Goal: Task Accomplishment & Management: Manage account settings

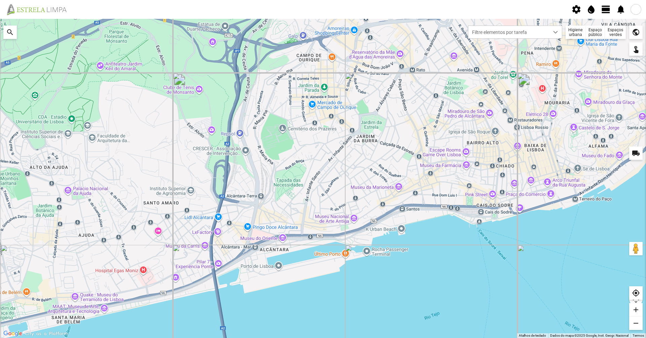
click at [322, 10] on span "view_day" at bounding box center [606, 9] width 10 height 10
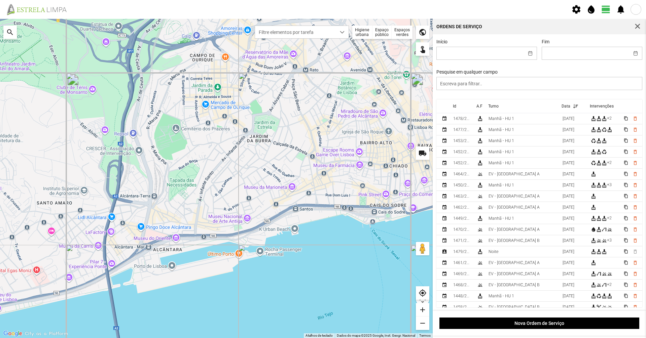
click at [322, 34] on div "Higiene urbana" at bounding box center [362, 32] width 20 height 13
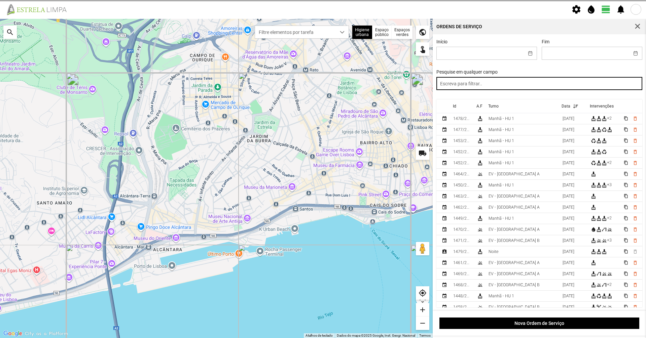
click at [322, 87] on input "text" at bounding box center [539, 83] width 206 height 13
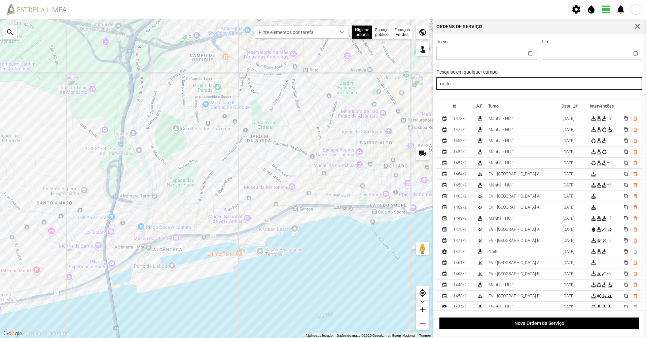
type input "noite"
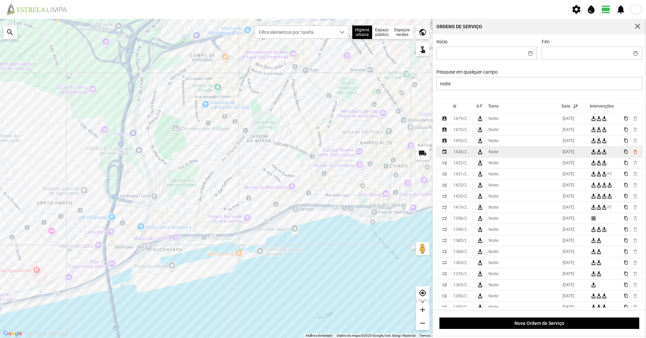
click at [322, 156] on td "Noite" at bounding box center [523, 152] width 74 height 11
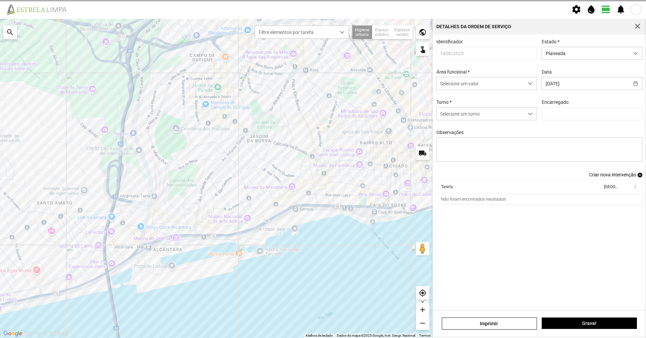
type input "[PERSON_NAME]"
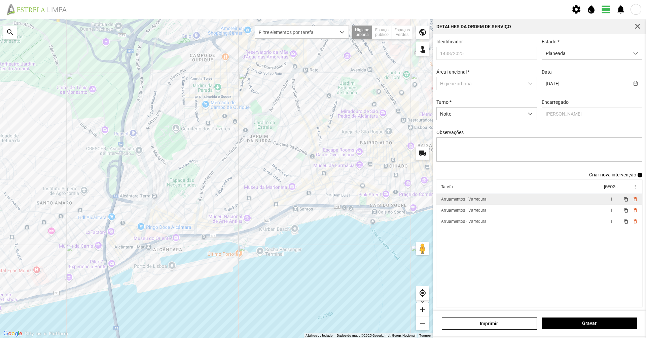
click at [322, 198] on td "Arruamentos - Varredura" at bounding box center [519, 199] width 166 height 11
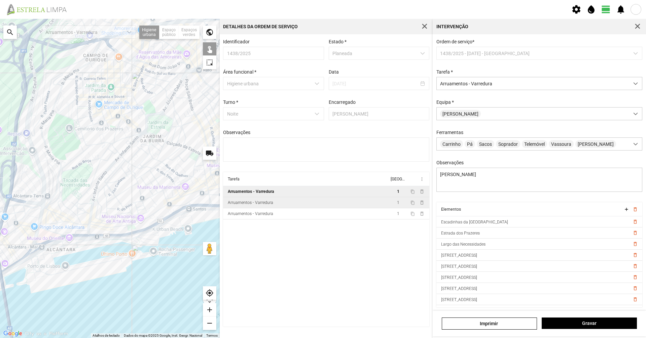
click at [282, 203] on td "Arruamentos - Varredura" at bounding box center [306, 202] width 166 height 11
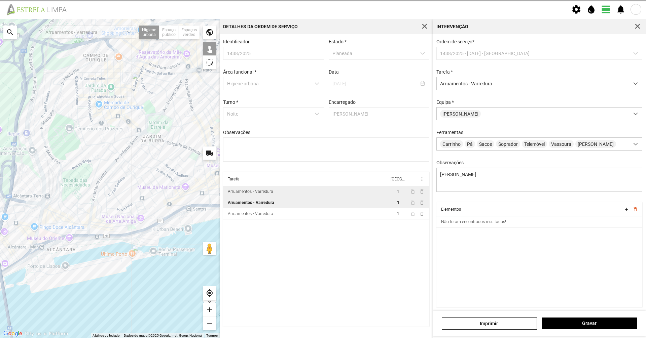
type textarea "[PERSON_NAME]"
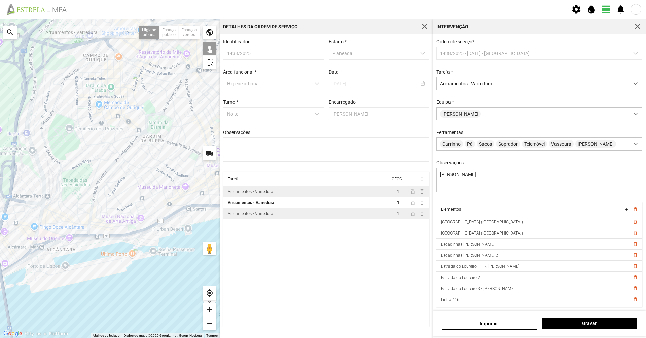
click at [278, 218] on td "Arruamentos - Varredura" at bounding box center [306, 214] width 166 height 11
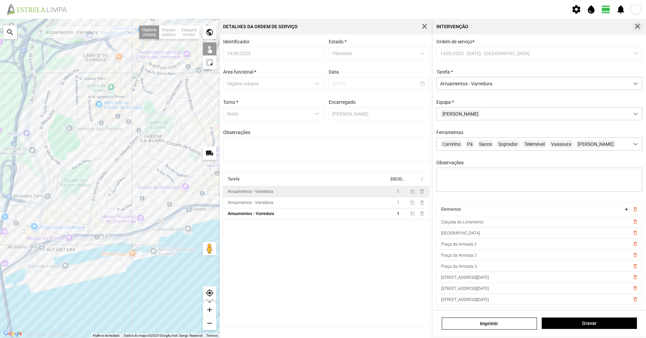
click at [322, 29] on span "button" at bounding box center [637, 27] width 6 height 6
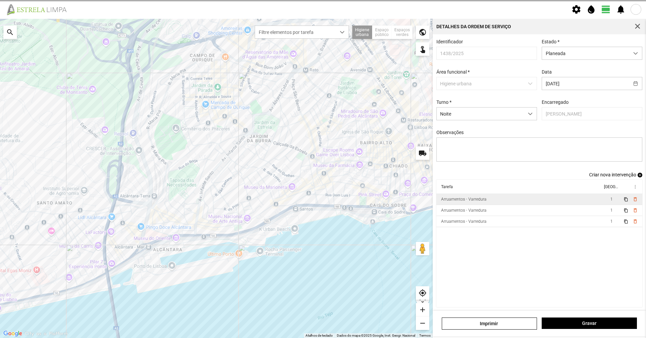
click at [322, 28] on div "Detalhes da Ordem de Serviço" at bounding box center [538, 26] width 213 height 15
click at [322, 28] on span "button" at bounding box center [637, 27] width 6 height 6
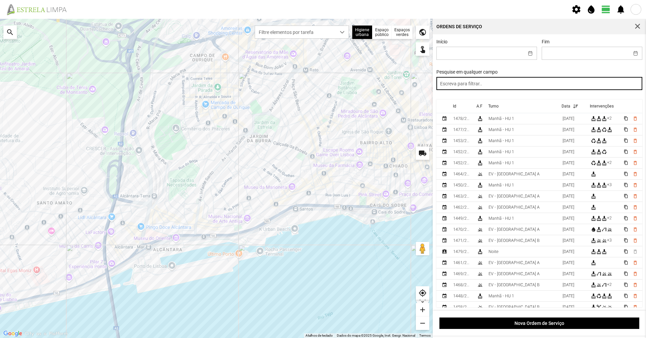
click at [322, 84] on input "text" at bounding box center [539, 83] width 206 height 13
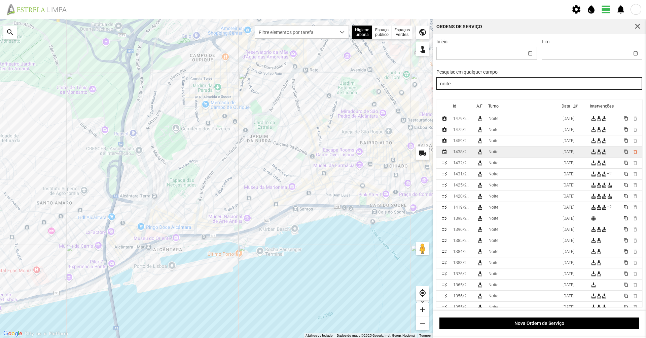
type input "noite"
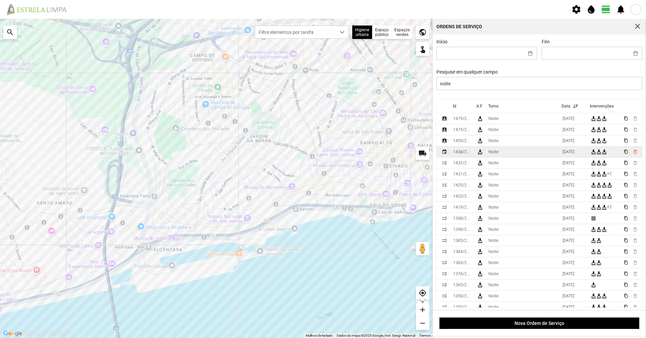
click at [322, 153] on td "Noite" at bounding box center [523, 152] width 74 height 11
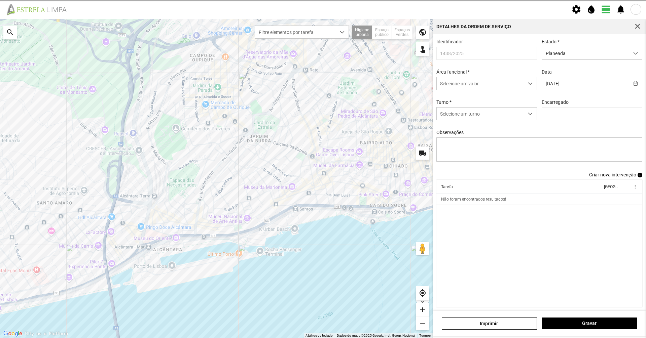
type input "[PERSON_NAME]"
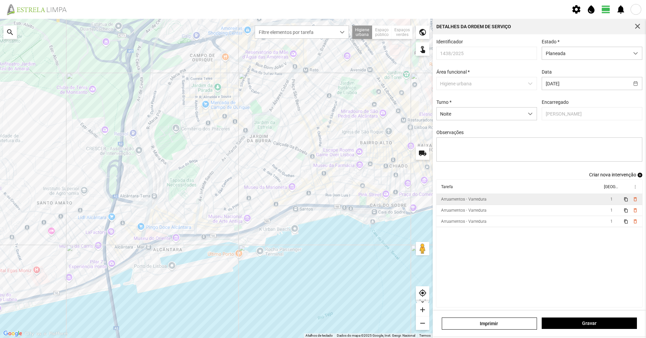
click at [322, 201] on td "Arruamentos - Varredura" at bounding box center [519, 199] width 166 height 11
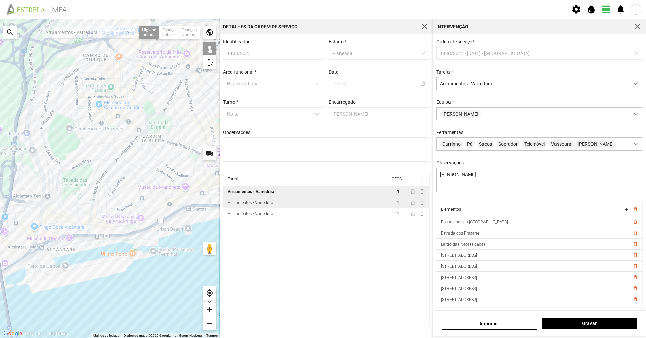
click at [322, 202] on td "Arruamentos - Varredura" at bounding box center [306, 202] width 166 height 11
type textarea "[PERSON_NAME]"
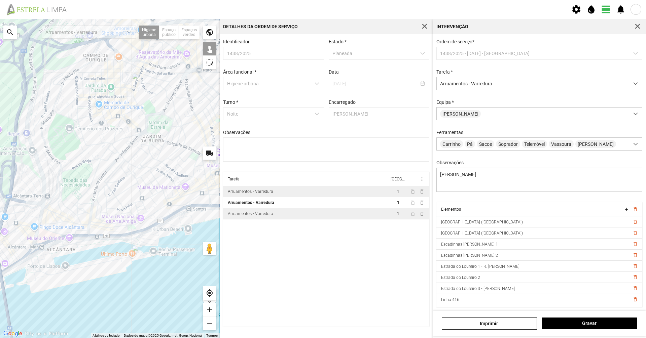
click at [322, 215] on td "Arruamentos - Varredura" at bounding box center [306, 214] width 166 height 11
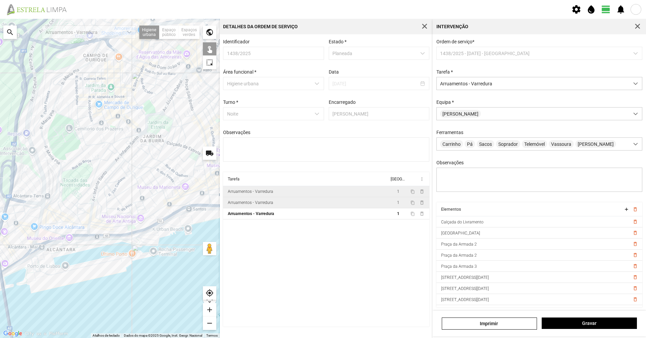
click at [322, 202] on td "Arruamentos - Varredura" at bounding box center [306, 202] width 166 height 11
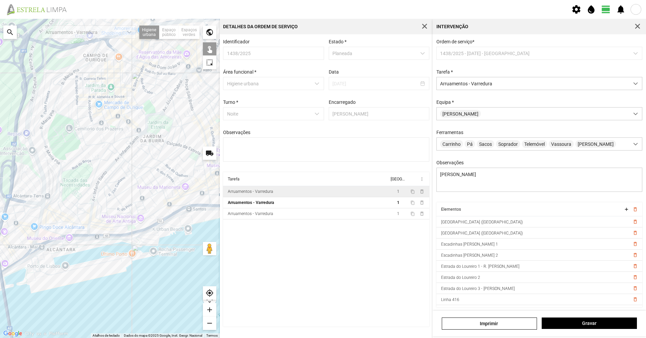
click at [322, 197] on td "Arruamentos - Varredura" at bounding box center [306, 191] width 166 height 11
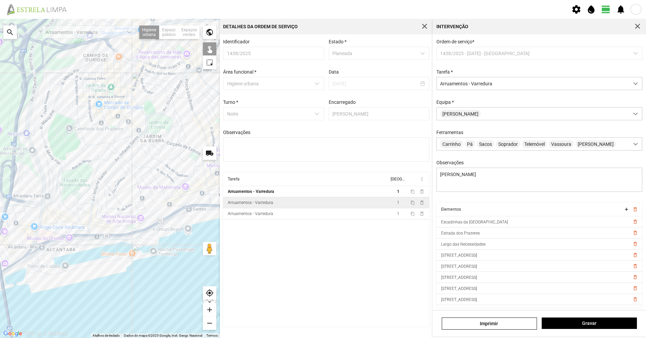
click at [322, 209] on td "Arruamentos - Varredura" at bounding box center [306, 202] width 166 height 11
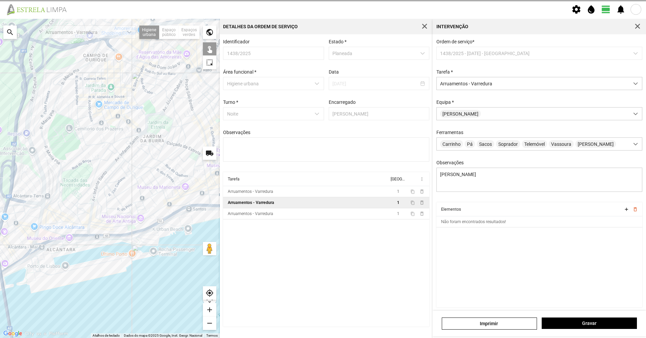
type textarea "[PERSON_NAME]"
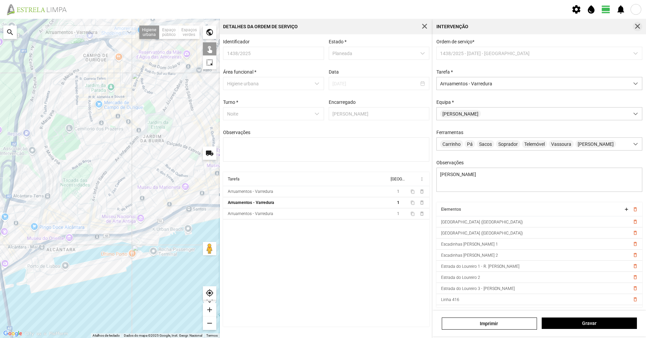
click at [322, 26] on button "button" at bounding box center [637, 26] width 9 height 9
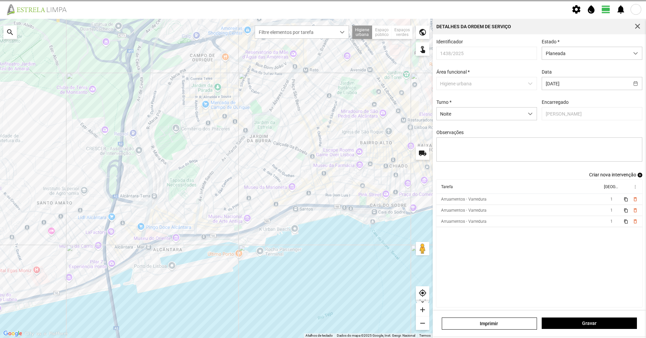
click at [322, 177] on span "Criar nova intervenção" at bounding box center [612, 174] width 47 height 5
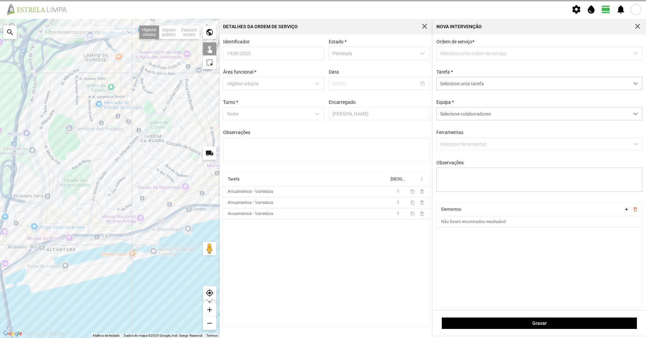
click at [322, 54] on p-dropdown "Selecione uma ordem de serviço" at bounding box center [539, 53] width 206 height 13
click at [322, 75] on div "Tarefa * Selecione uma tarefa" at bounding box center [539, 79] width 211 height 21
click at [322, 82] on span "Selecione uma tarefa" at bounding box center [533, 83] width 192 height 12
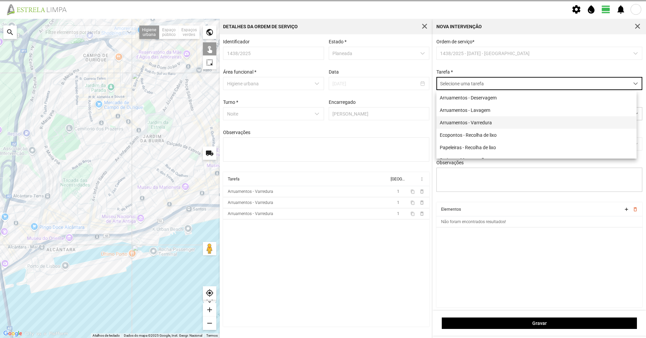
click at [322, 122] on li "Arruamentos - Varredura" at bounding box center [536, 122] width 200 height 12
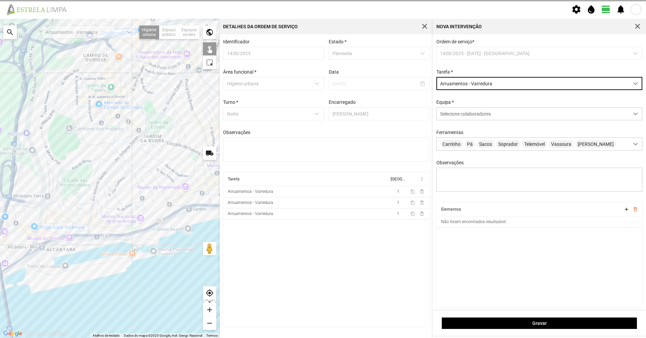
click at [322, 65] on div "Ordem de serviço * 1438/2025 - [DATE] - Noite Tarefa * Arruamentos - Varredura …" at bounding box center [539, 120] width 211 height 163
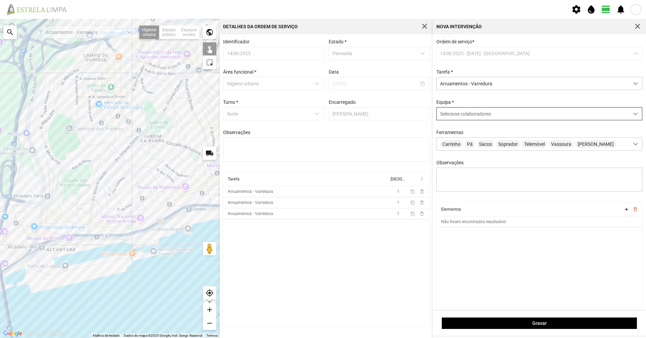
click at [322, 119] on div "Selecione colaboradores" at bounding box center [533, 114] width 192 height 12
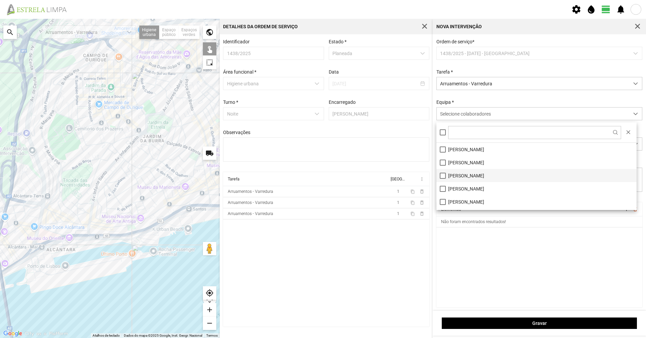
scroll to position [34, 0]
click at [322, 181] on li "[PERSON_NAME]" at bounding box center [536, 181] width 200 height 13
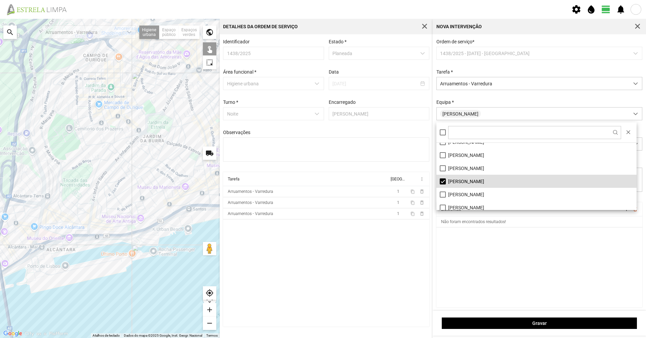
click at [322, 98] on div "Ordem de serviço * 1438/2025 - [DATE] - Noite Tarefa * Arruamentos - Varredura …" at bounding box center [539, 120] width 211 height 163
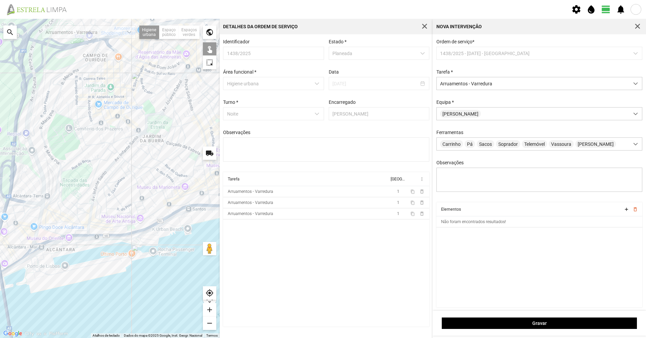
drag, startPoint x: 92, startPoint y: 255, endPoint x: 92, endPoint y: 274, distance: 19.2
click at [92, 232] on div at bounding box center [110, 178] width 220 height 319
click at [96, 184] on div at bounding box center [110, 178] width 220 height 319
click at [91, 205] on div at bounding box center [110, 178] width 220 height 319
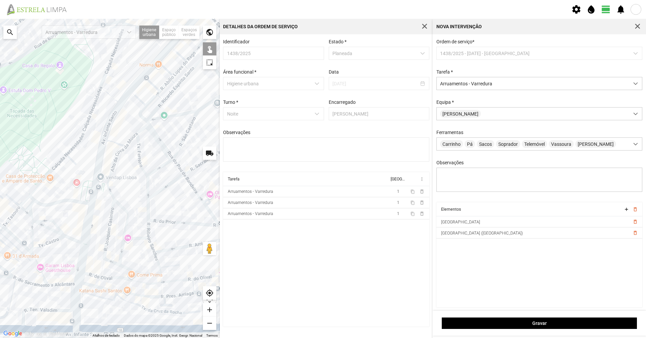
click at [91, 230] on div at bounding box center [110, 178] width 220 height 319
click at [82, 230] on div at bounding box center [110, 178] width 220 height 319
click at [83, 231] on div at bounding box center [110, 178] width 220 height 319
click at [78, 232] on div at bounding box center [110, 178] width 220 height 319
click at [66, 232] on div at bounding box center [110, 178] width 220 height 319
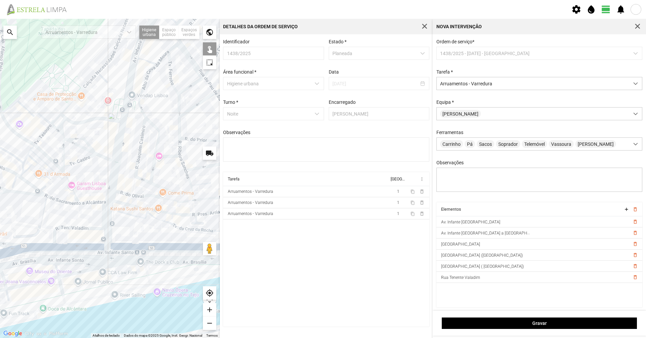
drag, startPoint x: 60, startPoint y: 297, endPoint x: 88, endPoint y: 216, distance: 85.6
click at [90, 214] on div at bounding box center [110, 178] width 220 height 319
click at [83, 232] on div at bounding box center [110, 178] width 220 height 319
click at [122, 232] on div at bounding box center [110, 178] width 220 height 319
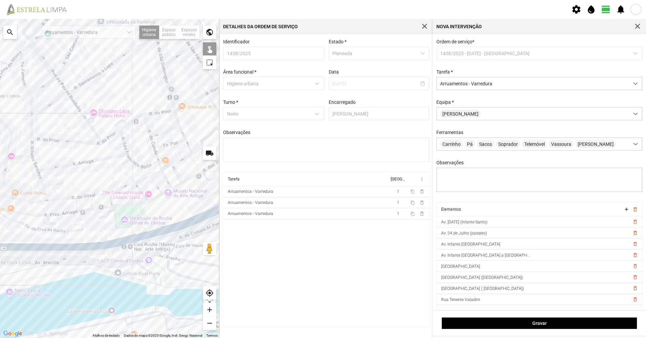
drag, startPoint x: 162, startPoint y: 238, endPoint x: 13, endPoint y: 237, distance: 148.3
click at [13, 232] on div at bounding box center [110, 178] width 220 height 319
click at [103, 232] on div at bounding box center [110, 178] width 220 height 319
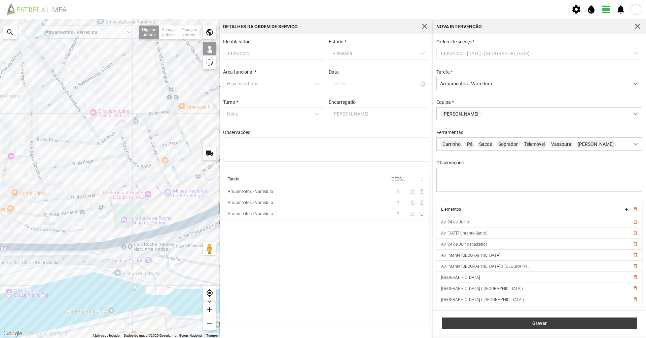
click at [322, 232] on span "Gravar" at bounding box center [539, 323] width 188 height 5
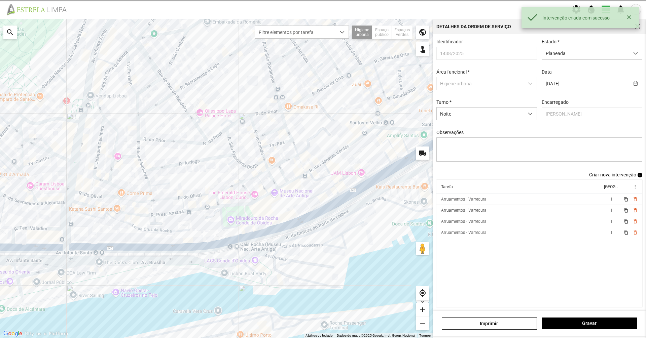
click at [322, 172] on div "Identificador 1438/2025 Estado * Planeada Área funcional * Higiene urbana Data …" at bounding box center [539, 105] width 211 height 133
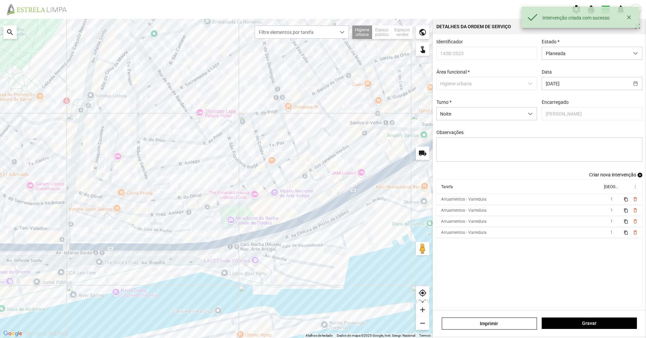
click at [322, 177] on span "Criar nova intervenção" at bounding box center [612, 174] width 47 height 5
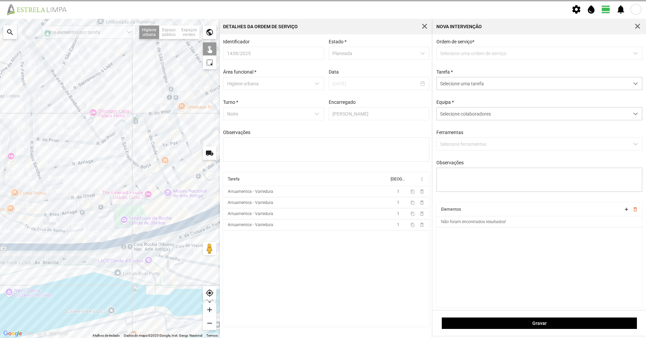
click at [322, 53] on p-dropdown "Selecione uma ordem de serviço" at bounding box center [539, 53] width 206 height 13
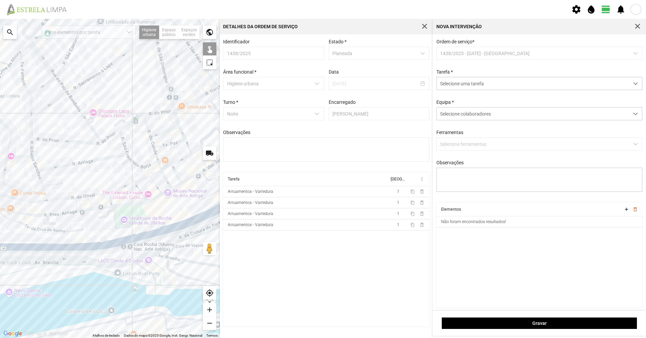
click at [322, 52] on p-dropdown "1438/2025 - [DATE] - [GEOGRAPHIC_DATA]" at bounding box center [539, 53] width 206 height 13
click at [322, 75] on div "Tarefa * Selecione uma tarefa" at bounding box center [539, 79] width 211 height 21
click at [322, 81] on span "Selecione uma tarefa" at bounding box center [533, 83] width 192 height 12
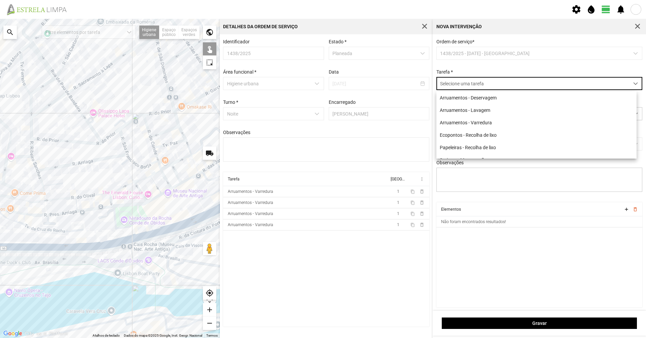
scroll to position [4, 30]
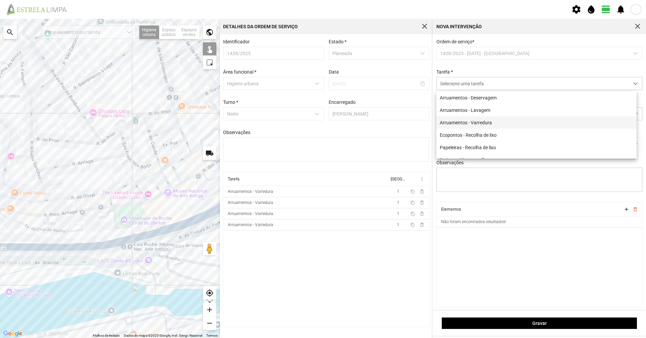
click at [322, 123] on li "Arruamentos - Varredura" at bounding box center [536, 122] width 200 height 12
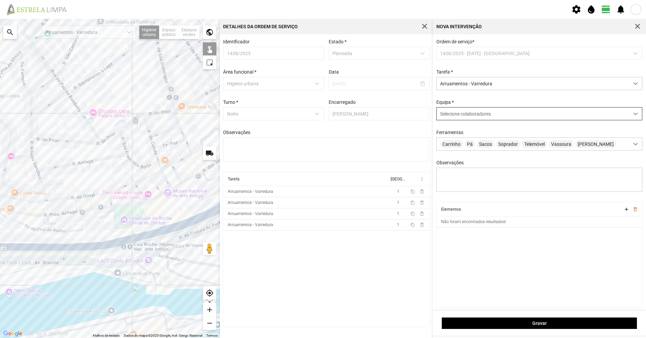
click at [322, 117] on span "Selecione colaboradores" at bounding box center [465, 113] width 51 height 5
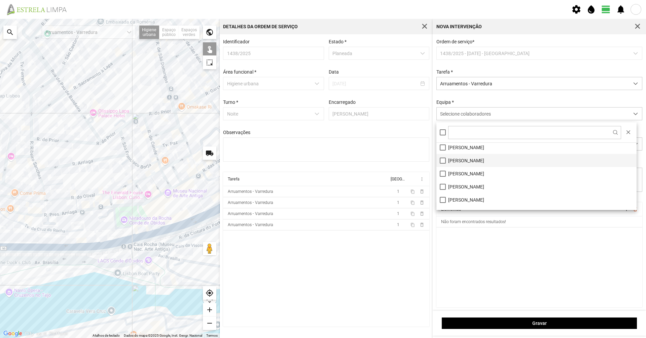
scroll to position [0, 0]
click at [322, 147] on li "[PERSON_NAME]" at bounding box center [536, 149] width 200 height 13
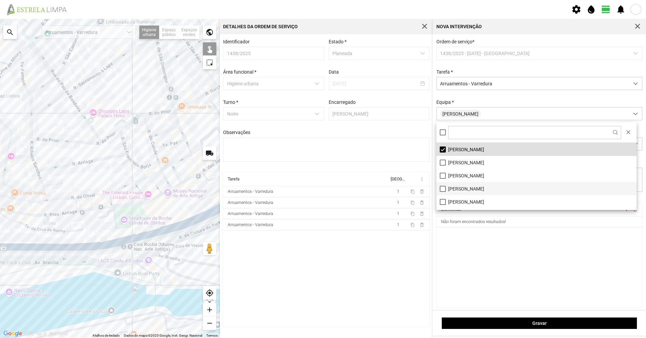
click at [322, 188] on li "[PERSON_NAME]" at bounding box center [536, 188] width 200 height 13
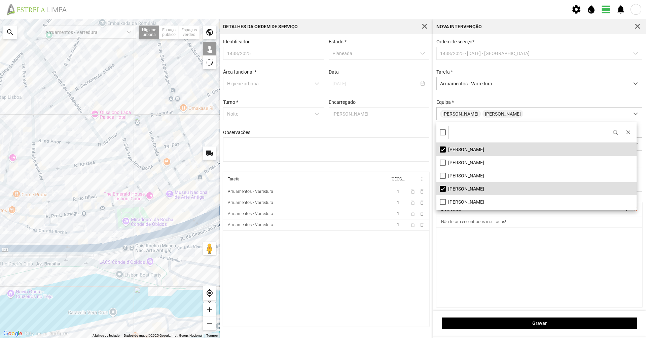
drag, startPoint x: 76, startPoint y: 181, endPoint x: 80, endPoint y: 184, distance: 5.5
click at [78, 183] on div at bounding box center [110, 178] width 220 height 319
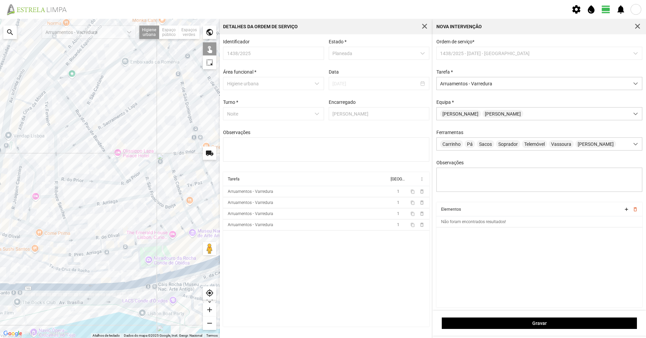
drag, startPoint x: 85, startPoint y: 191, endPoint x: 108, endPoint y: 230, distance: 46.1
click at [109, 230] on div at bounding box center [110, 178] width 220 height 319
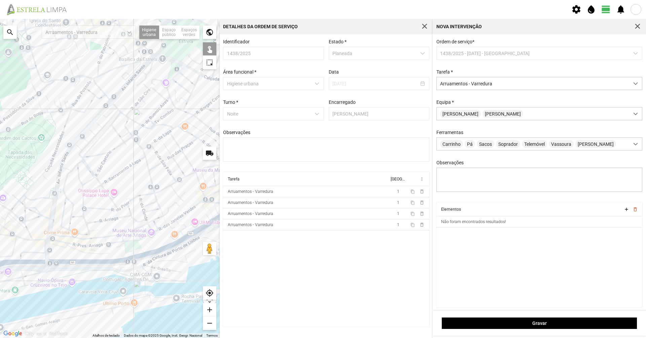
click at [108, 180] on div at bounding box center [110, 178] width 220 height 319
click at [94, 190] on div at bounding box center [110, 178] width 220 height 319
drag, startPoint x: 92, startPoint y: 171, endPoint x: 96, endPoint y: 175, distance: 6.2
click at [91, 171] on div at bounding box center [110, 178] width 220 height 319
click at [98, 181] on div at bounding box center [110, 178] width 220 height 319
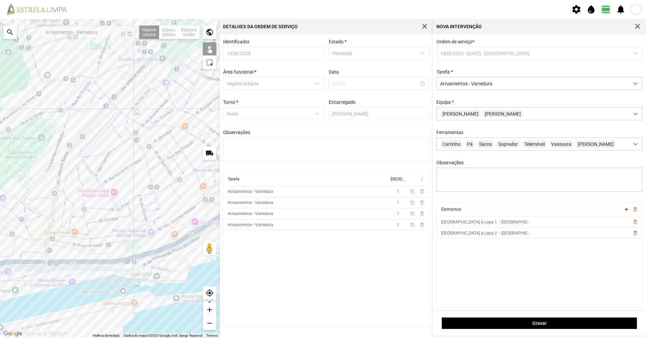
click at [98, 181] on div at bounding box center [110, 178] width 220 height 319
click at [107, 192] on div at bounding box center [110, 178] width 220 height 319
click at [107, 191] on div at bounding box center [110, 178] width 220 height 319
click at [147, 193] on div at bounding box center [110, 178] width 220 height 319
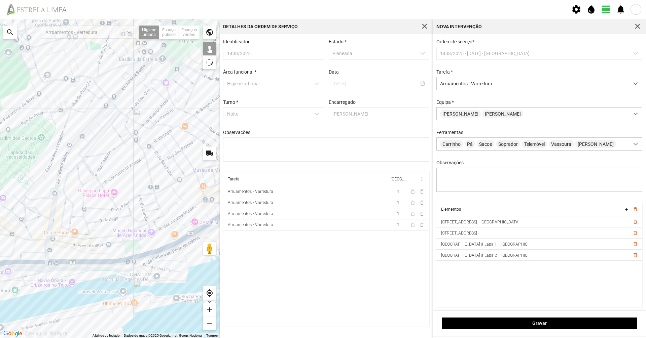
click at [89, 182] on div at bounding box center [110, 178] width 220 height 319
click at [89, 166] on div at bounding box center [110, 178] width 220 height 319
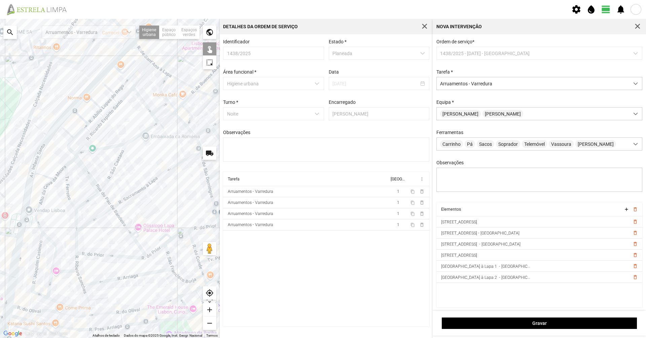
click at [86, 176] on div at bounding box center [110, 178] width 220 height 319
click at [74, 157] on div at bounding box center [110, 178] width 220 height 319
click at [66, 174] on div at bounding box center [110, 178] width 220 height 319
click at [69, 163] on div at bounding box center [110, 178] width 220 height 319
click at [60, 173] on div at bounding box center [110, 178] width 220 height 319
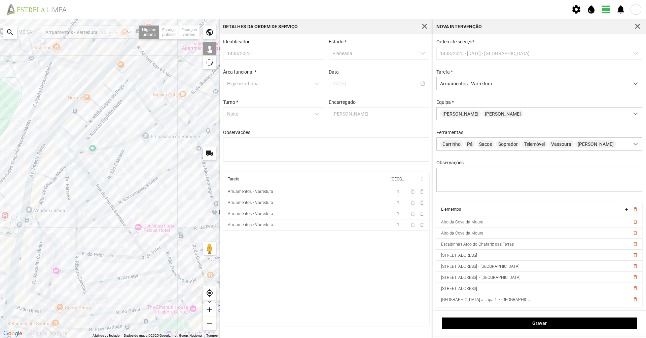
drag, startPoint x: 60, startPoint y: 216, endPoint x: 74, endPoint y: 174, distance: 43.9
click at [73, 175] on div at bounding box center [110, 178] width 220 height 319
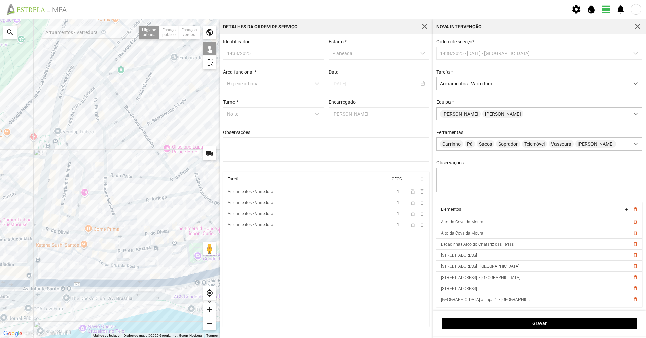
click at [68, 151] on div at bounding box center [110, 178] width 220 height 319
click at [66, 174] on div at bounding box center [110, 178] width 220 height 319
click at [59, 221] on div at bounding box center [110, 178] width 220 height 319
click at [66, 217] on div at bounding box center [110, 178] width 220 height 319
click at [76, 211] on div at bounding box center [110, 178] width 220 height 319
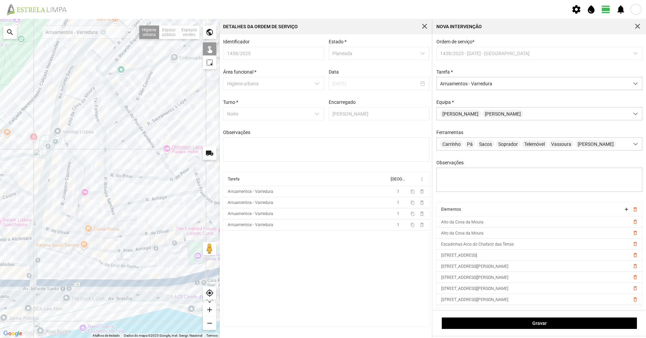
click at [81, 181] on div at bounding box center [110, 178] width 220 height 319
click at [89, 192] on div at bounding box center [110, 178] width 220 height 319
drag, startPoint x: 105, startPoint y: 140, endPoint x: 105, endPoint y: 145, distance: 5.4
click at [105, 140] on div at bounding box center [110, 178] width 220 height 319
click at [104, 162] on div at bounding box center [110, 178] width 220 height 319
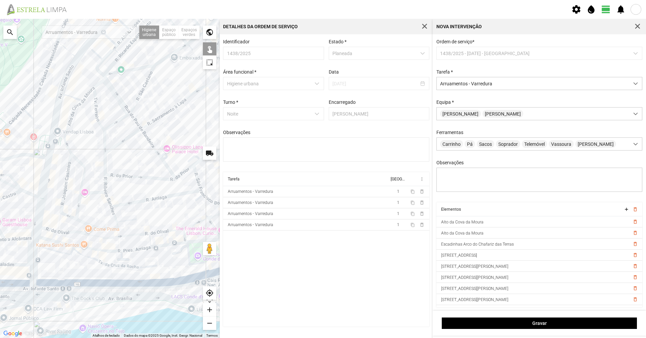
click at [104, 168] on div at bounding box center [110, 178] width 220 height 319
click at [105, 186] on div at bounding box center [110, 178] width 220 height 319
click at [109, 202] on div at bounding box center [110, 178] width 220 height 319
click at [116, 219] on div at bounding box center [110, 178] width 220 height 319
click at [113, 219] on div at bounding box center [110, 178] width 220 height 319
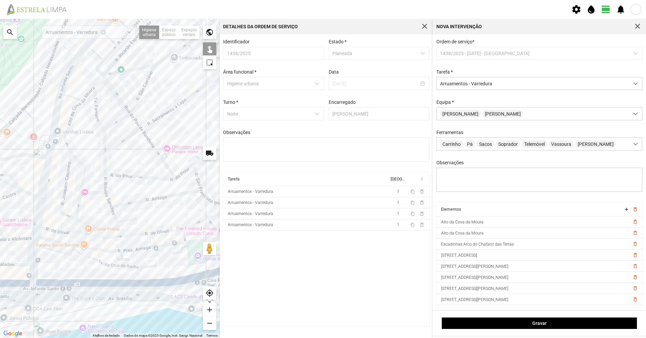
click at [114, 219] on div at bounding box center [110, 178] width 220 height 319
click at [116, 225] on div at bounding box center [110, 178] width 220 height 319
click at [120, 221] on div at bounding box center [110, 178] width 220 height 319
click at [110, 228] on div at bounding box center [110, 178] width 220 height 319
click at [84, 221] on div at bounding box center [110, 178] width 220 height 319
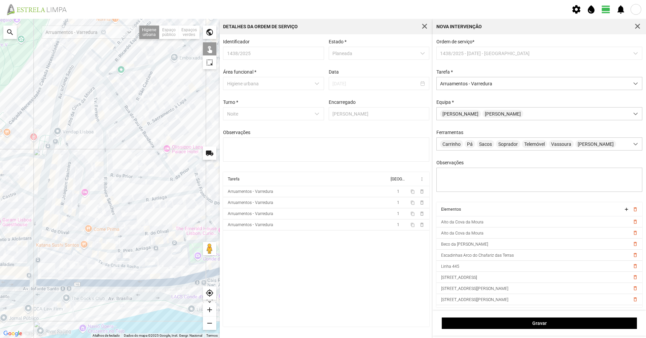
click at [84, 222] on div at bounding box center [110, 178] width 220 height 319
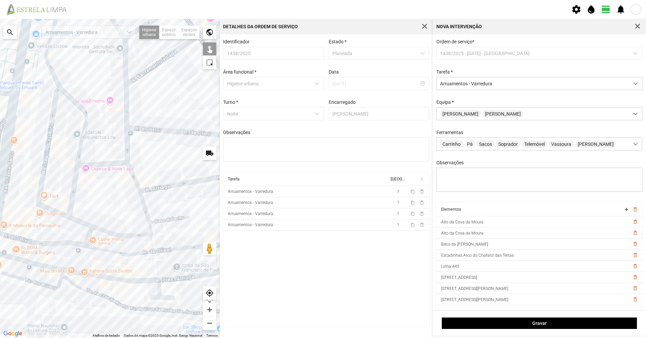
click at [85, 226] on div at bounding box center [110, 178] width 220 height 319
click at [88, 232] on div at bounding box center [110, 178] width 220 height 319
click at [151, 232] on div at bounding box center [110, 178] width 220 height 319
click at [153, 232] on div at bounding box center [110, 178] width 220 height 319
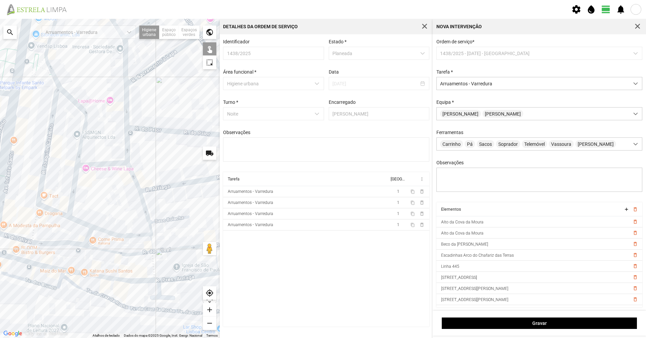
click at [134, 232] on div at bounding box center [110, 178] width 220 height 319
click at [52, 232] on div at bounding box center [110, 178] width 220 height 319
click at [26, 232] on div at bounding box center [110, 178] width 220 height 319
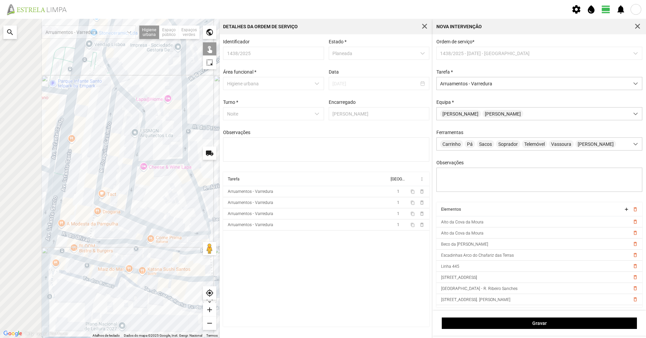
drag, startPoint x: 26, startPoint y: 241, endPoint x: 89, endPoint y: 239, distance: 63.3
click at [89, 232] on div at bounding box center [110, 178] width 220 height 319
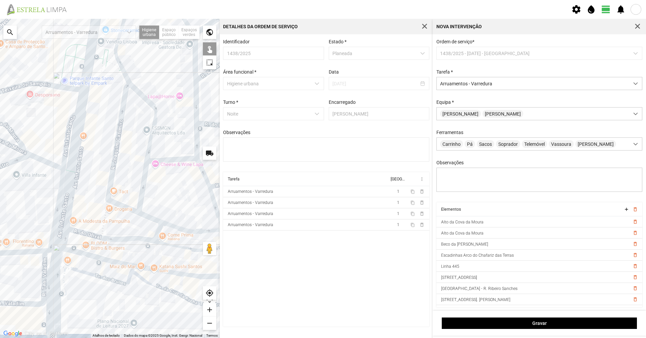
click at [101, 232] on div at bounding box center [110, 178] width 220 height 319
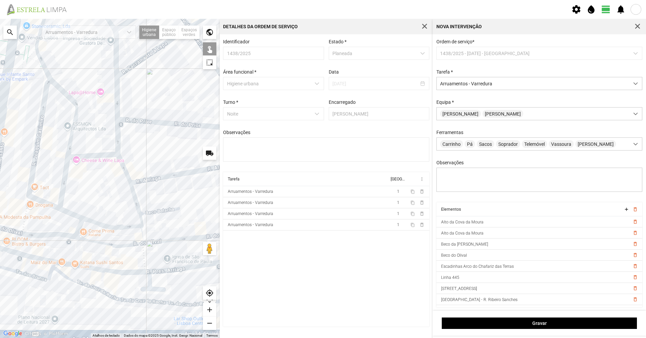
drag, startPoint x: 121, startPoint y: 248, endPoint x: 20, endPoint y: 243, distance: 101.0
click at [20, 232] on div at bounding box center [110, 178] width 220 height 319
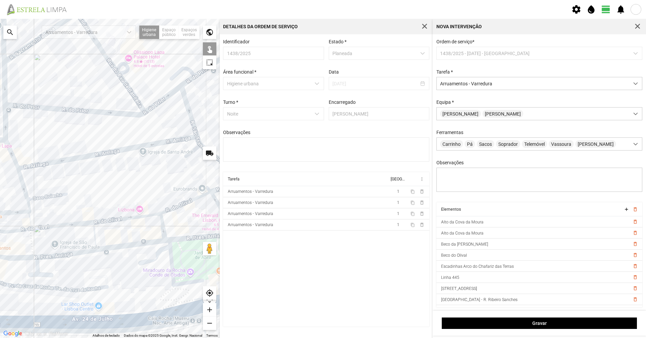
drag, startPoint x: 90, startPoint y: 240, endPoint x: 161, endPoint y: 231, distance: 71.8
click at [161, 231] on div at bounding box center [110, 178] width 220 height 319
click at [62, 225] on div at bounding box center [110, 178] width 220 height 319
click at [107, 222] on div at bounding box center [110, 178] width 220 height 319
click at [107, 220] on div at bounding box center [110, 178] width 220 height 319
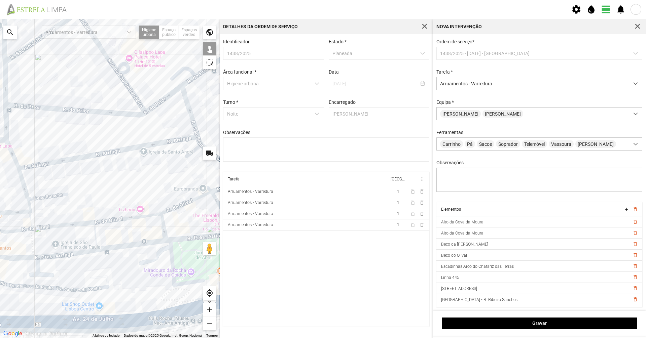
click at [94, 229] on div at bounding box center [110, 178] width 220 height 319
drag, startPoint x: 124, startPoint y: 228, endPoint x: 55, endPoint y: 237, distance: 69.5
click at [55, 232] on div at bounding box center [110, 178] width 220 height 319
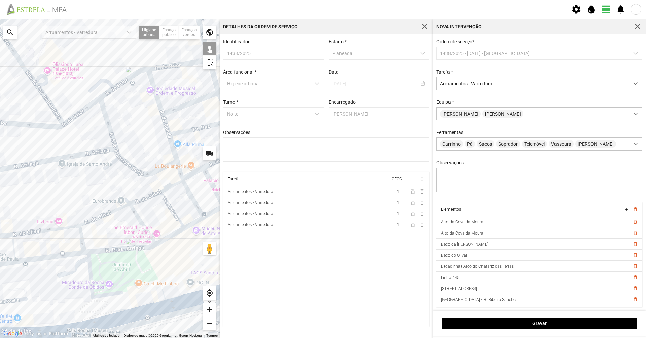
click at [83, 231] on div at bounding box center [110, 178] width 220 height 319
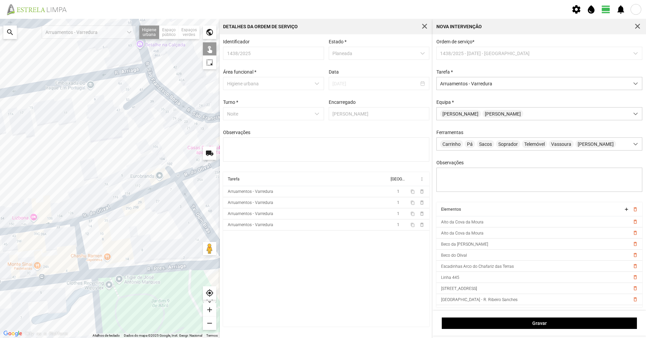
click at [101, 211] on div at bounding box center [110, 178] width 220 height 319
click at [102, 208] on div at bounding box center [110, 178] width 220 height 319
click at [102, 210] on div at bounding box center [110, 178] width 220 height 319
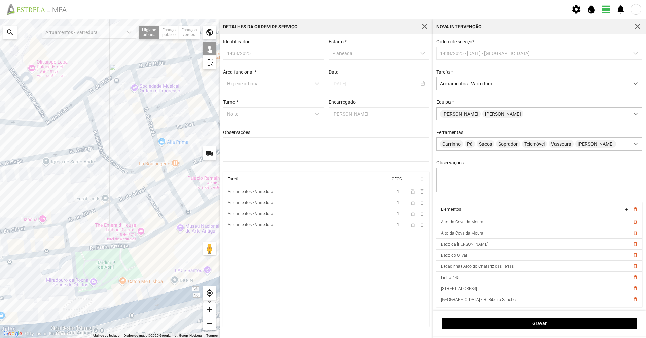
drag, startPoint x: 136, startPoint y: 213, endPoint x: 99, endPoint y: 222, distance: 37.4
click at [100, 221] on div at bounding box center [110, 178] width 220 height 319
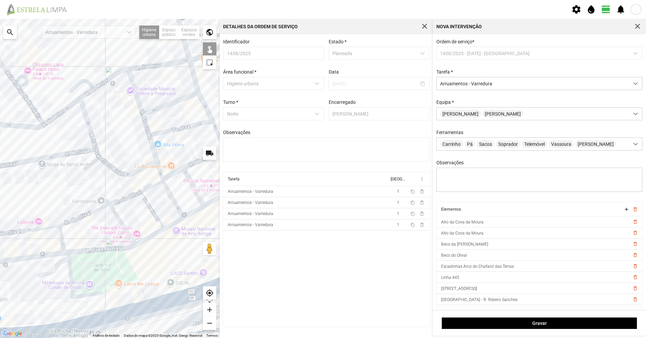
click at [118, 217] on div at bounding box center [110, 178] width 220 height 319
click at [151, 208] on div at bounding box center [110, 178] width 220 height 319
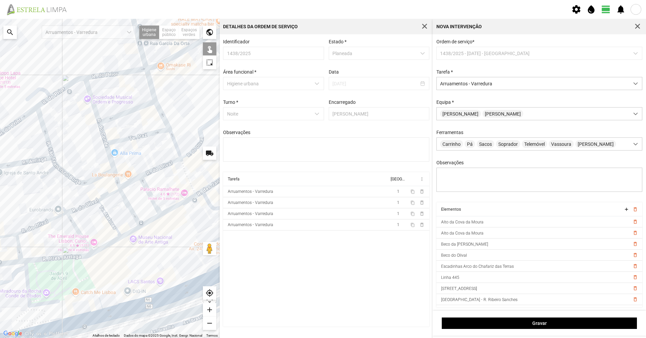
drag, startPoint x: 155, startPoint y: 206, endPoint x: 87, endPoint y: 223, distance: 70.1
click at [87, 223] on div at bounding box center [110, 178] width 220 height 319
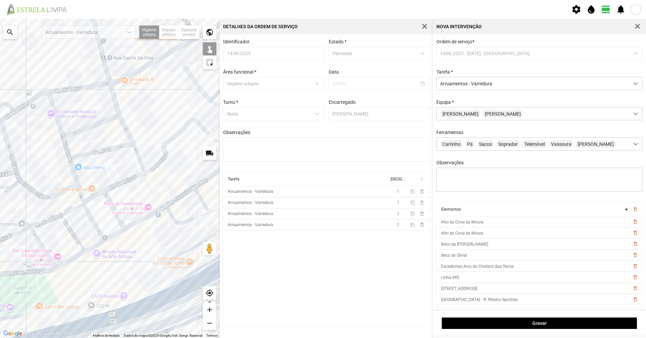
click at [91, 219] on div at bounding box center [110, 178] width 220 height 319
click at [101, 213] on div at bounding box center [110, 178] width 220 height 319
click at [99, 213] on div at bounding box center [110, 178] width 220 height 319
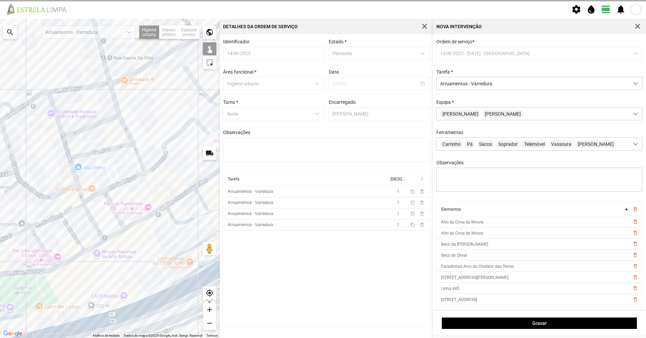
click at [113, 210] on div at bounding box center [110, 178] width 220 height 319
click at [153, 196] on div at bounding box center [110, 178] width 220 height 319
click at [44, 222] on div at bounding box center [110, 178] width 220 height 319
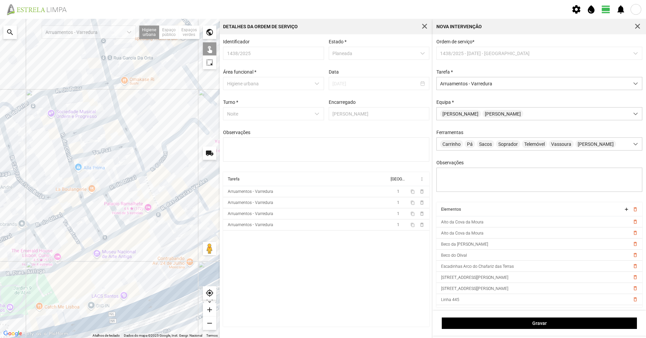
click at [73, 208] on div at bounding box center [110, 178] width 220 height 319
click at [90, 198] on div at bounding box center [110, 178] width 220 height 319
click at [113, 187] on div at bounding box center [110, 178] width 220 height 319
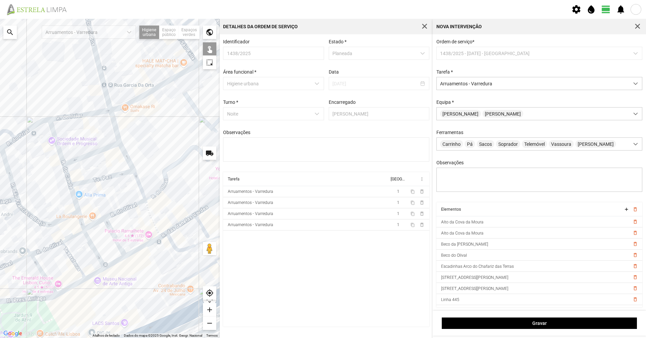
drag, startPoint x: 112, startPoint y: 181, endPoint x: 112, endPoint y: 212, distance: 31.6
click at [112, 212] on div at bounding box center [110, 178] width 220 height 319
click at [137, 182] on div at bounding box center [110, 178] width 220 height 319
click at [132, 172] on div at bounding box center [110, 178] width 220 height 319
click at [116, 138] on div at bounding box center [110, 178] width 220 height 319
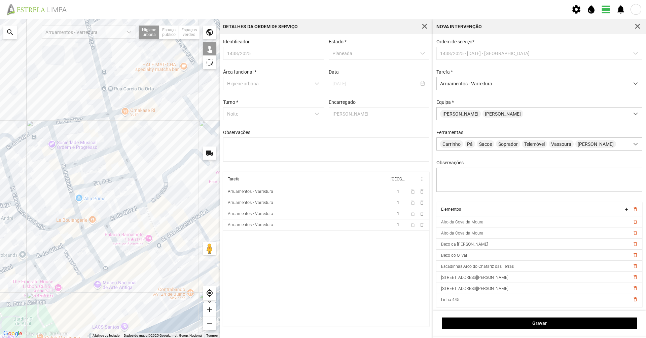
click at [112, 150] on div at bounding box center [110, 178] width 220 height 319
click at [115, 179] on div at bounding box center [110, 178] width 220 height 319
click at [92, 117] on div at bounding box center [110, 178] width 220 height 319
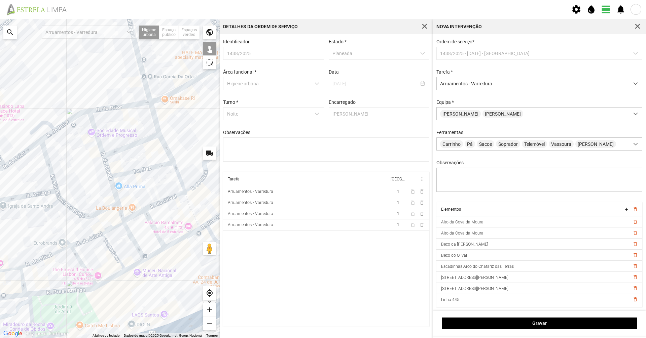
drag, startPoint x: 86, startPoint y: 130, endPoint x: 134, endPoint y: 146, distance: 50.0
click at [127, 118] on div at bounding box center [110, 178] width 220 height 319
click at [113, 194] on div at bounding box center [110, 178] width 220 height 319
click at [119, 209] on div at bounding box center [110, 178] width 220 height 319
click at [108, 175] on div at bounding box center [110, 178] width 220 height 319
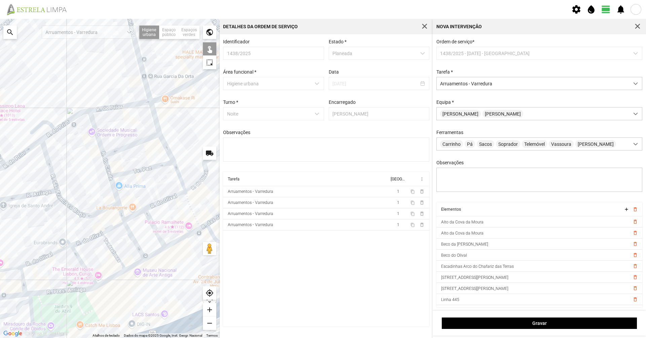
click at [98, 148] on div at bounding box center [110, 178] width 220 height 319
click at [108, 208] on div at bounding box center [110, 178] width 220 height 319
drag, startPoint x: 54, startPoint y: 182, endPoint x: 55, endPoint y: 192, distance: 9.8
click at [54, 182] on div at bounding box center [110, 178] width 220 height 319
click at [50, 206] on div at bounding box center [110, 178] width 220 height 319
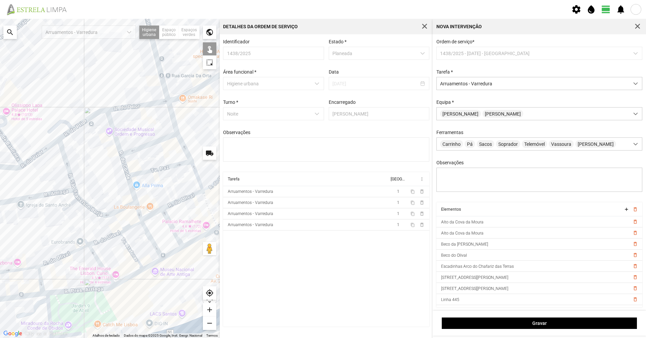
drag, startPoint x: 47, startPoint y: 187, endPoint x: 101, endPoint y: 178, distance: 54.9
click at [101, 178] on div at bounding box center [110, 178] width 220 height 319
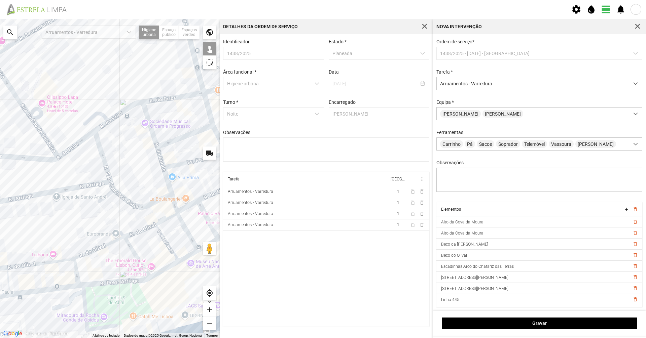
click at [94, 186] on div at bounding box center [110, 178] width 220 height 319
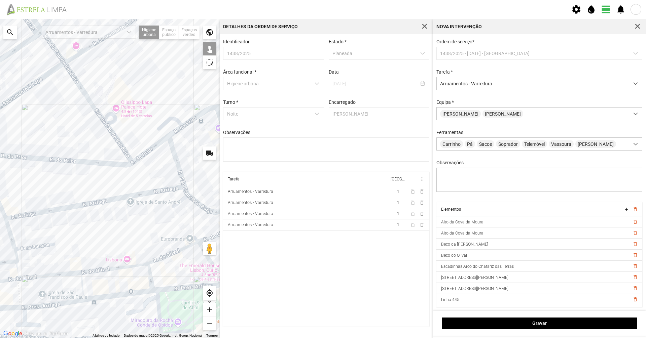
drag, startPoint x: 81, startPoint y: 183, endPoint x: 160, endPoint y: 202, distance: 81.5
click at [160, 202] on div at bounding box center [110, 178] width 220 height 319
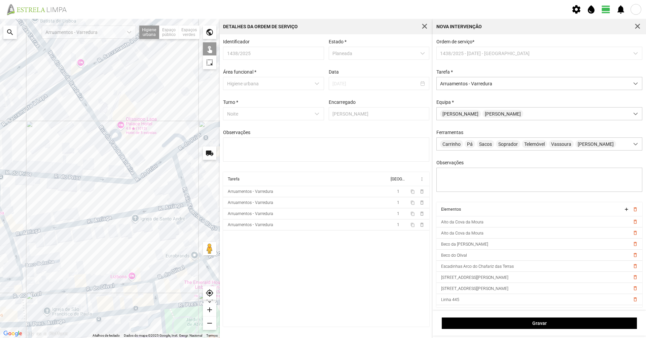
click at [115, 181] on div at bounding box center [110, 178] width 220 height 319
drag, startPoint x: 146, startPoint y: 194, endPoint x: 101, endPoint y: 206, distance: 47.0
click at [101, 206] on div at bounding box center [110, 178] width 220 height 319
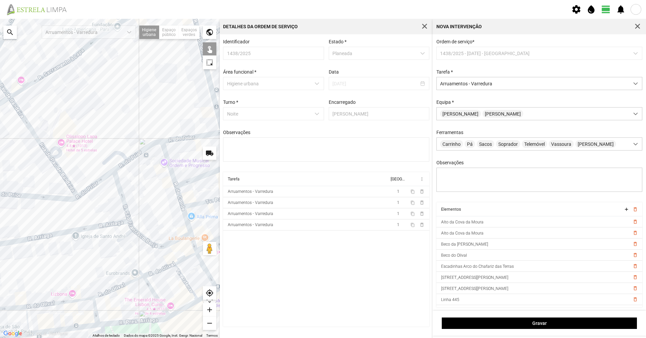
click at [98, 184] on div at bounding box center [110, 178] width 220 height 319
click at [118, 168] on div at bounding box center [110, 178] width 220 height 319
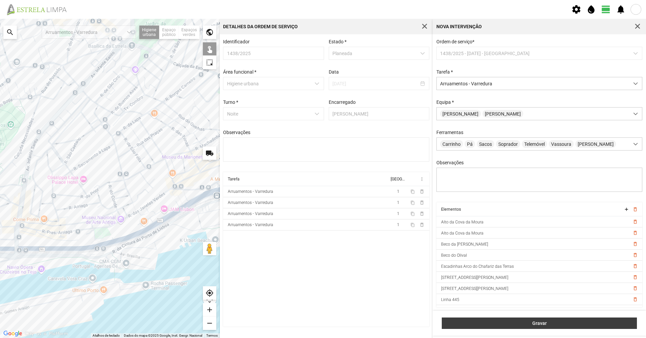
click at [322, 232] on span "Gravar" at bounding box center [539, 323] width 188 height 5
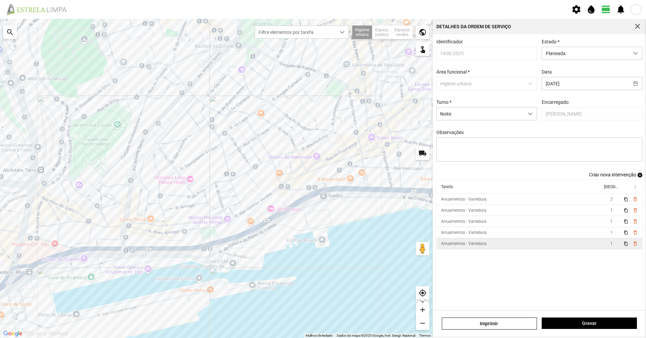
click at [322, 232] on div "Arruamentos - Varredura" at bounding box center [463, 243] width 45 height 5
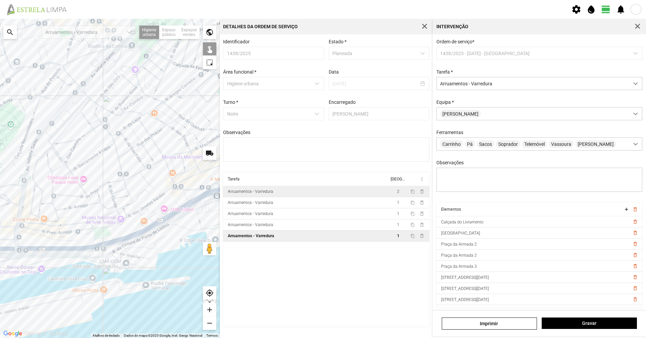
click at [318, 196] on td "Arruamentos - Varredura" at bounding box center [306, 191] width 166 height 11
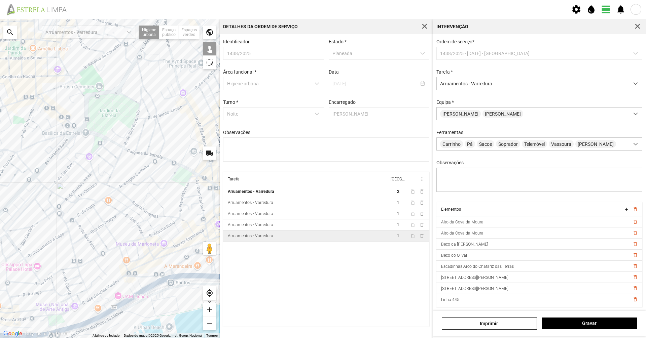
drag, startPoint x: 165, startPoint y: 253, endPoint x: 132, endPoint y: 327, distance: 81.4
click at [132, 232] on div at bounding box center [110, 178] width 220 height 319
click at [91, 232] on div at bounding box center [110, 178] width 220 height 319
click at [102, 232] on div at bounding box center [110, 178] width 220 height 319
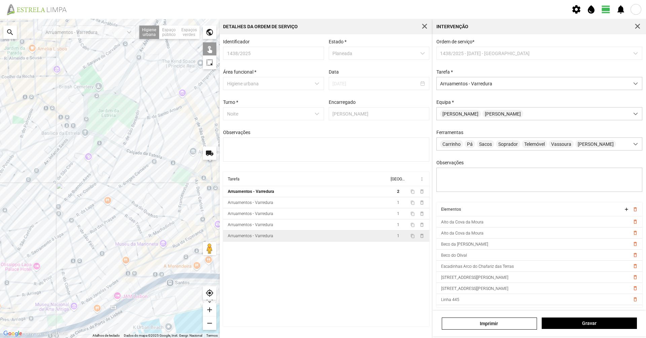
click at [112, 232] on div at bounding box center [110, 178] width 220 height 319
click at [120, 232] on div at bounding box center [110, 178] width 220 height 319
click at [126, 232] on div at bounding box center [110, 178] width 220 height 319
click at [132, 232] on div at bounding box center [110, 178] width 220 height 319
click at [125, 232] on div at bounding box center [110, 178] width 220 height 319
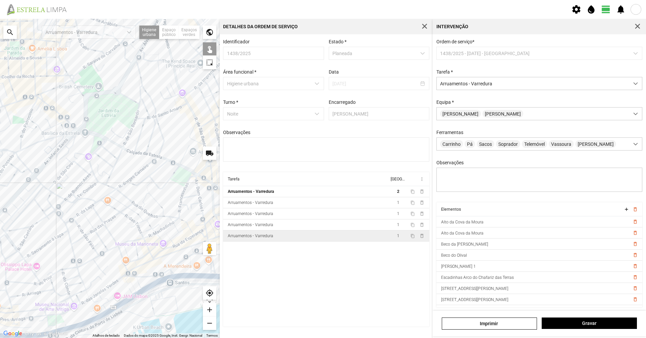
click at [124, 232] on div at bounding box center [110, 178] width 220 height 319
click at [125, 232] on div at bounding box center [110, 178] width 220 height 319
click at [129, 232] on div at bounding box center [110, 178] width 220 height 319
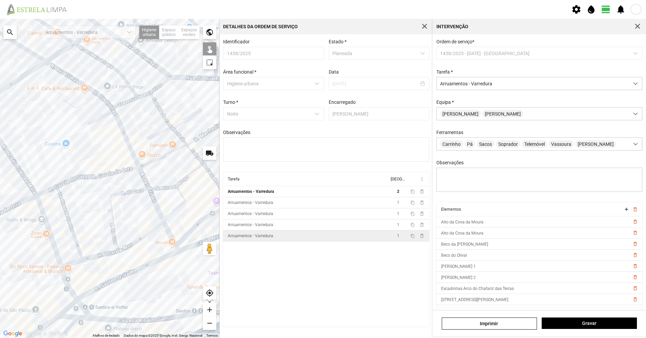
drag, startPoint x: 161, startPoint y: 270, endPoint x: 124, endPoint y: 283, distance: 39.4
click at [108, 232] on div at bounding box center [110, 178] width 220 height 319
click at [141, 232] on div at bounding box center [110, 178] width 220 height 319
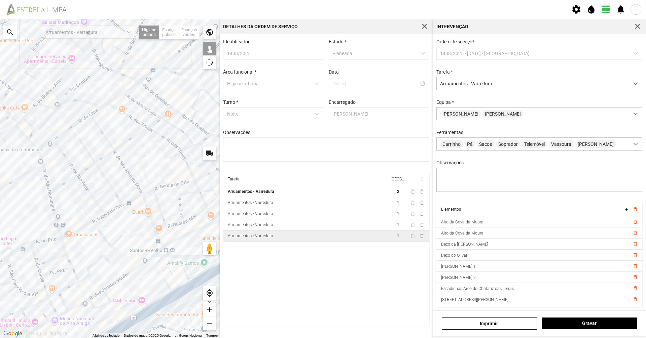
drag, startPoint x: 98, startPoint y: 299, endPoint x: 159, endPoint y: 254, distance: 75.7
click at [159, 232] on div at bounding box center [110, 178] width 220 height 319
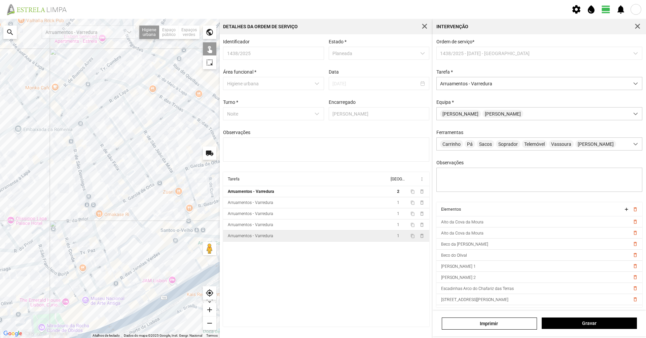
drag, startPoint x: 152, startPoint y: 257, endPoint x: 148, endPoint y: 263, distance: 7.5
click at [152, 232] on div at bounding box center [110, 178] width 220 height 319
click at [106, 232] on div at bounding box center [110, 178] width 220 height 319
click at [130, 232] on div at bounding box center [110, 178] width 220 height 319
click at [121, 232] on div at bounding box center [110, 178] width 220 height 319
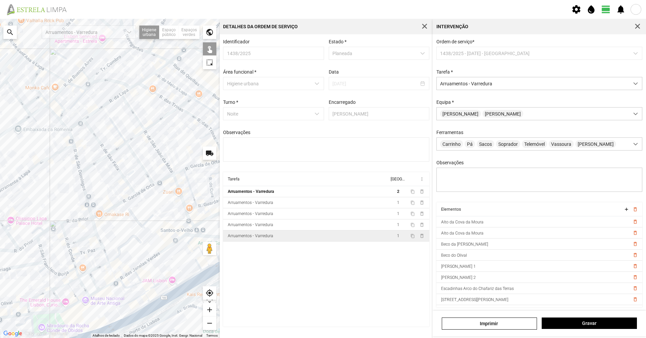
click at [115, 232] on div at bounding box center [110, 178] width 220 height 319
click at [119, 232] on div at bounding box center [110, 178] width 220 height 319
click at [108, 232] on div at bounding box center [110, 178] width 220 height 319
drag, startPoint x: 98, startPoint y: 291, endPoint x: 130, endPoint y: 272, distance: 37.7
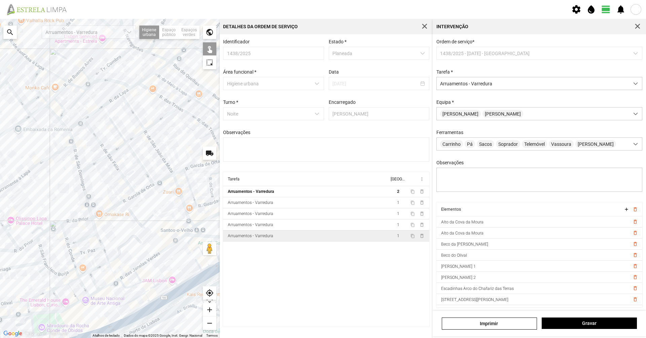
click at [130, 232] on div at bounding box center [110, 178] width 220 height 319
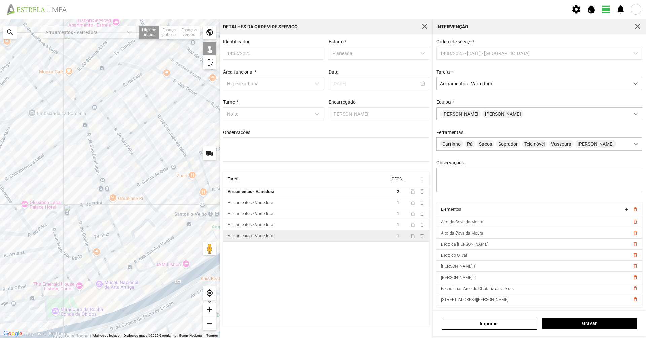
drag, startPoint x: 128, startPoint y: 276, endPoint x: 157, endPoint y: 258, distance: 34.0
click at [157, 232] on div at bounding box center [110, 178] width 220 height 319
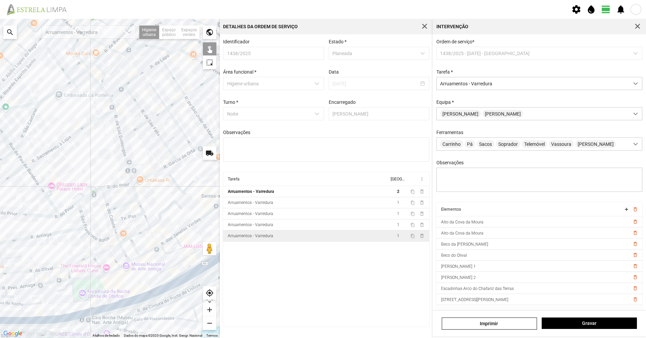
click at [133, 232] on div at bounding box center [110, 178] width 220 height 319
click at [121, 232] on div at bounding box center [110, 178] width 220 height 319
click at [120, 232] on div at bounding box center [110, 178] width 220 height 319
click at [112, 232] on div at bounding box center [110, 178] width 220 height 319
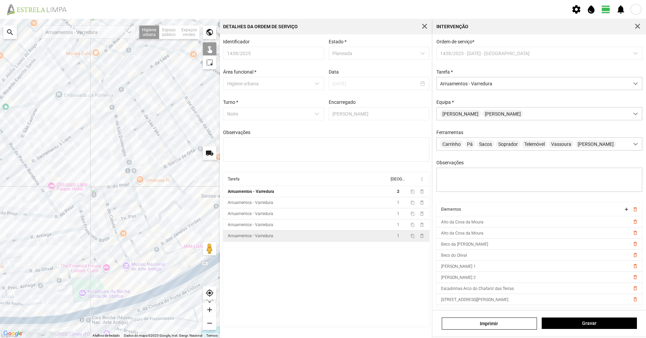
click at [95, 232] on div at bounding box center [110, 178] width 220 height 319
click at [61, 232] on div at bounding box center [110, 178] width 220 height 319
click at [73, 232] on div at bounding box center [110, 178] width 220 height 319
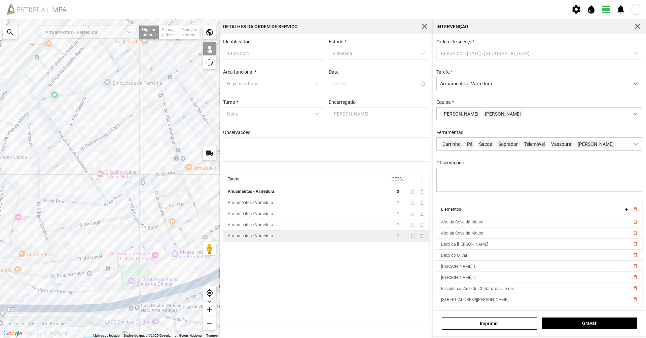
drag, startPoint x: 43, startPoint y: 298, endPoint x: 144, endPoint y: 284, distance: 101.8
click at [144, 232] on div at bounding box center [110, 178] width 220 height 319
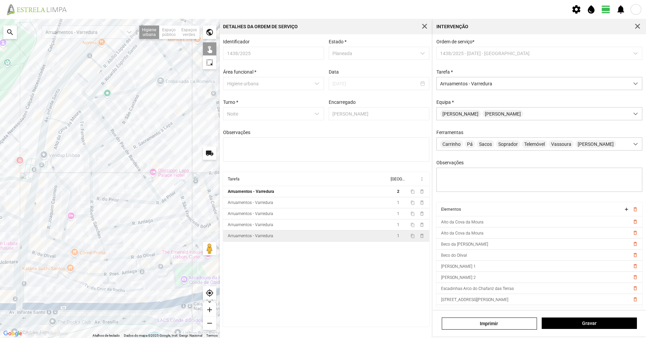
click at [131, 232] on div at bounding box center [110, 178] width 220 height 319
click at [95, 232] on div at bounding box center [110, 178] width 220 height 319
click at [53, 232] on div at bounding box center [110, 178] width 220 height 319
click at [34, 232] on div at bounding box center [110, 178] width 220 height 319
click at [25, 232] on div at bounding box center [110, 178] width 220 height 319
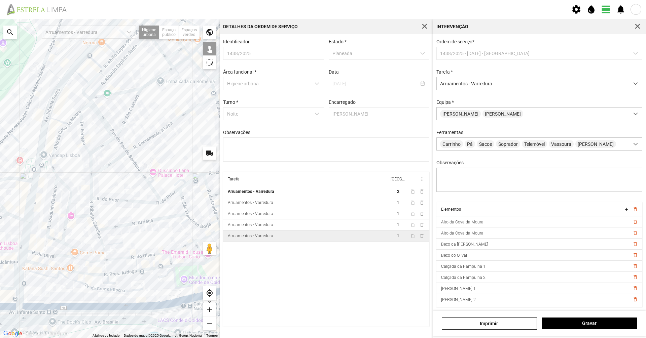
click at [42, 232] on div at bounding box center [110, 178] width 220 height 319
click at [84, 232] on div at bounding box center [110, 178] width 220 height 319
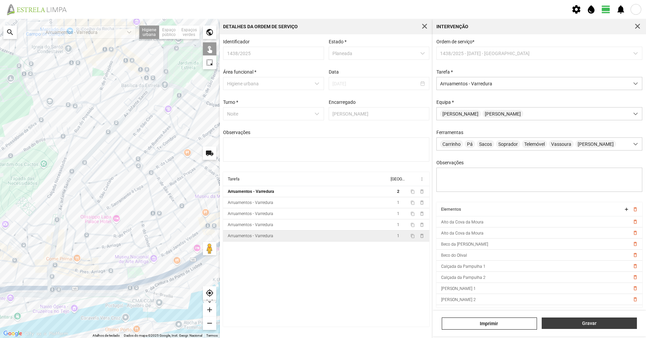
click at [322, 232] on span "Gravar" at bounding box center [589, 323] width 88 height 5
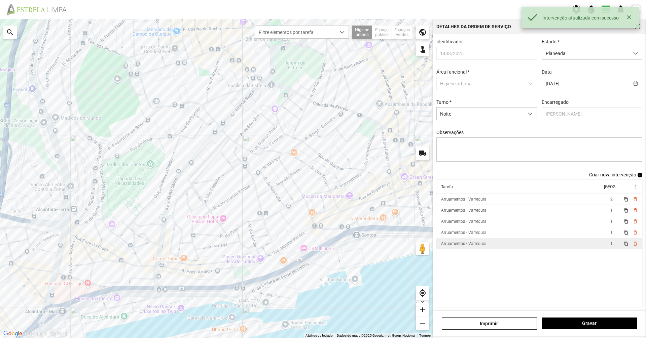
click at [322, 61] on div "Identificador 1438/2025 Estado * Planeada Área funcional * Higiene urbana Data …" at bounding box center [539, 105] width 211 height 133
click at [322, 59] on span "Planeada" at bounding box center [585, 53] width 87 height 12
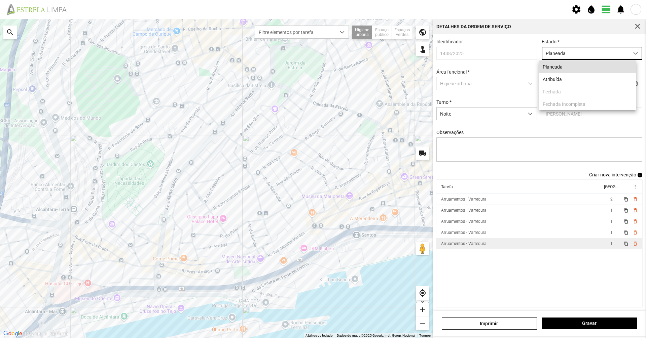
drag, startPoint x: 573, startPoint y: 77, endPoint x: 576, endPoint y: 110, distance: 33.1
click at [322, 78] on li "Atribuída" at bounding box center [587, 79] width 97 height 12
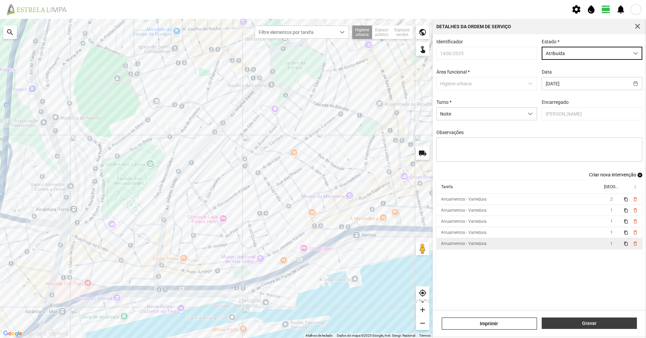
click at [322, 232] on span "Gravar" at bounding box center [589, 323] width 88 height 5
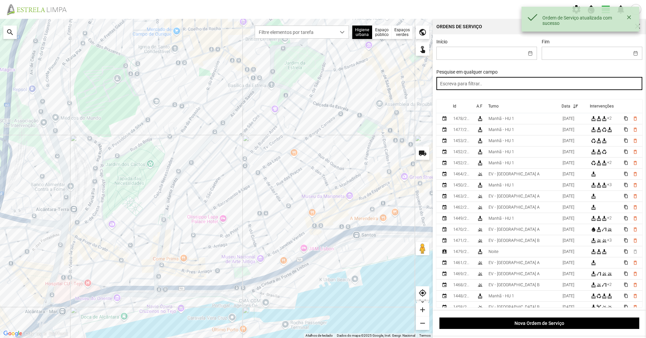
click at [322, 86] on input "text" at bounding box center [539, 83] width 206 height 13
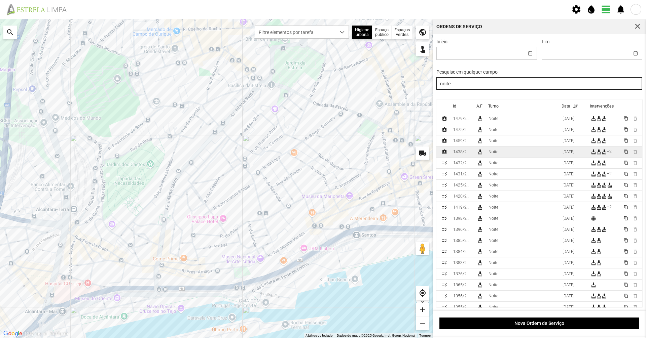
type input "noite"
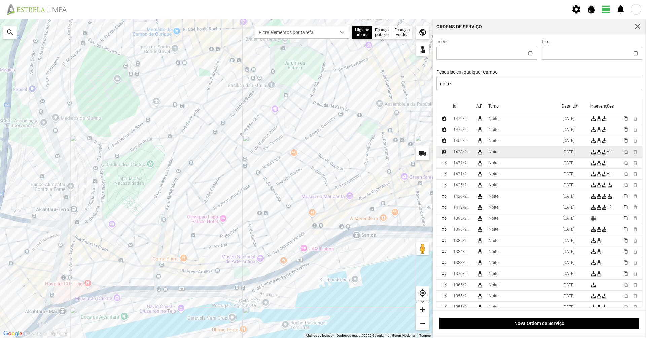
click at [322, 151] on td "Noite" at bounding box center [523, 152] width 74 height 11
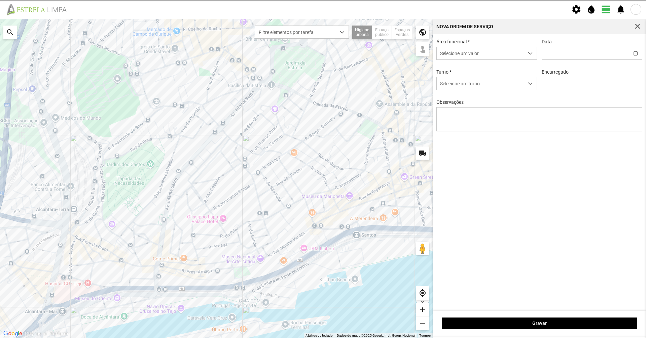
type input "[DATE]"
type input "[PERSON_NAME]"
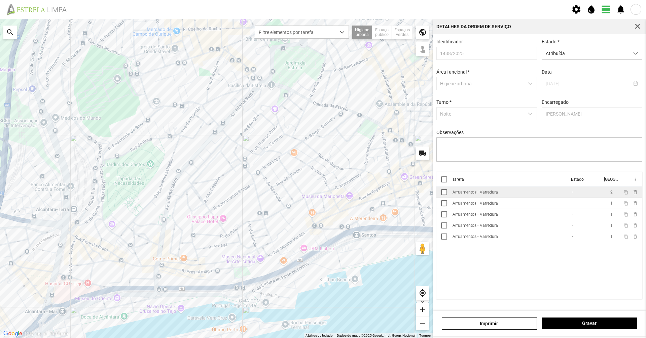
click at [322, 195] on div "Arruamentos - Varredura" at bounding box center [474, 192] width 45 height 5
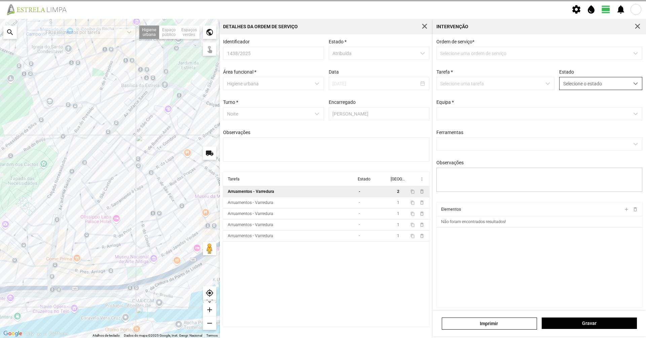
click at [322, 86] on span "Selecione o estado" at bounding box center [594, 83] width 70 height 12
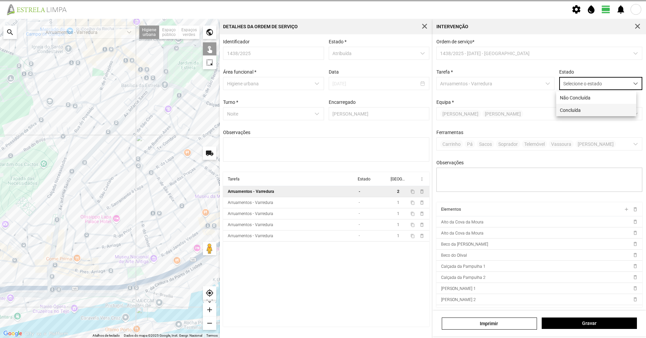
click at [322, 108] on li "Concluída" at bounding box center [596, 110] width 80 height 12
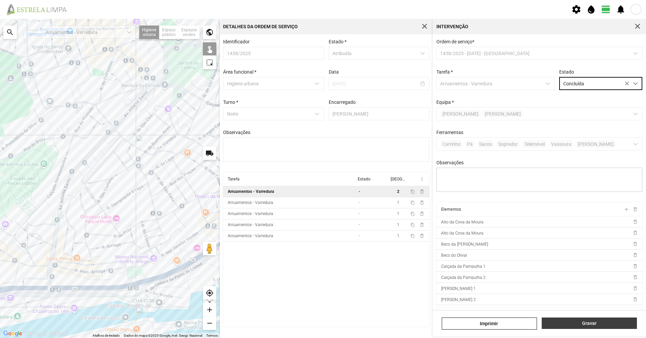
click at [322, 232] on span "Gravar" at bounding box center [589, 323] width 88 height 5
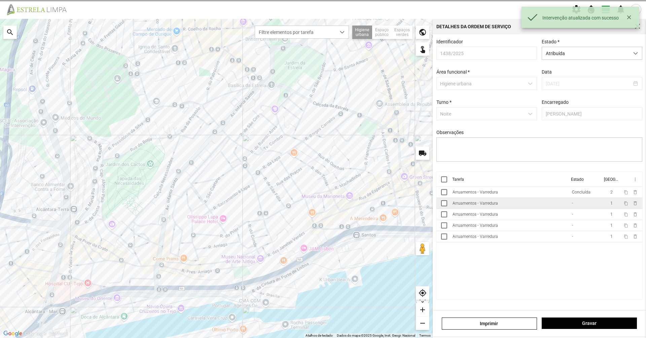
click at [322, 207] on td "Arruamentos - Varredura" at bounding box center [509, 203] width 119 height 11
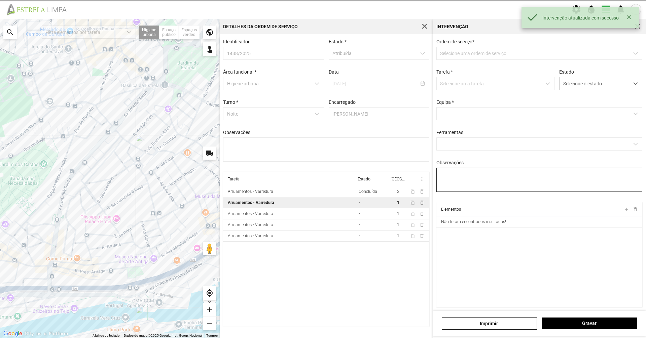
type textarea "[PERSON_NAME]"
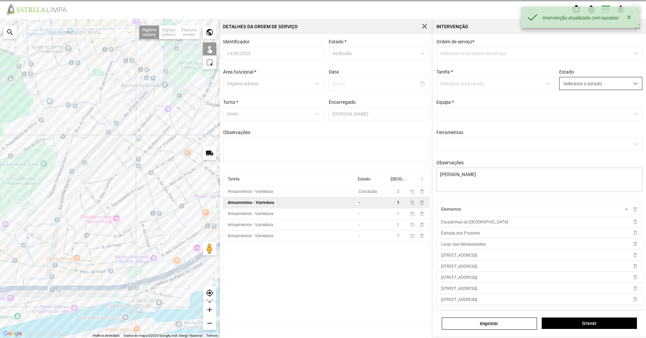
click at [322, 88] on span "Selecione o estado" at bounding box center [594, 83] width 70 height 12
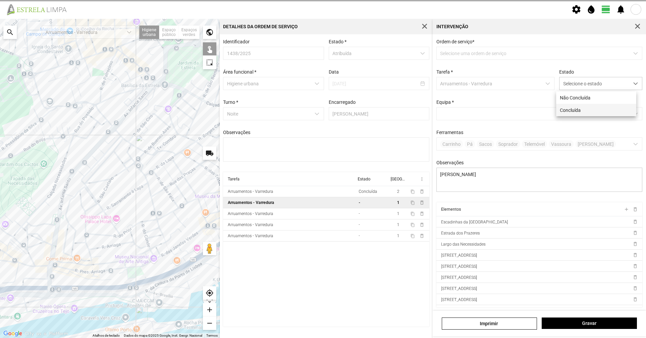
click at [322, 109] on li "Concluída" at bounding box center [596, 110] width 80 height 12
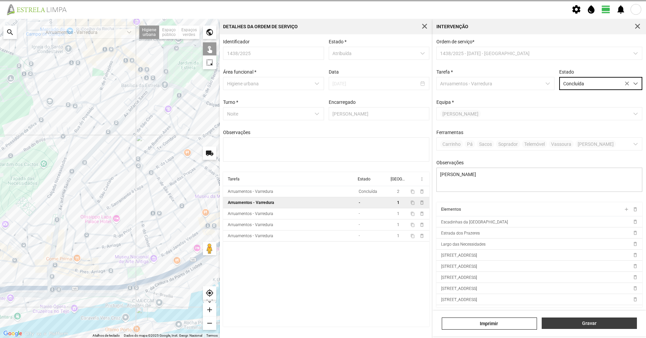
click at [322, 232] on button "Gravar" at bounding box center [588, 323] width 95 height 11
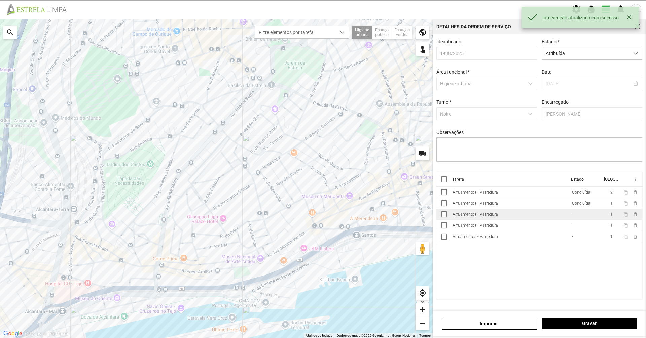
click at [322, 217] on td "-" at bounding box center [585, 214] width 33 height 11
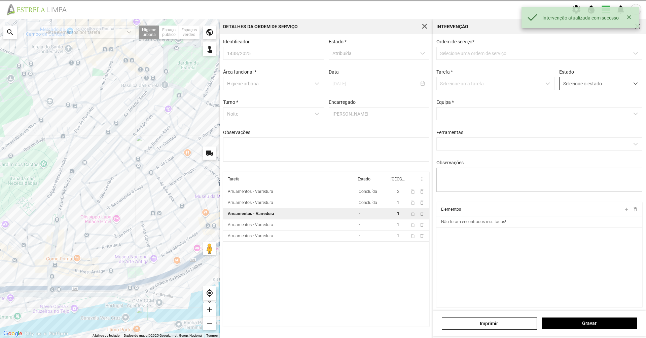
click at [322, 90] on span "Selecione o estado" at bounding box center [594, 83] width 70 height 12
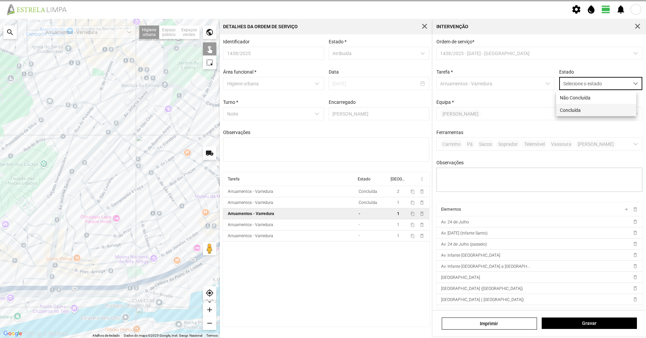
click at [322, 107] on li "Concluída" at bounding box center [596, 110] width 80 height 12
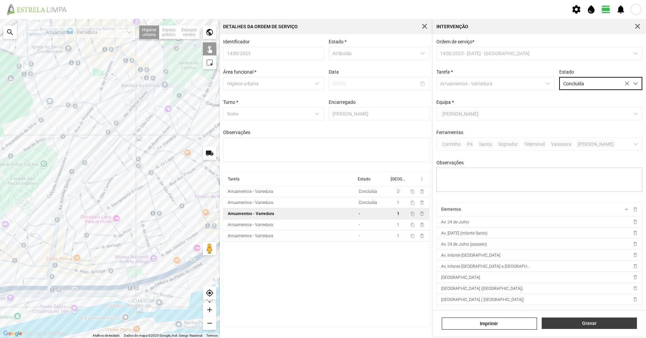
click at [322, 232] on button "Gravar" at bounding box center [588, 323] width 95 height 11
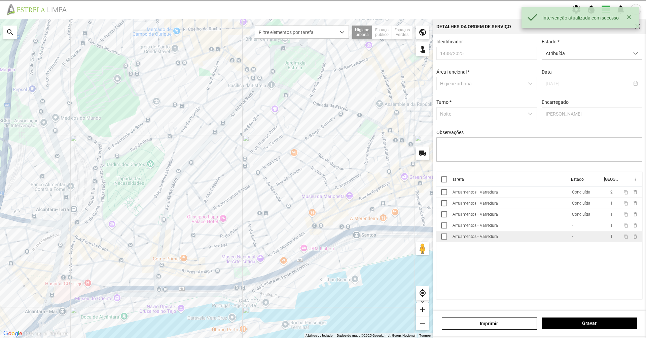
click at [322, 232] on td "Arruamentos - Varredura" at bounding box center [509, 236] width 119 height 11
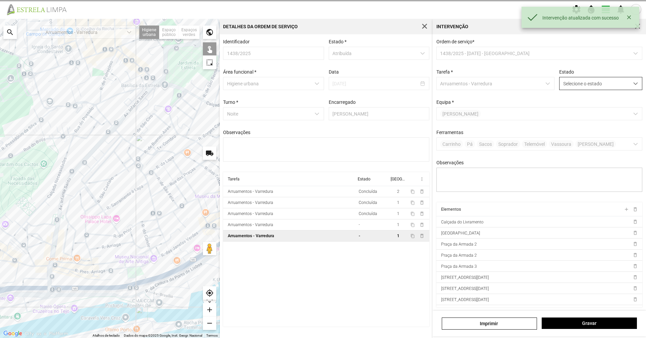
click at [322, 87] on span "Selecione o estado" at bounding box center [594, 83] width 70 height 12
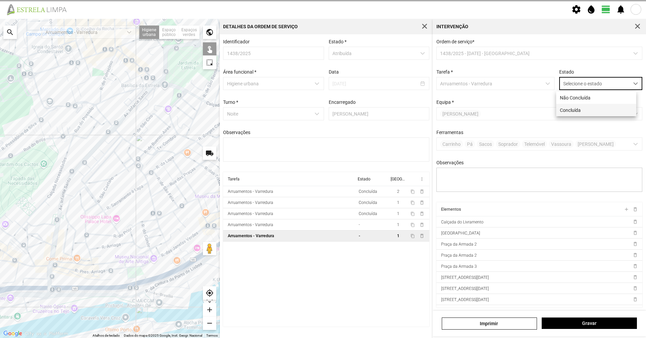
click at [322, 106] on li "Concluída" at bounding box center [596, 110] width 80 height 12
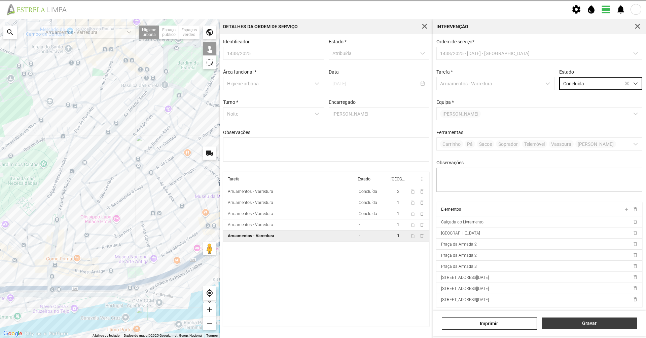
click at [322, 232] on button "Gravar" at bounding box center [588, 323] width 95 height 11
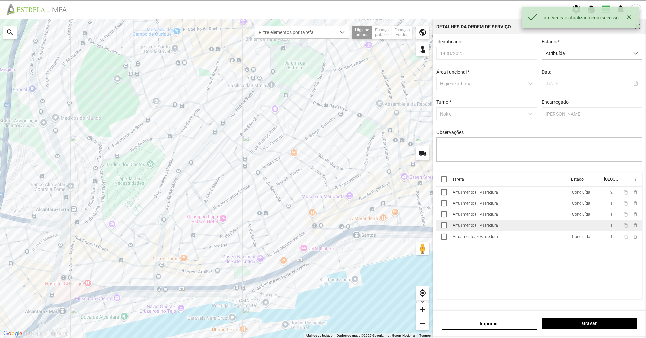
click at [322, 229] on td "Arruamentos - Varredura" at bounding box center [509, 225] width 119 height 11
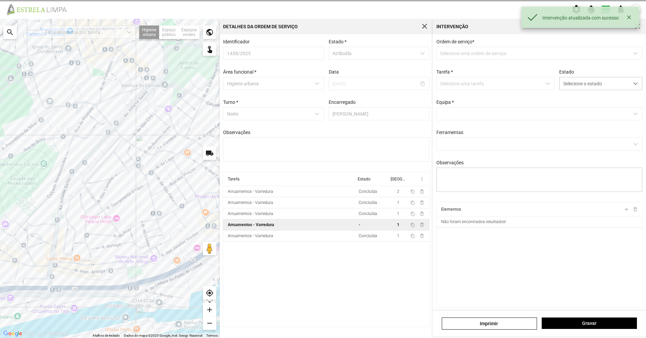
type textarea "[PERSON_NAME]"
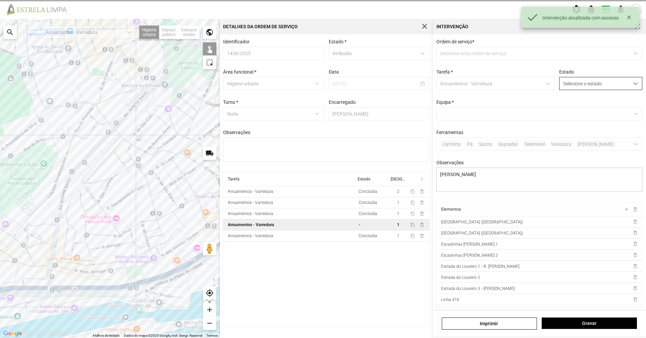
click at [322, 86] on span "Selecione o estado" at bounding box center [594, 83] width 70 height 12
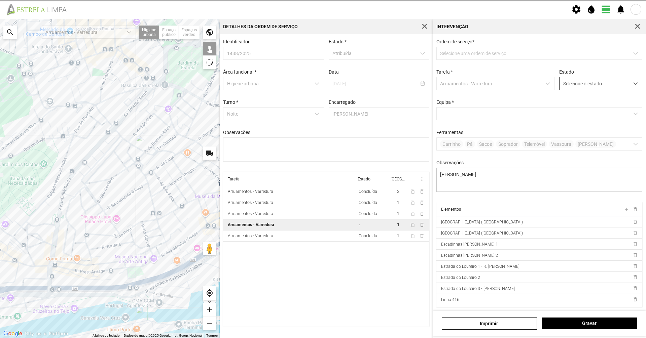
scroll to position [4, 30]
click at [322, 104] on li "Concluída" at bounding box center [596, 110] width 80 height 12
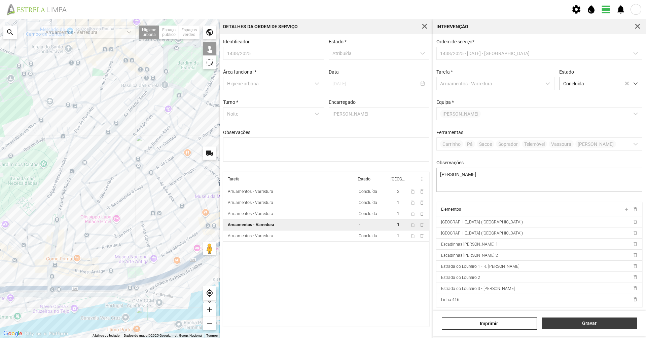
click at [322, 232] on span "Gravar" at bounding box center [589, 323] width 88 height 5
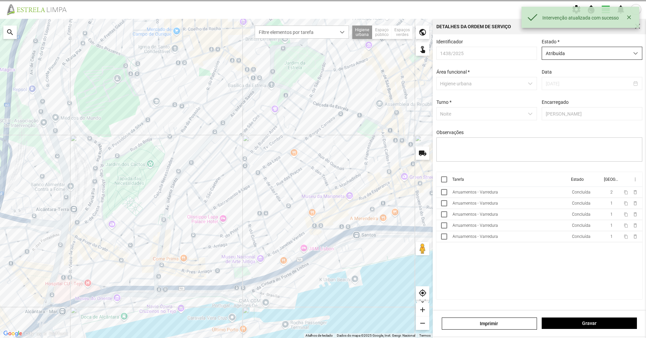
click at [322, 52] on span "Atribuída" at bounding box center [585, 53] width 87 height 12
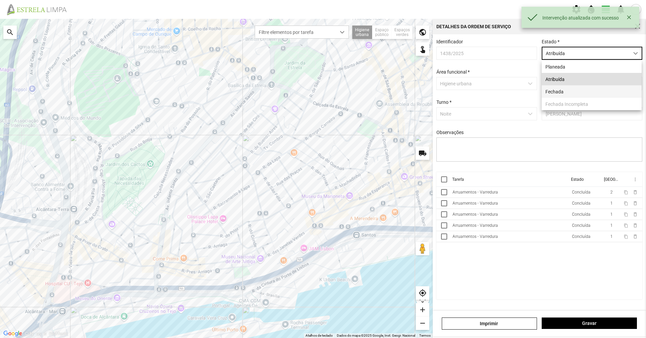
drag, startPoint x: 579, startPoint y: 87, endPoint x: 578, endPoint y: 93, distance: 5.5
click at [322, 87] on li "Fechada" at bounding box center [591, 91] width 100 height 12
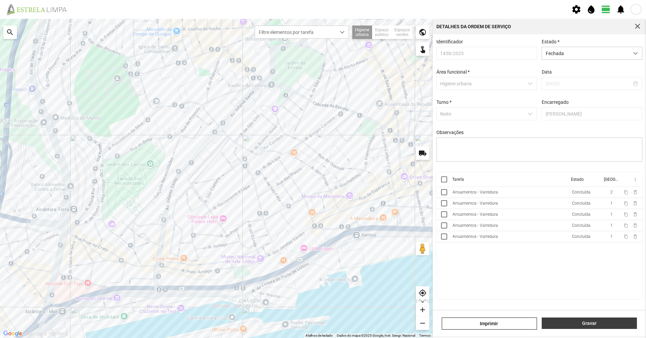
click at [322, 232] on button "Gravar" at bounding box center [588, 323] width 95 height 11
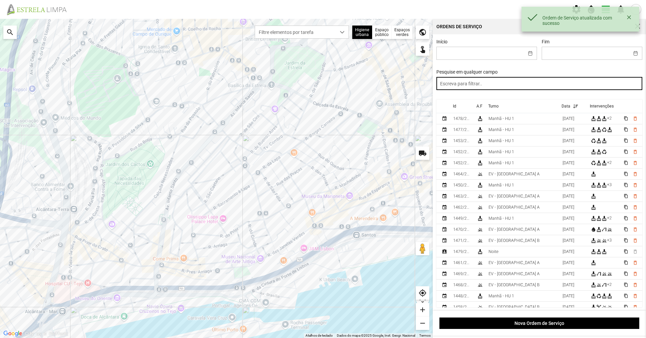
click at [322, 84] on input "text" at bounding box center [539, 83] width 206 height 13
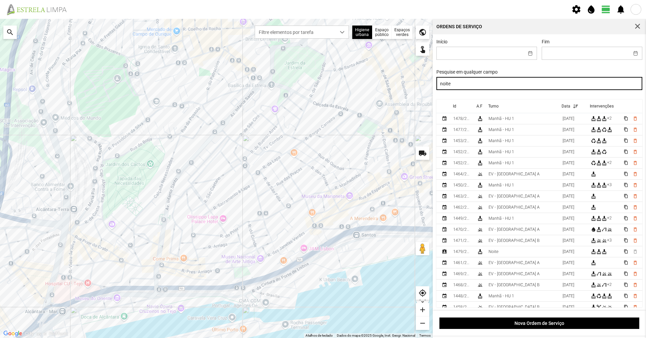
type input "noite"
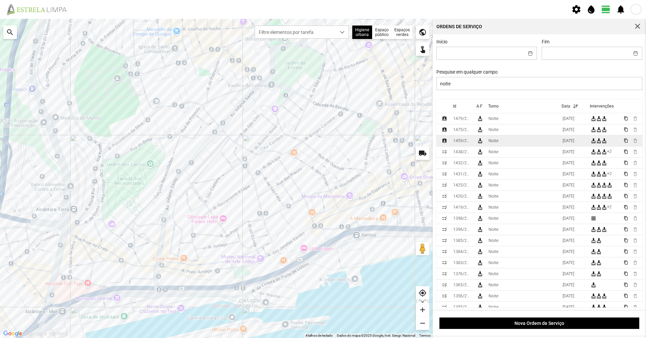
click at [322, 141] on td "Noite" at bounding box center [523, 141] width 74 height 11
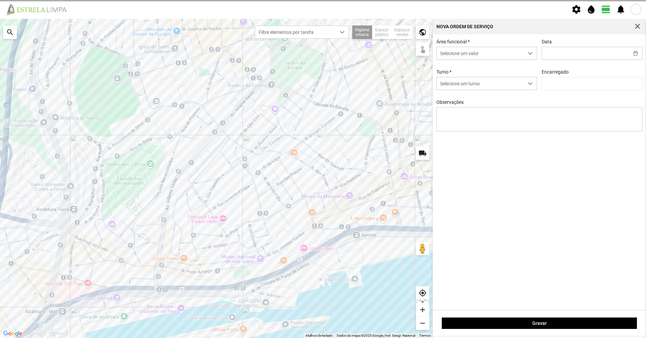
type input "[DATE]"
type input "[PERSON_NAME]"
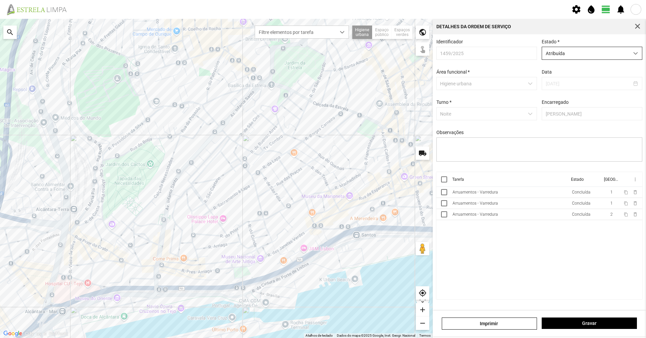
drag, startPoint x: 628, startPoint y: 44, endPoint x: 627, endPoint y: 53, distance: 8.8
click at [322, 45] on div "Estado * Atribuída" at bounding box center [591, 49] width 105 height 21
click at [322, 53] on span "Atribuída" at bounding box center [585, 53] width 87 height 12
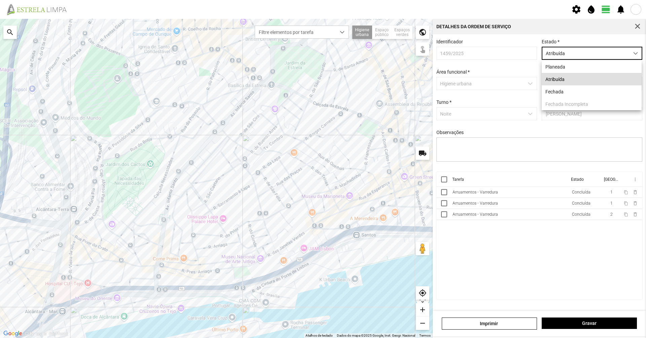
scroll to position [4, 30]
click at [322, 72] on li "Planeada" at bounding box center [591, 67] width 100 height 12
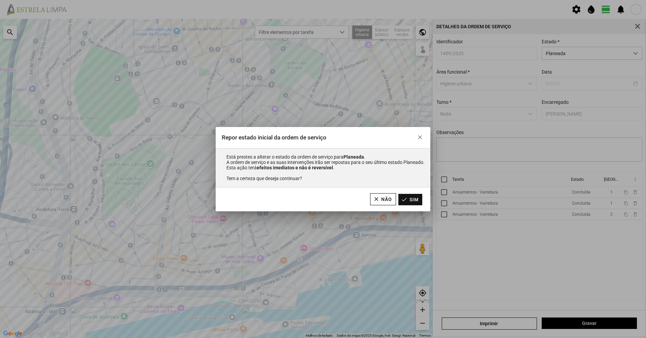
click at [322, 199] on button "Sim" at bounding box center [410, 199] width 24 height 11
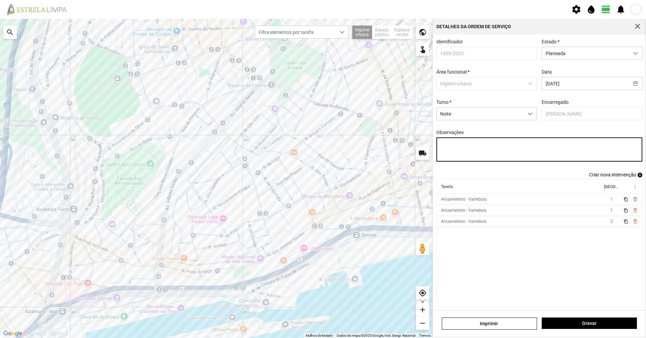
click at [322, 149] on textarea "Observações" at bounding box center [539, 150] width 206 height 24
type textarea "0"
click at [322, 178] on span "Criar nova intervenção" at bounding box center [612, 174] width 47 height 5
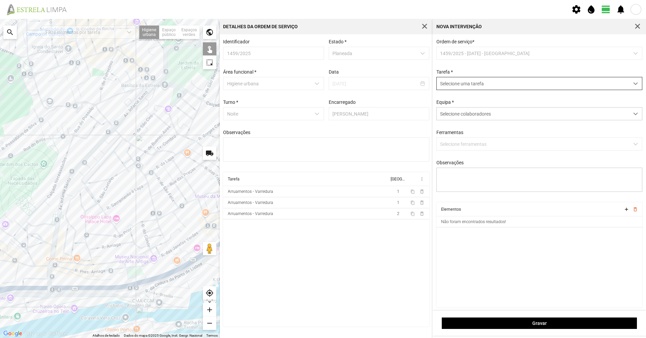
click at [322, 87] on span "Selecione uma tarefa" at bounding box center [533, 83] width 192 height 12
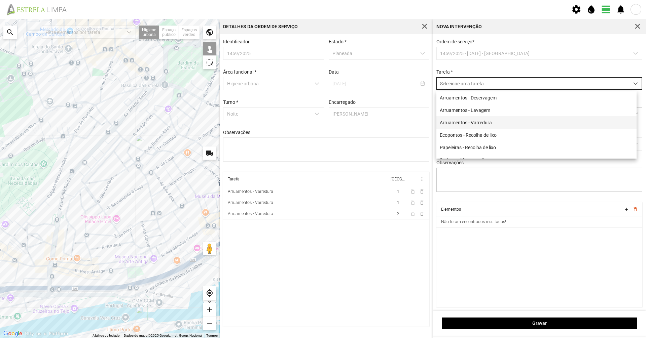
click at [322, 129] on li "Arruamentos - Varredura" at bounding box center [536, 122] width 200 height 12
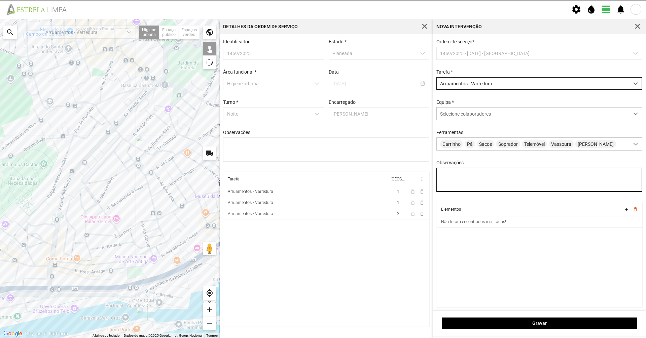
click at [322, 192] on textarea "Observações" at bounding box center [539, 180] width 206 height 24
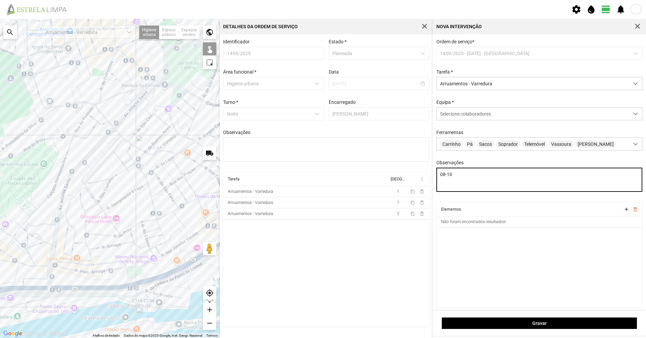
type textarea "08-10"
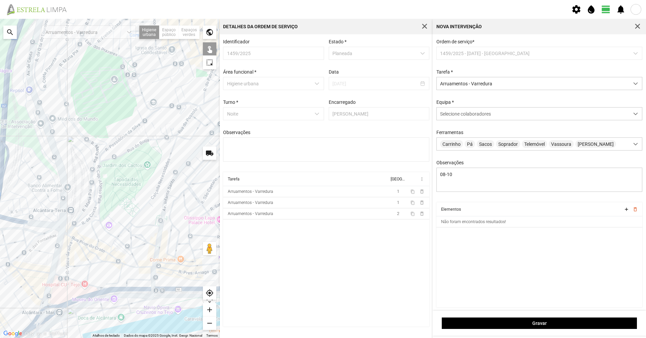
drag, startPoint x: 54, startPoint y: 252, endPoint x: 178, endPoint y: 260, distance: 123.7
click at [177, 232] on div at bounding box center [110, 178] width 220 height 319
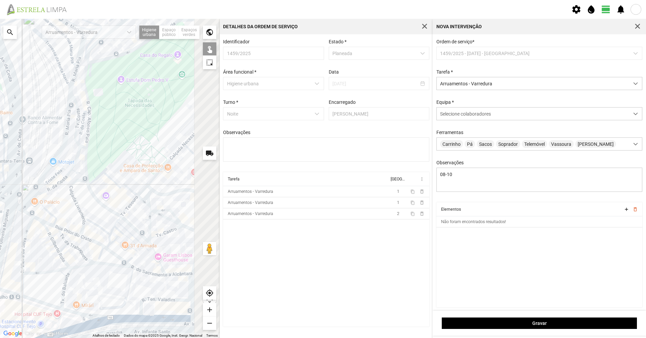
drag, startPoint x: 166, startPoint y: 286, endPoint x: 101, endPoint y: 254, distance: 72.8
click at [101, 232] on div at bounding box center [110, 178] width 220 height 319
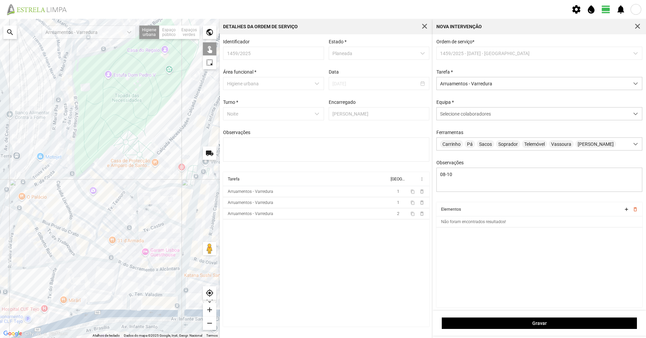
click at [132, 232] on div at bounding box center [110, 178] width 220 height 319
click at [163, 232] on div at bounding box center [110, 178] width 220 height 319
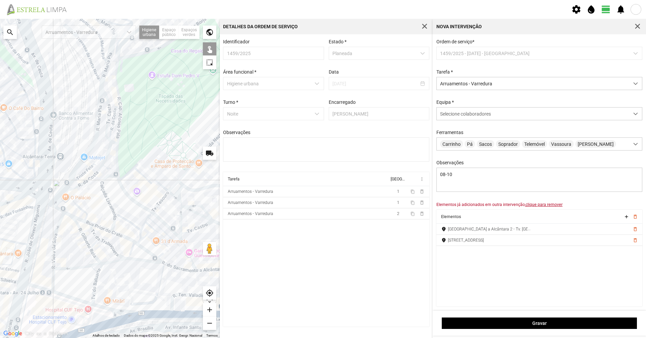
drag, startPoint x: 145, startPoint y: 282, endPoint x: 164, endPoint y: 283, distance: 18.9
click at [164, 232] on div at bounding box center [110, 178] width 220 height 319
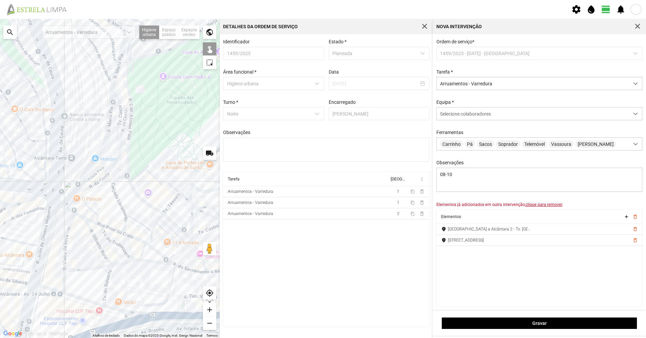
click at [156, 232] on div at bounding box center [110, 178] width 220 height 319
click at [159, 232] on div at bounding box center [110, 178] width 220 height 319
click at [162, 232] on div at bounding box center [110, 178] width 220 height 319
click at [141, 232] on div at bounding box center [110, 178] width 220 height 319
click at [147, 232] on div at bounding box center [110, 178] width 220 height 319
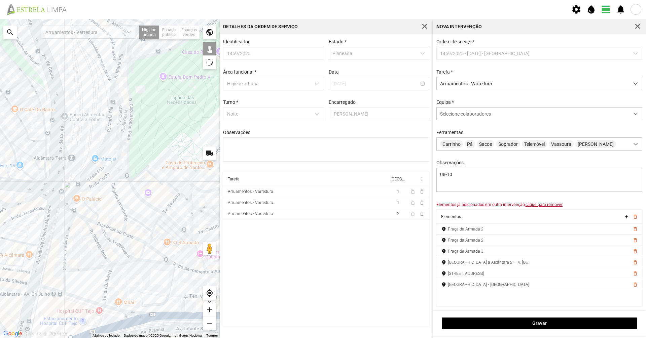
click at [133, 232] on div at bounding box center [110, 178] width 220 height 319
click at [117, 232] on div at bounding box center [110, 178] width 220 height 319
click at [117, 231] on div at bounding box center [110, 178] width 220 height 319
click at [98, 224] on div at bounding box center [110, 178] width 220 height 319
click at [91, 221] on div at bounding box center [110, 178] width 220 height 319
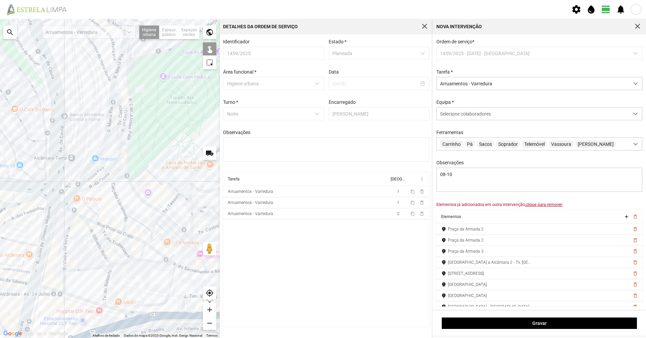
click at [78, 214] on div at bounding box center [110, 178] width 220 height 319
click at [71, 211] on div at bounding box center [110, 178] width 220 height 319
click at [61, 204] on div at bounding box center [110, 178] width 220 height 319
click at [114, 196] on div at bounding box center [110, 178] width 220 height 319
click at [85, 182] on div at bounding box center [110, 178] width 220 height 319
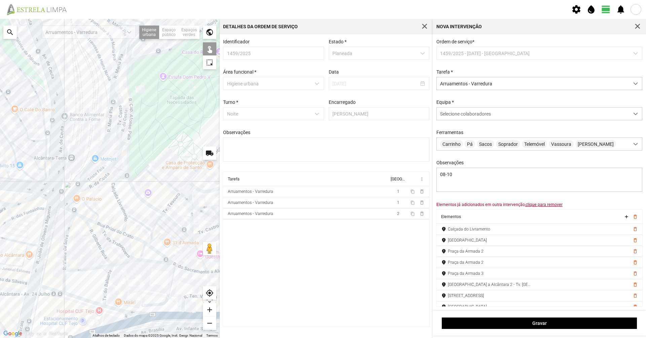
click at [93, 184] on div at bounding box center [110, 178] width 220 height 319
click at [111, 169] on div at bounding box center [110, 178] width 220 height 319
click at [114, 162] on div at bounding box center [110, 178] width 220 height 319
click at [118, 155] on div at bounding box center [110, 178] width 220 height 319
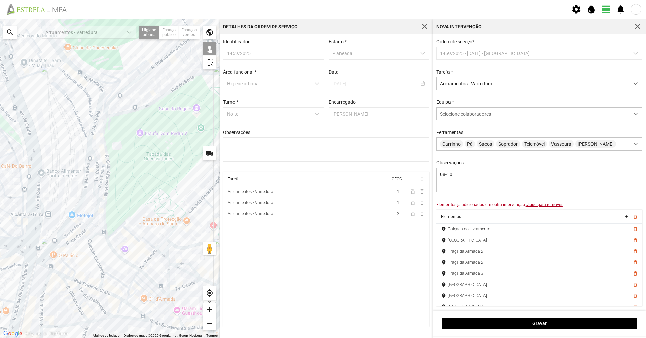
drag, startPoint x: 120, startPoint y: 154, endPoint x: 96, endPoint y: 216, distance: 66.6
click at [96, 216] on div at bounding box center [110, 178] width 220 height 319
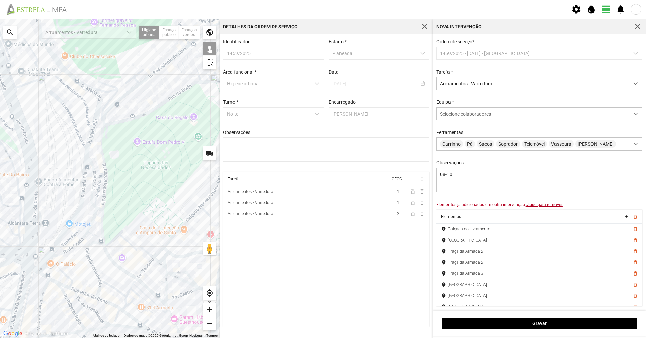
click at [95, 199] on div at bounding box center [110, 178] width 220 height 319
click at [36, 232] on div at bounding box center [110, 178] width 220 height 319
click at [48, 232] on div at bounding box center [110, 178] width 220 height 319
click at [41, 232] on div at bounding box center [110, 178] width 220 height 319
click at [42, 232] on div at bounding box center [110, 178] width 220 height 319
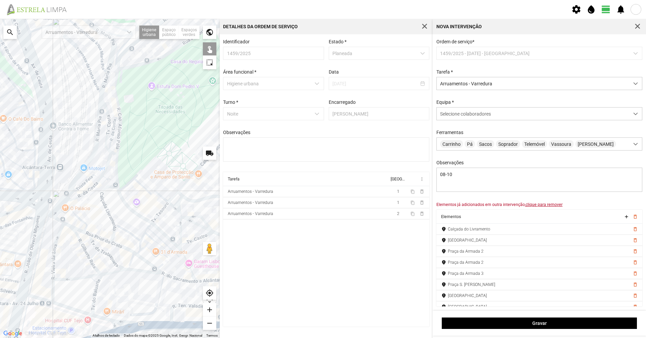
drag, startPoint x: 50, startPoint y: 287, endPoint x: 71, endPoint y: 227, distance: 62.6
click at [70, 228] on div at bounding box center [110, 178] width 220 height 319
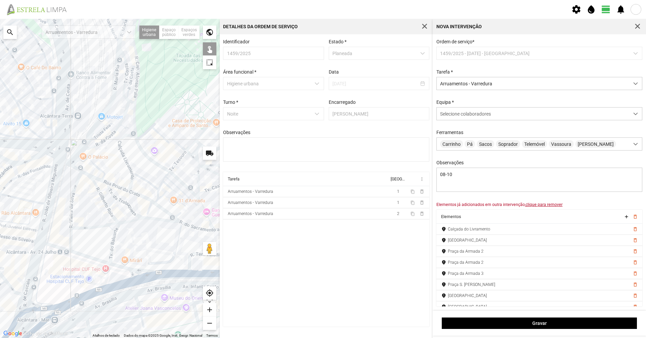
click at [72, 232] on div at bounding box center [110, 178] width 220 height 319
click at [71, 232] on div at bounding box center [110, 178] width 220 height 319
click at [65, 232] on div at bounding box center [110, 178] width 220 height 319
click at [82, 232] on div at bounding box center [110, 178] width 220 height 319
click at [131, 232] on div at bounding box center [110, 178] width 220 height 319
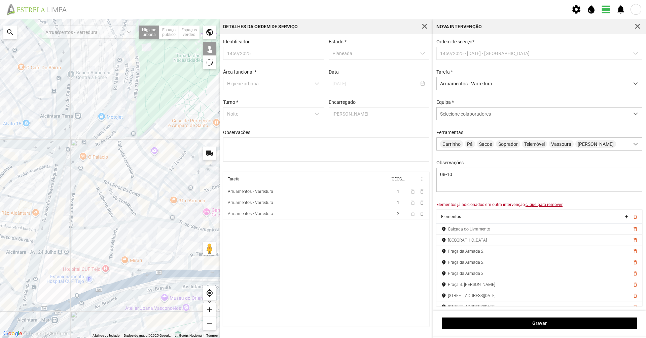
click at [143, 232] on div at bounding box center [110, 178] width 220 height 319
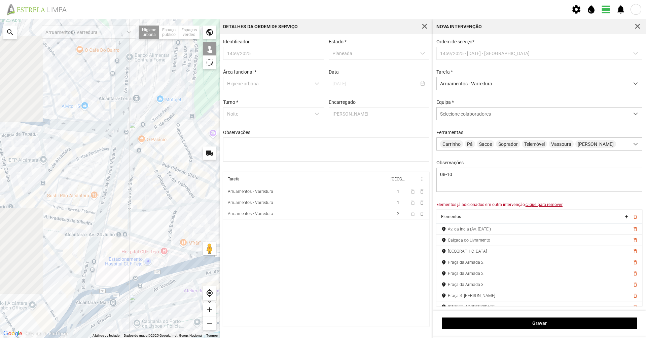
drag, startPoint x: 118, startPoint y: 271, endPoint x: 158, endPoint y: 260, distance: 41.8
click at [158, 232] on div at bounding box center [110, 178] width 220 height 319
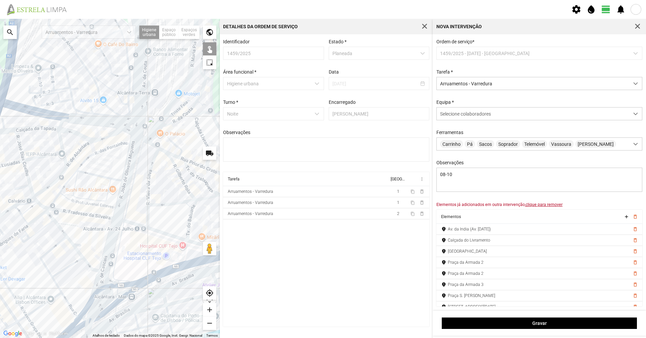
click at [140, 232] on div at bounding box center [110, 178] width 220 height 319
click at [111, 232] on div at bounding box center [110, 178] width 220 height 319
click at [102, 232] on div at bounding box center [110, 178] width 220 height 319
click at [130, 191] on div at bounding box center [110, 178] width 220 height 319
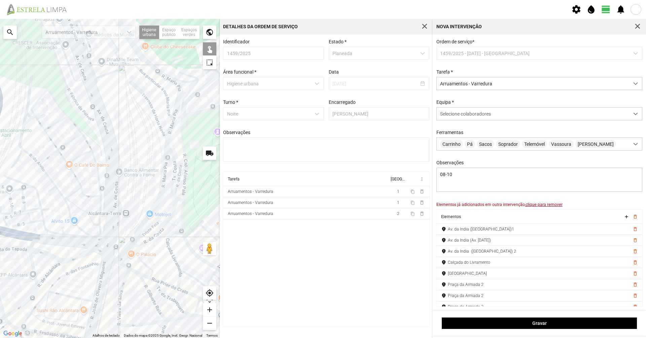
drag, startPoint x: 140, startPoint y: 173, endPoint x: 111, endPoint y: 294, distance: 124.1
click at [111, 232] on div at bounding box center [110, 178] width 220 height 319
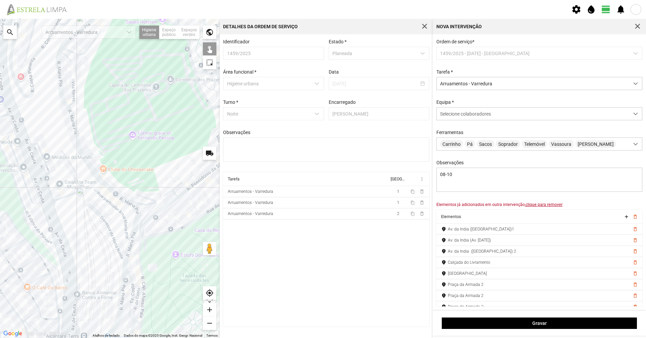
drag, startPoint x: 144, startPoint y: 189, endPoint x: 108, endPoint y: 271, distance: 89.9
click at [97, 232] on div at bounding box center [110, 178] width 220 height 319
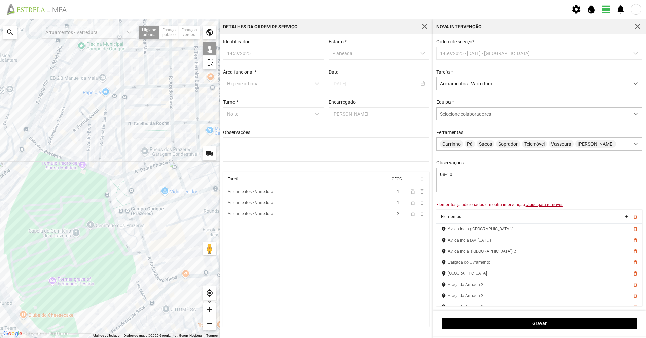
drag, startPoint x: 139, startPoint y: 162, endPoint x: 58, endPoint y: 293, distance: 154.3
click at [58, 232] on div at bounding box center [110, 178] width 220 height 319
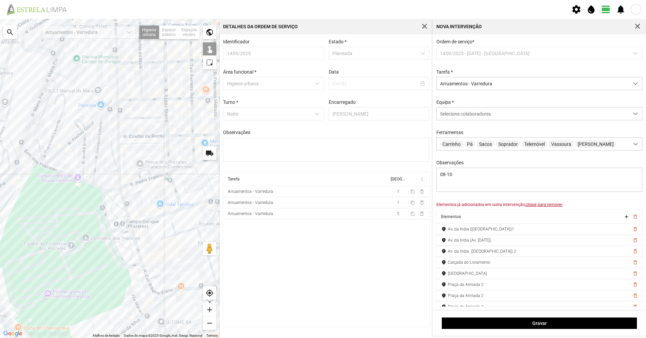
click at [135, 232] on div at bounding box center [110, 178] width 220 height 319
click at [131, 223] on div at bounding box center [110, 178] width 220 height 319
click at [128, 215] on div at bounding box center [110, 178] width 220 height 319
click at [119, 230] on div at bounding box center [110, 178] width 220 height 319
click at [106, 222] on div at bounding box center [110, 178] width 220 height 319
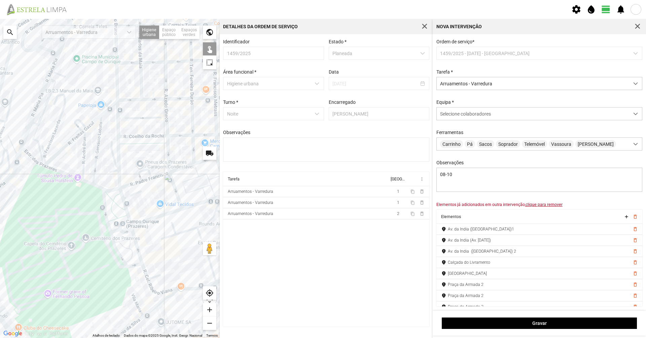
click at [109, 226] on div at bounding box center [110, 178] width 220 height 319
click at [113, 232] on div at bounding box center [110, 178] width 220 height 319
click at [114, 190] on div at bounding box center [110, 178] width 220 height 319
click at [153, 232] on div at bounding box center [110, 178] width 220 height 319
click at [151, 232] on div at bounding box center [110, 178] width 220 height 319
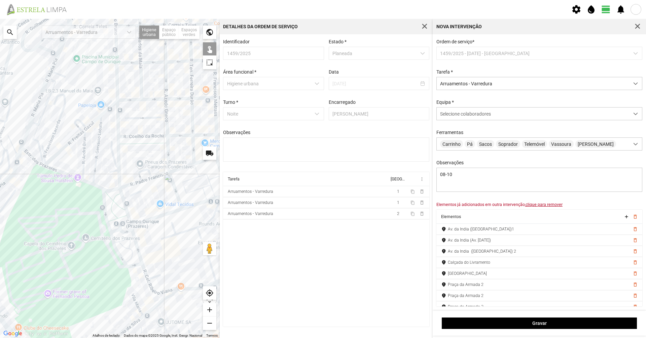
click at [152, 232] on div at bounding box center [110, 178] width 220 height 319
click at [169, 232] on div at bounding box center [110, 178] width 220 height 319
click at [167, 232] on div at bounding box center [110, 178] width 220 height 319
drag, startPoint x: 179, startPoint y: 295, endPoint x: 158, endPoint y: 278, distance: 26.8
click at [158, 232] on div at bounding box center [110, 178] width 220 height 319
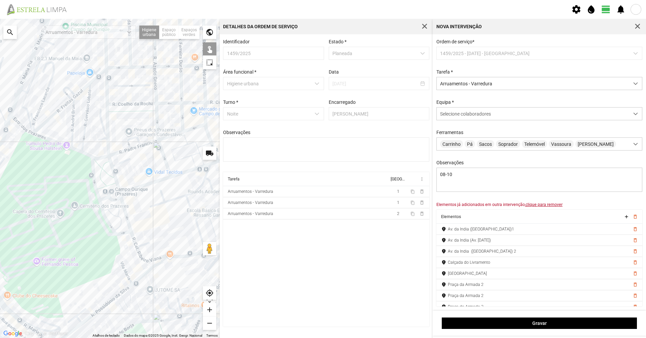
drag, startPoint x: 165, startPoint y: 298, endPoint x: 158, endPoint y: 275, distance: 23.4
click at [158, 232] on div at bounding box center [110, 178] width 220 height 319
click at [147, 232] on div at bounding box center [110, 178] width 220 height 319
click at [156, 232] on div at bounding box center [110, 178] width 220 height 319
click at [185, 232] on div at bounding box center [110, 178] width 220 height 319
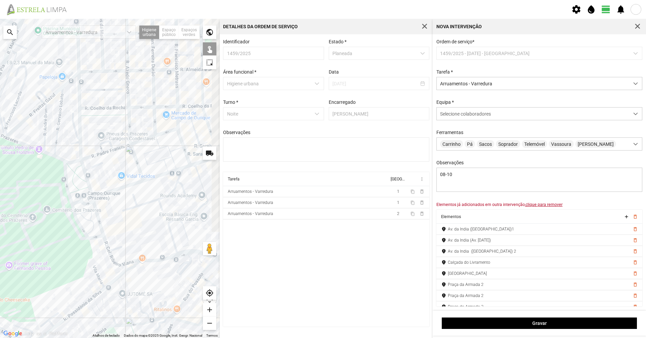
drag, startPoint x: 160, startPoint y: 262, endPoint x: 136, endPoint y: 270, distance: 25.5
click at [136, 232] on div at bounding box center [110, 178] width 220 height 319
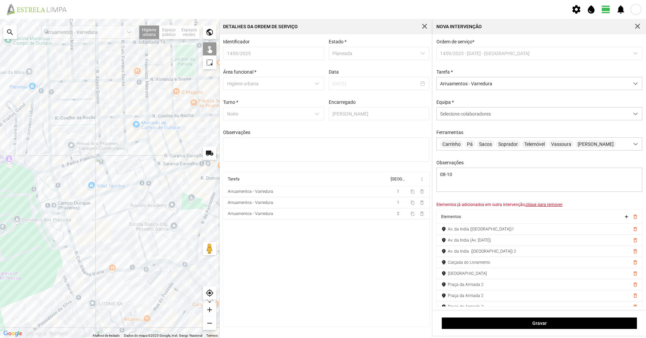
click at [154, 232] on div at bounding box center [110, 178] width 220 height 319
drag, startPoint x: 130, startPoint y: 285, endPoint x: 173, endPoint y: 251, distance: 55.0
click at [171, 232] on div at bounding box center [110, 178] width 220 height 319
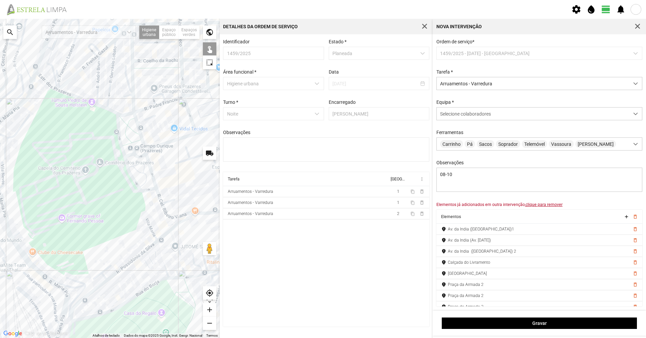
click at [138, 232] on div at bounding box center [110, 178] width 220 height 319
click at [150, 232] on div at bounding box center [110, 178] width 220 height 319
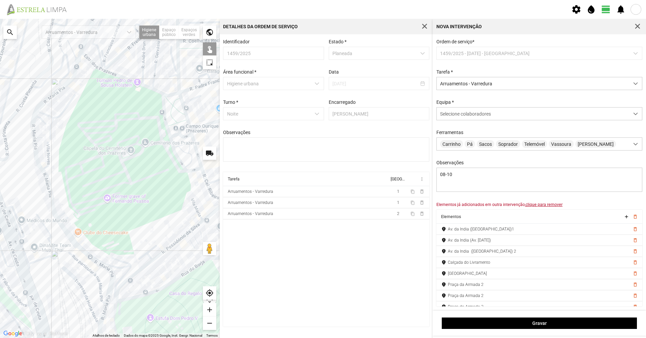
drag, startPoint x: 129, startPoint y: 273, endPoint x: 177, endPoint y: 252, distance: 52.4
click at [177, 232] on div at bounding box center [110, 178] width 220 height 319
click at [156, 232] on div at bounding box center [110, 178] width 220 height 319
click at [145, 232] on div at bounding box center [110, 178] width 220 height 319
drag, startPoint x: 137, startPoint y: 273, endPoint x: 162, endPoint y: 210, distance: 68.1
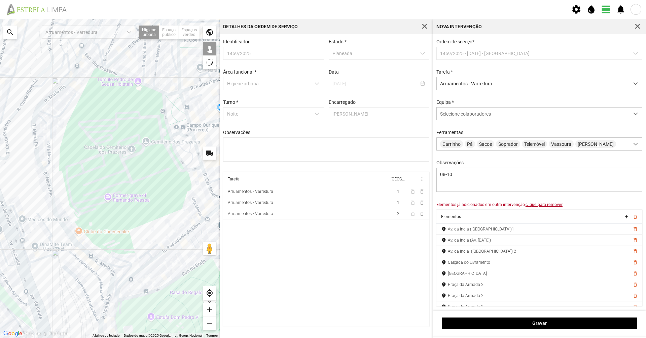
click at [161, 211] on div at bounding box center [110, 178] width 220 height 319
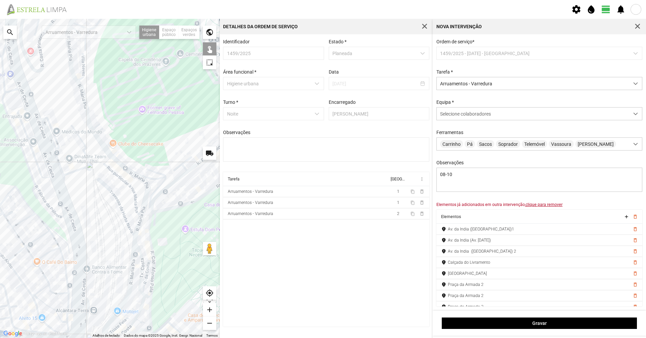
click at [150, 232] on div at bounding box center [110, 178] width 220 height 319
click at [153, 232] on div at bounding box center [110, 178] width 220 height 319
click at [150, 232] on div at bounding box center [110, 178] width 220 height 319
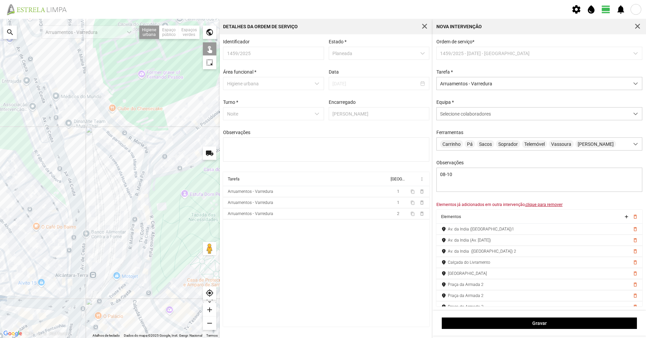
drag, startPoint x: 155, startPoint y: 299, endPoint x: 154, endPoint y: 268, distance: 31.3
click at [154, 232] on div at bounding box center [110, 178] width 220 height 319
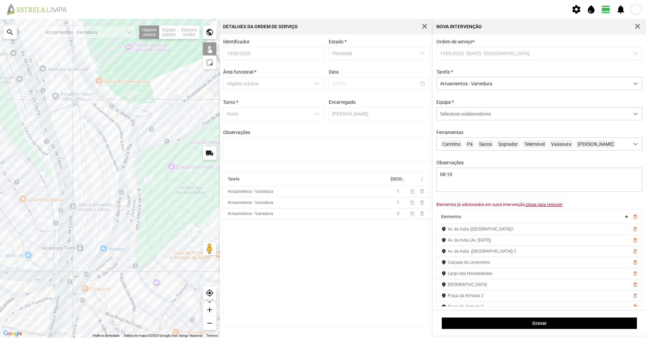
drag, startPoint x: 179, startPoint y: 305, endPoint x: 165, endPoint y: 273, distance: 34.4
click at [166, 232] on div at bounding box center [110, 178] width 220 height 319
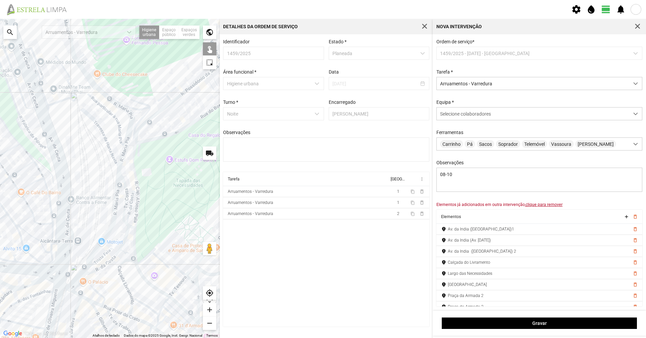
click at [146, 232] on div at bounding box center [110, 178] width 220 height 319
click at [179, 232] on div at bounding box center [110, 178] width 220 height 319
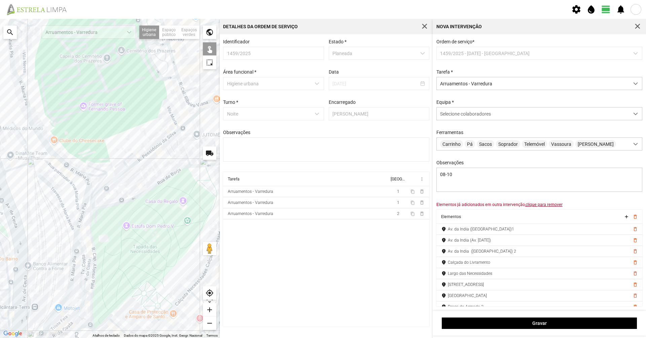
drag, startPoint x: 161, startPoint y: 158, endPoint x: 119, endPoint y: 221, distance: 75.3
click at [117, 224] on div at bounding box center [110, 178] width 220 height 319
click at [131, 202] on div at bounding box center [110, 178] width 220 height 319
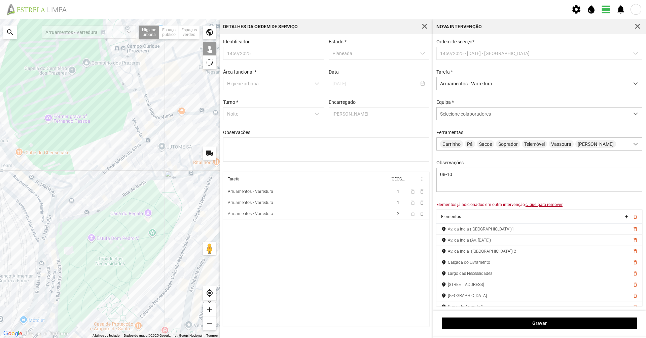
drag, startPoint x: 175, startPoint y: 186, endPoint x: 96, endPoint y: 225, distance: 88.3
click at [96, 225] on div at bounding box center [110, 178] width 220 height 319
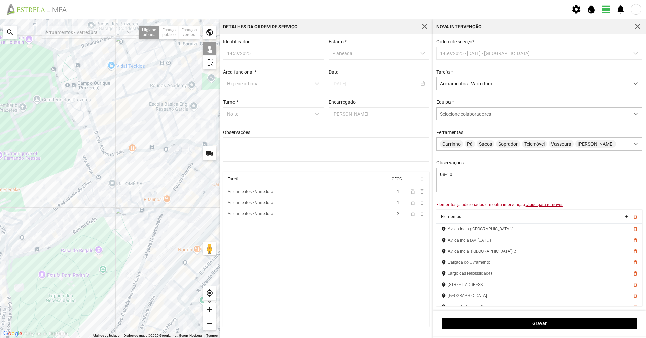
click at [112, 215] on div at bounding box center [110, 178] width 220 height 319
click at [119, 215] on div at bounding box center [110, 178] width 220 height 319
click at [135, 212] on div at bounding box center [110, 178] width 220 height 319
click at [155, 208] on div at bounding box center [110, 178] width 220 height 319
drag, startPoint x: 63, startPoint y: 208, endPoint x: 160, endPoint y: 191, distance: 98.6
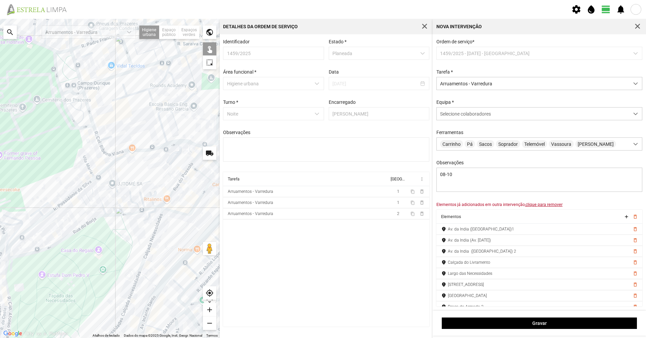
click at [160, 191] on div at bounding box center [110, 178] width 220 height 319
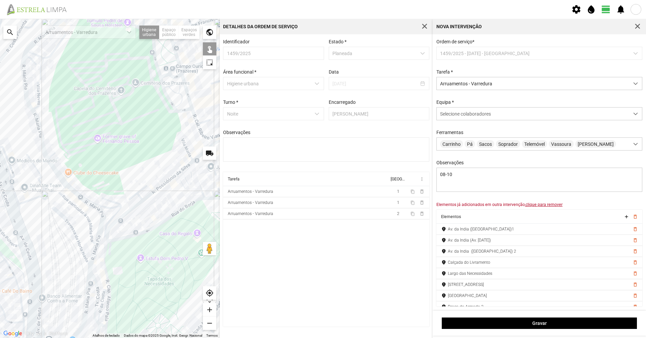
click at [91, 202] on div at bounding box center [110, 178] width 220 height 319
click at [112, 207] on div at bounding box center [110, 178] width 220 height 319
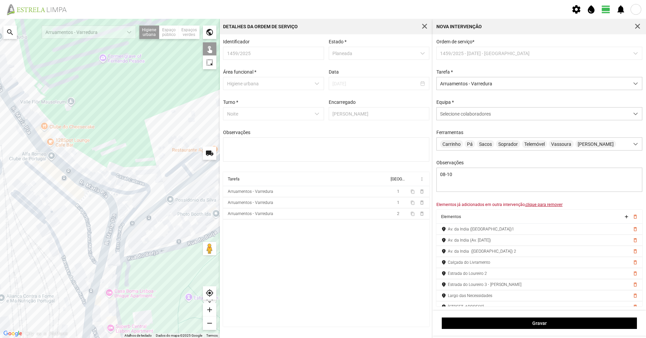
click at [129, 215] on div at bounding box center [110, 178] width 220 height 319
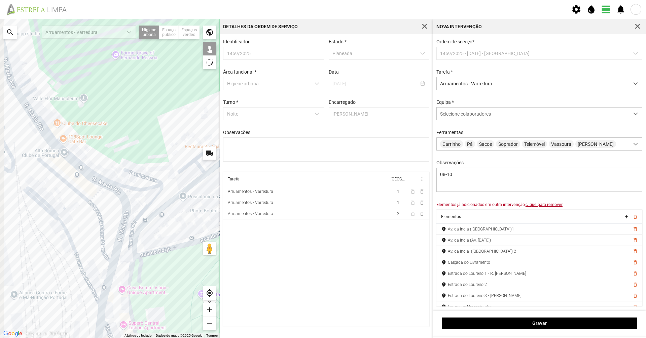
drag, startPoint x: 124, startPoint y: 211, endPoint x: 140, endPoint y: 205, distance: 16.9
click at [140, 205] on div at bounding box center [110, 178] width 220 height 319
click at [27, 95] on div at bounding box center [110, 178] width 220 height 319
click at [29, 104] on div at bounding box center [110, 178] width 220 height 319
click at [62, 149] on div at bounding box center [110, 178] width 220 height 319
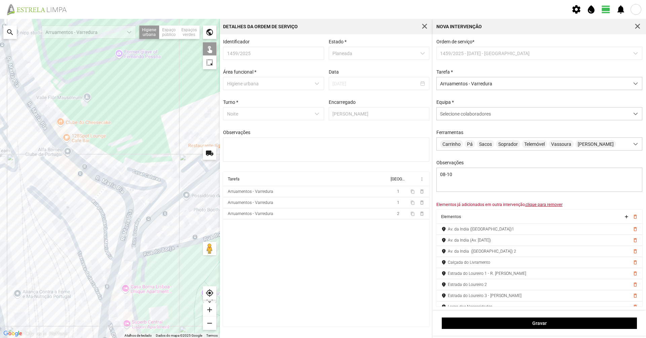
click at [116, 188] on div at bounding box center [110, 178] width 220 height 319
drag, startPoint x: 127, startPoint y: 198, endPoint x: 126, endPoint y: 195, distance: 3.6
click at [127, 198] on div at bounding box center [110, 178] width 220 height 319
click at [126, 189] on div at bounding box center [110, 178] width 220 height 319
click at [113, 232] on div at bounding box center [110, 178] width 220 height 319
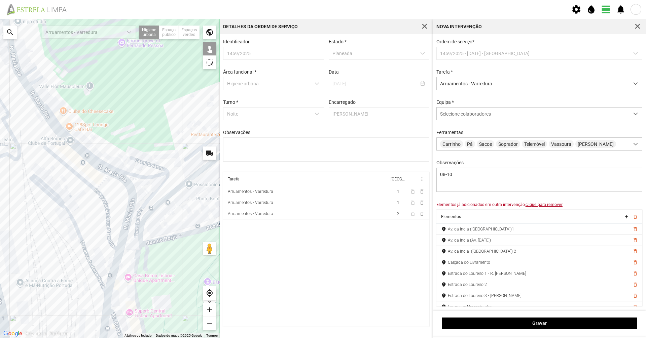
drag, startPoint x: 113, startPoint y: 271, endPoint x: 130, endPoint y: 212, distance: 61.3
click at [130, 212] on div at bounding box center [110, 178] width 220 height 319
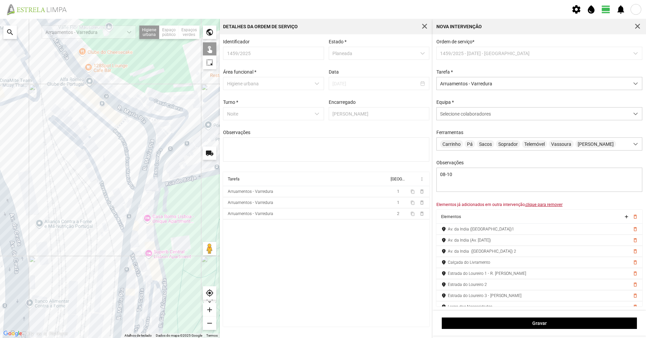
click at [127, 232] on div at bounding box center [110, 178] width 220 height 319
click at [124, 232] on div at bounding box center [110, 178] width 220 height 319
click at [125, 232] on div at bounding box center [110, 178] width 220 height 319
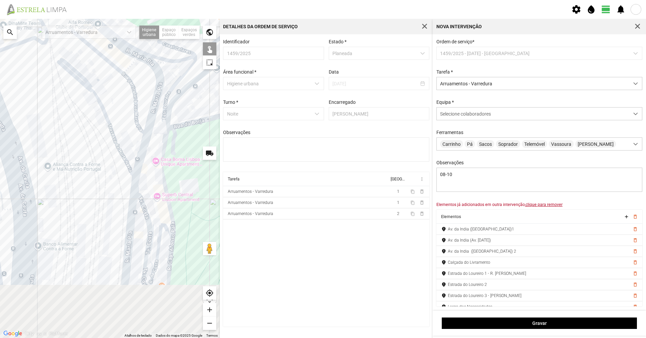
drag, startPoint x: 125, startPoint y: 260, endPoint x: 135, endPoint y: 176, distance: 84.6
click at [135, 178] on div at bounding box center [110, 178] width 220 height 319
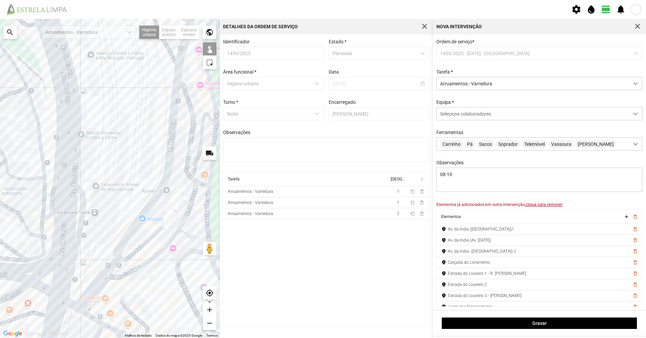
drag, startPoint x: 83, startPoint y: 288, endPoint x: 122, endPoint y: 238, distance: 63.0
click at [124, 223] on div at bounding box center [110, 178] width 220 height 319
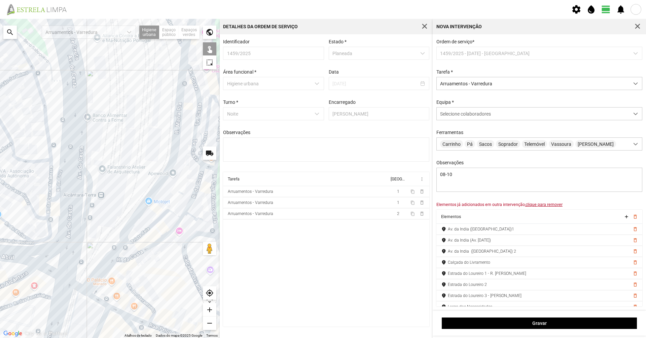
click at [116, 232] on div at bounding box center [110, 178] width 220 height 319
click at [112, 232] on div at bounding box center [110, 178] width 220 height 319
click at [73, 187] on div at bounding box center [110, 178] width 220 height 319
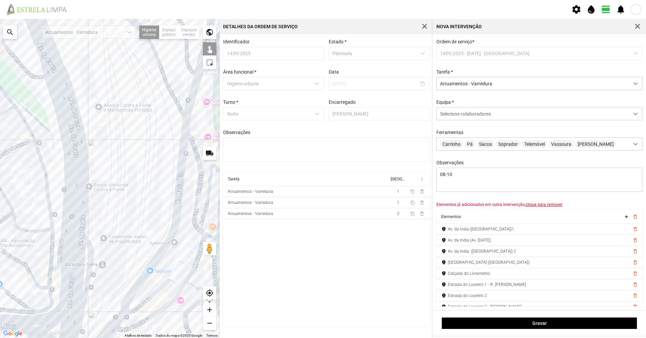
drag, startPoint x: 90, startPoint y: 175, endPoint x: 99, endPoint y: 251, distance: 76.8
click at [96, 232] on div at bounding box center [110, 178] width 220 height 319
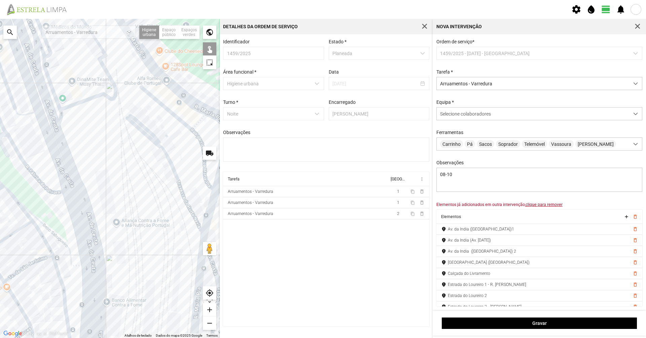
drag, startPoint x: 87, startPoint y: 178, endPoint x: 94, endPoint y: 291, distance: 112.9
click at [94, 232] on div at bounding box center [110, 178] width 220 height 319
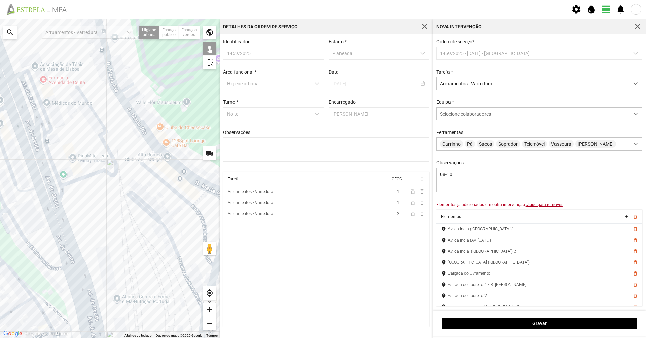
click at [79, 180] on div at bounding box center [110, 178] width 220 height 319
click at [45, 180] on div at bounding box center [110, 178] width 220 height 319
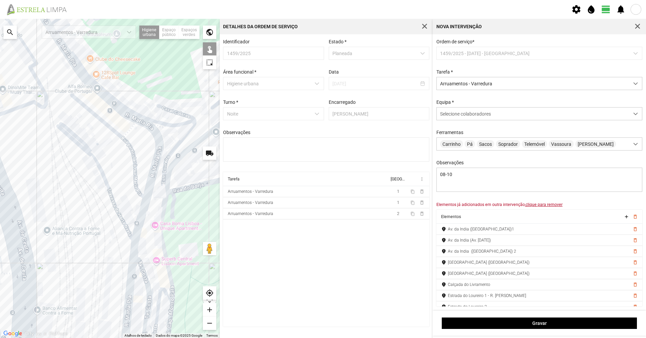
drag, startPoint x: 76, startPoint y: 223, endPoint x: 53, endPoint y: 208, distance: 27.1
click at [54, 208] on div at bounding box center [110, 178] width 220 height 319
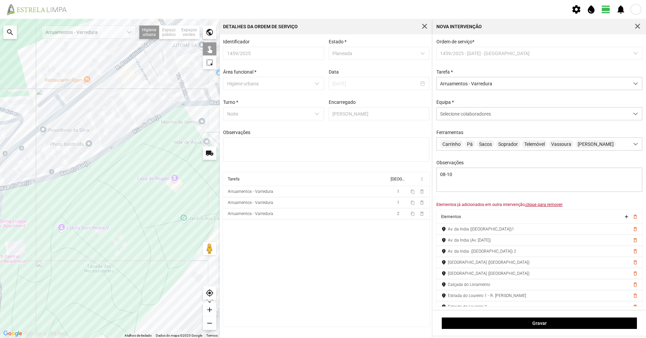
drag, startPoint x: 65, startPoint y: 203, endPoint x: 44, endPoint y: 236, distance: 39.4
click at [44, 232] on div at bounding box center [110, 178] width 220 height 319
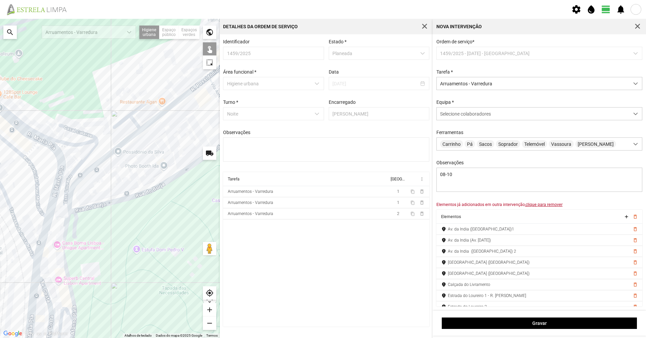
drag, startPoint x: 59, startPoint y: 238, endPoint x: 112, endPoint y: 247, distance: 53.2
click at [145, 232] on div at bounding box center [110, 178] width 220 height 319
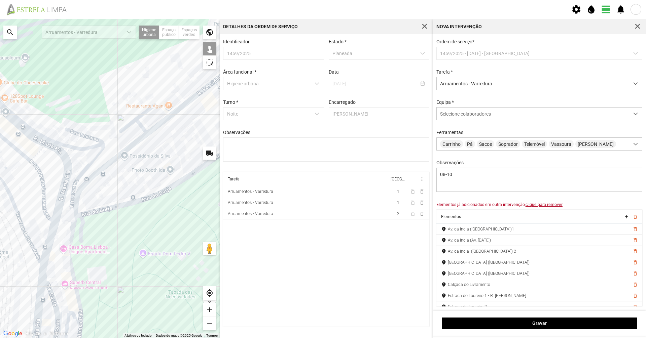
click at [76, 212] on div at bounding box center [110, 178] width 220 height 319
drag, startPoint x: 87, startPoint y: 211, endPoint x: 72, endPoint y: 211, distance: 15.1
click at [73, 211] on div at bounding box center [110, 178] width 220 height 319
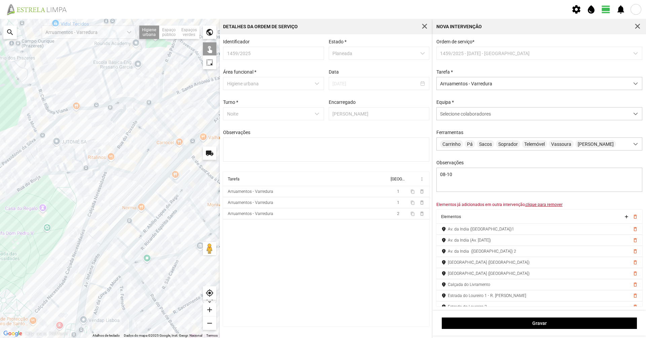
drag, startPoint x: 103, startPoint y: 267, endPoint x: 33, endPoint y: 265, distance: 70.3
click at [25, 232] on div at bounding box center [110, 178] width 220 height 319
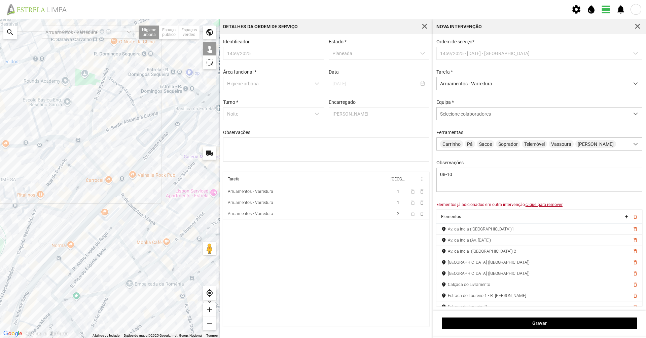
click at [66, 231] on div at bounding box center [110, 178] width 220 height 319
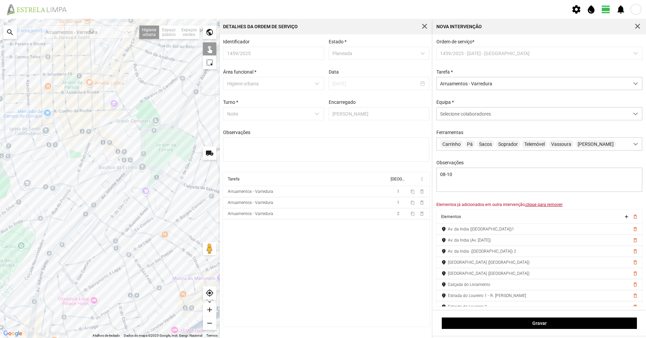
click at [113, 187] on div at bounding box center [110, 178] width 220 height 319
click at [132, 168] on div at bounding box center [110, 178] width 220 height 319
click at [86, 215] on div at bounding box center [110, 178] width 220 height 319
click at [76, 226] on div at bounding box center [110, 178] width 220 height 319
click at [71, 232] on div at bounding box center [110, 178] width 220 height 319
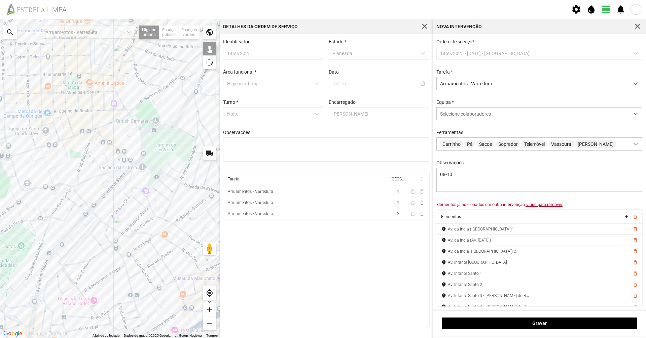
click at [64, 232] on div at bounding box center [110, 178] width 220 height 319
click at [58, 232] on div at bounding box center [110, 178] width 220 height 319
click at [43, 232] on div at bounding box center [110, 178] width 220 height 319
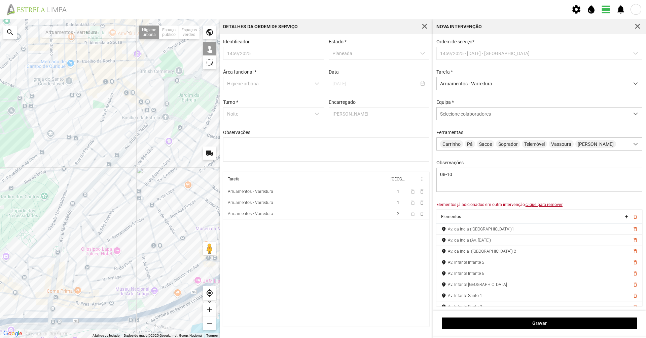
drag, startPoint x: 43, startPoint y: 274, endPoint x: 70, endPoint y: 216, distance: 63.9
click at [70, 216] on div at bounding box center [110, 178] width 220 height 319
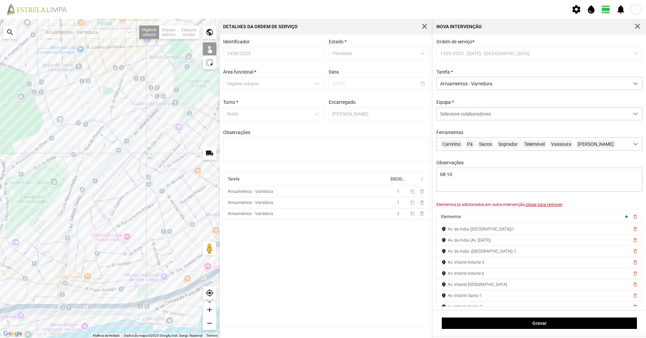
click at [68, 232] on div at bounding box center [110, 178] width 220 height 319
click at [65, 232] on div at bounding box center [110, 178] width 220 height 319
click at [62, 232] on div at bounding box center [110, 178] width 220 height 319
click at [63, 232] on div at bounding box center [110, 178] width 220 height 319
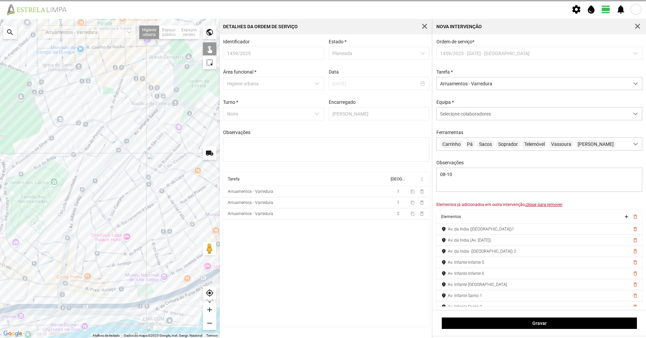
click at [61, 232] on div at bounding box center [110, 178] width 220 height 319
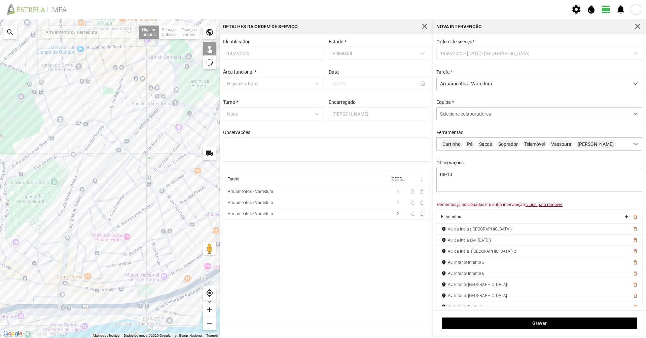
click at [51, 232] on div at bounding box center [110, 178] width 220 height 319
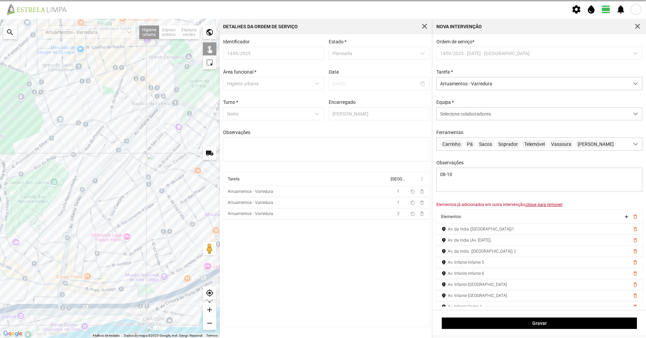
click at [52, 232] on div at bounding box center [110, 178] width 220 height 319
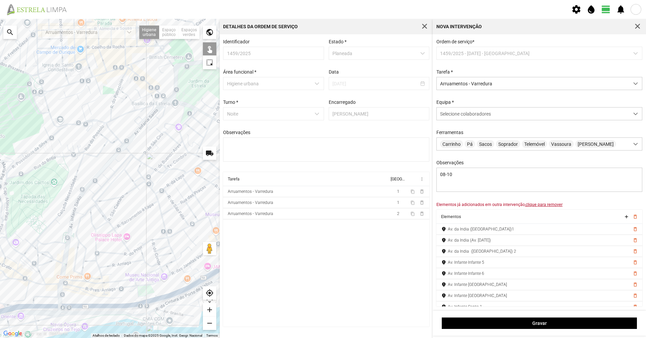
click at [79, 166] on div at bounding box center [110, 178] width 220 height 319
click at [65, 205] on div at bounding box center [110, 178] width 220 height 319
click at [36, 232] on div at bounding box center [110, 178] width 220 height 319
click at [38, 232] on div at bounding box center [110, 178] width 220 height 319
click at [41, 232] on div at bounding box center [110, 178] width 220 height 319
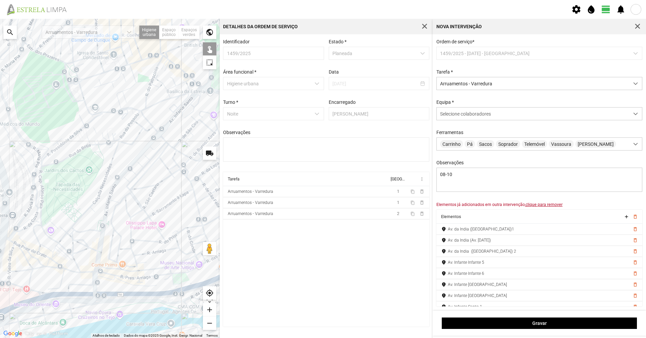
drag, startPoint x: 35, startPoint y: 216, endPoint x: 107, endPoint y: 208, distance: 72.8
click at [70, 202] on div at bounding box center [110, 178] width 220 height 319
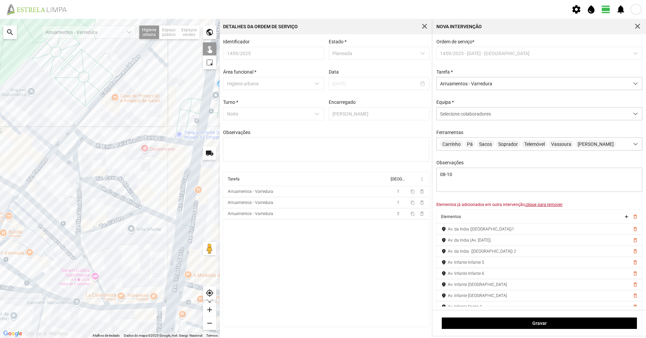
click at [78, 199] on div at bounding box center [110, 178] width 220 height 319
click at [31, 176] on div at bounding box center [110, 178] width 220 height 319
click at [106, 190] on div at bounding box center [110, 178] width 220 height 319
click at [106, 192] on div at bounding box center [110, 178] width 220 height 319
click at [120, 180] on div at bounding box center [110, 178] width 220 height 319
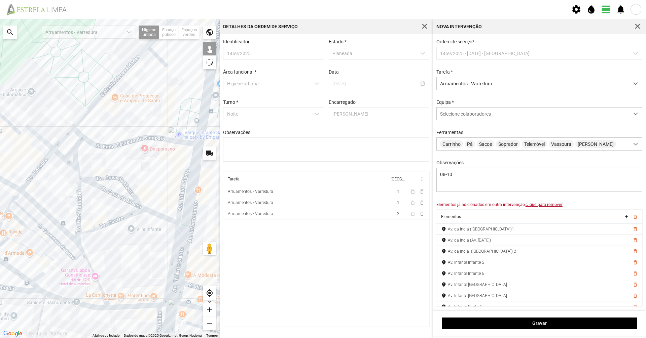
click at [155, 214] on div at bounding box center [110, 178] width 220 height 319
click at [140, 209] on div at bounding box center [110, 178] width 220 height 319
click at [135, 213] on div at bounding box center [110, 178] width 220 height 319
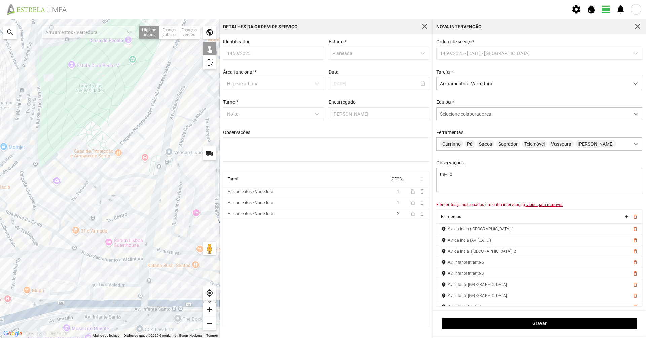
click at [84, 223] on div at bounding box center [110, 178] width 220 height 319
click at [96, 232] on div at bounding box center [110, 178] width 220 height 319
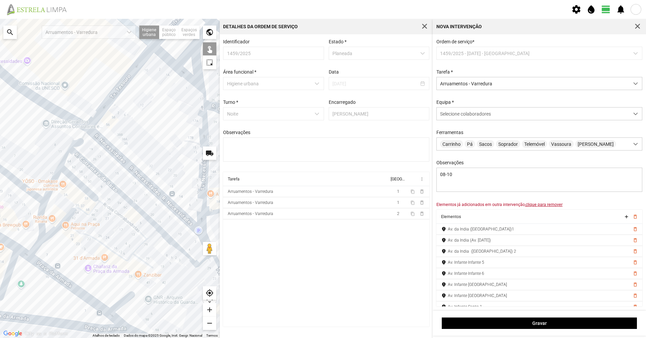
drag, startPoint x: 125, startPoint y: 247, endPoint x: 184, endPoint y: 256, distance: 59.5
click at [184, 232] on div at bounding box center [110, 178] width 220 height 319
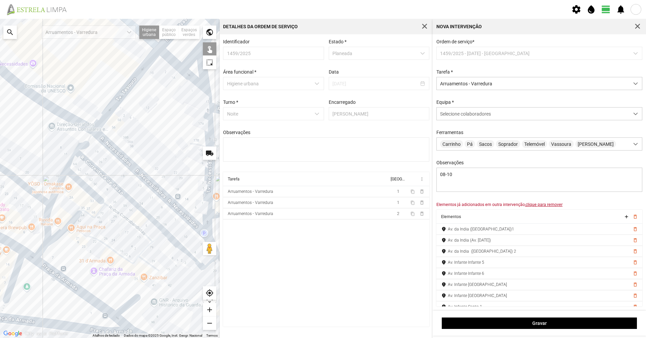
click at [39, 196] on div at bounding box center [110, 178] width 220 height 319
click at [48, 210] on div at bounding box center [110, 178] width 220 height 319
click at [60, 184] on div at bounding box center [110, 178] width 220 height 319
click at [70, 158] on div at bounding box center [110, 178] width 220 height 319
click at [85, 144] on div at bounding box center [110, 178] width 220 height 319
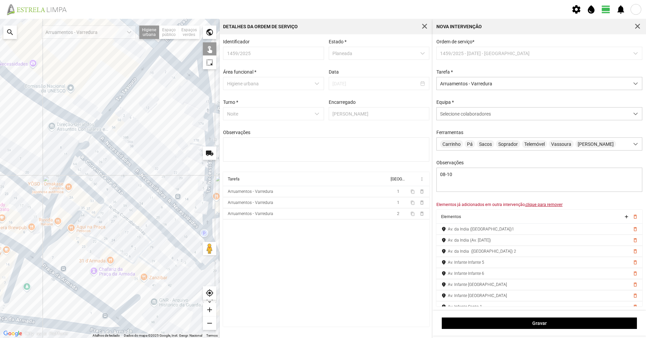
click at [116, 103] on div at bounding box center [110, 178] width 220 height 319
click at [117, 102] on div at bounding box center [110, 178] width 220 height 319
drag, startPoint x: 159, startPoint y: 137, endPoint x: 147, endPoint y: 133, distance: 13.2
click at [149, 133] on div at bounding box center [110, 178] width 220 height 319
click at [145, 132] on div at bounding box center [110, 178] width 220 height 319
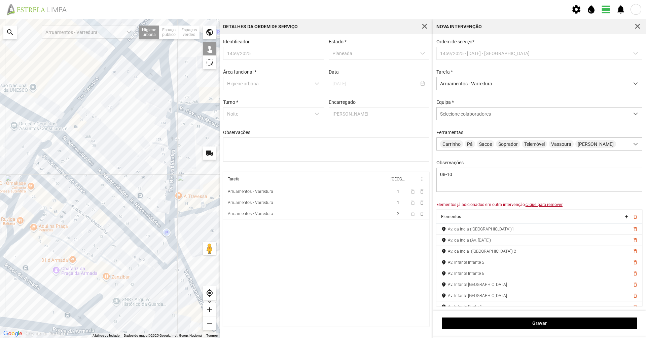
drag, startPoint x: 140, startPoint y: 133, endPoint x: 91, endPoint y: 134, distance: 49.1
click at [91, 134] on div at bounding box center [110, 178] width 220 height 319
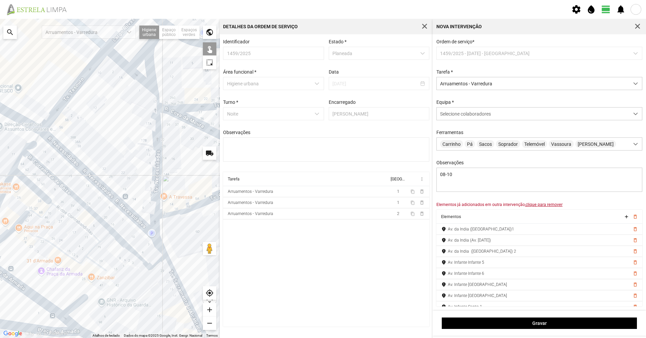
click at [160, 194] on div at bounding box center [110, 178] width 220 height 319
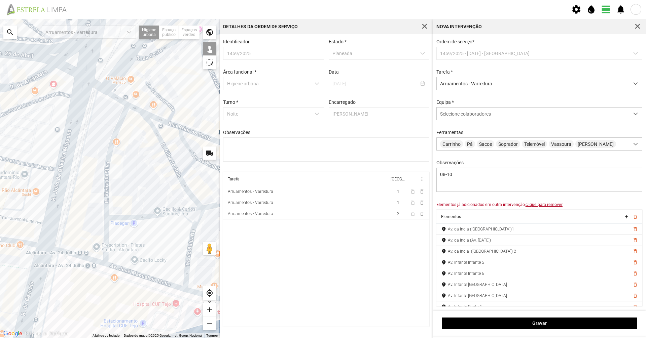
click at [136, 217] on div at bounding box center [110, 178] width 220 height 319
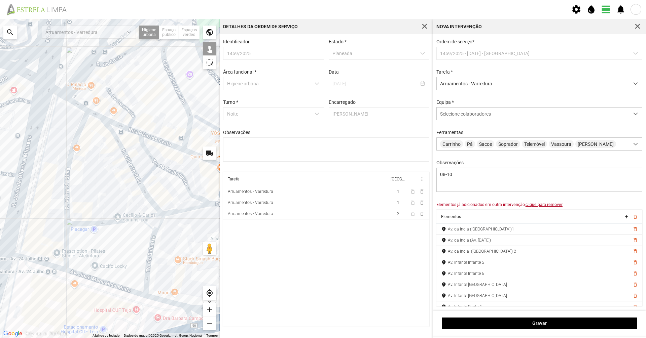
drag, startPoint x: 172, startPoint y: 206, endPoint x: 126, endPoint y: 213, distance: 46.6
click at [126, 213] on div at bounding box center [110, 178] width 220 height 319
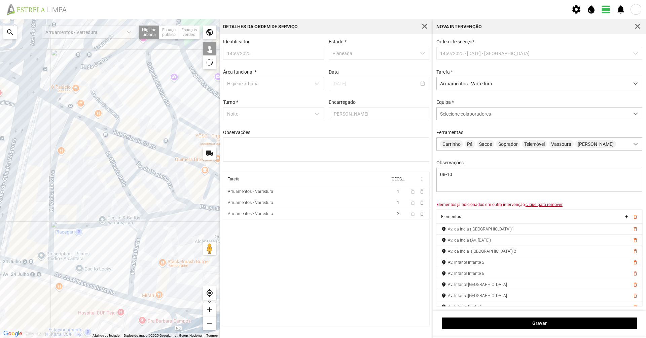
click at [120, 180] on div at bounding box center [110, 178] width 220 height 319
click at [128, 193] on div at bounding box center [110, 178] width 220 height 319
click at [167, 213] on div at bounding box center [110, 178] width 220 height 319
click at [197, 208] on div at bounding box center [110, 178] width 220 height 319
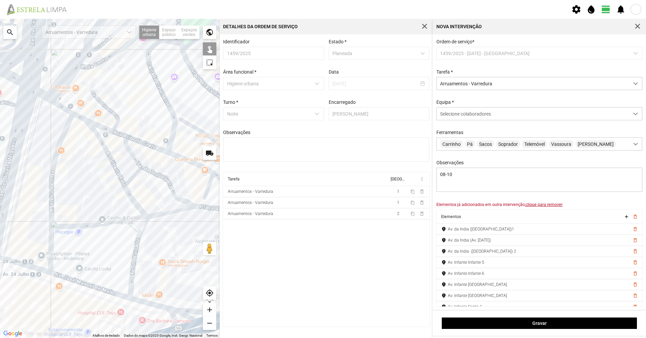
click at [197, 208] on div at bounding box center [110, 178] width 220 height 319
click at [144, 167] on div at bounding box center [110, 178] width 220 height 319
click at [143, 168] on div at bounding box center [110, 178] width 220 height 319
click at [137, 163] on div at bounding box center [110, 178] width 220 height 319
click at [132, 177] on div at bounding box center [110, 178] width 220 height 319
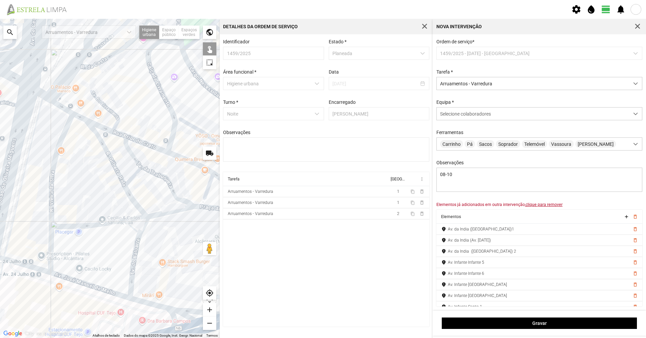
click at [138, 232] on div at bounding box center [110, 178] width 220 height 319
drag, startPoint x: 166, startPoint y: 253, endPoint x: 138, endPoint y: 233, distance: 34.2
click at [138, 232] on div at bounding box center [110, 178] width 220 height 319
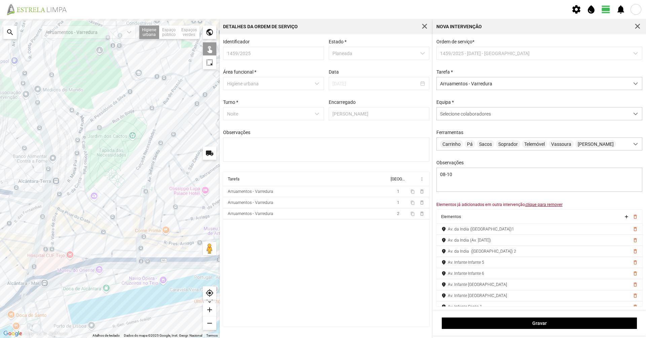
drag, startPoint x: 158, startPoint y: 250, endPoint x: 97, endPoint y: 262, distance: 62.7
click at [97, 232] on div at bounding box center [110, 178] width 220 height 319
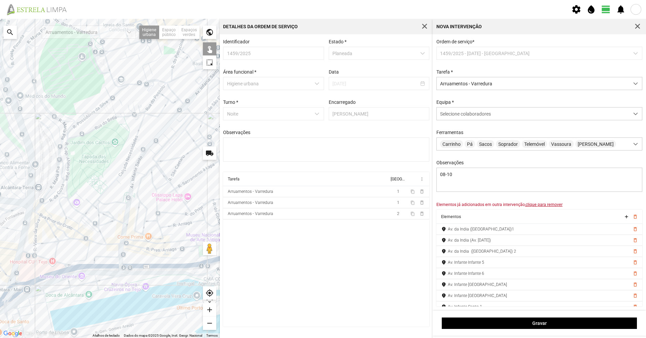
click at [102, 232] on div at bounding box center [110, 178] width 220 height 319
click at [141, 232] on div at bounding box center [110, 178] width 220 height 319
click at [194, 232] on div at bounding box center [110, 178] width 220 height 319
click at [322, 207] on u "clique para remover" at bounding box center [543, 204] width 37 height 5
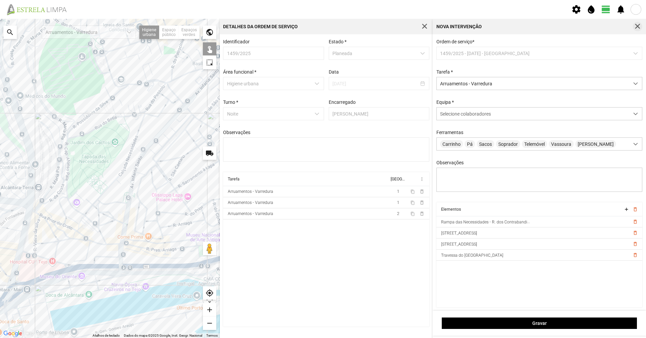
click at [322, 24] on span "button" at bounding box center [637, 27] width 6 height 6
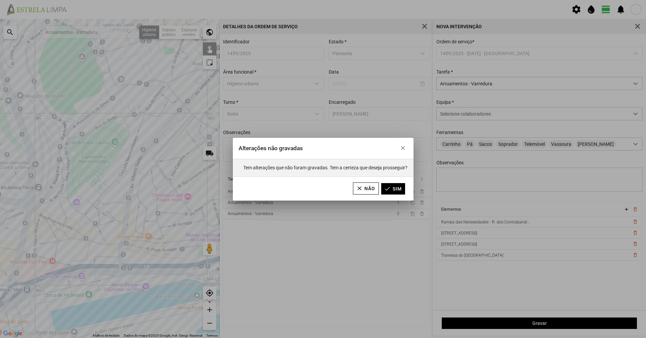
click at [322, 180] on div "Não Sim" at bounding box center [323, 189] width 181 height 24
click at [322, 184] on button "Sim" at bounding box center [393, 188] width 24 height 11
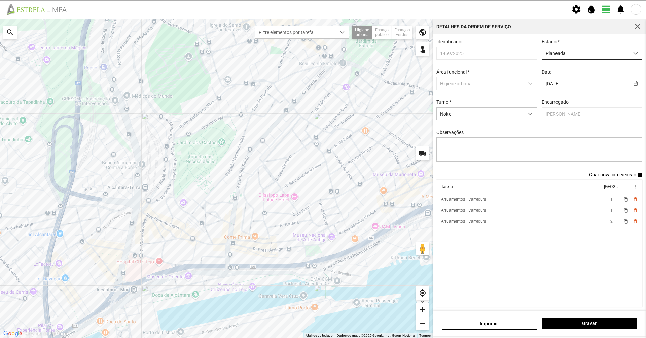
click at [322, 56] on span "Planeada" at bounding box center [585, 53] width 87 height 12
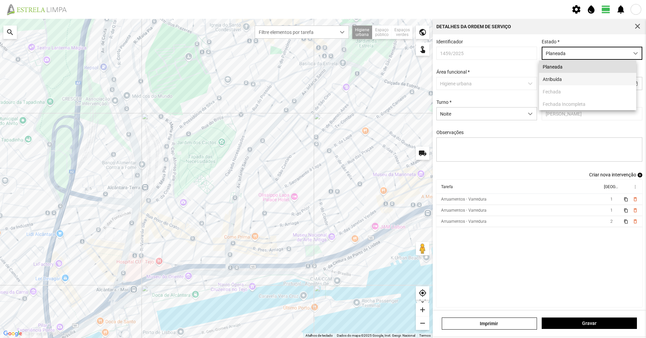
click at [322, 85] on li "Atribuída" at bounding box center [587, 79] width 97 height 12
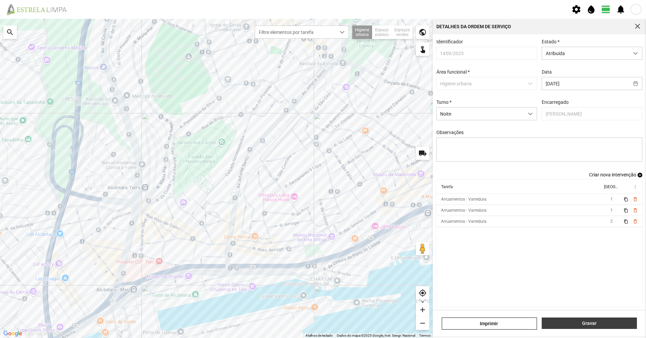
click at [322, 232] on button "Gravar" at bounding box center [588, 323] width 95 height 11
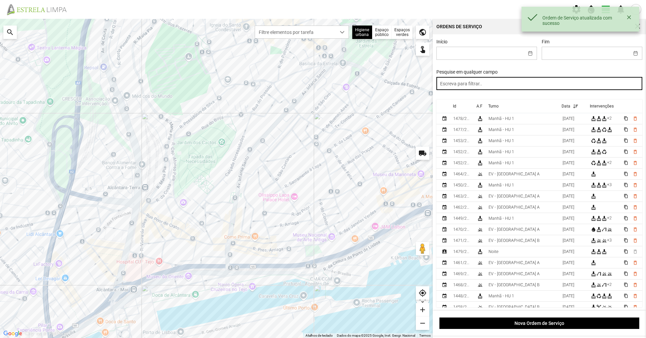
click at [322, 81] on input "text" at bounding box center [539, 83] width 206 height 13
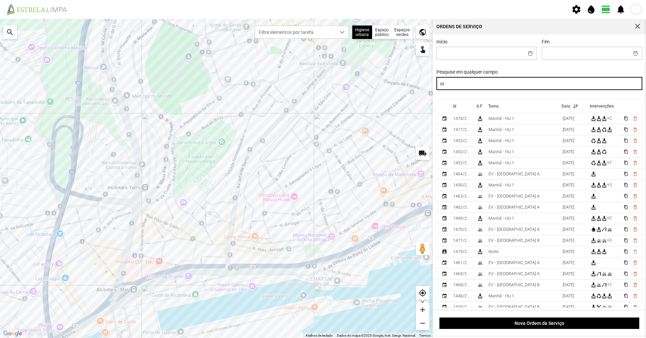
type input "o"
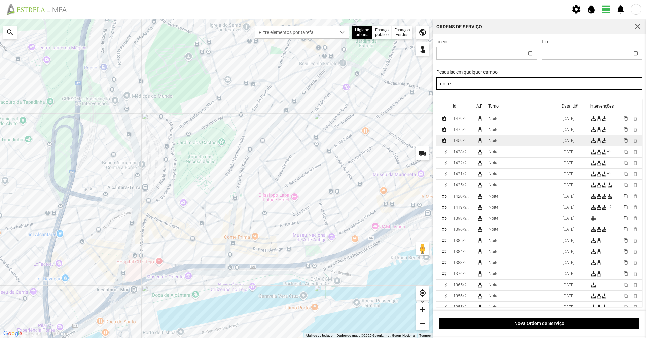
type input "noite"
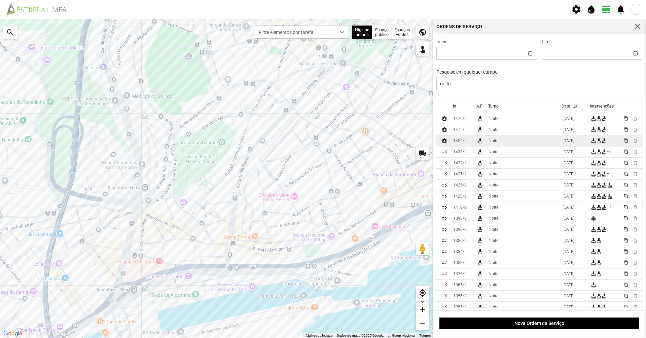
click at [322, 145] on td "Noite" at bounding box center [523, 141] width 74 height 11
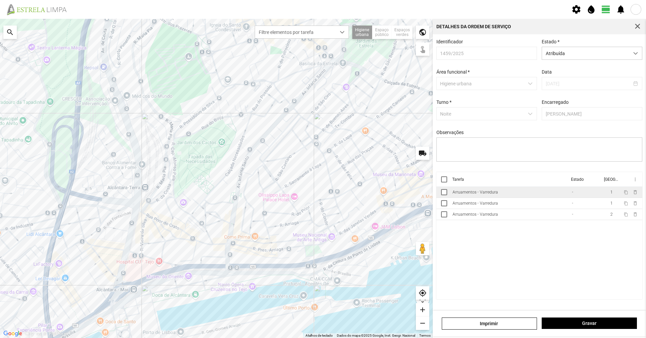
click at [322, 195] on div "Arruamentos - Varredura" at bounding box center [474, 192] width 45 height 5
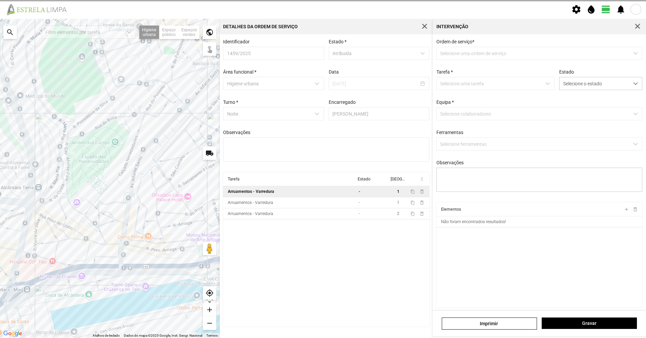
type textarea "A. [PERSON_NAME] ([GEOGRAPHIC_DATA] e. lou. m. pia av ceuta sul b. ceuta sul)"
click at [322, 84] on span "Selecione o estado" at bounding box center [594, 83] width 70 height 12
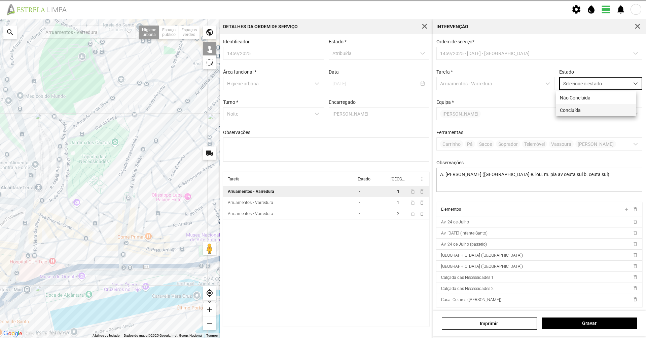
click at [322, 114] on li "Concluída" at bounding box center [596, 110] width 80 height 12
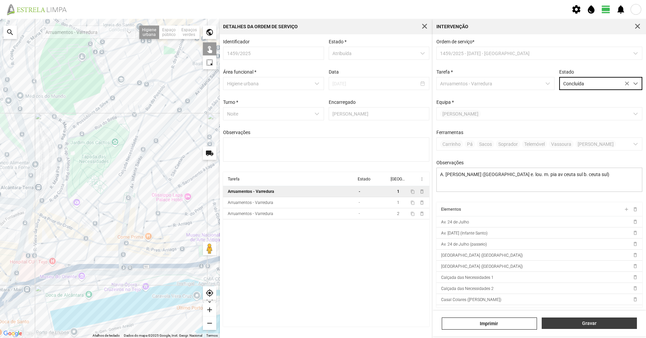
click at [322, 232] on button "Gravar" at bounding box center [588, 323] width 95 height 11
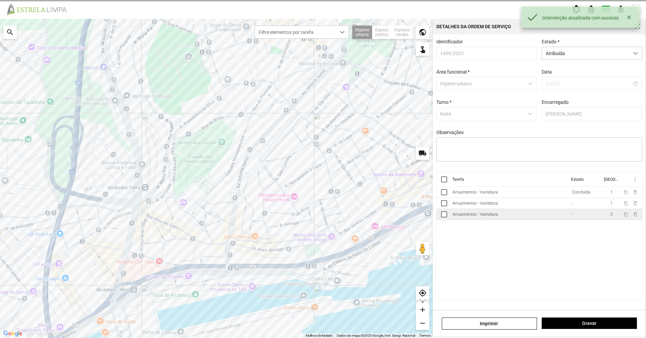
click at [322, 212] on td "Arruamentos - Varredura" at bounding box center [509, 214] width 119 height 11
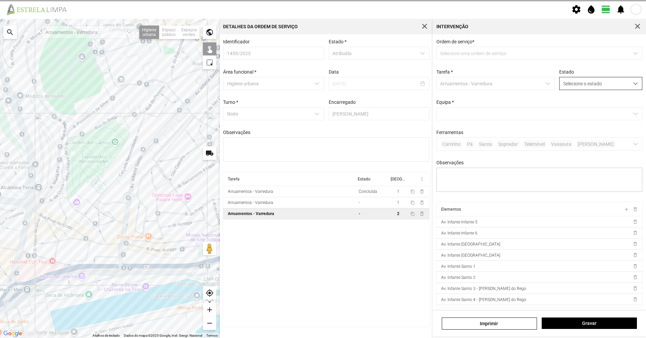
click at [322, 87] on span "Selecione o estado" at bounding box center [594, 83] width 70 height 12
click at [322, 108] on li "Concluída" at bounding box center [596, 110] width 80 height 12
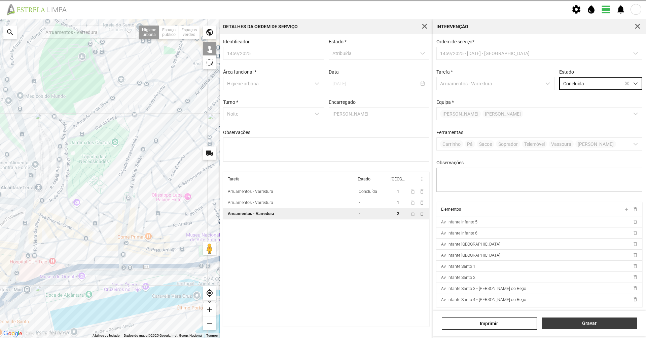
click at [322, 232] on button "Gravar" at bounding box center [588, 323] width 95 height 11
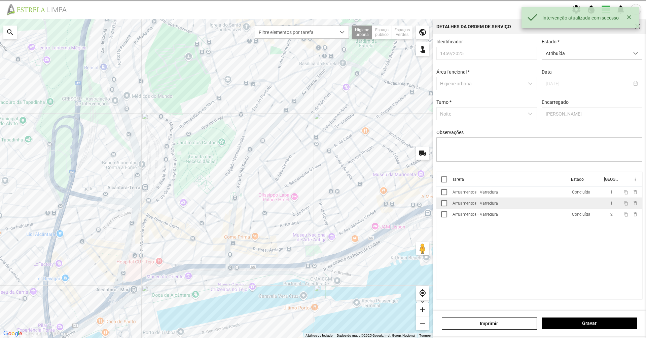
click at [322, 206] on div "Arruamentos - Varredura" at bounding box center [474, 203] width 45 height 5
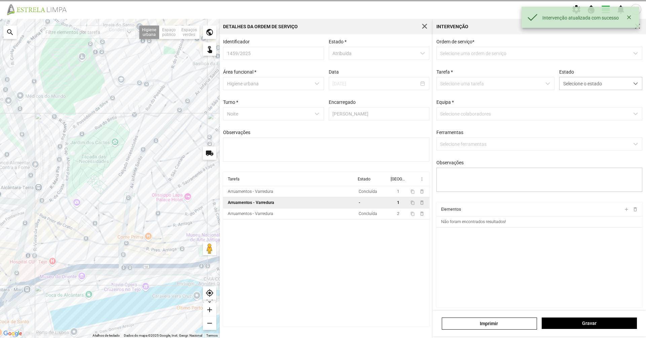
type textarea "S. Turé (C8)"
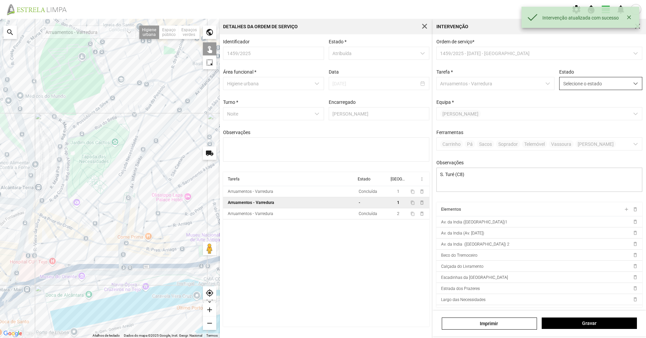
click at [322, 86] on span "Selecione o estado" at bounding box center [594, 83] width 70 height 12
click at [322, 113] on li "Concluída" at bounding box center [596, 110] width 80 height 12
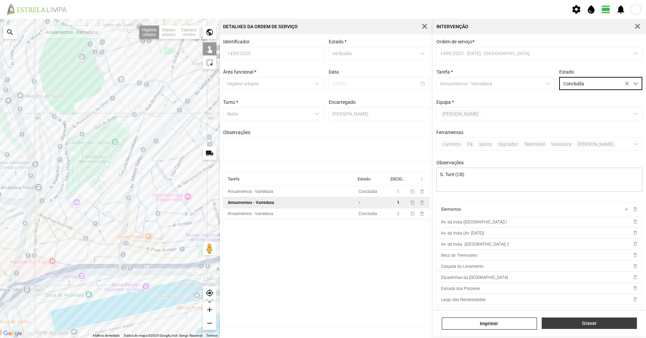
click at [322, 232] on button "Gravar" at bounding box center [588, 323] width 95 height 11
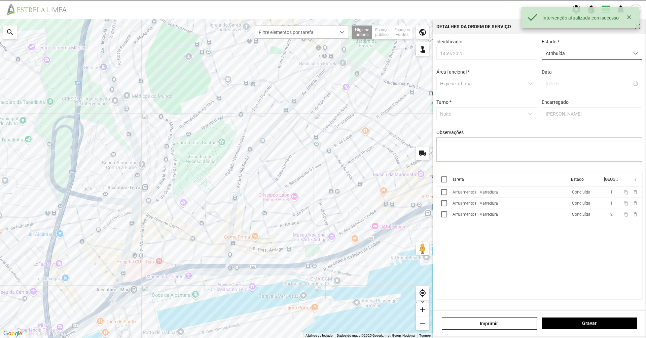
click at [322, 52] on span "Atribuída" at bounding box center [585, 53] width 87 height 12
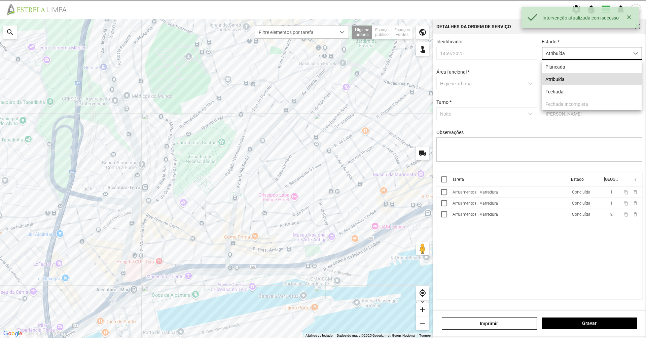
scroll to position [4, 30]
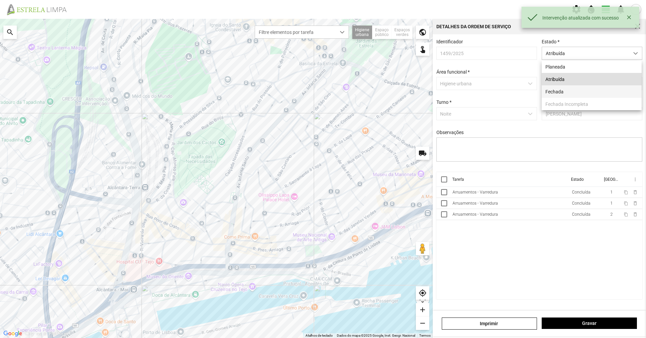
click at [322, 93] on li "Fechada" at bounding box center [591, 91] width 100 height 12
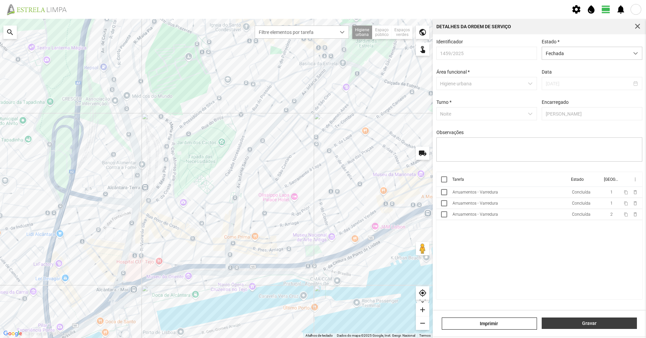
click at [322, 232] on button "Gravar" at bounding box center [588, 323] width 95 height 11
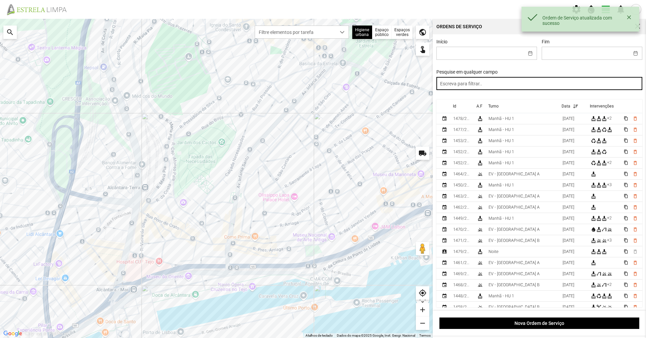
click at [322, 85] on input "text" at bounding box center [539, 83] width 206 height 13
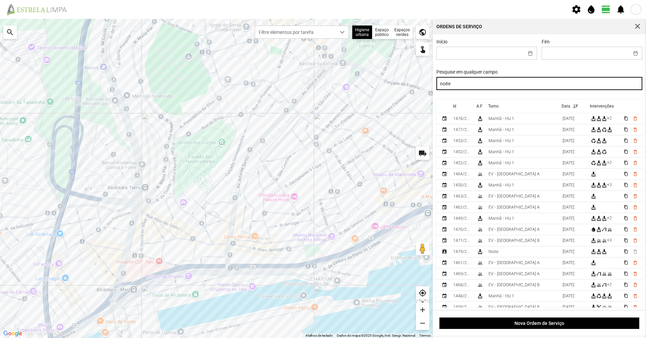
type input "noite"
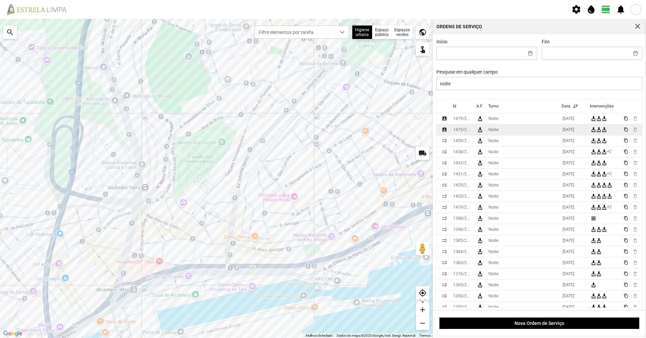
click at [322, 129] on td "Noite" at bounding box center [523, 129] width 74 height 11
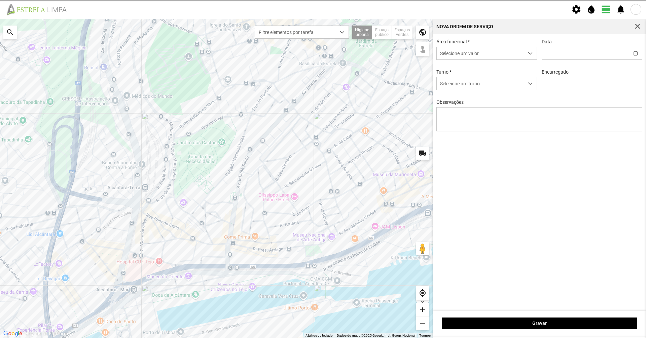
type input "[DATE]"
type input "[PERSON_NAME]"
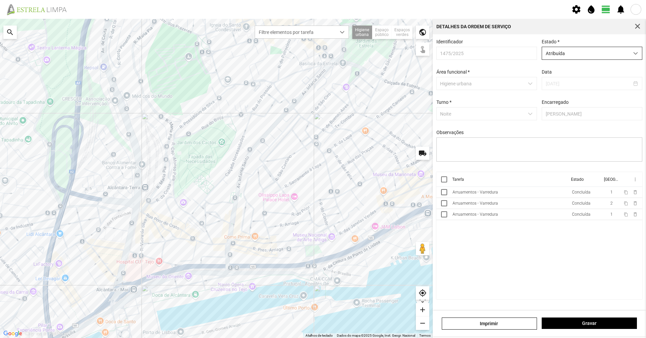
click at [322, 58] on span "Atribuída" at bounding box center [585, 53] width 87 height 12
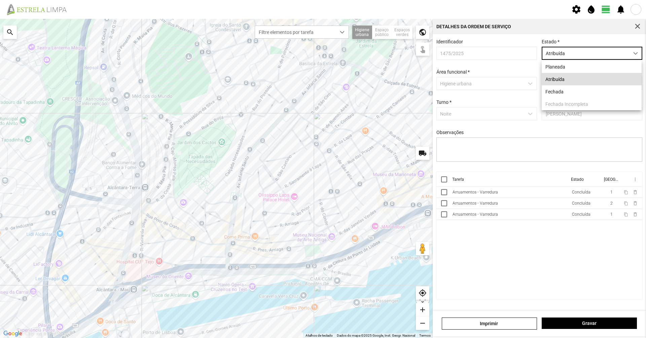
scroll to position [4, 30]
click at [322, 94] on li "Fechada" at bounding box center [591, 91] width 100 height 12
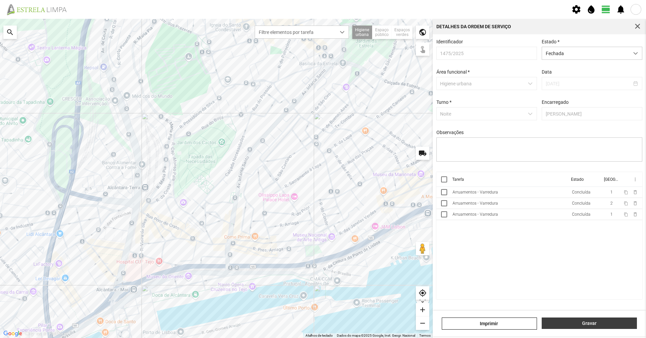
click at [322, 232] on button "Gravar" at bounding box center [588, 323] width 95 height 11
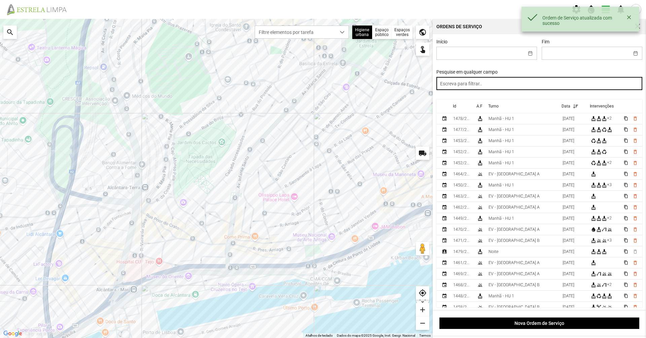
click at [322, 90] on input "text" at bounding box center [539, 83] width 206 height 13
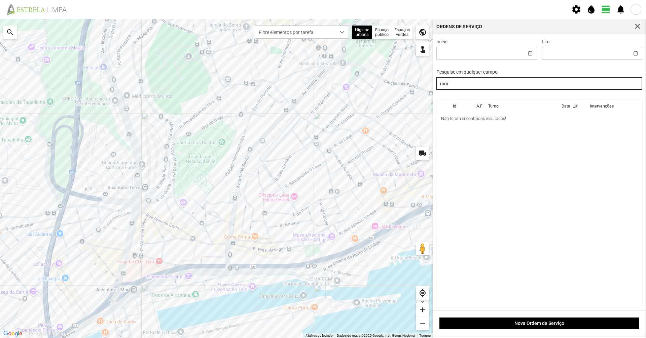
drag, startPoint x: 558, startPoint y: 90, endPoint x: 379, endPoint y: 94, distance: 179.3
click at [322, 94] on div "Para navegar no mapa com gestos de toque, toque duas vezes sem soltar no mapa e…" at bounding box center [323, 178] width 646 height 319
type input "m"
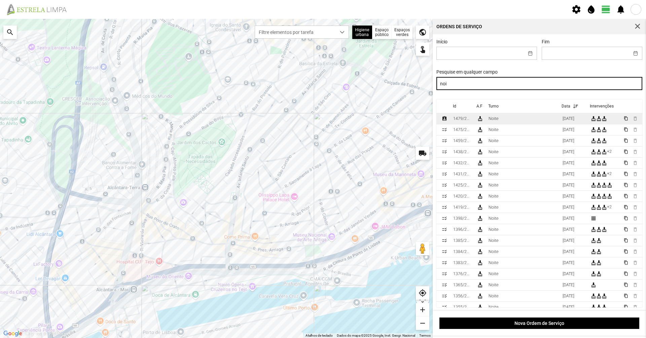
type input "noi"
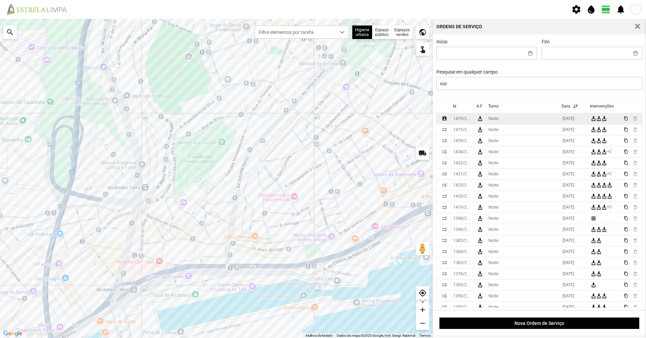
click at [322, 118] on div "1479/2025" at bounding box center [462, 118] width 18 height 5
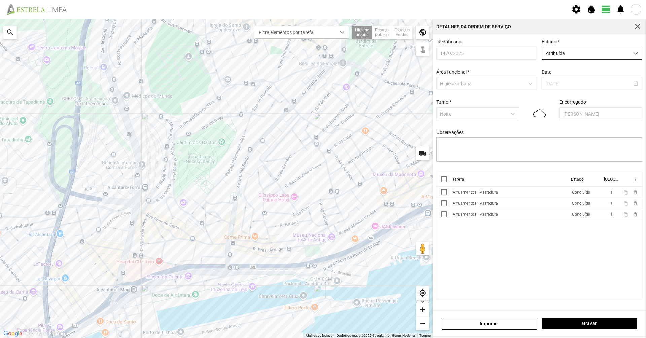
click at [322, 56] on span "Atribuída" at bounding box center [585, 53] width 87 height 12
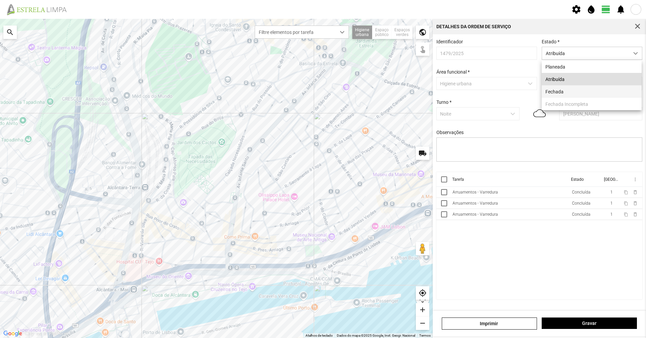
click at [322, 92] on li "Fechada" at bounding box center [591, 91] width 100 height 12
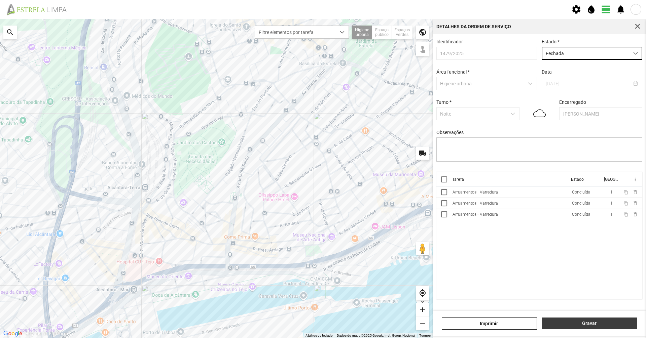
click at [322, 232] on span "Gravar" at bounding box center [589, 323] width 88 height 5
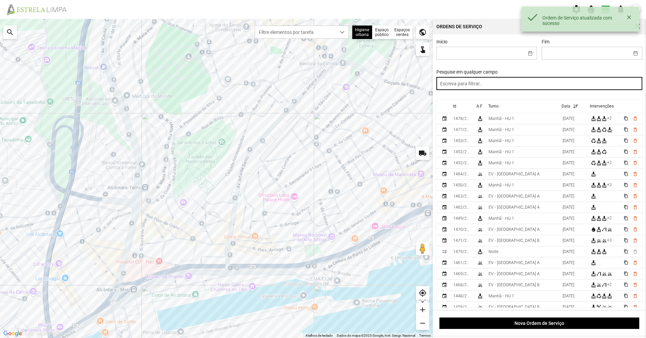
click at [322, 88] on input "text" at bounding box center [539, 83] width 206 height 13
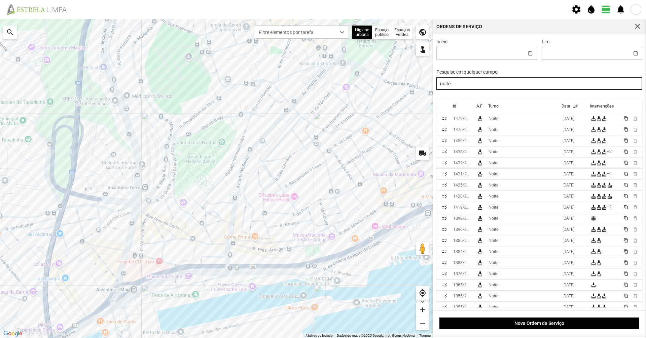
drag, startPoint x: 495, startPoint y: 88, endPoint x: 348, endPoint y: 69, distance: 148.2
click at [322, 69] on div "Para navegar no mapa com gestos de toque, toque duas vezes sem soltar no mapa e…" at bounding box center [323, 178] width 646 height 319
type input "manhã"
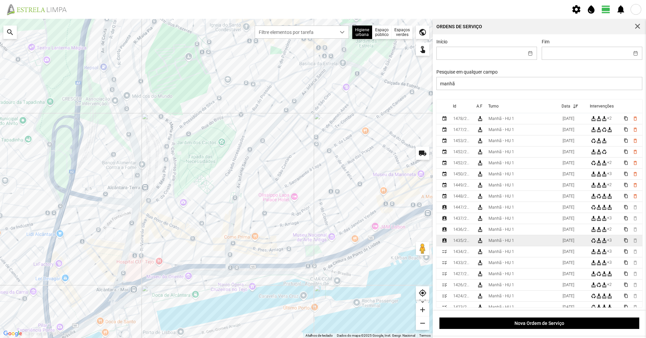
click at [322, 232] on td "cleaning_services" at bounding box center [480, 240] width 12 height 11
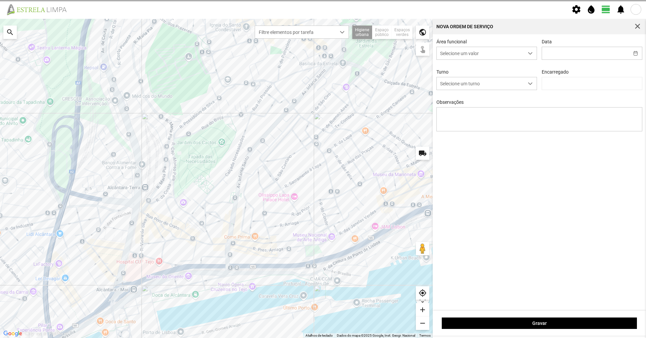
type input "[DATE]"
type textarea "39-baixa Ao serviço-6-10-17-22-25-36-44-45-47-49-50"
type input "[PERSON_NAME]"
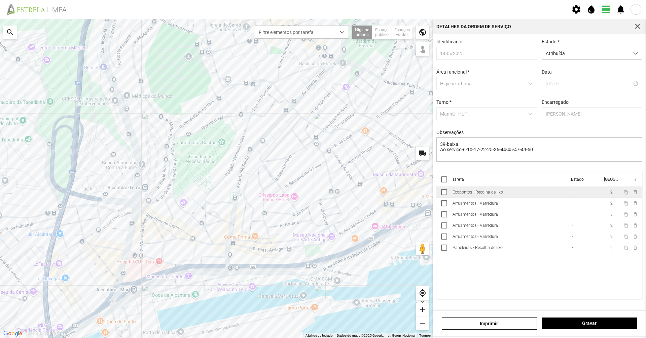
click at [322, 198] on td "Ecopontos - Recolha de lixo" at bounding box center [509, 192] width 119 height 11
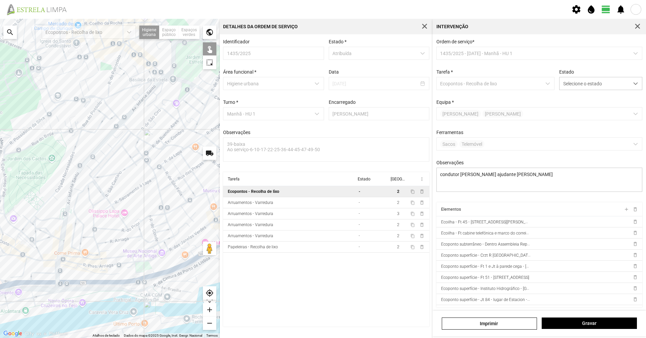
drag, startPoint x: 196, startPoint y: 173, endPoint x: 132, endPoint y: 188, distance: 65.9
click at [135, 188] on div at bounding box center [110, 178] width 220 height 319
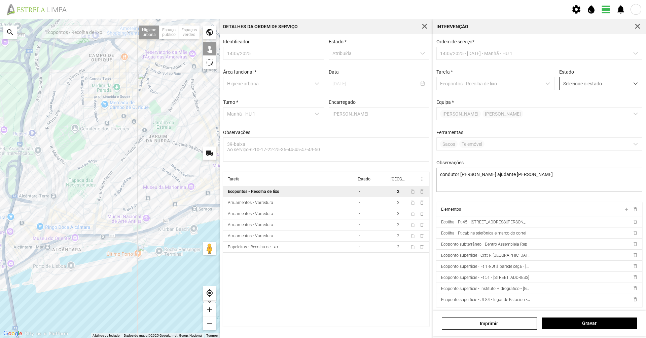
click at [322, 90] on span "Selecione o estado" at bounding box center [594, 83] width 70 height 12
click at [322, 104] on li "Não Concluída" at bounding box center [596, 97] width 80 height 12
click at [322, 90] on span "Não Concluída" at bounding box center [594, 83] width 70 height 12
click at [322, 112] on li "Concluída" at bounding box center [596, 110] width 80 height 12
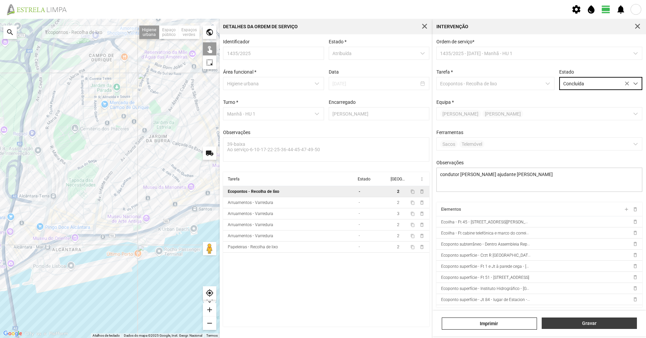
click at [322, 232] on span "Gravar" at bounding box center [589, 323] width 88 height 5
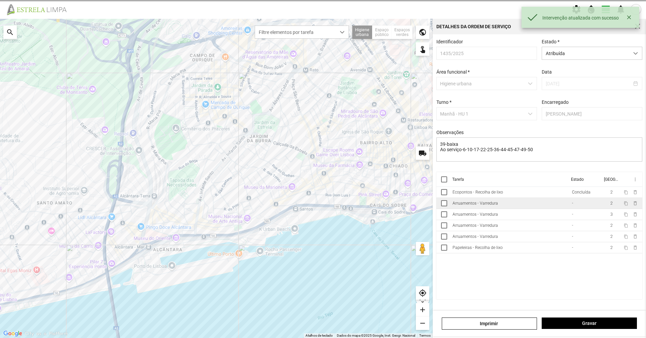
click at [322, 206] on td "Arruamentos - Varredura" at bounding box center [509, 203] width 119 height 11
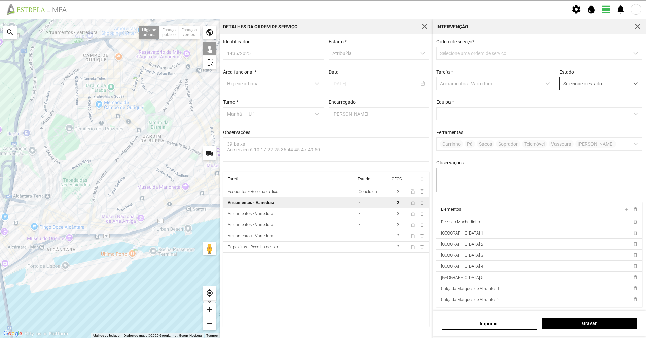
click at [322, 87] on span "Selecione o estado" at bounding box center [594, 83] width 70 height 12
click at [322, 109] on li "Concluída" at bounding box center [596, 110] width 80 height 12
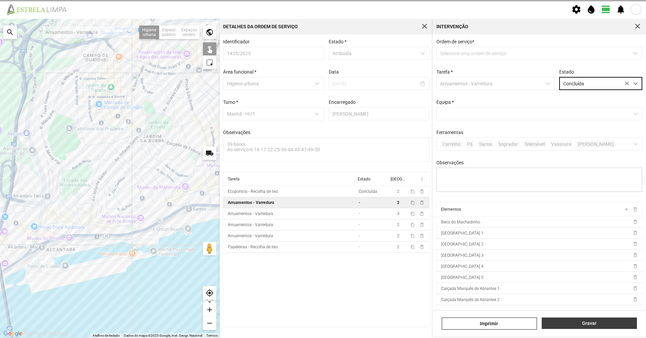
click at [322, 232] on span "Gravar" at bounding box center [589, 323] width 88 height 5
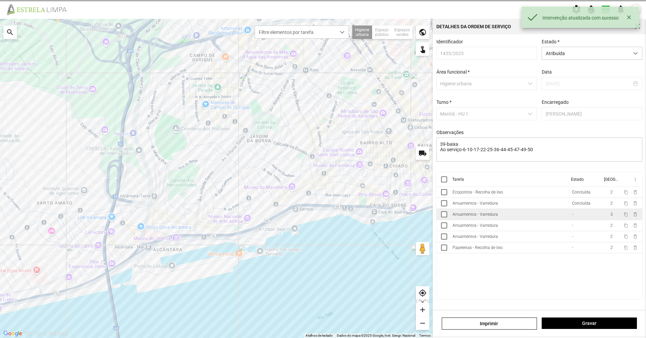
click at [322, 220] on td "Arruamentos - Varredura" at bounding box center [509, 214] width 119 height 11
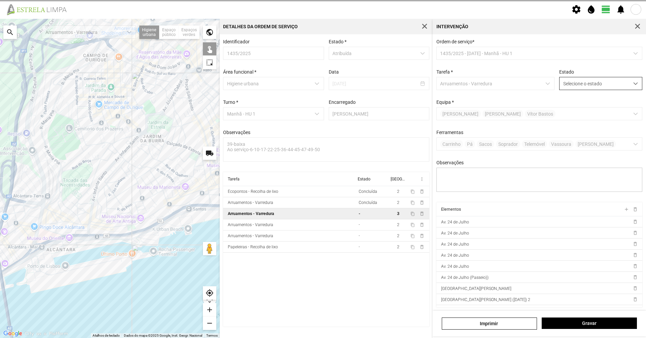
click at [322, 79] on span "Selecione o estado" at bounding box center [594, 83] width 70 height 12
click at [322, 108] on li "Concluída" at bounding box center [596, 110] width 80 height 12
click at [322, 232] on span "Gravar" at bounding box center [589, 323] width 88 height 5
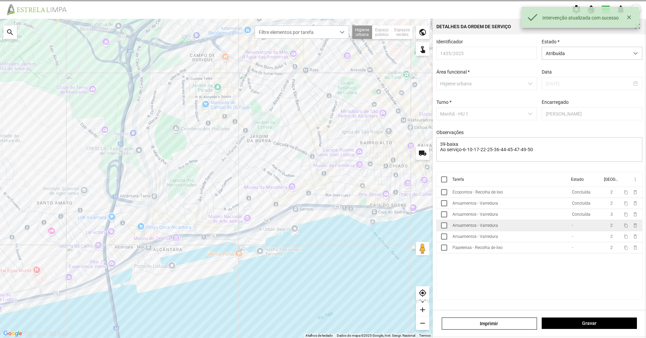
click at [322, 227] on td "Arruamentos - Varredura" at bounding box center [509, 225] width 119 height 11
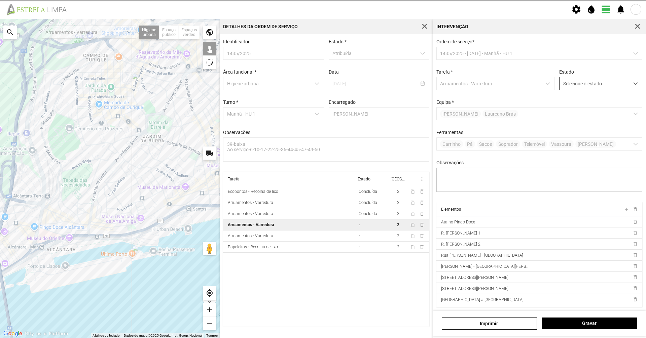
click at [322, 78] on div "Selecione o estado" at bounding box center [600, 83] width 83 height 13
click at [322, 115] on li "Concluída" at bounding box center [596, 110] width 80 height 12
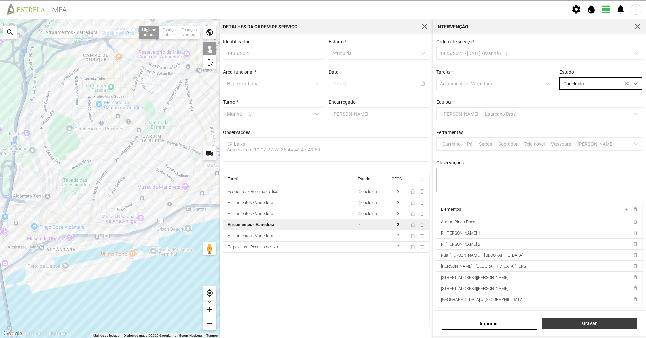
click at [322, 232] on button "Gravar" at bounding box center [588, 323] width 95 height 11
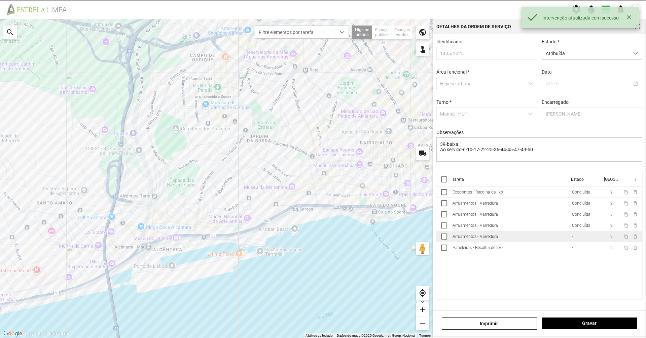
click at [322, 232] on td "Arruamentos - Varredura" at bounding box center [509, 236] width 119 height 11
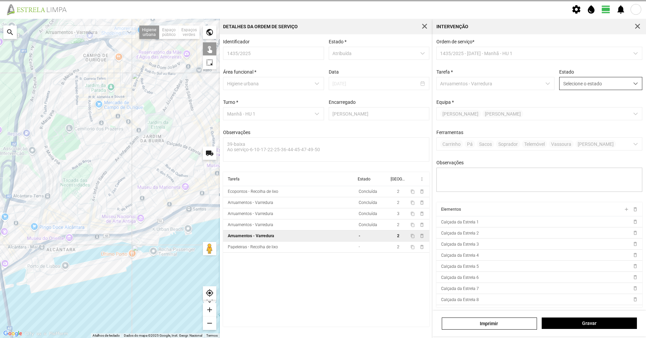
click at [322, 90] on span "Selecione o estado" at bounding box center [594, 83] width 70 height 12
click at [322, 111] on li "Concluída" at bounding box center [596, 110] width 80 height 12
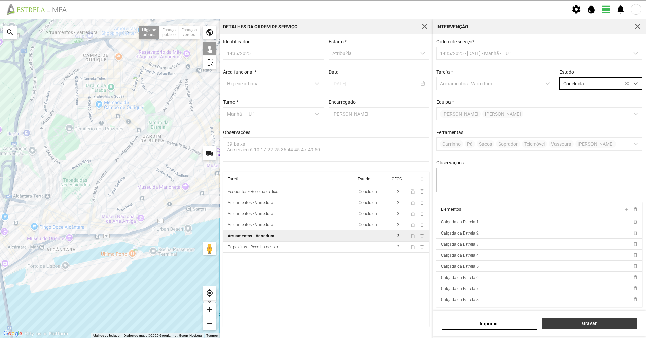
click at [322, 232] on span "Gravar" at bounding box center [589, 323] width 88 height 5
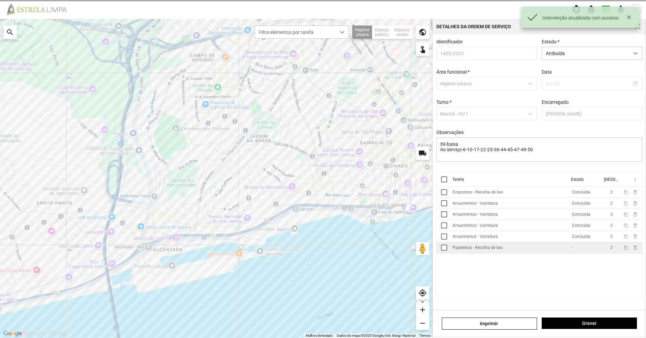
click at [322, 232] on td "Papeleiras - Recolha de lixo" at bounding box center [509, 247] width 119 height 11
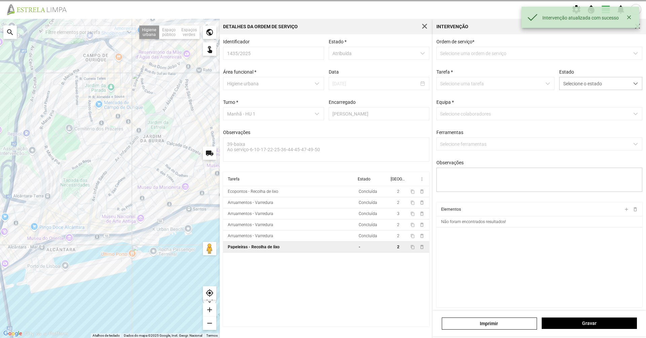
type textarea "condutor [PERSON_NAME] ajudante nabais serviço Atribuido por DT [PERSON_NAME]"
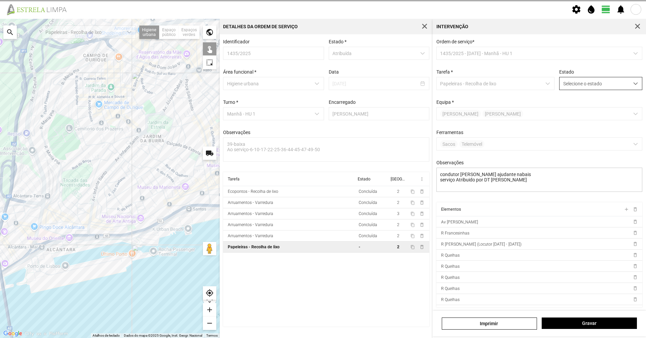
click at [322, 87] on span "Selecione o estado" at bounding box center [594, 83] width 70 height 12
click at [322, 113] on li "Concluída" at bounding box center [596, 110] width 80 height 12
click at [322, 232] on div "[PERSON_NAME]" at bounding box center [538, 324] width 213 height 26
click at [322, 232] on span "Gravar" at bounding box center [589, 323] width 88 height 5
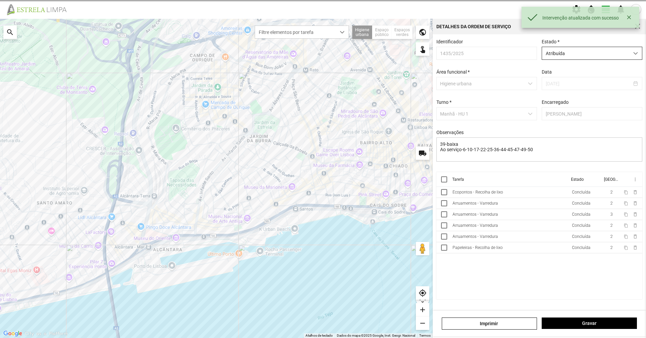
click at [322, 60] on div "Atribuída" at bounding box center [591, 53] width 101 height 13
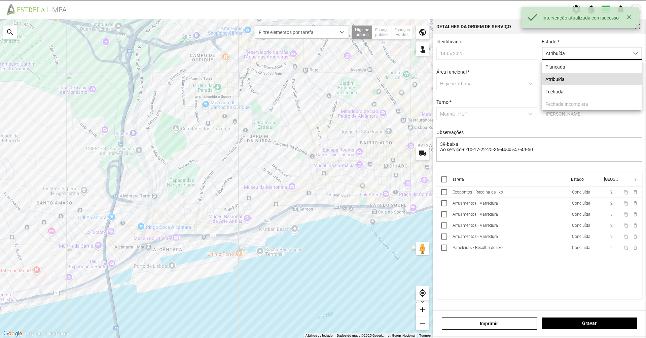
scroll to position [4, 30]
click at [322, 94] on li "Fechada" at bounding box center [591, 91] width 100 height 12
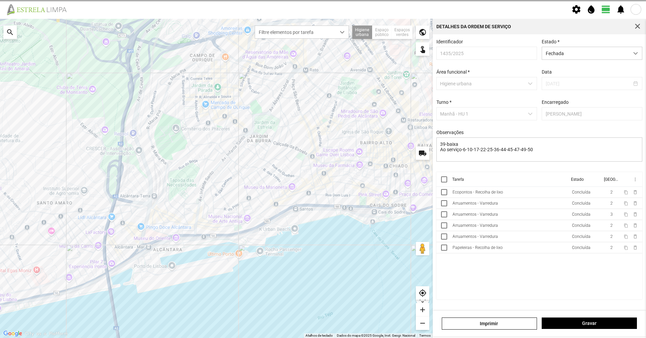
click at [322, 232] on div "[PERSON_NAME]" at bounding box center [538, 324] width 213 height 26
click at [322, 232] on span "Gravar" at bounding box center [589, 323] width 88 height 5
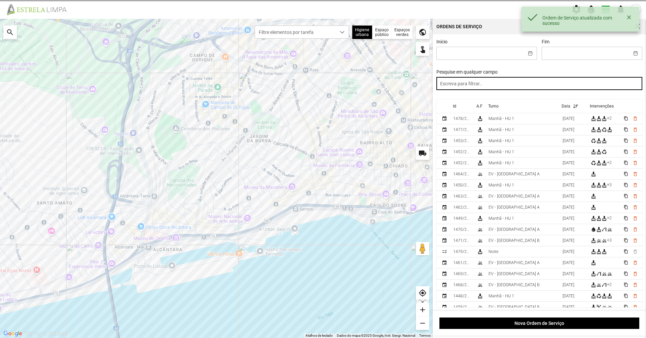
click at [322, 89] on input "text" at bounding box center [539, 83] width 206 height 13
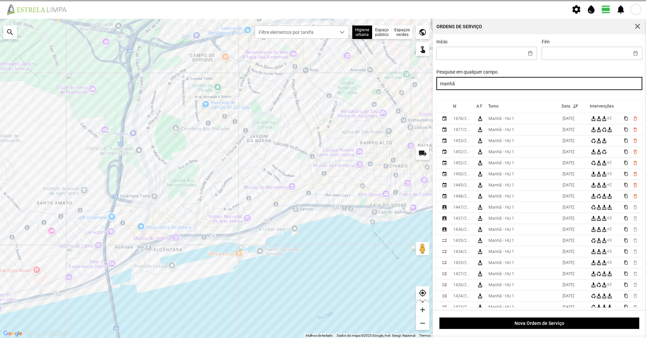
type input "manhã"
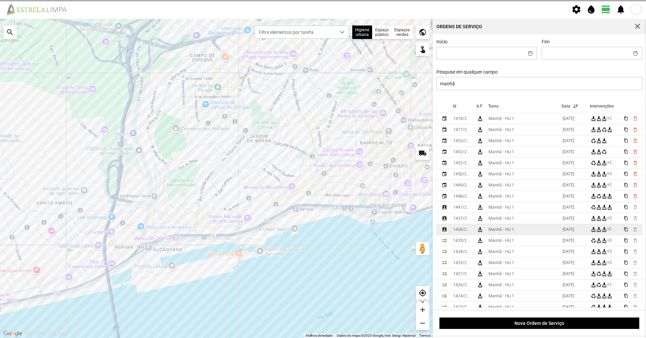
click at [322, 231] on div "Manhã - HU 1" at bounding box center [501, 229] width 26 height 5
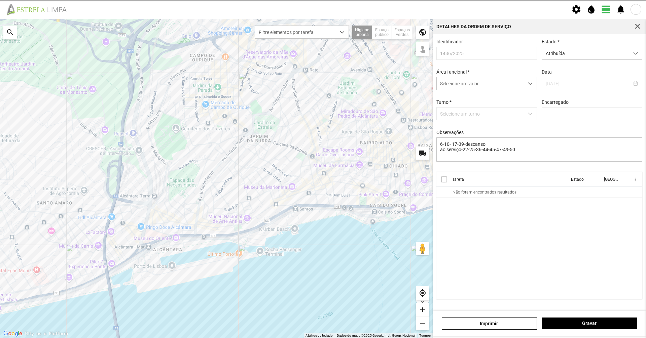
type input "[PERSON_NAME]"
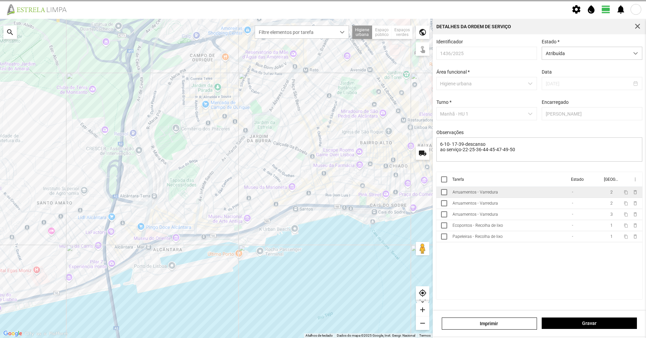
click at [322, 198] on td "Arruamentos - Varredura" at bounding box center [509, 192] width 119 height 11
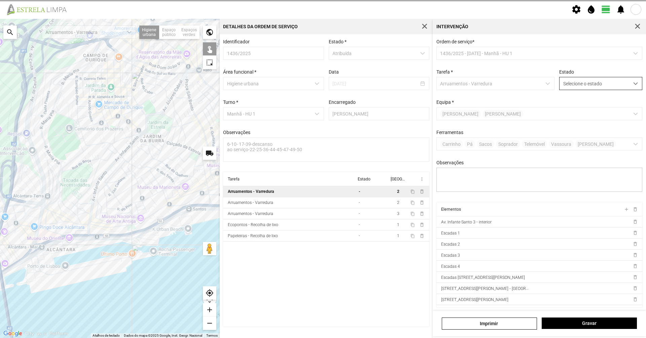
click at [322, 88] on span "Selecione o estado" at bounding box center [594, 83] width 70 height 12
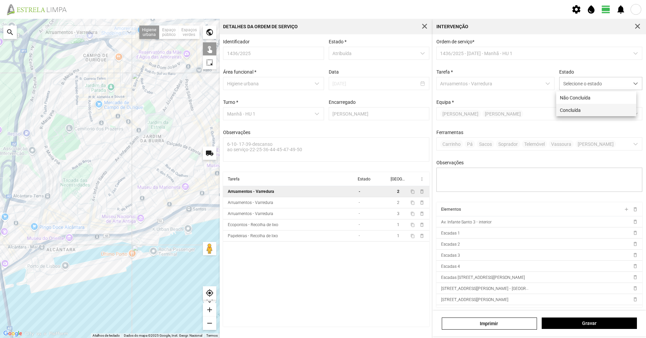
click at [322, 108] on li "Concluída" at bounding box center [596, 110] width 80 height 12
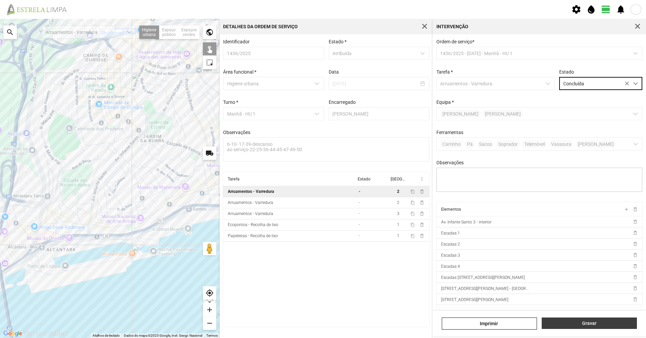
click at [322, 232] on span "Gravar" at bounding box center [589, 323] width 88 height 5
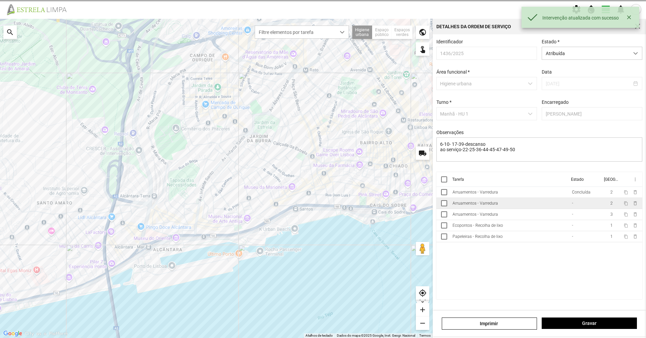
click at [322, 203] on td "Arruamentos - Varredura" at bounding box center [509, 203] width 119 height 11
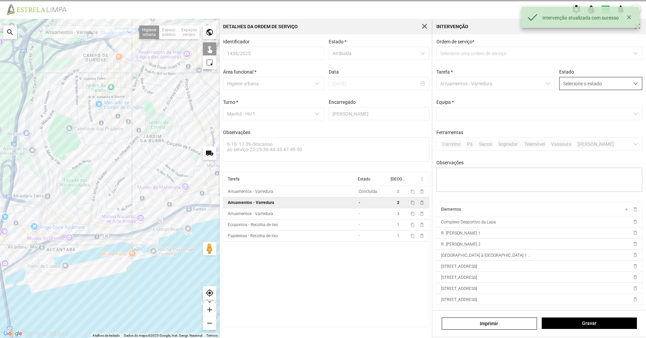
click at [322, 90] on span "Selecione o estado" at bounding box center [594, 83] width 70 height 12
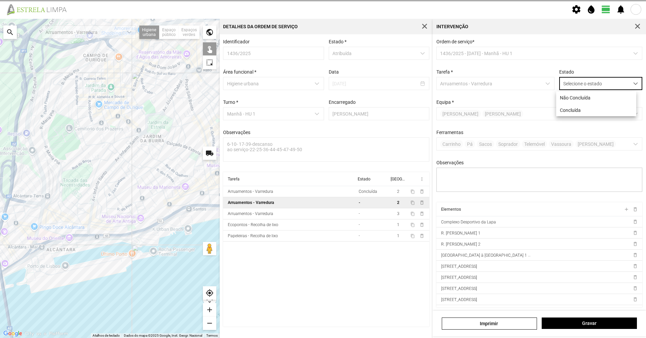
scroll to position [4, 30]
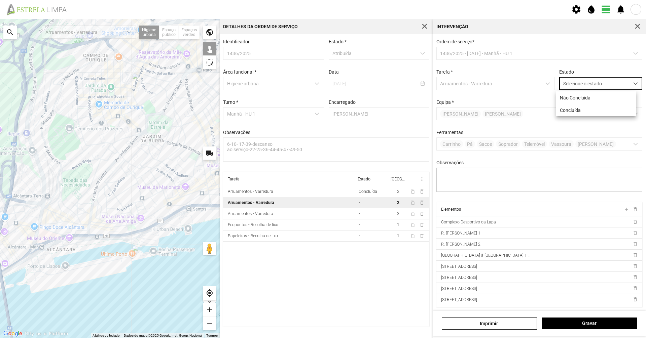
drag, startPoint x: 599, startPoint y: 113, endPoint x: 598, endPoint y: 156, distance: 43.1
click at [322, 114] on li "Concluída" at bounding box center [596, 110] width 80 height 12
click at [322, 232] on span "Gravar" at bounding box center [589, 323] width 88 height 5
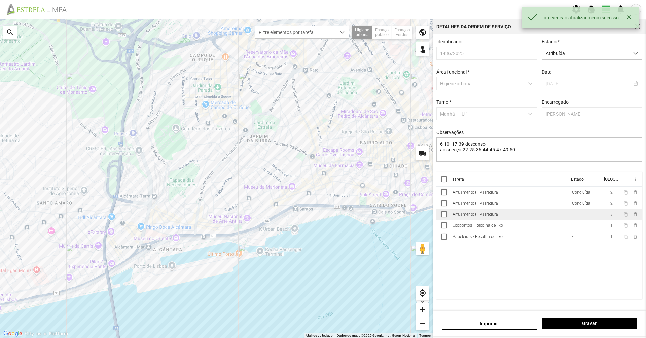
click at [322, 219] on td "Arruamentos - Varredura" at bounding box center [509, 214] width 119 height 11
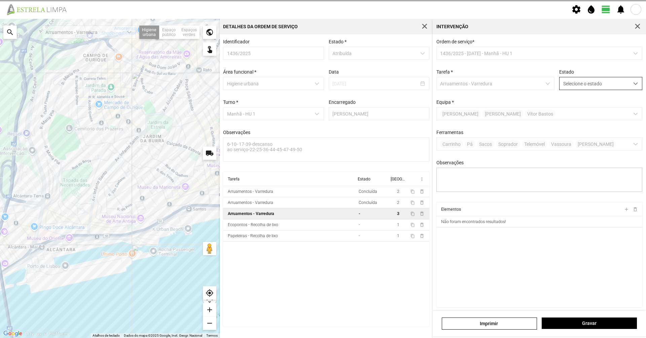
click at [322, 83] on span "Selecione o estado" at bounding box center [594, 83] width 70 height 12
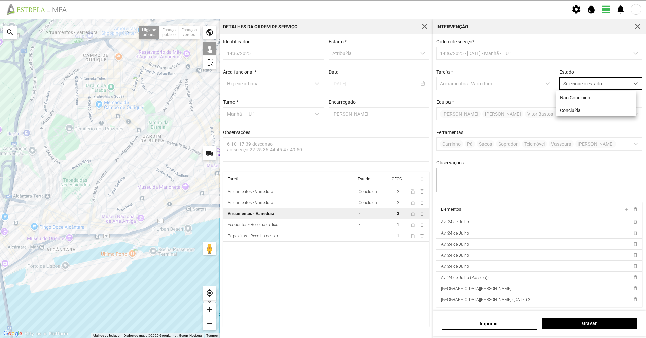
scroll to position [4, 30]
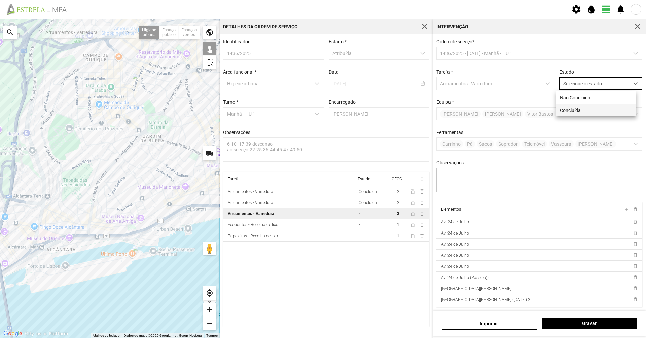
click at [322, 116] on li "Concluída" at bounding box center [596, 110] width 80 height 12
click at [322, 232] on div "[PERSON_NAME]" at bounding box center [538, 324] width 213 height 26
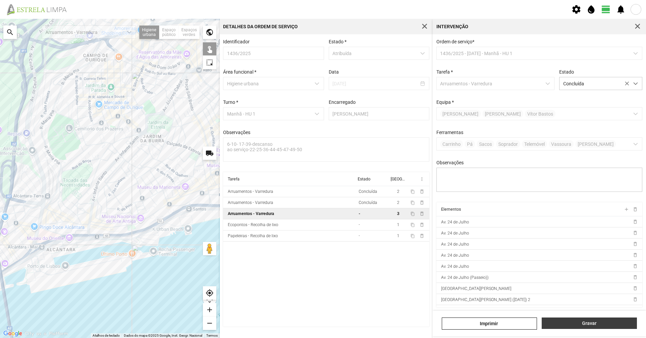
click at [322, 232] on button "Gravar" at bounding box center [588, 323] width 95 height 11
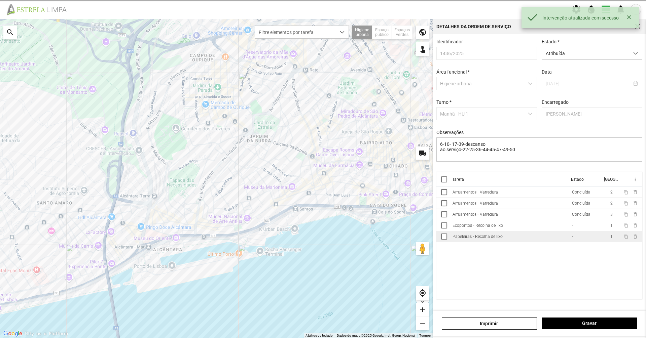
click at [322, 232] on td "Papeleiras - Recolha de lixo" at bounding box center [509, 236] width 119 height 11
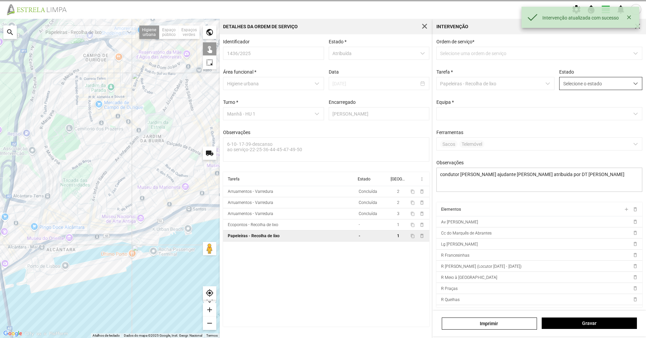
click at [322, 83] on span "dropdown trigger" at bounding box center [635, 83] width 5 height 5
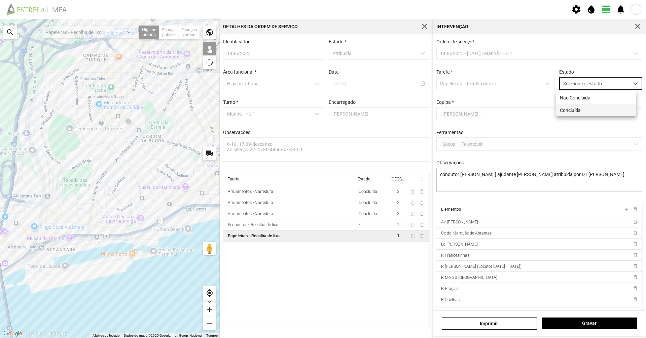
scroll to position [4, 30]
click at [322, 108] on li "Concluída" at bounding box center [596, 110] width 80 height 12
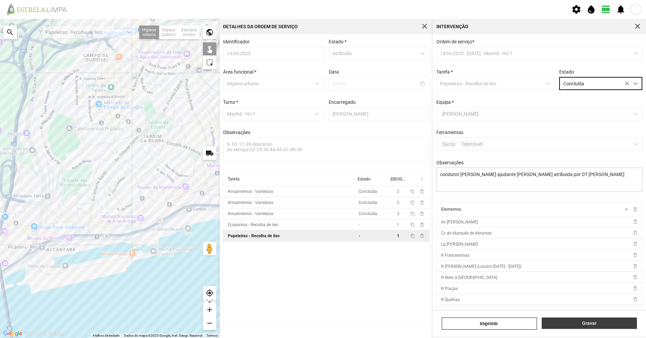
click at [322, 232] on button "Gravar" at bounding box center [588, 323] width 95 height 11
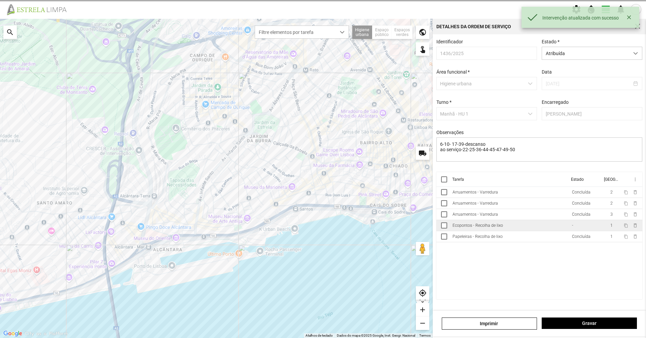
click at [322, 225] on td "Ecopontos - Recolha de lixo" at bounding box center [509, 225] width 119 height 11
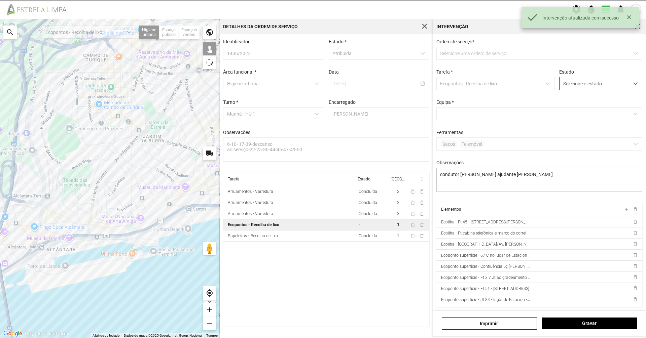
click at [322, 84] on span "Selecione o estado" at bounding box center [594, 83] width 70 height 12
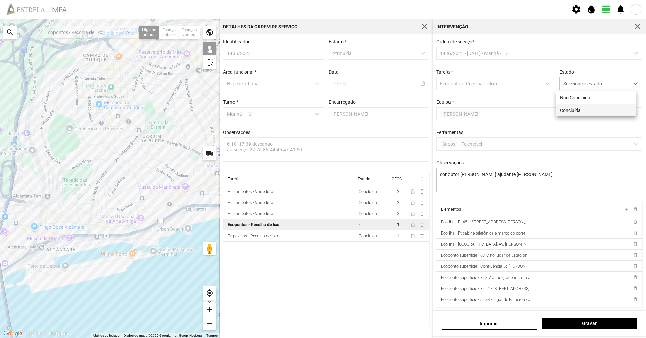
click at [322, 114] on li "Concluída" at bounding box center [596, 110] width 80 height 12
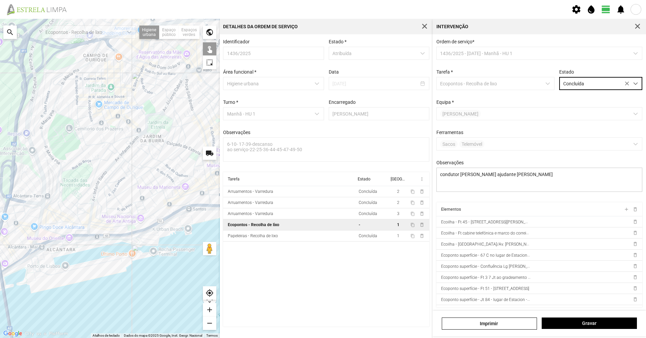
click at [322, 232] on div "[PERSON_NAME]" at bounding box center [538, 324] width 213 height 26
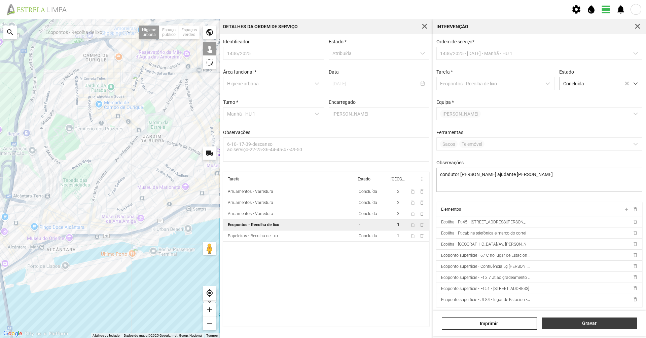
click at [322, 232] on span "Gravar" at bounding box center [589, 323] width 88 height 5
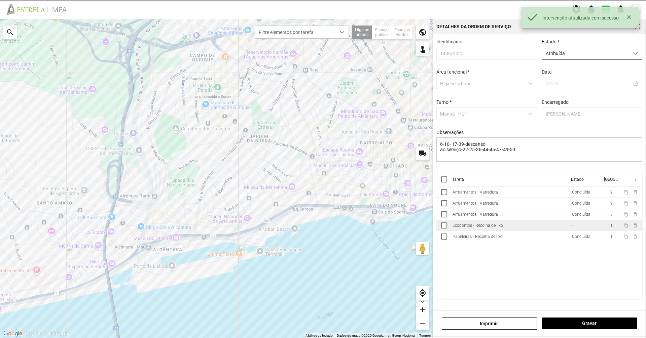
drag, startPoint x: 541, startPoint y: 59, endPoint x: 569, endPoint y: 50, distance: 28.9
click at [322, 59] on div "Estado * Atribuída" at bounding box center [591, 49] width 105 height 21
click at [322, 49] on span "Atribuída" at bounding box center [585, 53] width 87 height 12
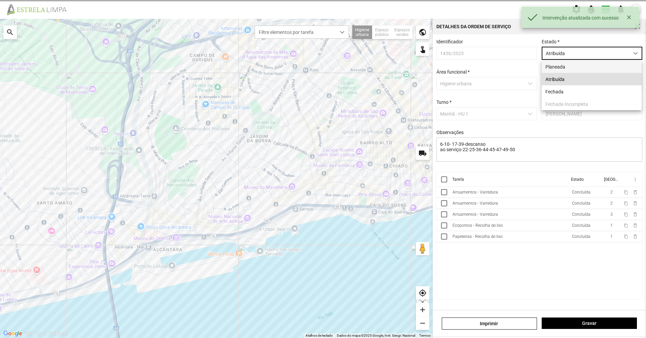
scroll to position [4, 30]
drag, startPoint x: 556, startPoint y: 91, endPoint x: 553, endPoint y: 133, distance: 41.1
click at [322, 92] on li "Fechada" at bounding box center [591, 91] width 100 height 12
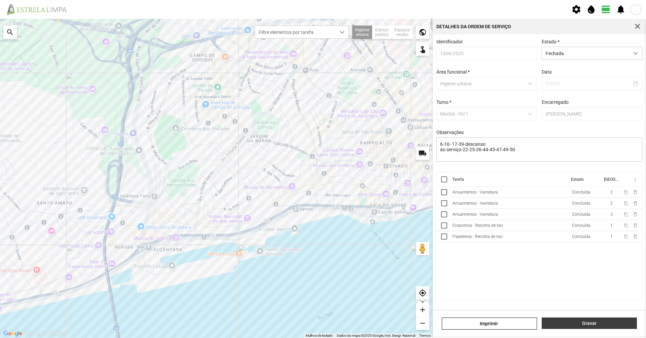
click at [322, 232] on button "Gravar" at bounding box center [588, 323] width 95 height 11
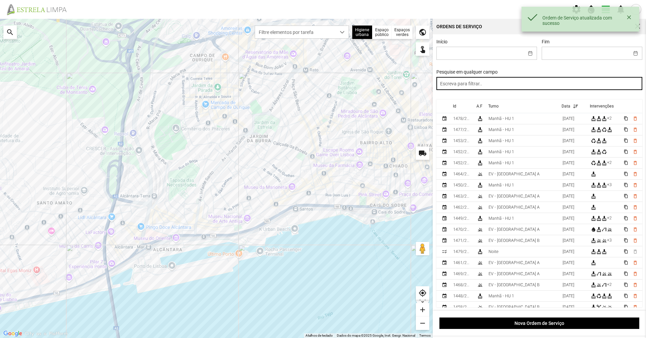
click at [322, 82] on input "text" at bounding box center [539, 83] width 206 height 13
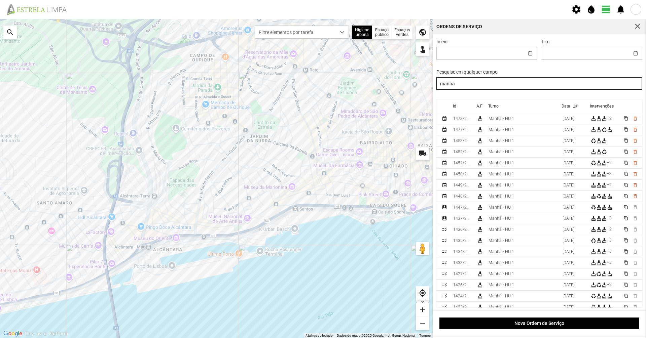
type input "manhã"
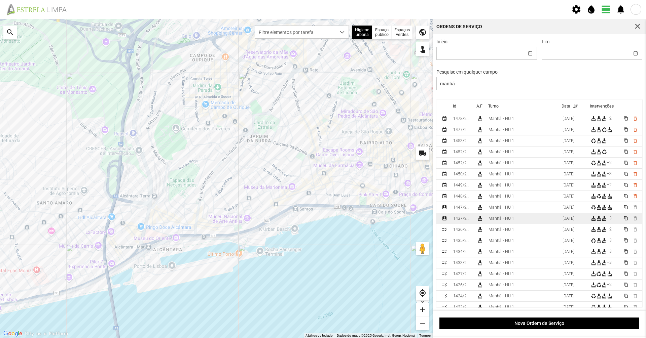
click at [322, 223] on td "Manhã - HU 1" at bounding box center [523, 218] width 74 height 11
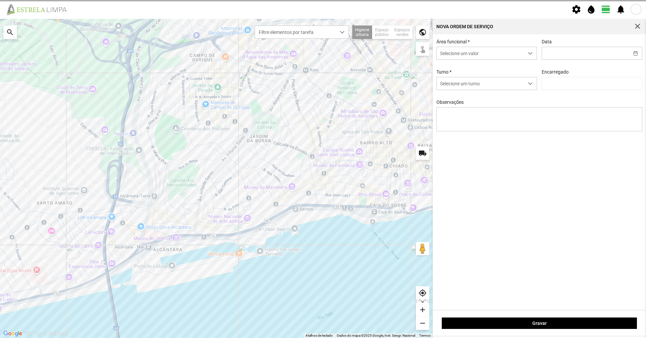
type input "[DATE]"
type textarea "6-39-descanso ao serviço-10-17-22-25-36-44-45-47-49-50"
type input "[PERSON_NAME]"
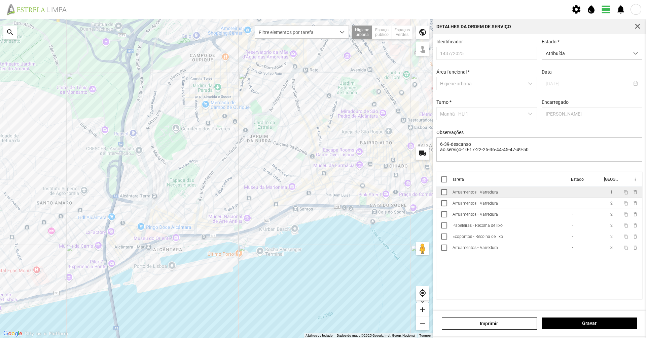
click at [322, 197] on td "Arruamentos - Varredura" at bounding box center [509, 192] width 119 height 11
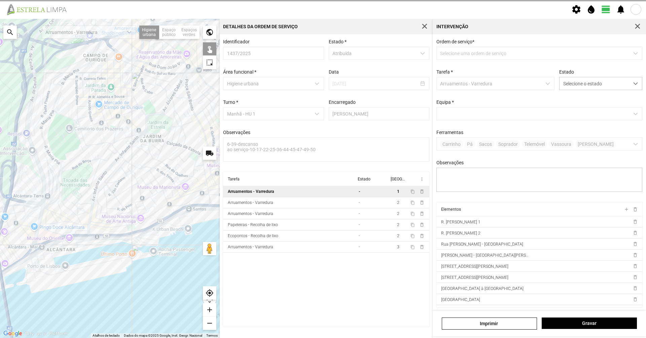
click at [322, 92] on div "Ordem de serviço * Selecione uma ordem de serviço Tarefa * Arruamentos - Varred…" at bounding box center [539, 120] width 211 height 163
click at [322, 82] on span "Selecione o estado" at bounding box center [594, 83] width 70 height 12
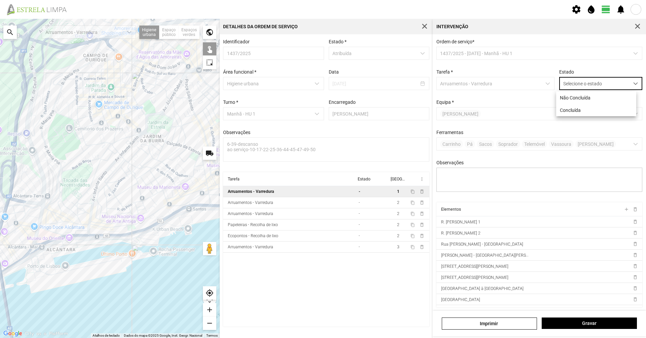
scroll to position [4, 30]
click at [322, 103] on li "Não Concluída" at bounding box center [596, 97] width 80 height 12
click at [322, 86] on span "Não Concluída" at bounding box center [594, 83] width 70 height 12
click at [322, 108] on li "Concluída" at bounding box center [596, 110] width 80 height 12
click at [322, 232] on span "Gravar" at bounding box center [589, 323] width 88 height 5
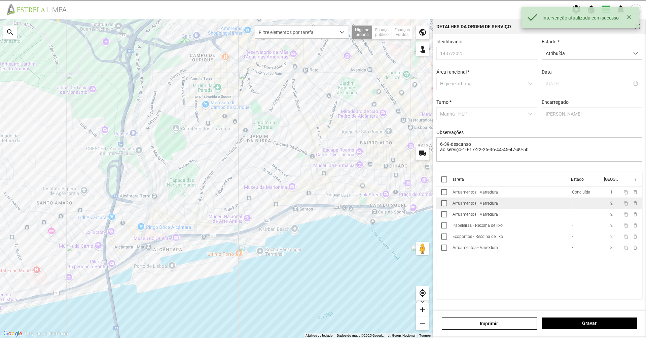
click at [322, 209] on td "Arruamentos - Varredura" at bounding box center [509, 203] width 119 height 11
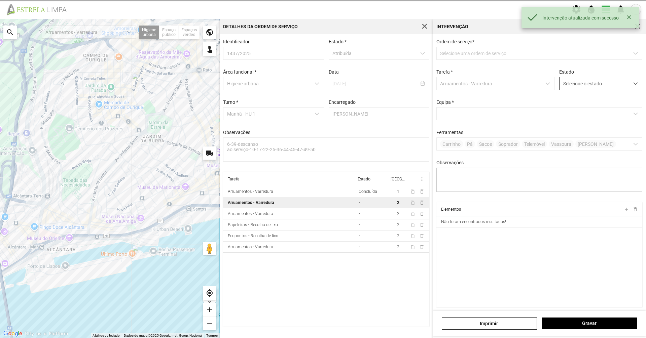
click at [322, 87] on span "Selecione o estado" at bounding box center [594, 83] width 70 height 12
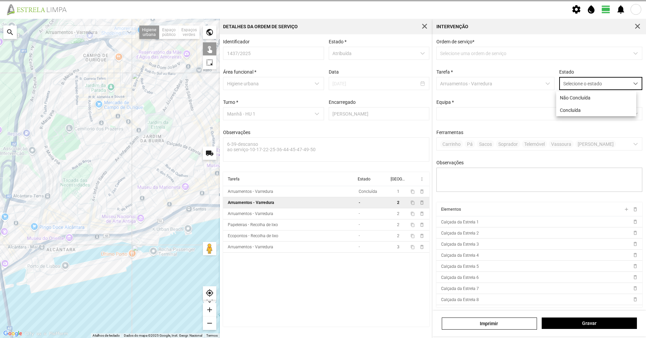
scroll to position [4, 30]
click at [322, 104] on li "Concluída" at bounding box center [596, 110] width 80 height 12
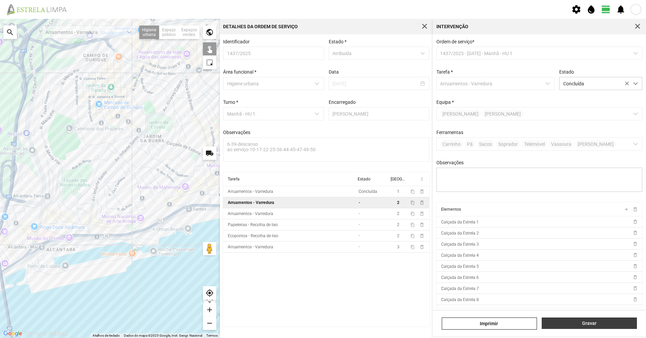
click at [322, 232] on span "Gravar" at bounding box center [589, 323] width 88 height 5
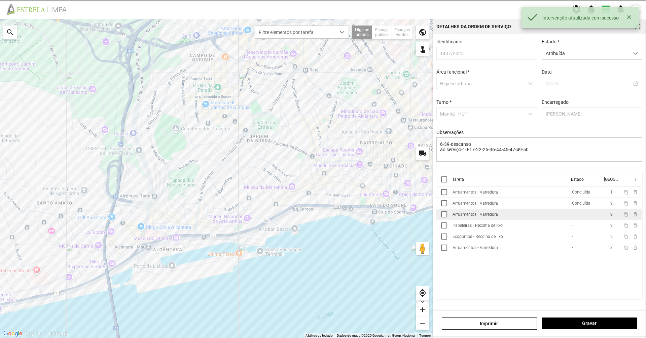
click at [322, 219] on td "Arruamentos - Varredura" at bounding box center [509, 214] width 119 height 11
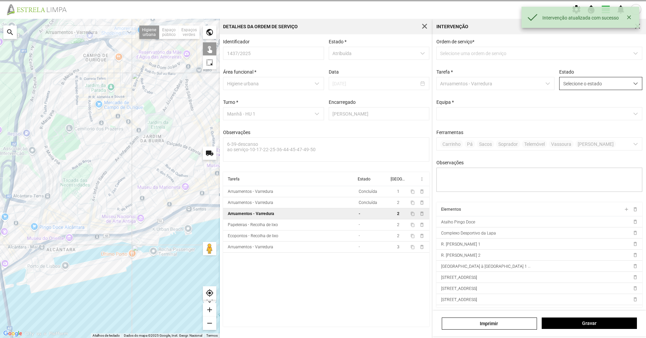
click at [322, 81] on span "Selecione o estado" at bounding box center [594, 83] width 70 height 12
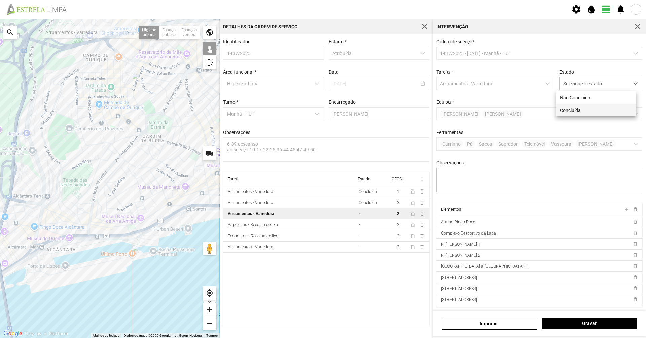
click at [322, 109] on li "Concluída" at bounding box center [596, 110] width 80 height 12
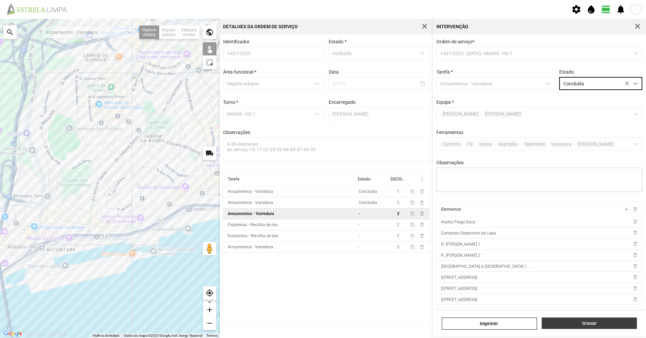
click at [322, 232] on span "Gravar" at bounding box center [589, 323] width 88 height 5
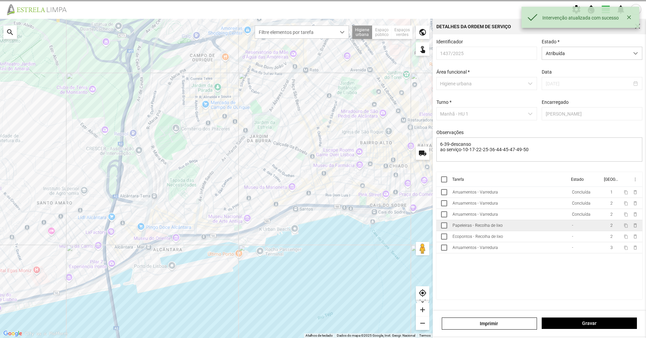
click at [322, 224] on td "Papeleiras - Recolha de lixo" at bounding box center [509, 225] width 119 height 11
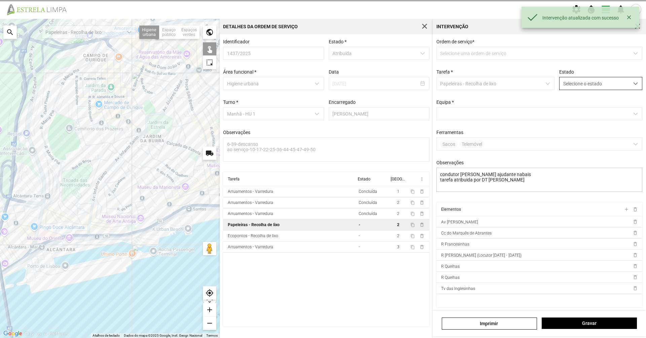
click at [322, 86] on span "Selecione o estado" at bounding box center [594, 83] width 70 height 12
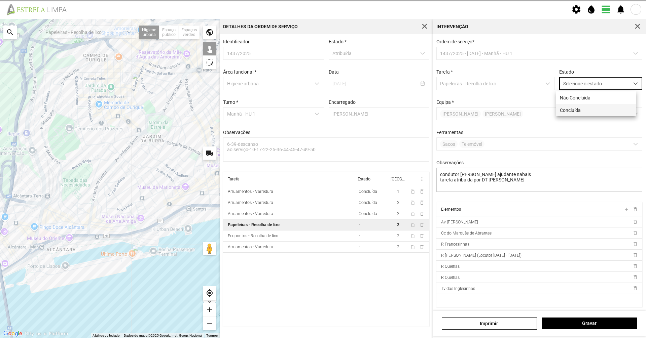
click at [322, 105] on li "Concluída" at bounding box center [596, 110] width 80 height 12
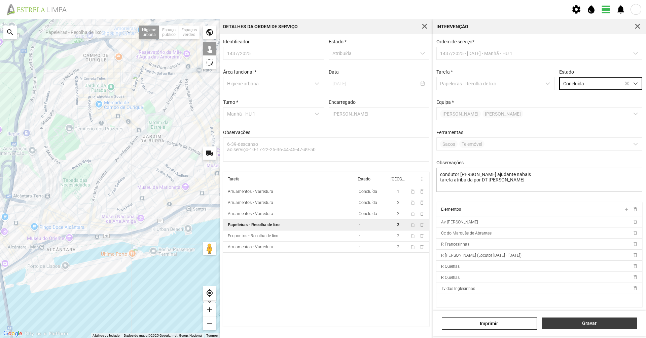
click at [322, 232] on button "Gravar" at bounding box center [588, 323] width 95 height 11
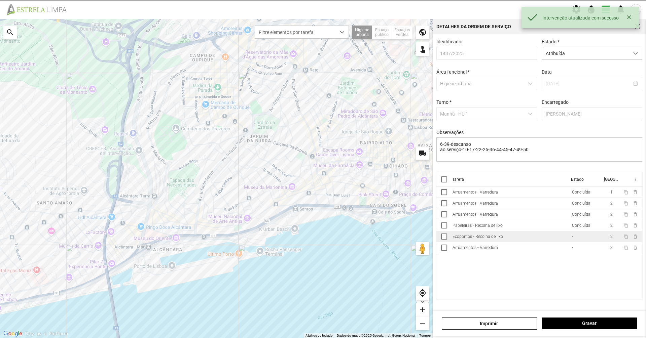
click at [322, 232] on td "-" at bounding box center [585, 236] width 33 height 11
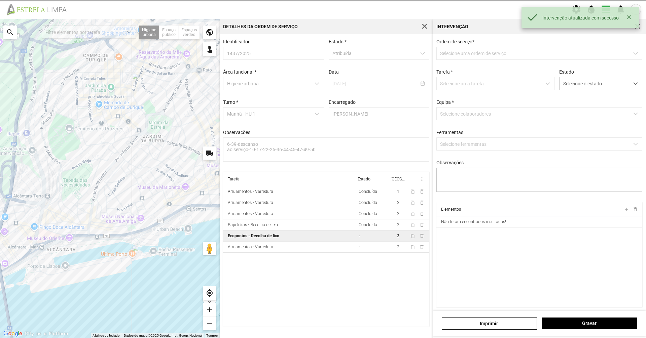
type textarea "condutor [PERSON_NAME] ajudante [PERSON_NAME]"
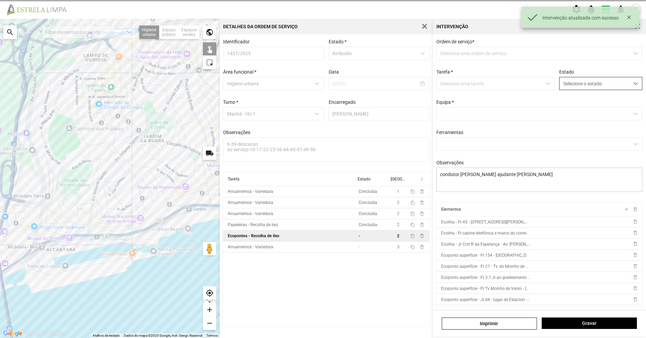
click at [322, 81] on span "Selecione o estado" at bounding box center [594, 83] width 70 height 12
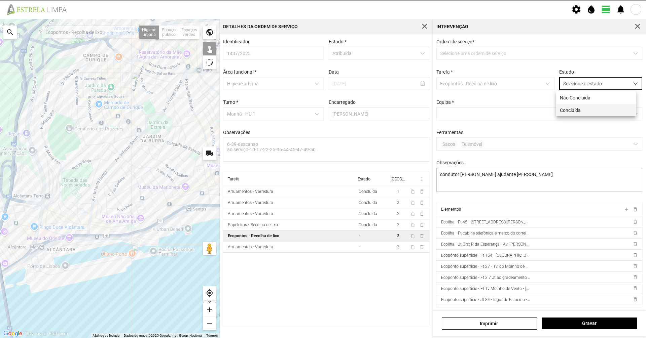
click at [322, 111] on li "Concluída" at bounding box center [596, 110] width 80 height 12
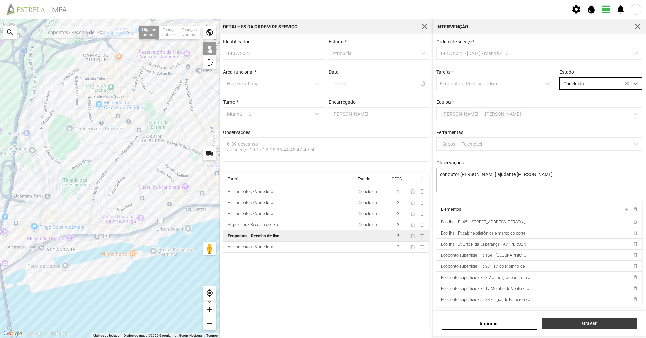
click at [322, 232] on button "Gravar" at bounding box center [588, 323] width 95 height 11
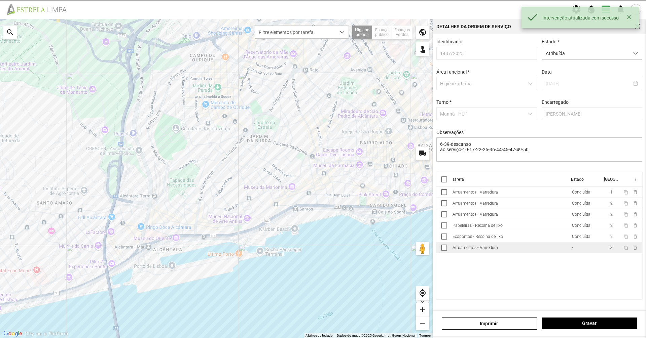
click at [322, 232] on td "Arruamentos - Varredura" at bounding box center [509, 247] width 119 height 11
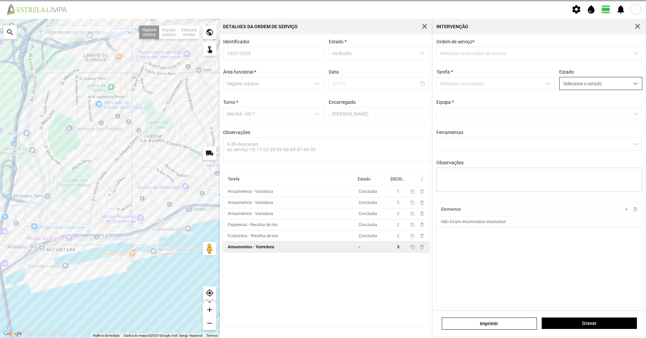
click at [322, 83] on span "Selecione o estado" at bounding box center [594, 83] width 70 height 12
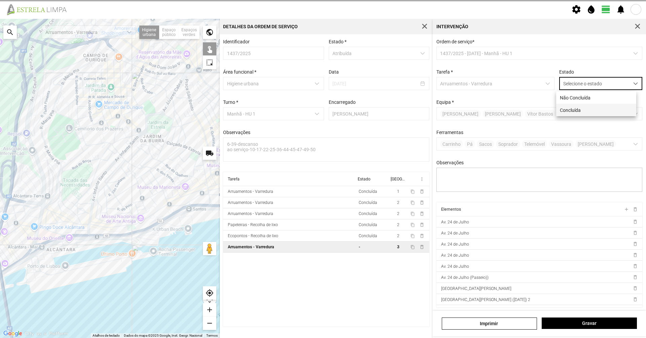
click at [322, 114] on li "Concluída" at bounding box center [596, 110] width 80 height 12
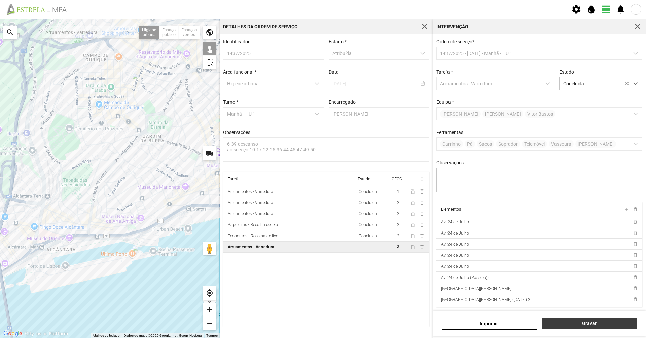
click at [322, 232] on button "Gravar" at bounding box center [588, 323] width 95 height 11
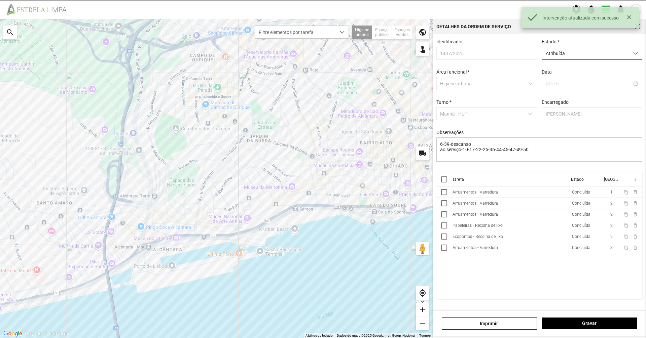
click at [322, 49] on span "Atribuída" at bounding box center [585, 53] width 87 height 12
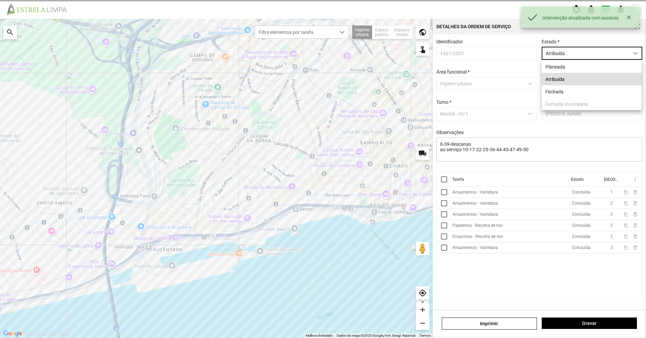
scroll to position [4, 30]
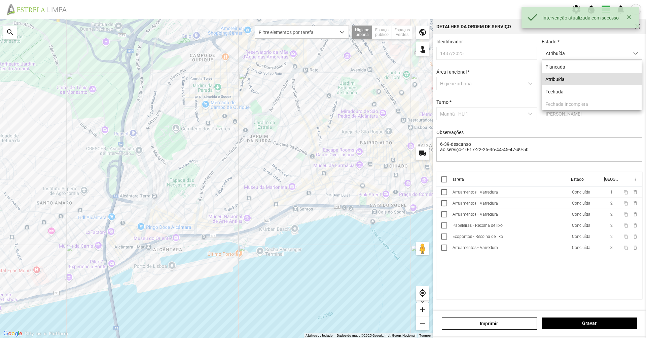
drag, startPoint x: 604, startPoint y: 89, endPoint x: 609, endPoint y: 105, distance: 16.2
click at [322, 89] on li "Fechada" at bounding box center [591, 91] width 100 height 12
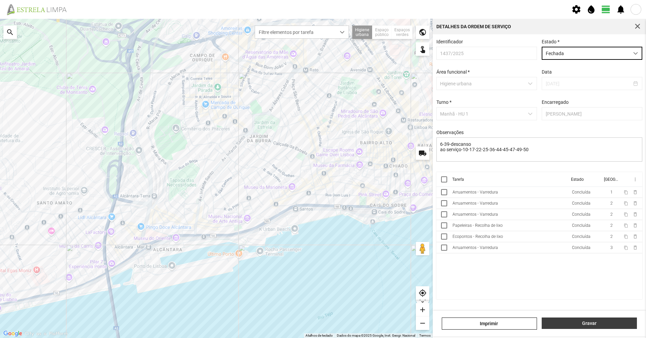
click at [322, 232] on span "Gravar" at bounding box center [589, 323] width 88 height 5
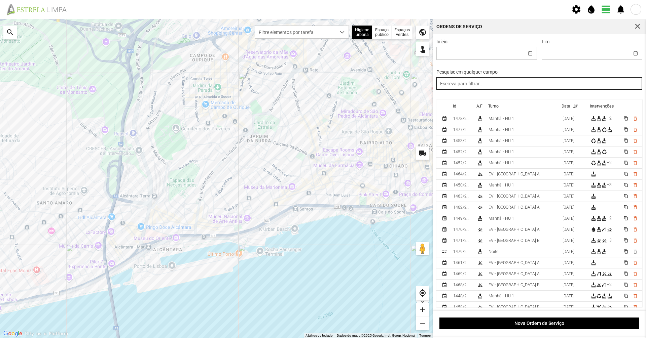
click at [322, 85] on input "text" at bounding box center [539, 83] width 206 height 13
type input "manh"
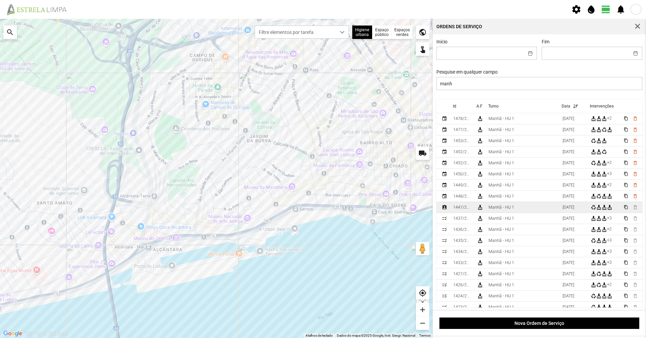
click at [322, 210] on div "Manhã - HU 1" at bounding box center [501, 207] width 26 height 5
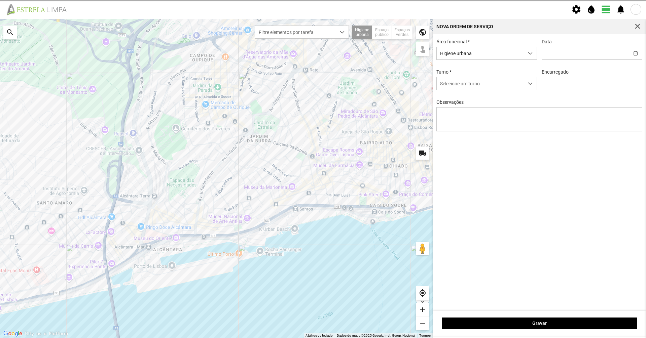
type input "[DATE]"
type input "[PERSON_NAME]"
type textarea "39-baixa Eo38-36-47-25-49-descanso Ao serviço-6-10-17-22-44-45-50 o sr [PERSON_…"
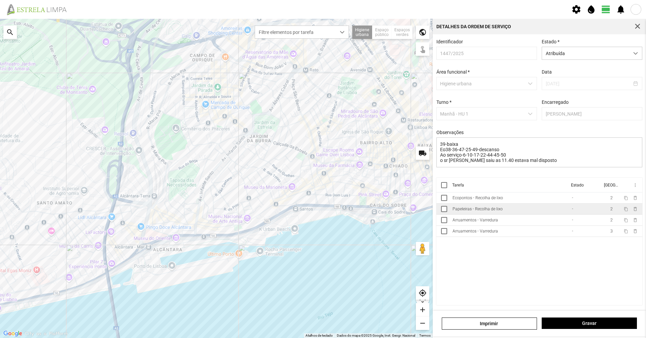
click at [322, 211] on div "Papeleiras - Recolha de lixo" at bounding box center [477, 209] width 50 height 5
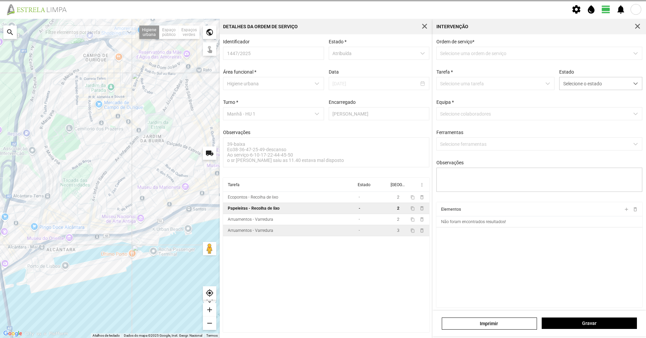
type textarea "condutor sr nabais ajudante sr [PERSON_NAME] atribuido por DT [PERSON_NAME]"
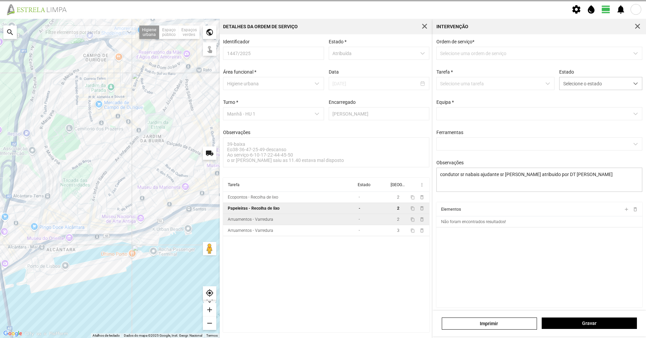
click at [283, 223] on td "Arruamentos - Varredura" at bounding box center [289, 219] width 133 height 11
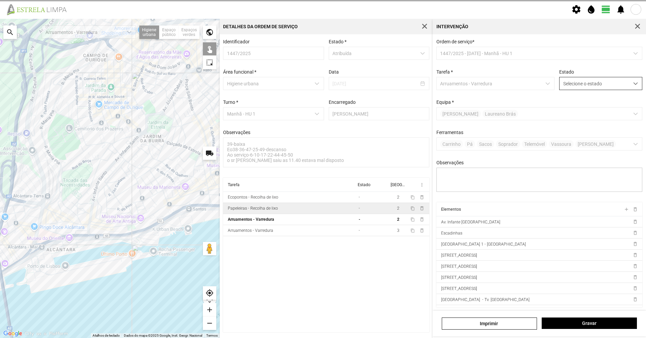
click at [322, 86] on span "Selecione o estado" at bounding box center [594, 83] width 70 height 12
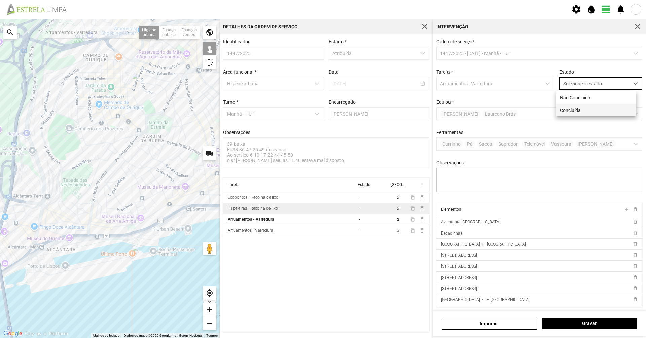
click at [322, 110] on li "Concluída" at bounding box center [596, 110] width 80 height 12
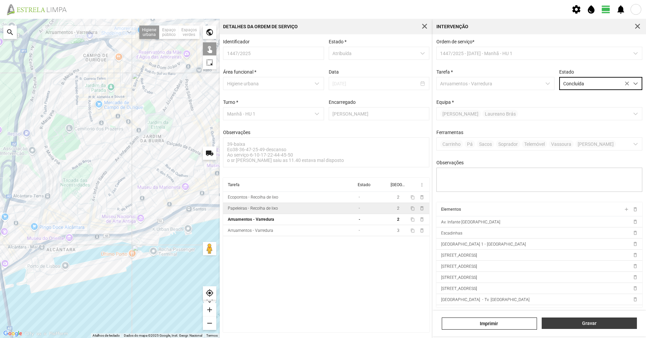
click at [322, 232] on span "Gravar" at bounding box center [589, 323] width 88 height 5
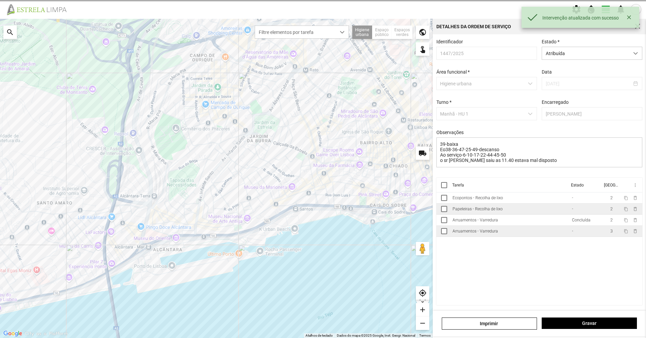
click at [322, 232] on td "Arruamentos - Varredura" at bounding box center [509, 231] width 119 height 11
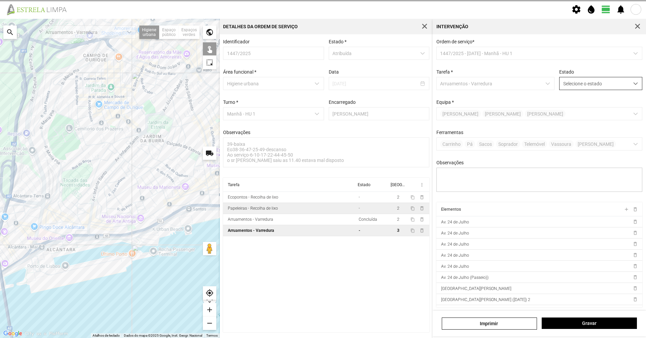
click at [322, 85] on span "dropdown trigger" at bounding box center [635, 83] width 5 height 5
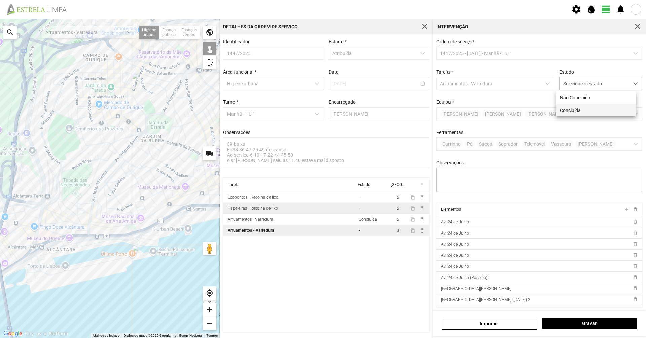
click at [322, 110] on li "Concluída" at bounding box center [596, 110] width 80 height 12
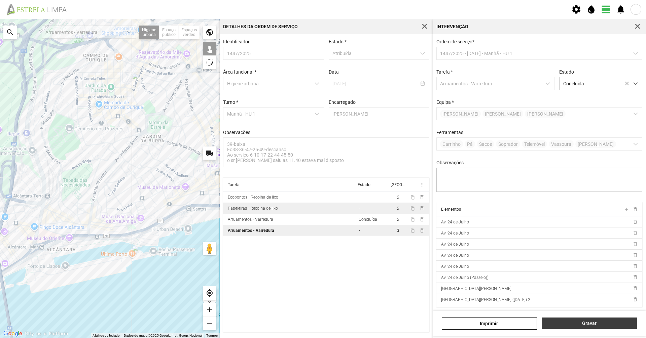
click at [322, 232] on button "Gravar" at bounding box center [588, 323] width 95 height 11
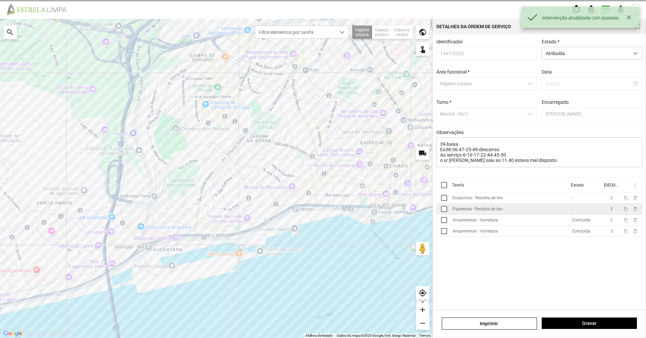
click at [322, 213] on td "Papeleiras - Recolha de lixo" at bounding box center [509, 209] width 119 height 11
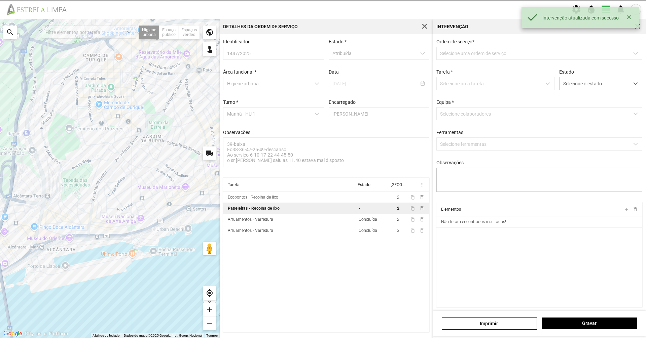
type textarea "condutor sr nabais ajudante sr [PERSON_NAME] atribuido por DT [PERSON_NAME]"
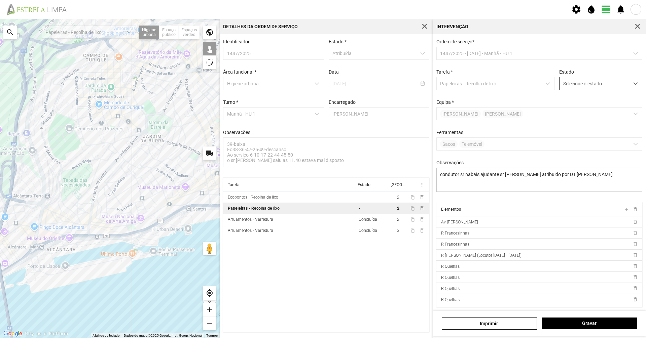
click at [322, 88] on span "Selecione o estado" at bounding box center [594, 83] width 70 height 12
click at [322, 106] on li "Concluída" at bounding box center [596, 110] width 80 height 12
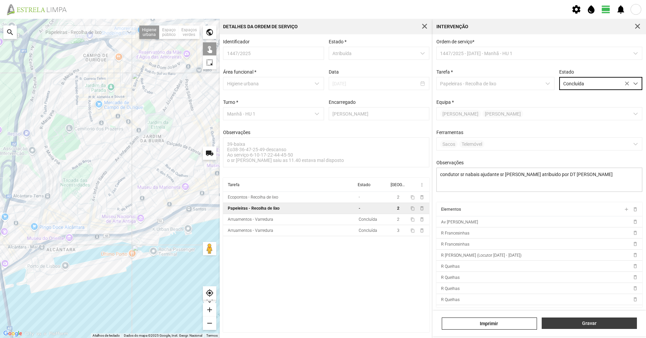
drag, startPoint x: 590, startPoint y: 320, endPoint x: 588, endPoint y: 317, distance: 4.2
click at [322, 232] on button "Gravar" at bounding box center [588, 323] width 95 height 11
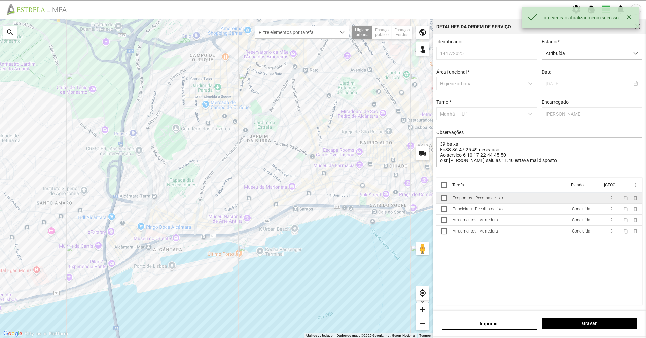
click at [322, 198] on div "Ecopontos - Recolha de lixo" at bounding box center [477, 198] width 50 height 5
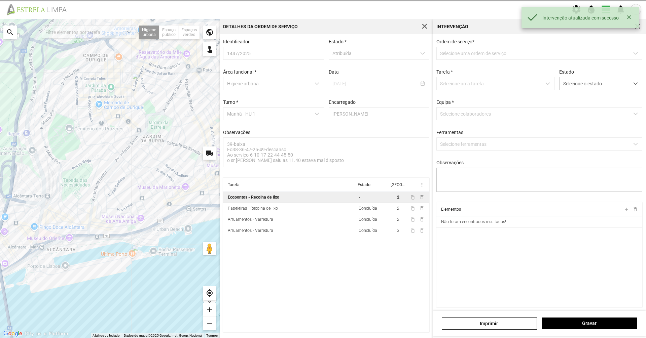
type textarea "condutor SR Nabais ajudante SR [PERSON_NAME] por DT [PERSON_NAME]"
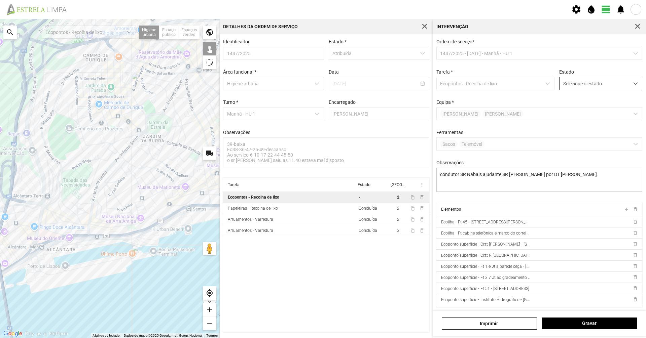
click at [322, 87] on span "Selecione o estado" at bounding box center [594, 83] width 70 height 12
click at [322, 114] on li "Concluída" at bounding box center [596, 110] width 80 height 12
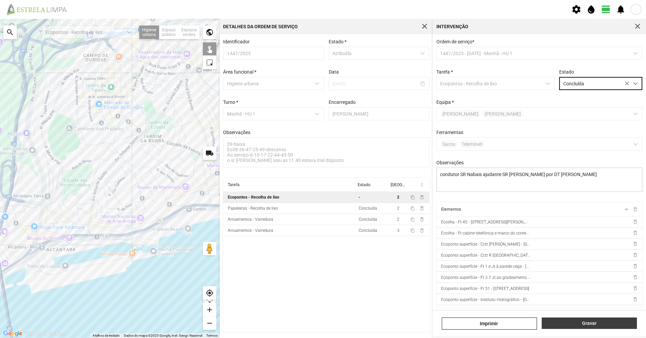
click at [322, 232] on button "Gravar" at bounding box center [588, 323] width 95 height 11
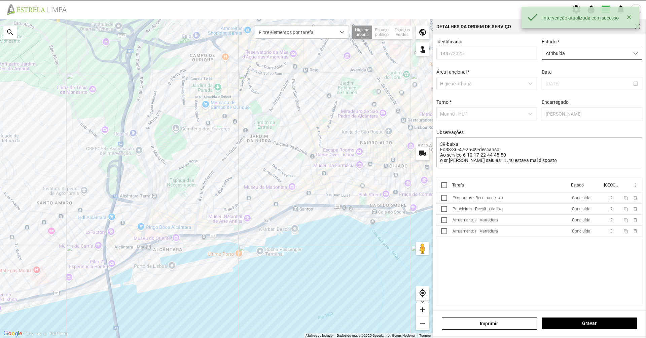
click at [322, 54] on span "Atribuída" at bounding box center [585, 53] width 87 height 12
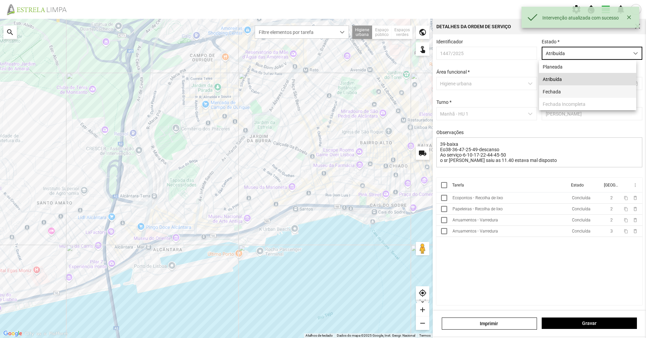
click at [322, 91] on li "Fechada" at bounding box center [587, 91] width 97 height 12
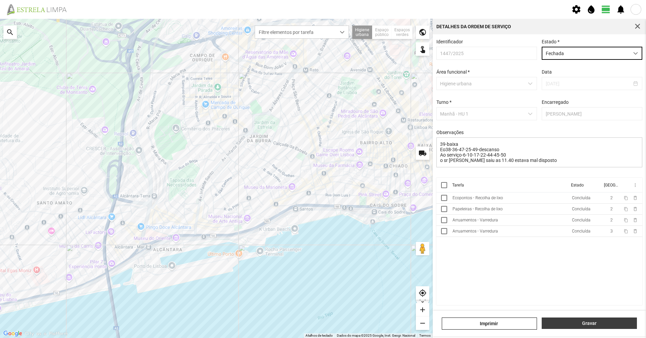
click at [322, 232] on span "Gravar" at bounding box center [589, 323] width 88 height 5
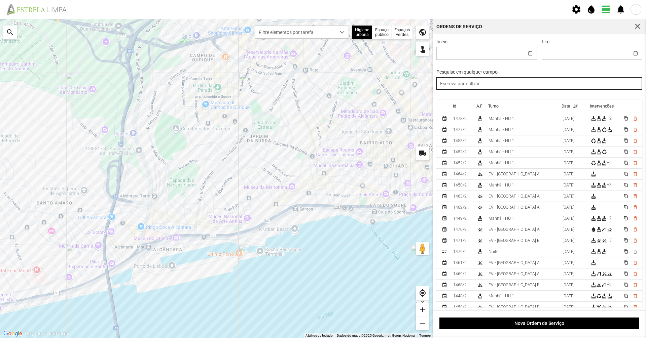
click at [322, 85] on input "text" at bounding box center [539, 83] width 206 height 13
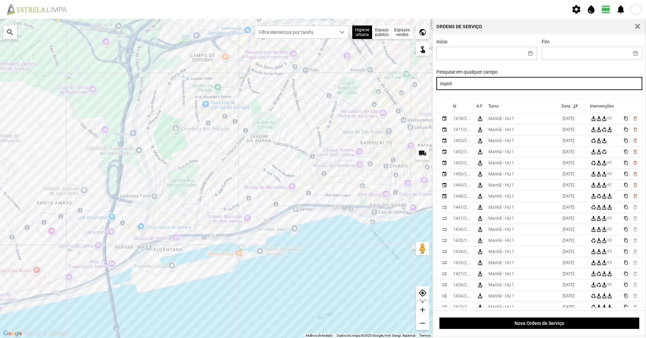
drag, startPoint x: 468, startPoint y: 88, endPoint x: 306, endPoint y: 56, distance: 165.1
click at [306, 56] on div "Para navegar no mapa com gestos de toque, toque duas vezes sem soltar no mapa e…" at bounding box center [323, 178] width 646 height 319
type input "tarde"
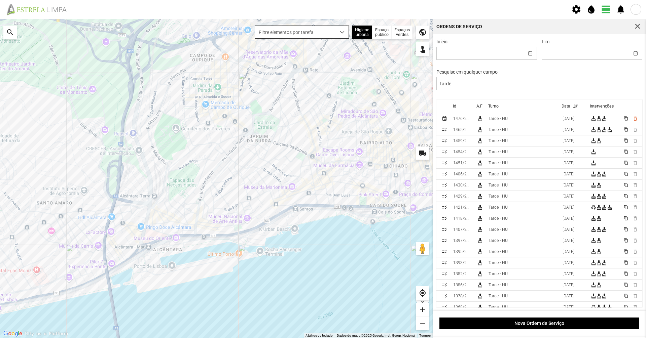
click at [322, 32] on span "Filtre elementos por tarefa" at bounding box center [295, 32] width 81 height 12
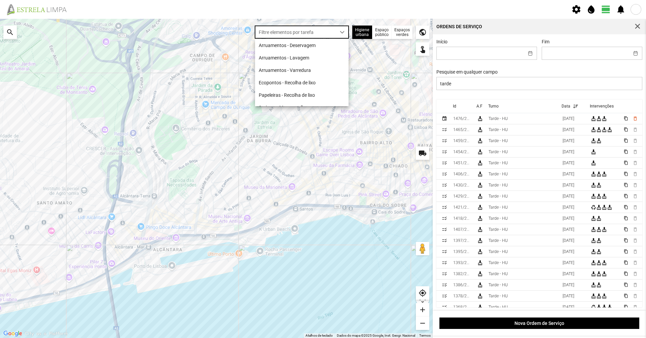
scroll to position [4, 30]
click at [317, 39] on li "Arruamentos - Deservagem" at bounding box center [301, 45] width 93 height 12
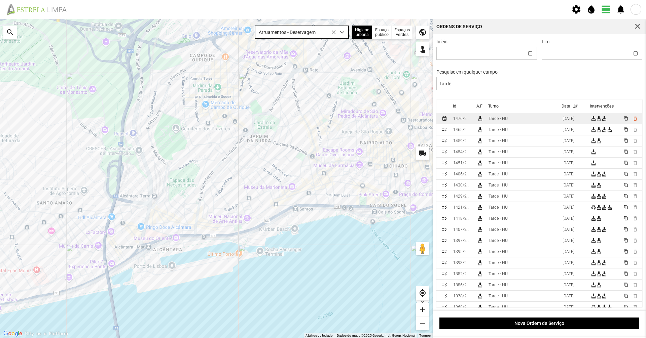
click at [322, 121] on td "Tarde - HU" at bounding box center [523, 118] width 74 height 11
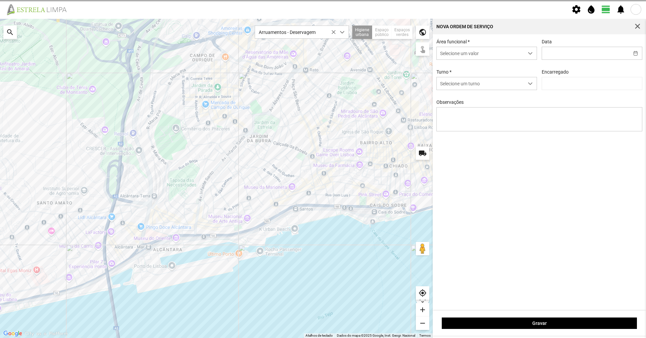
type input "[DATE]"
type textarea "[PERSON_NAME]. Nuno. [PERSON_NAME]. descanso"
type input "[PERSON_NAME]"
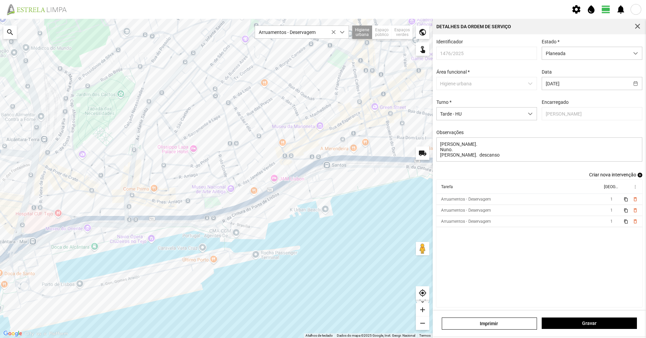
drag, startPoint x: 147, startPoint y: 85, endPoint x: 166, endPoint y: 189, distance: 104.9
click at [166, 189] on div at bounding box center [216, 178] width 432 height 319
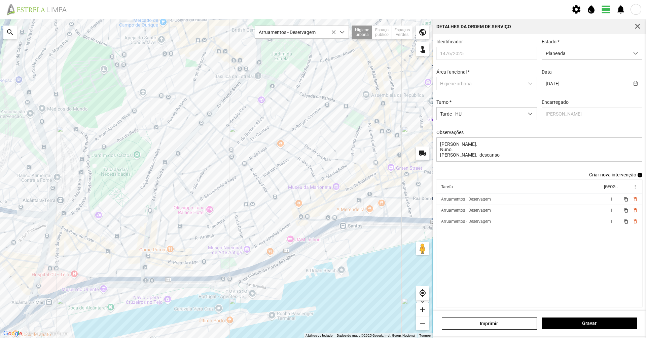
click at [166, 189] on div at bounding box center [216, 178] width 432 height 319
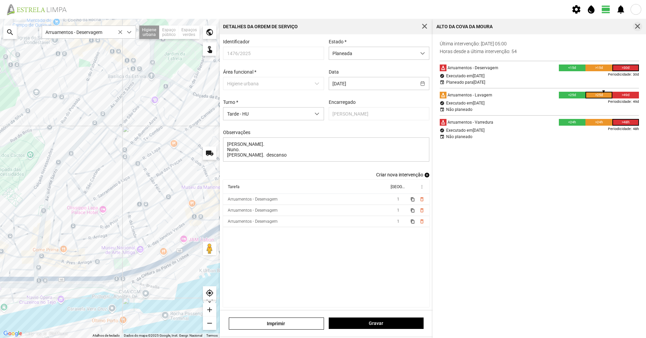
click at [322, 27] on span "button" at bounding box center [637, 27] width 6 height 6
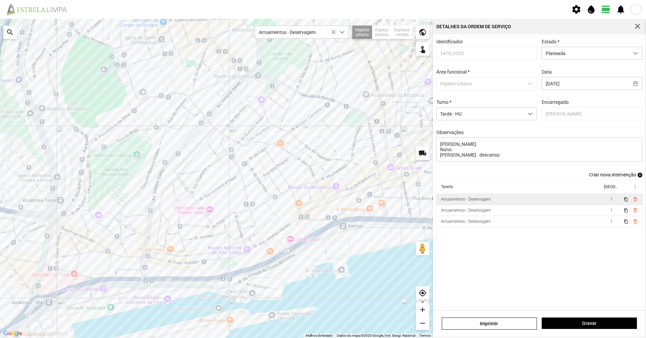
click at [322, 205] on td "Arruamentos - Deservagem" at bounding box center [519, 199] width 166 height 11
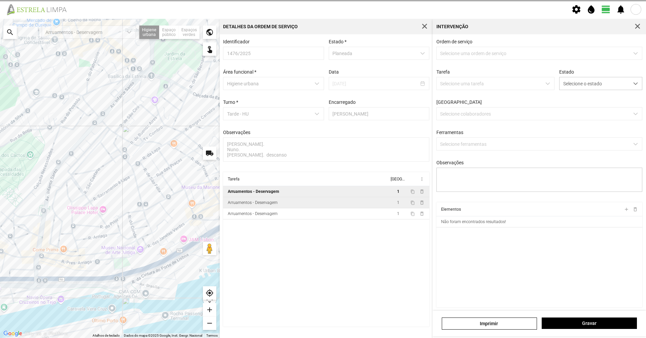
type textarea "[PERSON_NAME]"
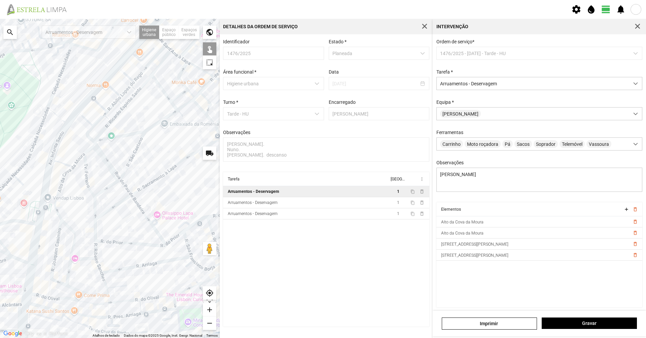
drag, startPoint x: 56, startPoint y: 214, endPoint x: 107, endPoint y: 211, distance: 50.9
click at [108, 210] on div at bounding box center [110, 178] width 220 height 319
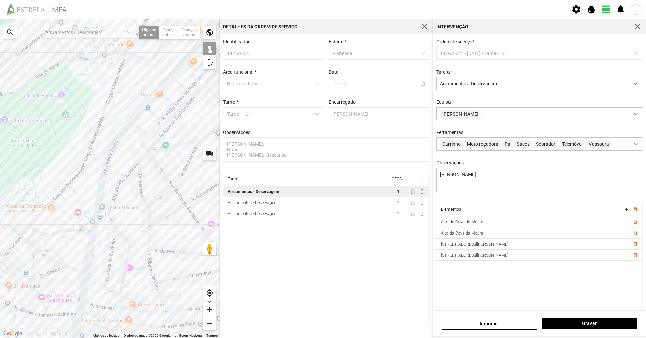
click at [109, 232] on div at bounding box center [110, 178] width 220 height 319
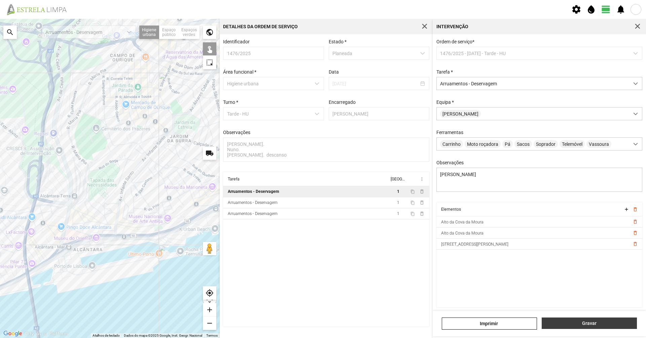
click at [322, 232] on button "Gravar" at bounding box center [588, 323] width 95 height 11
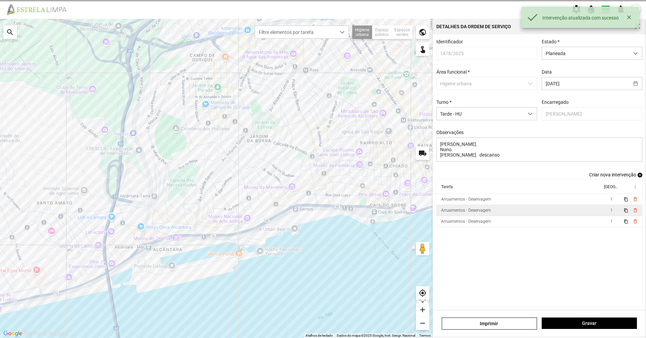
click at [322, 213] on div "Arruamentos - Deservagem" at bounding box center [466, 210] width 50 height 5
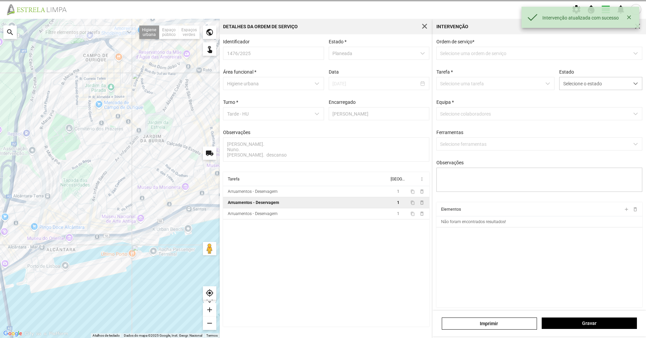
type textarea "[PERSON_NAME]"
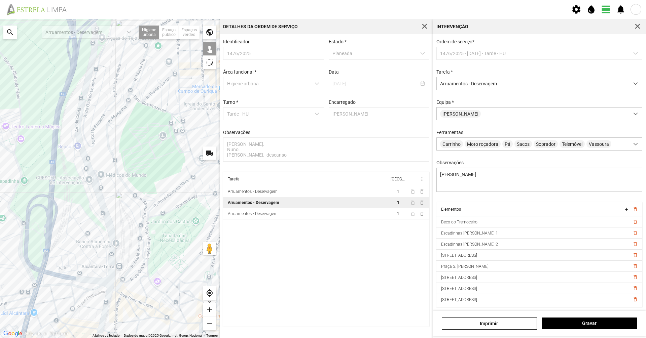
drag, startPoint x: 44, startPoint y: 146, endPoint x: 201, endPoint y: 262, distance: 194.8
click at [201, 232] on div at bounding box center [110, 178] width 220 height 319
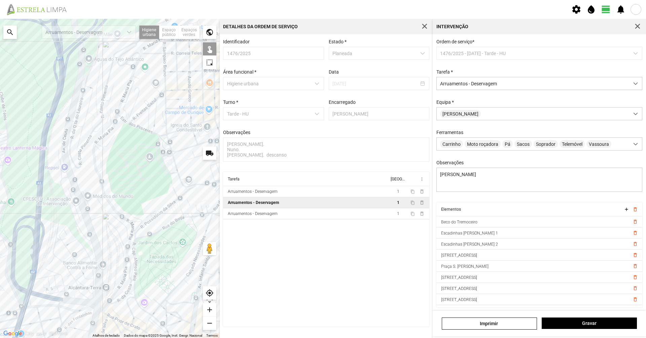
drag, startPoint x: 181, startPoint y: 297, endPoint x: 168, endPoint y: 313, distance: 20.1
click at [168, 232] on div at bounding box center [110, 178] width 220 height 319
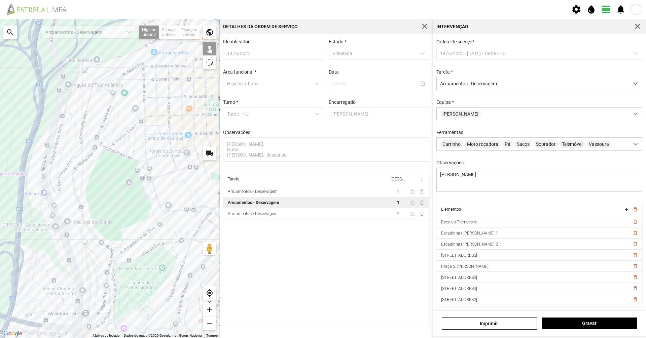
click at [151, 175] on div at bounding box center [110, 178] width 220 height 319
click at [153, 183] on div at bounding box center [110, 178] width 220 height 319
click at [146, 180] on div at bounding box center [110, 178] width 220 height 319
click at [152, 178] on div at bounding box center [110, 178] width 220 height 319
click at [146, 193] on div at bounding box center [110, 178] width 220 height 319
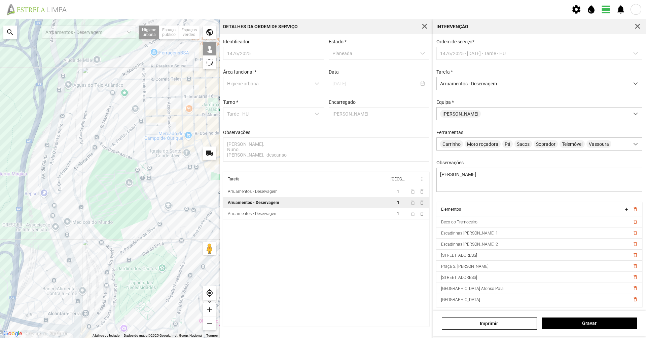
click at [141, 178] on div at bounding box center [110, 178] width 220 height 319
click at [140, 178] on div at bounding box center [110, 178] width 220 height 319
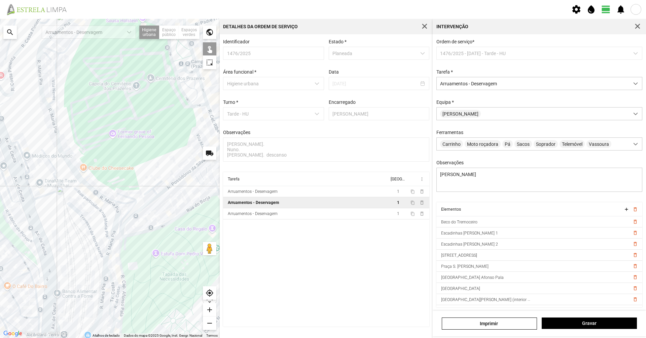
click at [106, 232] on div at bounding box center [110, 178] width 220 height 319
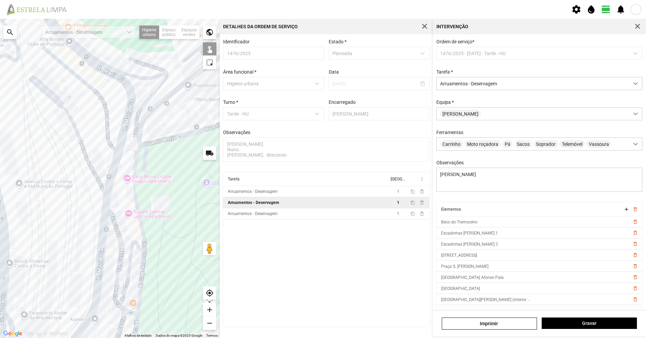
drag, startPoint x: 107, startPoint y: 281, endPoint x: 112, endPoint y: 268, distance: 14.0
click at [112, 232] on div at bounding box center [110, 178] width 220 height 319
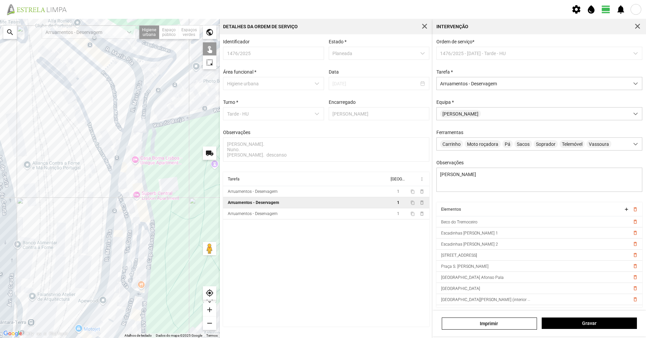
click at [122, 232] on div at bounding box center [110, 178] width 220 height 319
click at [123, 232] on div at bounding box center [110, 178] width 220 height 319
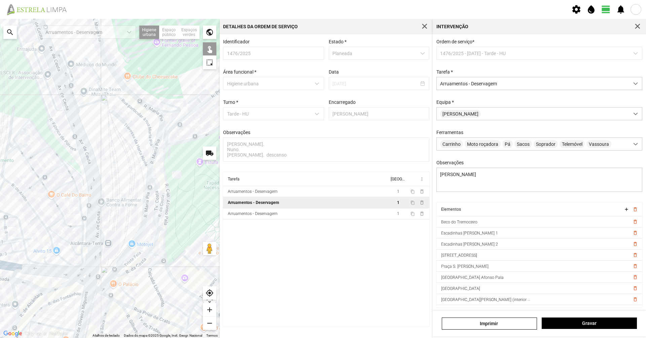
drag, startPoint x: 109, startPoint y: 290, endPoint x: 142, endPoint y: 228, distance: 69.8
click at [142, 228] on div at bounding box center [110, 178] width 220 height 319
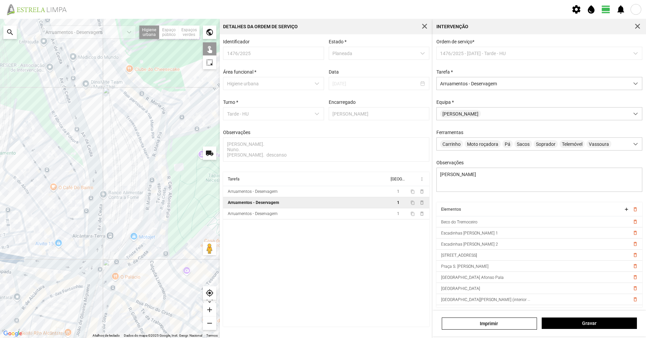
click at [177, 232] on div at bounding box center [110, 178] width 220 height 319
click at [102, 232] on div at bounding box center [110, 178] width 220 height 319
click at [103, 232] on div at bounding box center [110, 178] width 220 height 319
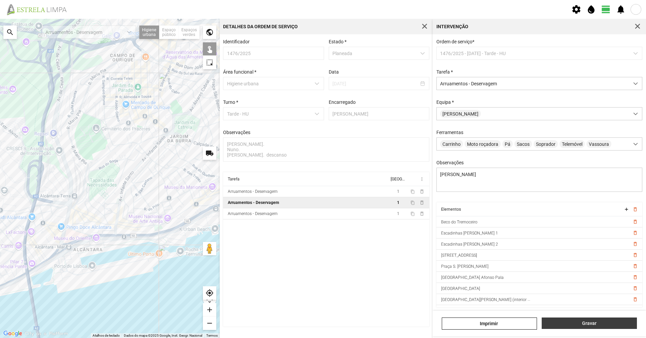
click at [322, 232] on span "Gravar" at bounding box center [589, 323] width 88 height 5
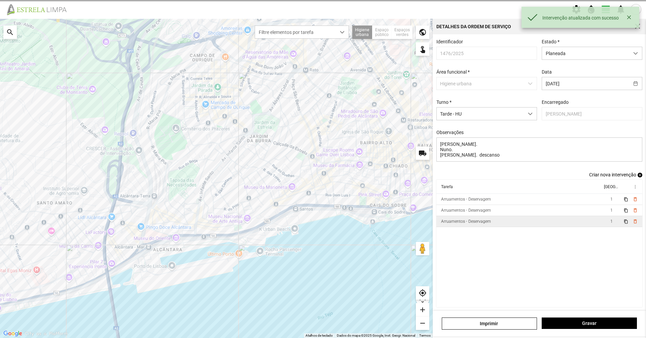
click at [322, 226] on td "Arruamentos - Deservagem" at bounding box center [519, 221] width 166 height 11
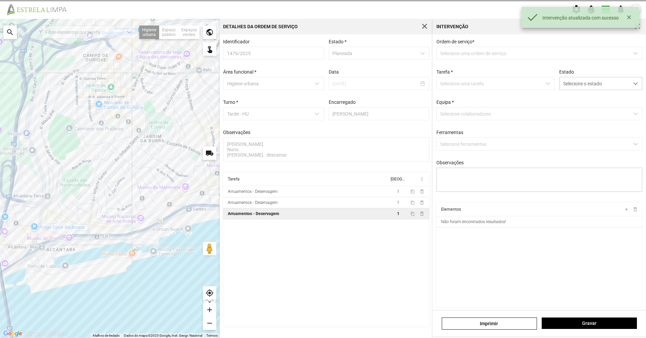
type textarea "Diogo"
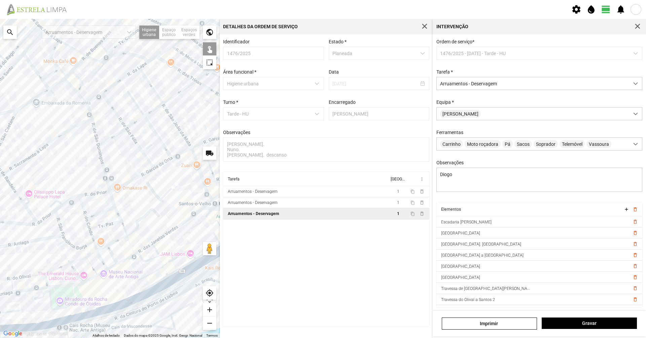
drag, startPoint x: 119, startPoint y: 210, endPoint x: 147, endPoint y: 216, distance: 28.4
click at [155, 210] on div at bounding box center [110, 178] width 220 height 319
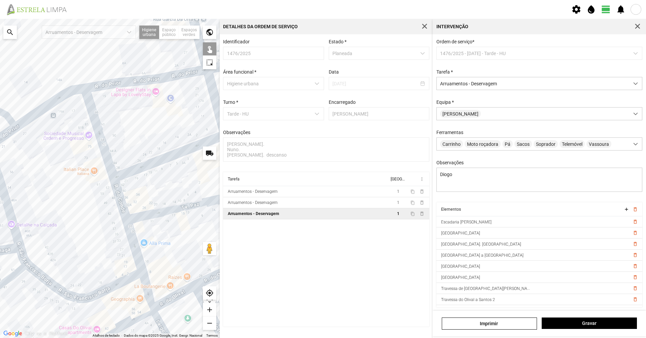
drag, startPoint x: 101, startPoint y: 211, endPoint x: 208, endPoint y: 178, distance: 111.8
click at [208, 178] on div at bounding box center [110, 178] width 220 height 319
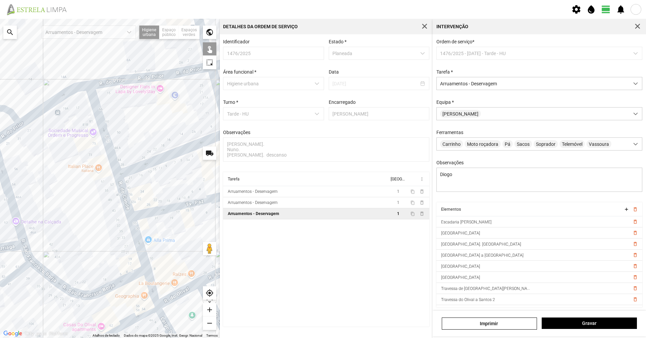
drag, startPoint x: 173, startPoint y: 232, endPoint x: 153, endPoint y: 178, distance: 58.2
click at [153, 178] on div at bounding box center [110, 178] width 220 height 319
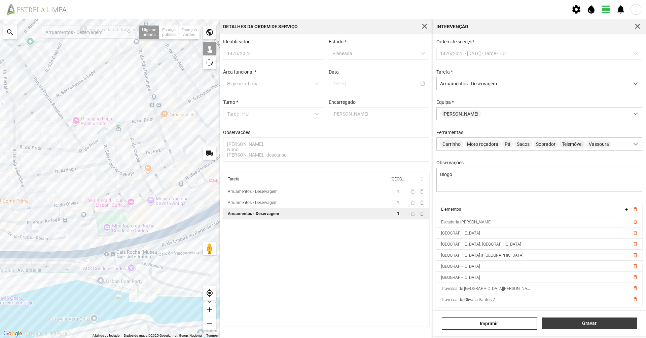
click at [322, 232] on span "Gravar" at bounding box center [589, 323] width 88 height 5
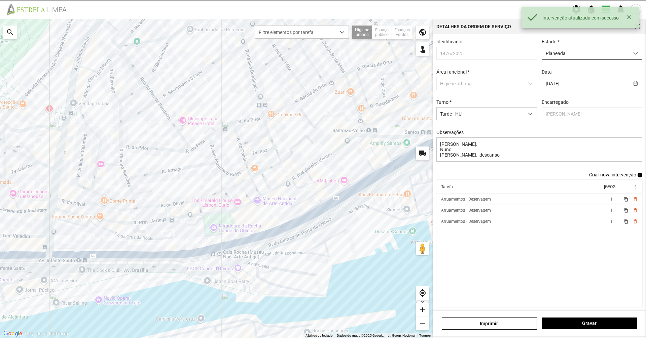
click at [322, 50] on span "Planeada" at bounding box center [585, 53] width 87 height 12
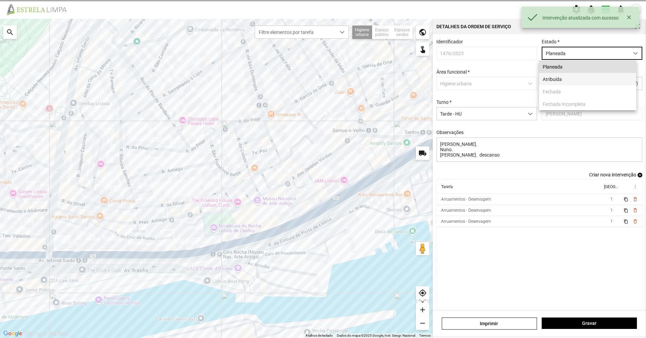
scroll to position [4, 30]
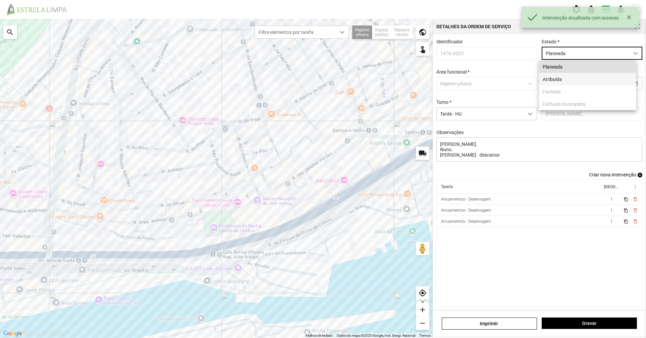
click at [322, 79] on li "Atribuída" at bounding box center [587, 79] width 97 height 12
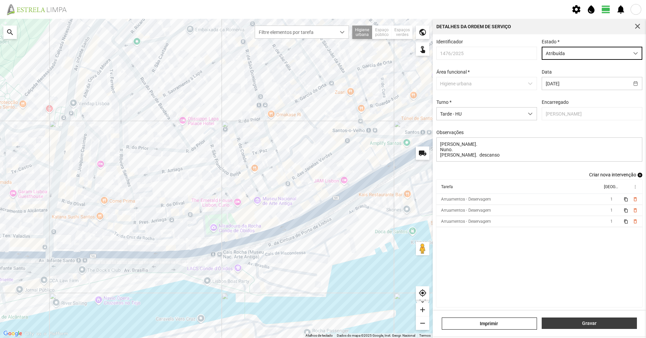
click at [322, 232] on button "Gravar" at bounding box center [588, 323] width 95 height 11
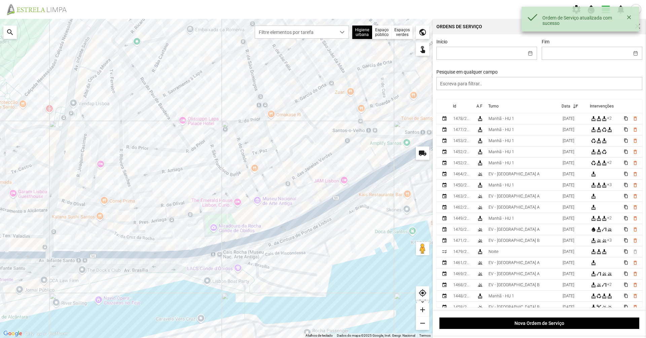
click at [322, 128] on td "1477/2025" at bounding box center [462, 129] width 24 height 11
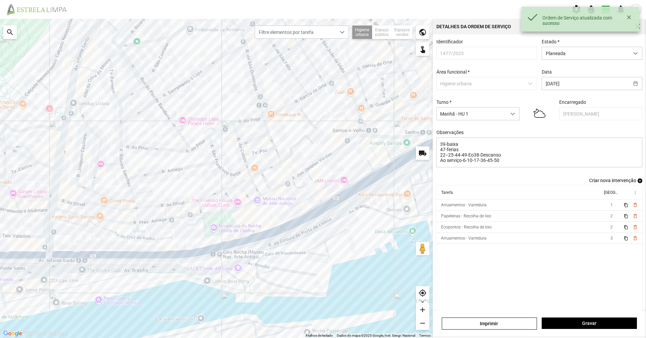
click at [322, 25] on div "Ordem de Serviço atualizada com sucesso" at bounding box center [580, 19] width 118 height 25
click at [322, 19] on button "button" at bounding box center [628, 17] width 9 height 9
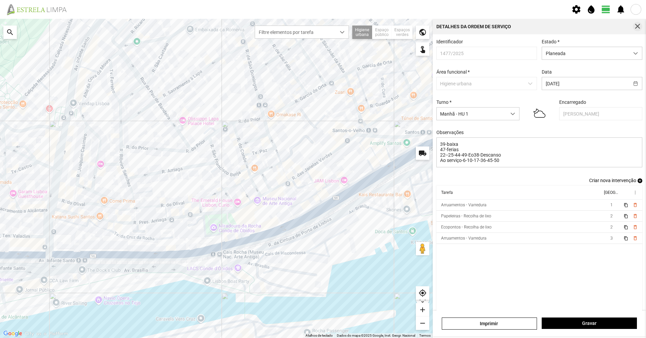
click at [322, 26] on span "button" at bounding box center [637, 27] width 6 height 6
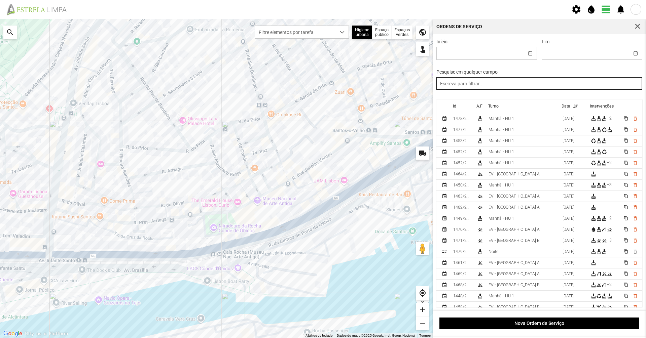
click at [322, 82] on input "text" at bounding box center [539, 83] width 206 height 13
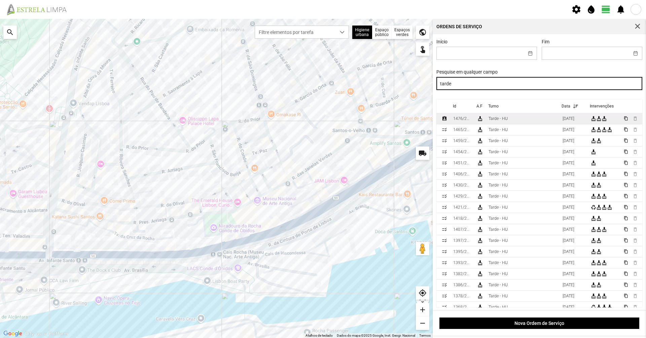
type input "tarde"
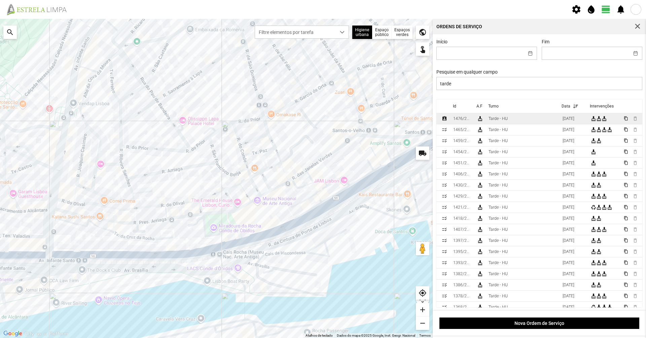
click at [322, 119] on td "cleaning_services" at bounding box center [480, 118] width 12 height 11
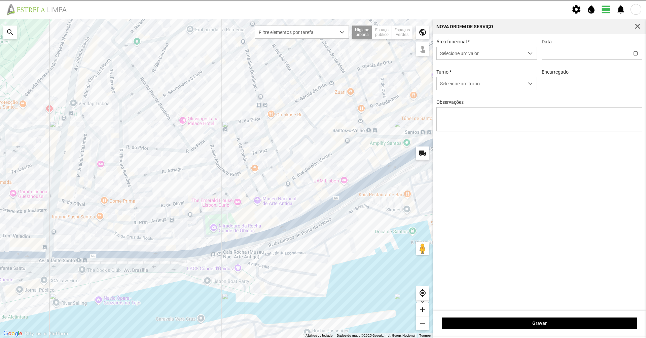
type input "[DATE]"
type input "[PERSON_NAME]"
type textarea "[PERSON_NAME]. Nuno. [PERSON_NAME]. descanso"
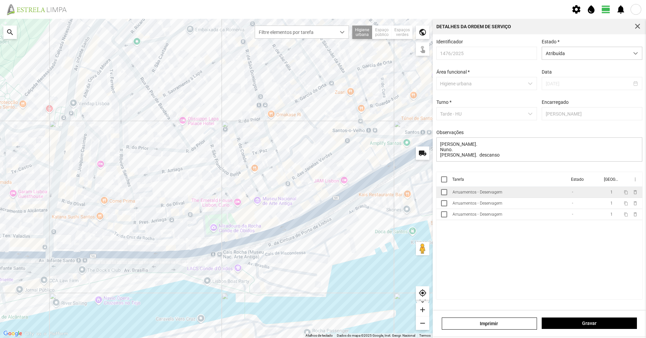
click at [322, 191] on td "Arruamentos - Deservagem" at bounding box center [509, 192] width 119 height 11
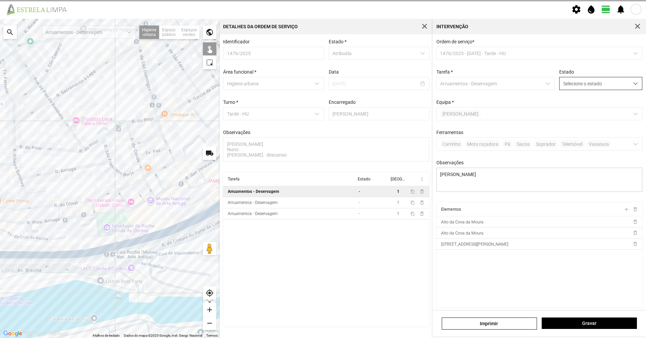
click at [322, 88] on span "Selecione o estado" at bounding box center [594, 83] width 70 height 12
click at [322, 106] on li "Concluída" at bounding box center [596, 110] width 80 height 12
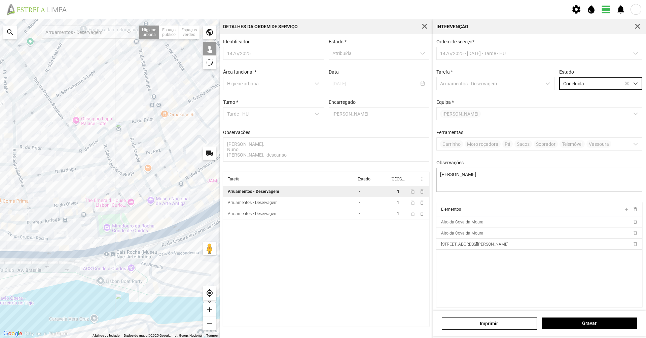
click at [322, 232] on div "[PERSON_NAME]" at bounding box center [538, 324] width 213 height 26
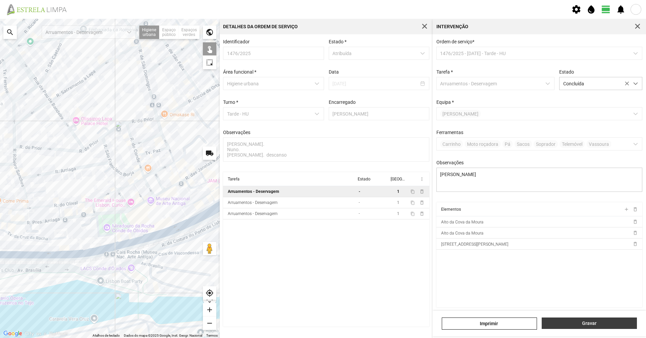
click at [322, 232] on button "Gravar" at bounding box center [588, 323] width 95 height 11
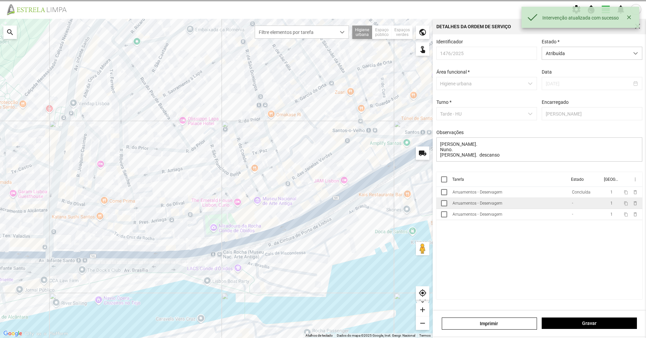
click at [322, 202] on td "Arruamentos - Deservagem" at bounding box center [509, 203] width 119 height 11
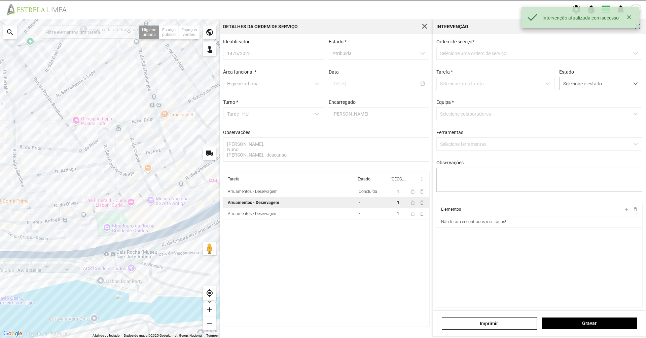
type textarea "[PERSON_NAME]"
click at [322, 84] on span "Selecione o estado" at bounding box center [594, 83] width 70 height 12
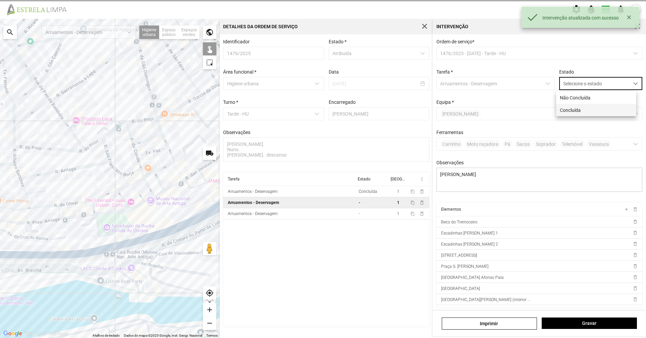
scroll to position [4, 30]
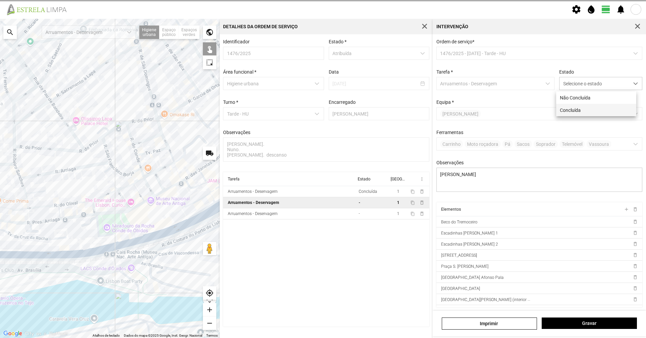
click at [322, 115] on li "Concluída" at bounding box center [596, 110] width 80 height 12
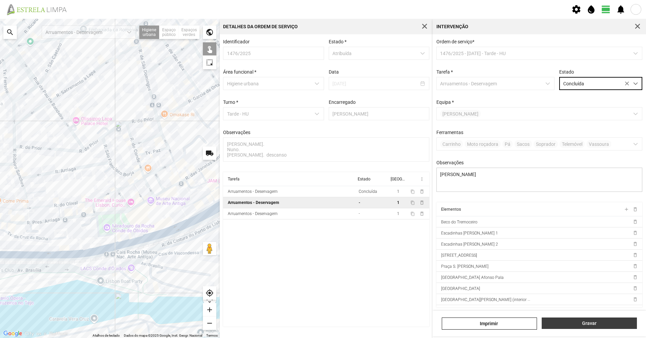
click at [322, 232] on span "Gravar" at bounding box center [589, 323] width 88 height 5
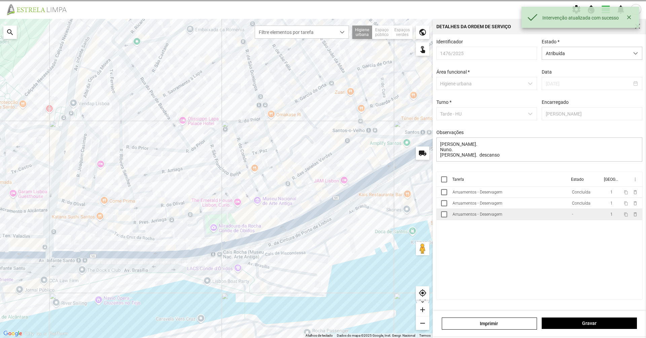
click at [322, 220] on td "Arruamentos - Deservagem" at bounding box center [509, 214] width 119 height 11
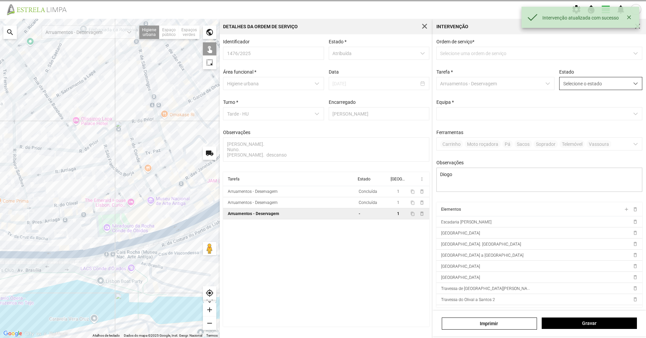
click at [322, 81] on span "Selecione o estado" at bounding box center [594, 83] width 70 height 12
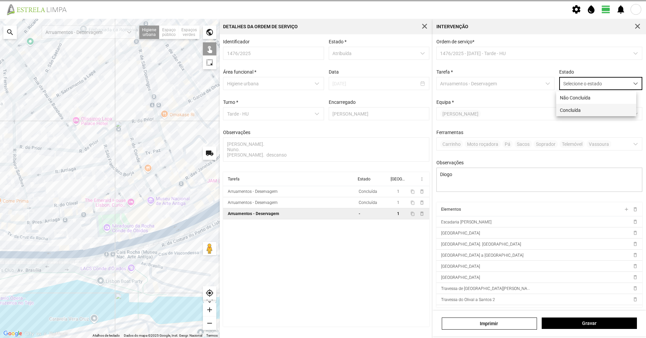
click at [322, 110] on li "Concluída" at bounding box center [596, 110] width 80 height 12
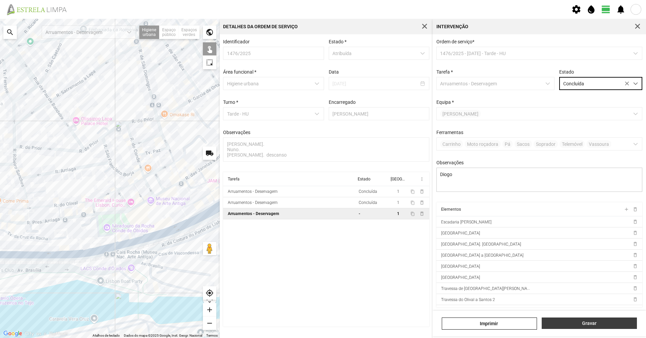
click at [322, 232] on span "Gravar" at bounding box center [589, 323] width 88 height 5
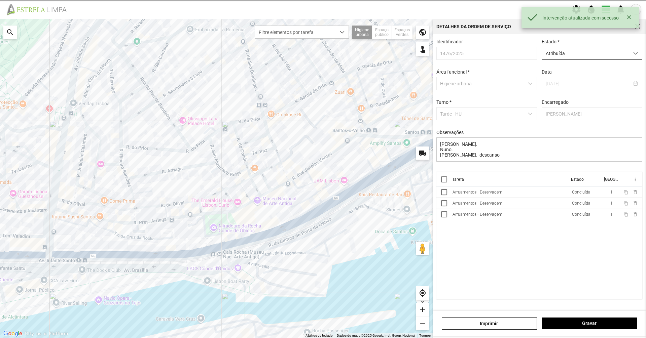
click at [322, 58] on span "Atribuída" at bounding box center [585, 53] width 87 height 12
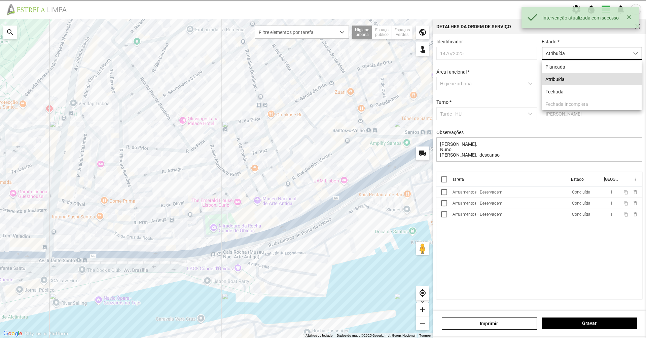
scroll to position [4, 30]
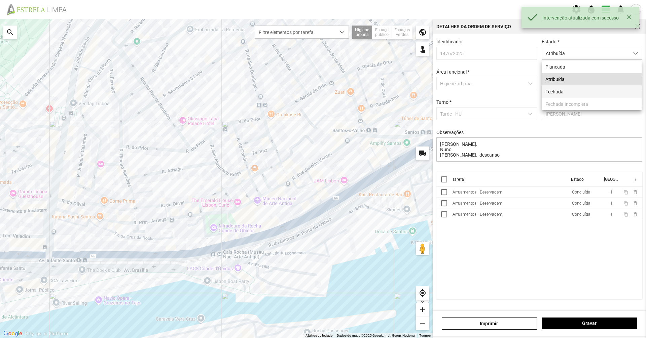
click at [322, 94] on li "Fechada" at bounding box center [591, 91] width 100 height 12
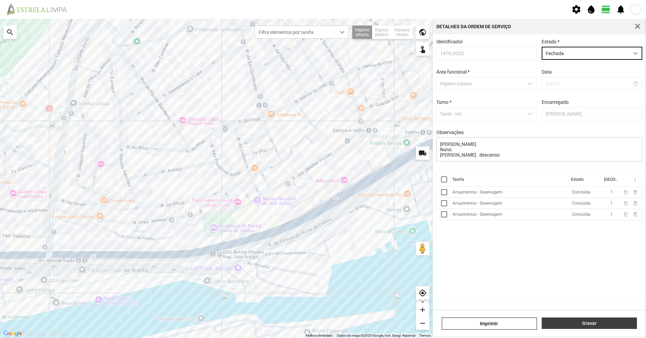
click at [322, 232] on span "Gravar" at bounding box center [589, 323] width 88 height 5
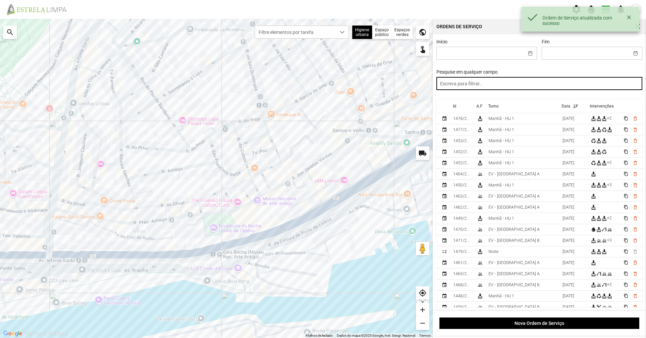
click at [322, 89] on input "text" at bounding box center [539, 83] width 206 height 13
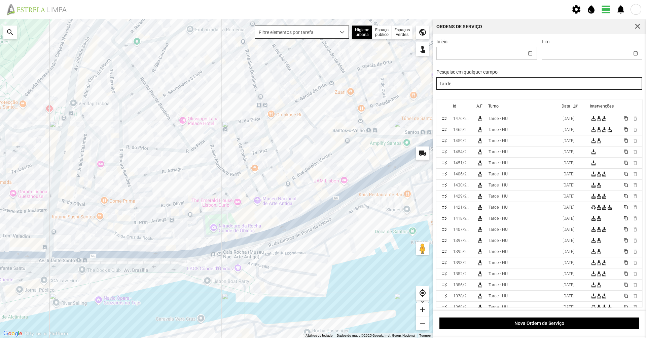
type input "tarde"
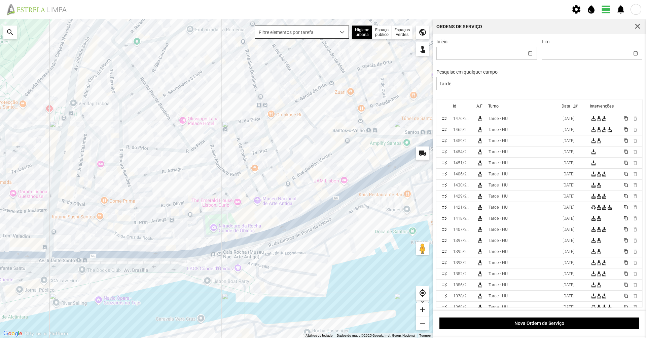
click at [306, 39] on div "Filtre elementos por tarefa" at bounding box center [302, 32] width 94 height 13
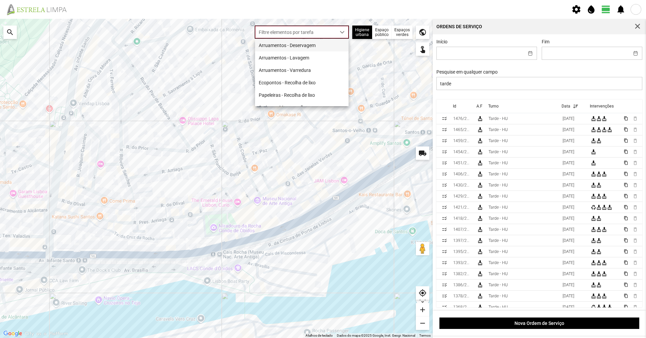
click at [307, 45] on li "Arruamentos - Deservagem" at bounding box center [301, 45] width 93 height 12
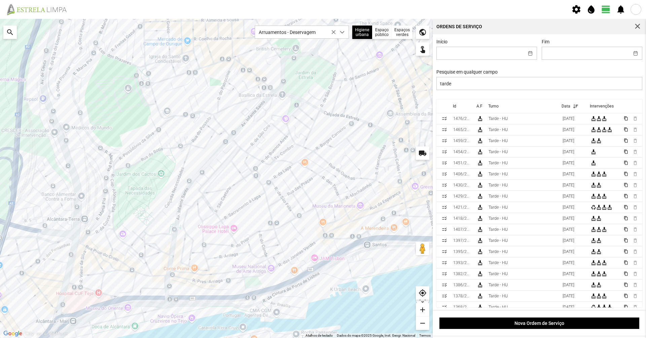
drag, startPoint x: 247, startPoint y: 125, endPoint x: 253, endPoint y: 215, distance: 90.0
click at [253, 215] on div at bounding box center [216, 178] width 432 height 319
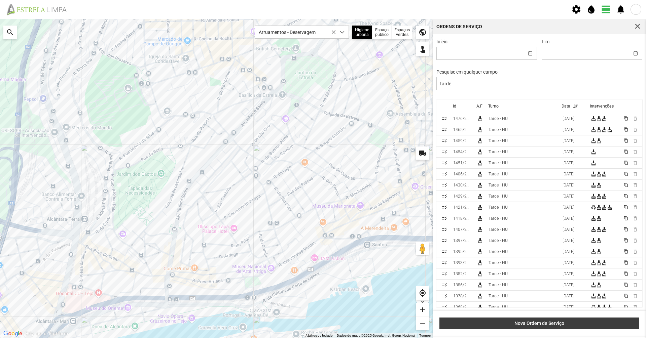
click at [322, 232] on span "Nova Ordem de Serviço" at bounding box center [539, 323] width 193 height 5
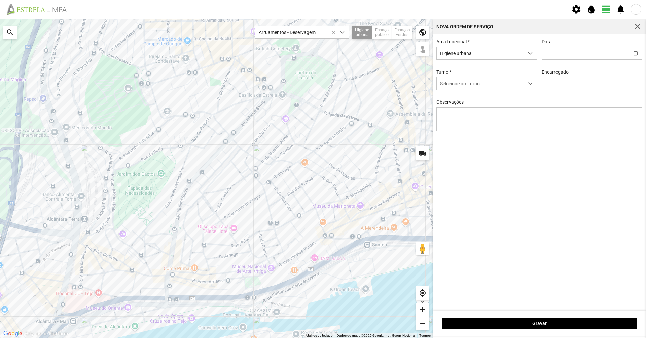
click at [322, 61] on div "Área funcional * Higiene urbana Data Turno * Selecione um turno Encarregado Obs…" at bounding box center [539, 90] width 211 height 103
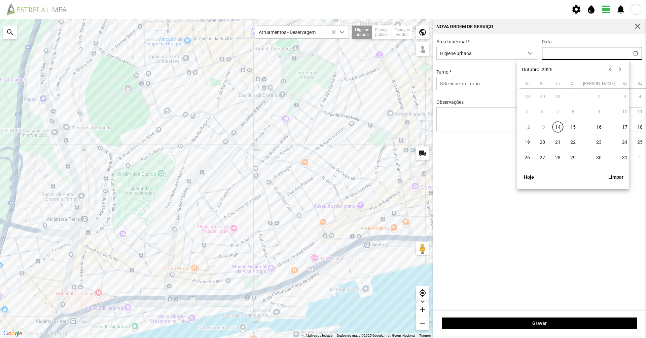
click at [322, 58] on input "text" at bounding box center [585, 53] width 87 height 12
click at [322, 130] on span "14" at bounding box center [557, 127] width 11 height 11
type input "[DATE]"
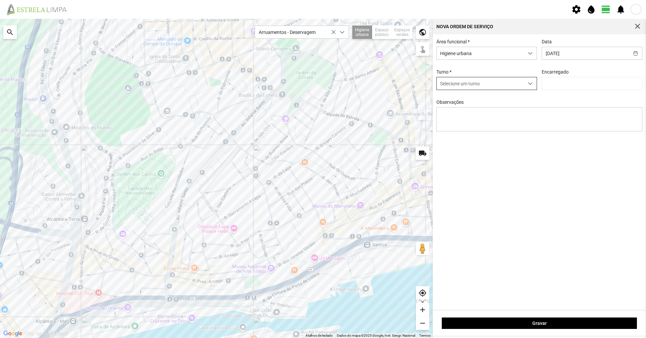
click at [322, 80] on span "Selecione um turno" at bounding box center [480, 83] width 87 height 12
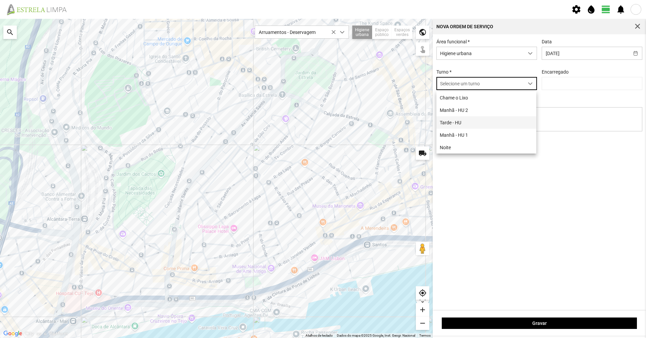
click at [322, 124] on li "Tarde - HU" at bounding box center [486, 122] width 100 height 12
type input "[PERSON_NAME]"
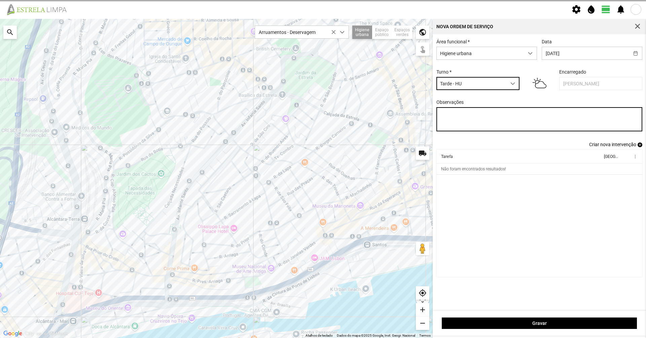
click at [322, 119] on textarea "Observações" at bounding box center [539, 119] width 206 height 24
type textarea "12-10"
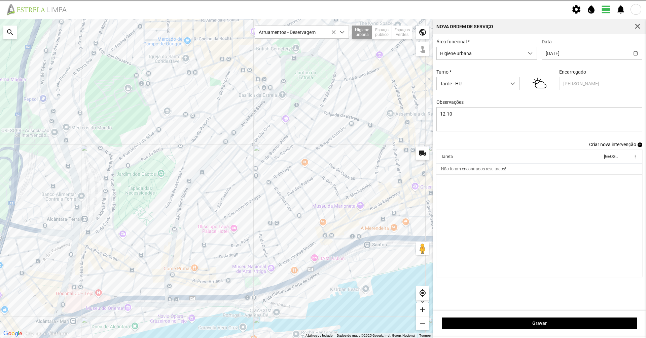
click at [322, 146] on span "Criar nova intervenção" at bounding box center [612, 144] width 47 height 5
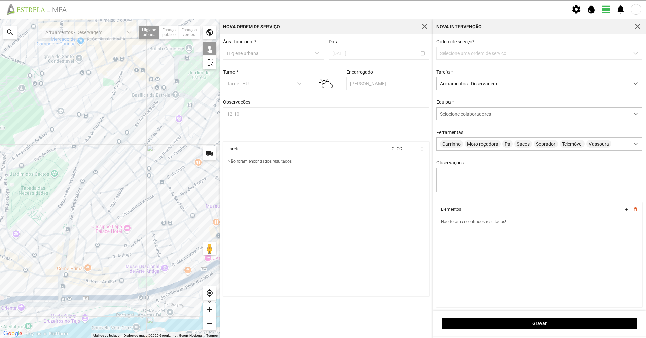
click at [322, 54] on p-dropdown "Selecione uma ordem de serviço" at bounding box center [539, 53] width 206 height 13
click at [322, 83] on span "Arruamentos - Deservagem" at bounding box center [533, 83] width 192 height 12
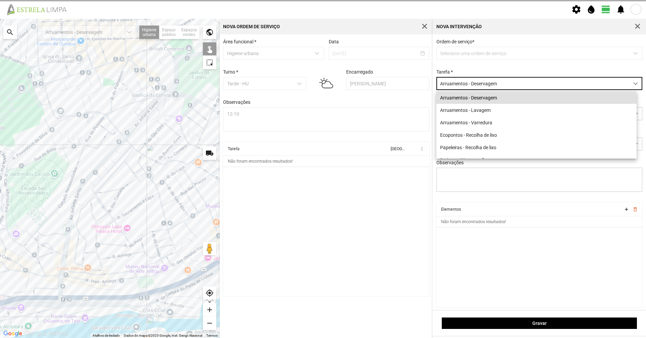
scroll to position [4, 30]
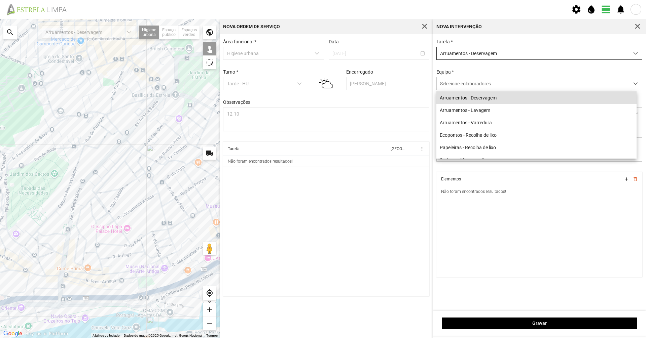
click at [322, 83] on span "Selecione colaboradores" at bounding box center [465, 83] width 51 height 5
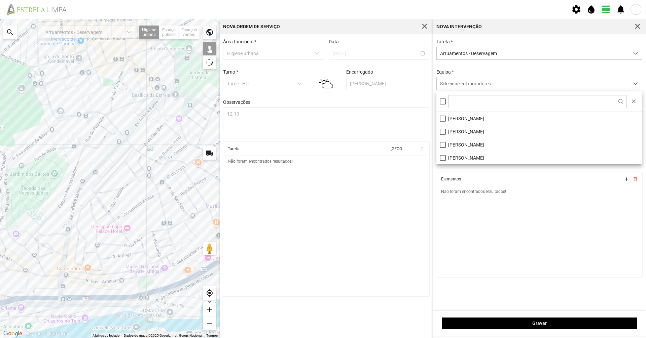
click at [322, 61] on div "Tarefa * Arruamentos - Deservagem Equipa * Selecione colaboradores Ferramentas …" at bounding box center [539, 105] width 211 height 133
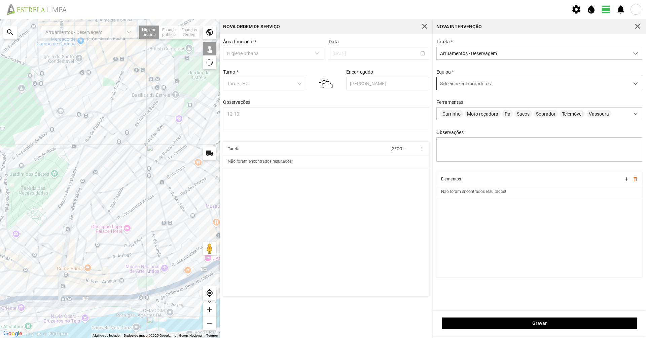
click at [322, 83] on span "Selecione colaboradores" at bounding box center [465, 83] width 51 height 5
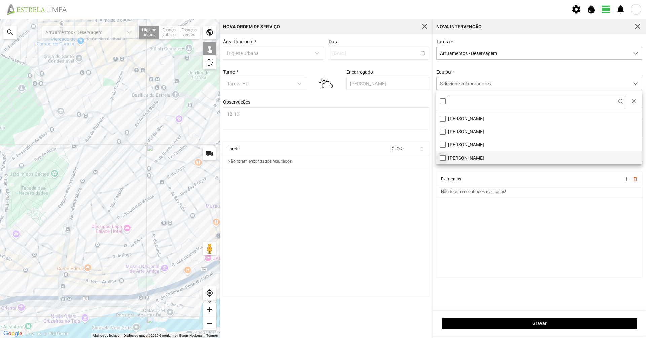
click at [322, 159] on li "[PERSON_NAME]" at bounding box center [538, 157] width 205 height 13
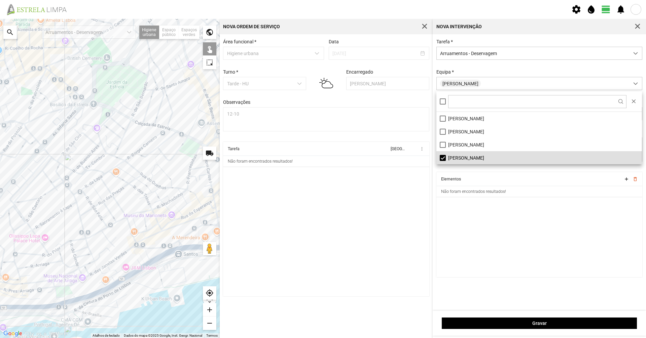
drag, startPoint x: 92, startPoint y: 232, endPoint x: 65, endPoint y: 235, distance: 27.7
click at [65, 232] on div at bounding box center [110, 178] width 220 height 319
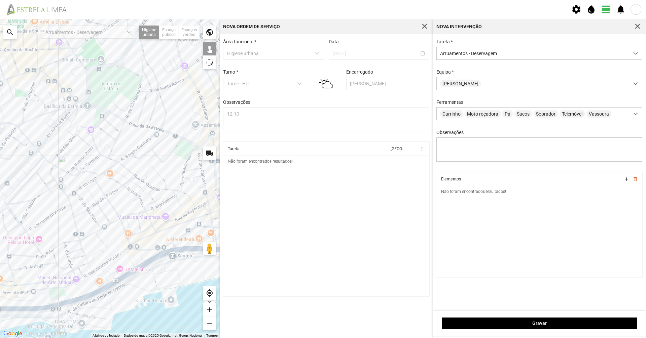
click at [137, 184] on div at bounding box center [110, 178] width 220 height 319
click at [126, 179] on div at bounding box center [110, 178] width 220 height 319
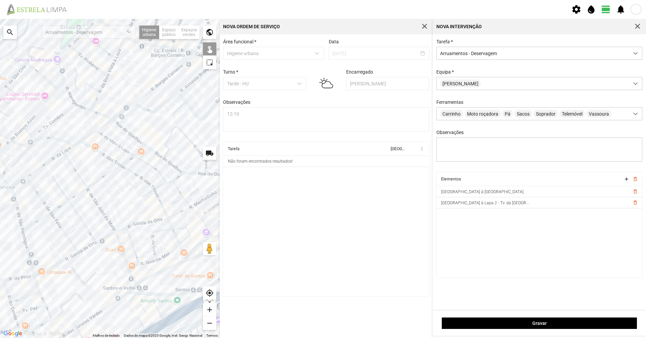
drag, startPoint x: 126, startPoint y: 214, endPoint x: 119, endPoint y: 194, distance: 21.2
click at [119, 195] on div at bounding box center [110, 178] width 220 height 319
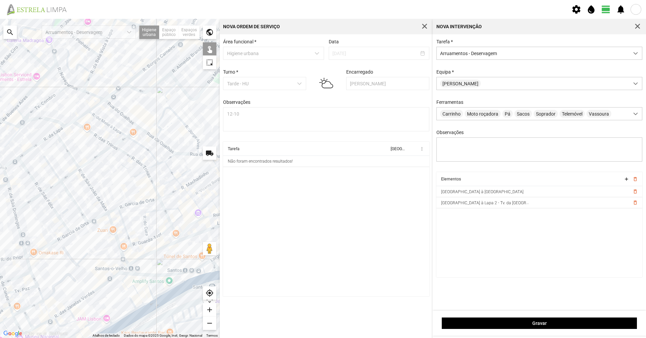
click at [162, 232] on div at bounding box center [110, 178] width 220 height 319
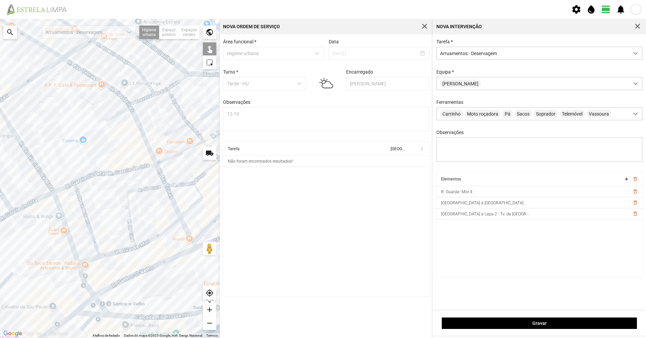
click at [126, 232] on div at bounding box center [110, 178] width 220 height 319
click at [112, 232] on div at bounding box center [110, 178] width 220 height 319
click at [89, 232] on div at bounding box center [110, 178] width 220 height 319
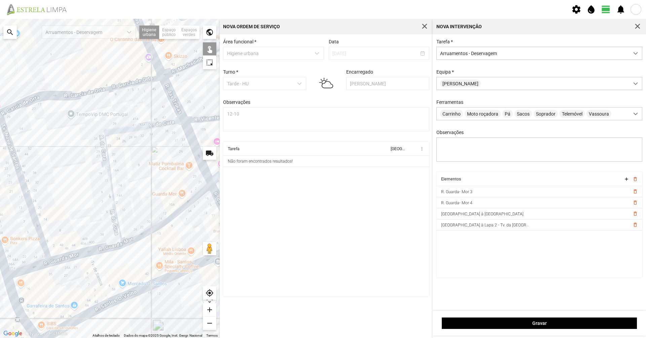
click at [98, 232] on div at bounding box center [110, 178] width 220 height 319
click at [66, 232] on div at bounding box center [110, 178] width 220 height 319
click at [27, 232] on div at bounding box center [110, 178] width 220 height 319
click at [32, 217] on div at bounding box center [110, 178] width 220 height 319
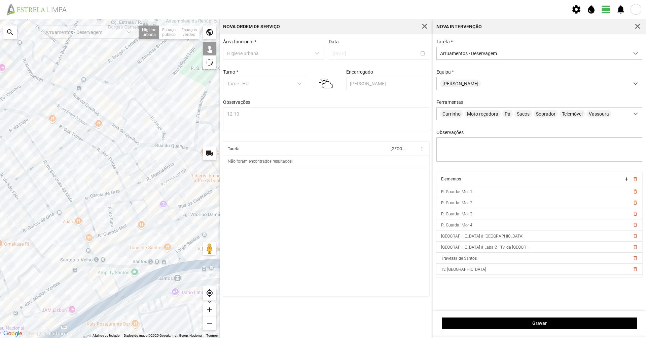
drag, startPoint x: 93, startPoint y: 217, endPoint x: 125, endPoint y: 212, distance: 32.3
click at [125, 212] on div at bounding box center [110, 178] width 220 height 319
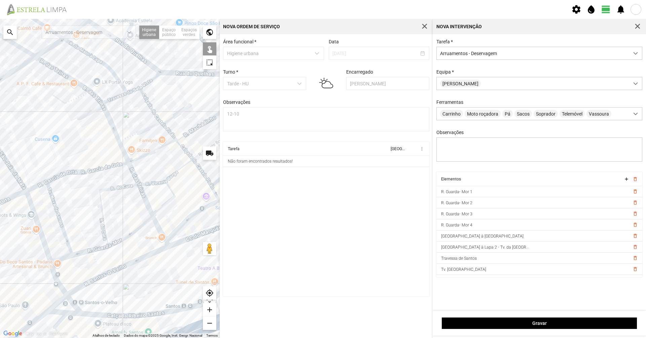
click at [136, 178] on div at bounding box center [110, 178] width 220 height 319
click at [155, 222] on div at bounding box center [110, 178] width 220 height 319
click at [103, 214] on div at bounding box center [110, 178] width 220 height 319
click at [97, 232] on div at bounding box center [110, 178] width 220 height 319
click at [87, 232] on div at bounding box center [110, 178] width 220 height 319
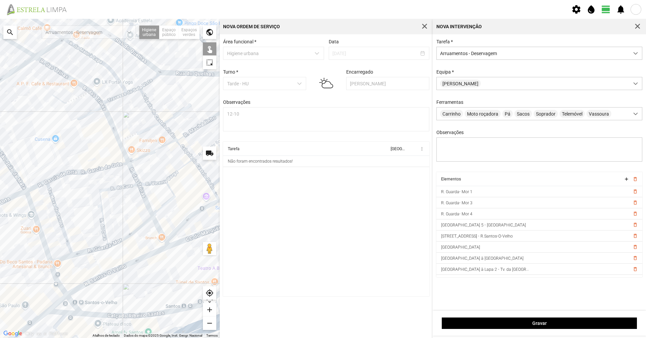
click at [63, 232] on div at bounding box center [110, 178] width 220 height 319
click at [69, 232] on div at bounding box center [110, 178] width 220 height 319
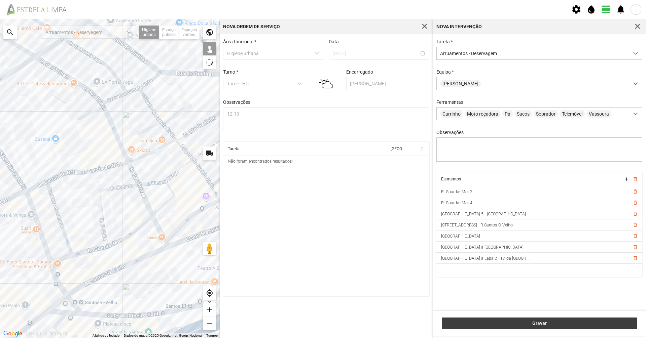
click at [322, 232] on span "Gravar" at bounding box center [539, 323] width 188 height 5
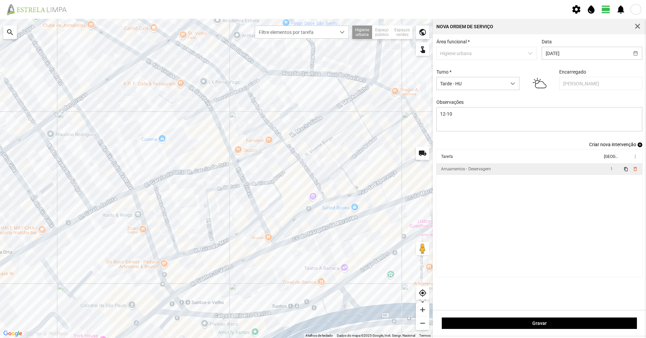
click at [322, 169] on td "Arruamentos - Deservagem" at bounding box center [519, 169] width 166 height 11
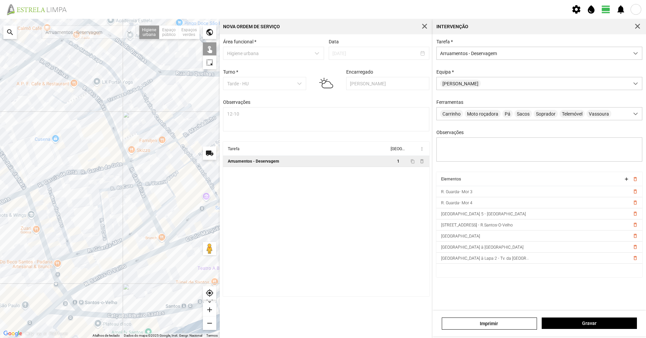
click at [102, 62] on div at bounding box center [110, 178] width 220 height 319
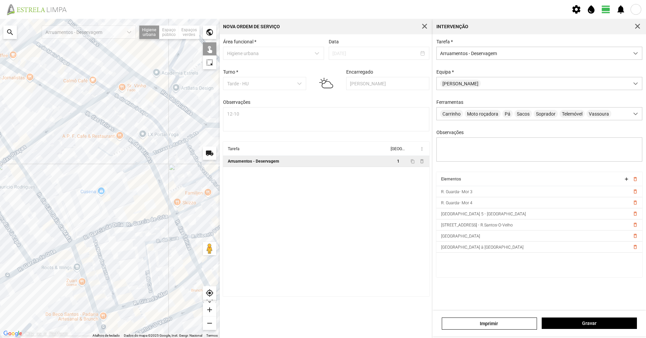
drag, startPoint x: 85, startPoint y: 66, endPoint x: 130, endPoint y: 119, distance: 69.9
click at [130, 119] on div at bounding box center [110, 178] width 220 height 319
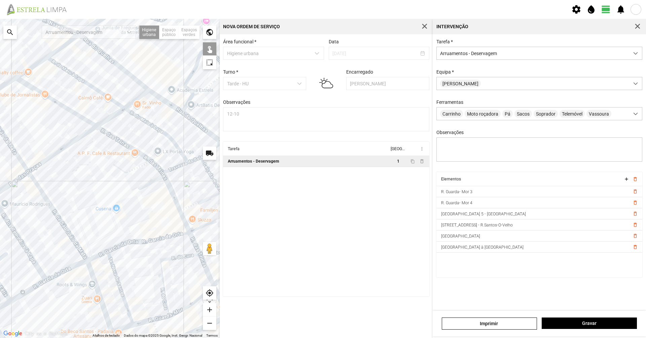
click at [109, 100] on div at bounding box center [110, 178] width 220 height 319
click at [113, 101] on div at bounding box center [110, 178] width 220 height 319
drag, startPoint x: 598, startPoint y: 326, endPoint x: 594, endPoint y: 325, distance: 4.3
click at [322, 232] on span "Gravar" at bounding box center [589, 323] width 88 height 5
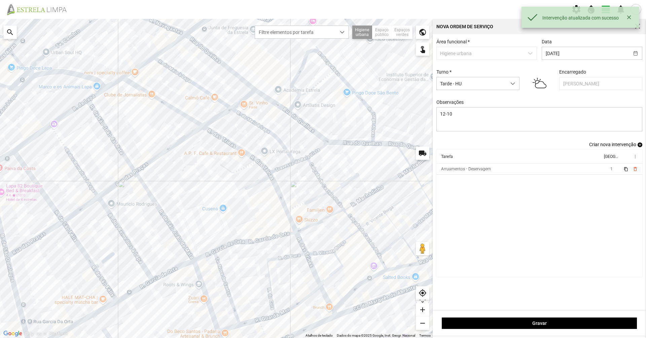
click at [322, 147] on span "Criar nova intervenção" at bounding box center [612, 144] width 47 height 5
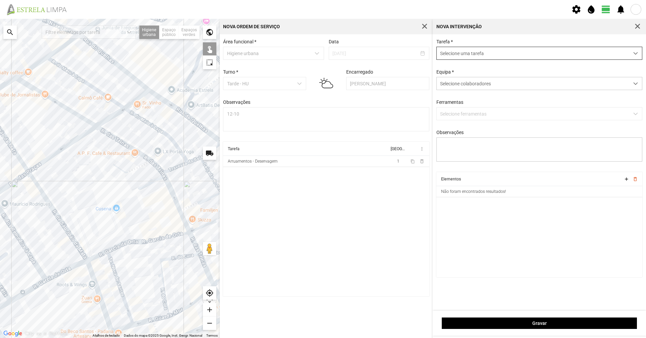
drag, startPoint x: 532, startPoint y: 59, endPoint x: 528, endPoint y: 57, distance: 4.5
click at [322, 59] on span "Selecione uma tarefa" at bounding box center [533, 53] width 192 height 12
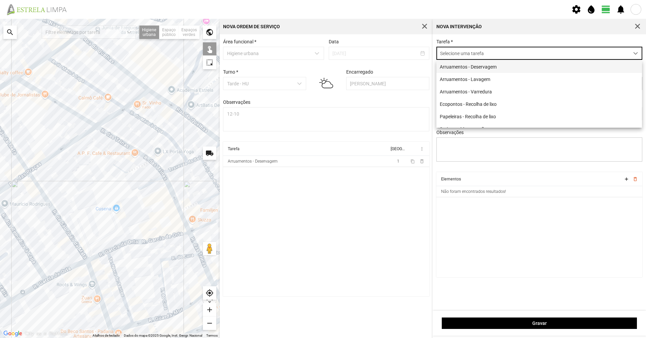
click at [322, 64] on li "Arruamentos - Deservagem" at bounding box center [538, 67] width 205 height 12
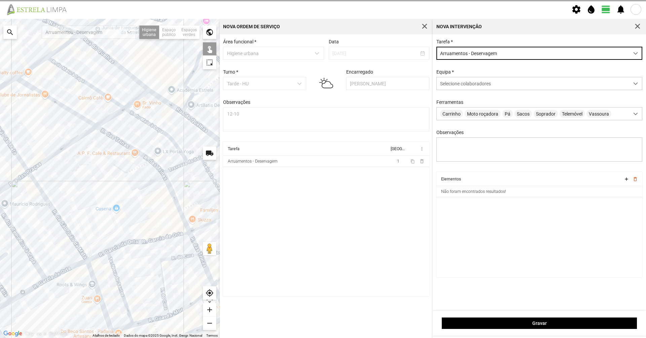
click at [322, 77] on div "Equipa * Selecione colaboradores" at bounding box center [539, 79] width 211 height 21
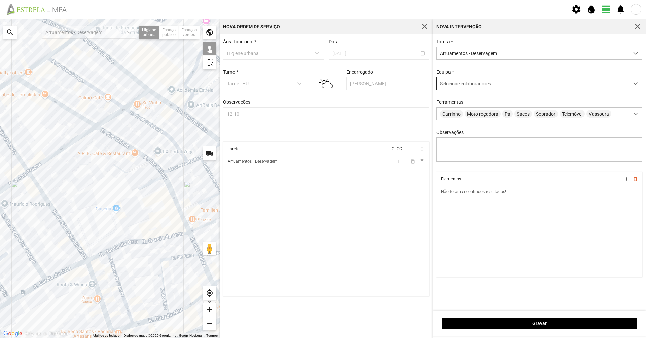
click at [322, 82] on span "Selecione colaboradores" at bounding box center [465, 83] width 51 height 5
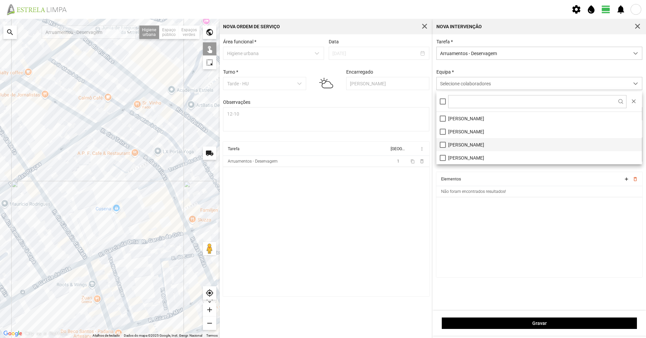
click at [322, 146] on li "[PERSON_NAME]" at bounding box center [538, 144] width 205 height 13
click at [322, 232] on cdk-virtual-scroll-viewport "Elementos add delete_outline Não foram encontrados resultados!" at bounding box center [539, 224] width 206 height 105
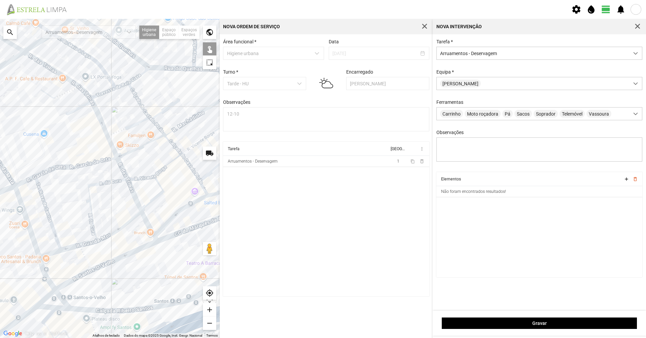
drag, startPoint x: 142, startPoint y: 195, endPoint x: 82, endPoint y: 140, distance: 80.9
click at [82, 140] on div at bounding box center [110, 178] width 220 height 319
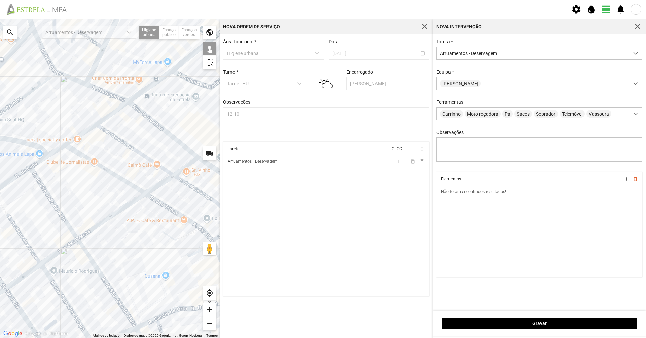
drag, startPoint x: 47, startPoint y: 110, endPoint x: 169, endPoint y: 252, distance: 186.8
click at [169, 232] on div at bounding box center [110, 178] width 220 height 319
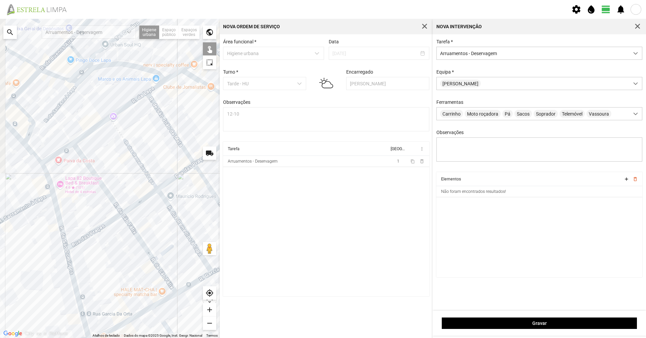
drag, startPoint x: 96, startPoint y: 193, endPoint x: 218, endPoint y: 113, distance: 145.5
click at [218, 113] on div at bounding box center [110, 178] width 220 height 319
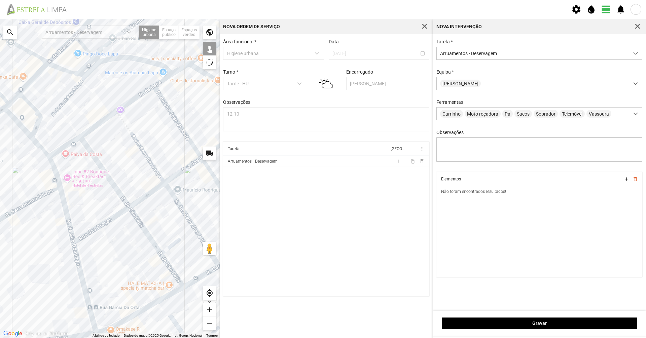
drag, startPoint x: 78, startPoint y: 194, endPoint x: 114, endPoint y: 237, distance: 56.1
click at [115, 232] on div at bounding box center [110, 178] width 220 height 319
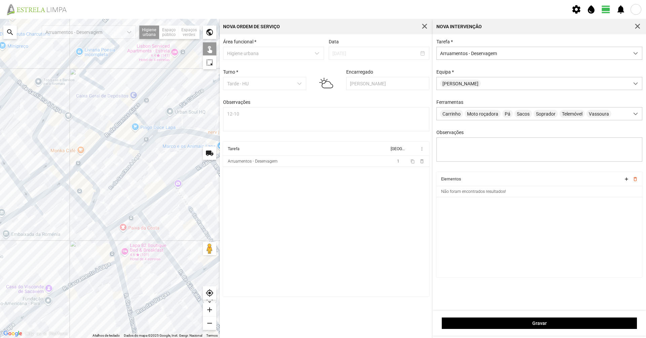
click at [97, 191] on div at bounding box center [110, 178] width 220 height 319
click at [80, 201] on div at bounding box center [110, 178] width 220 height 319
click at [96, 217] on div at bounding box center [110, 178] width 220 height 319
drag, startPoint x: 112, startPoint y: 247, endPoint x: 116, endPoint y: 253, distance: 6.7
click at [112, 232] on div at bounding box center [110, 178] width 220 height 319
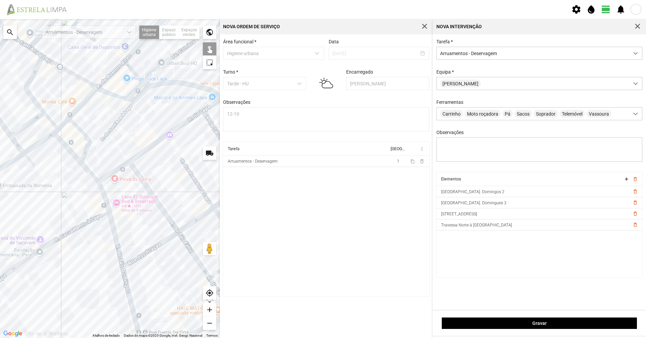
drag, startPoint x: 131, startPoint y: 273, endPoint x: 122, endPoint y: 198, distance: 75.3
click at [122, 199] on div at bounding box center [110, 178] width 220 height 319
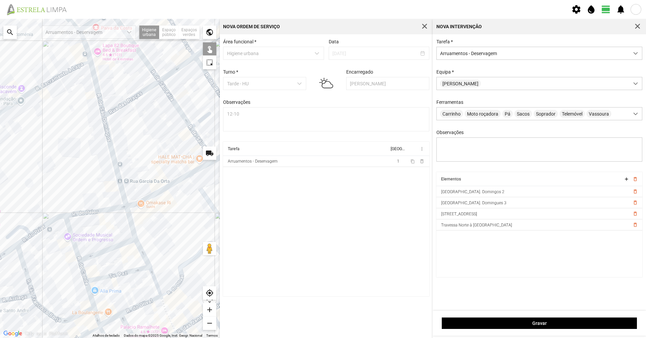
click at [122, 195] on div at bounding box center [110, 178] width 220 height 319
click at [94, 82] on div at bounding box center [110, 178] width 220 height 319
click at [132, 230] on div at bounding box center [110, 178] width 220 height 319
click at [142, 232] on div at bounding box center [110, 178] width 220 height 319
click at [153, 232] on div at bounding box center [110, 178] width 220 height 319
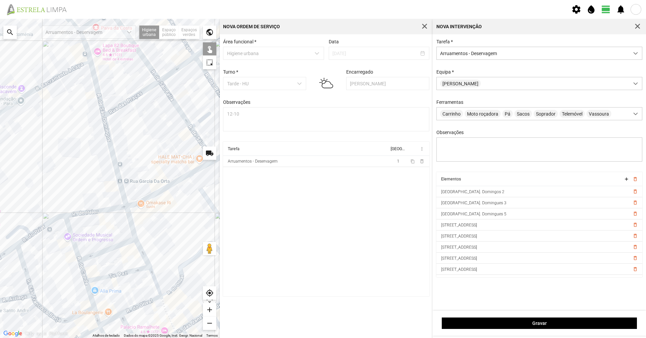
click at [164, 232] on div at bounding box center [110, 178] width 220 height 319
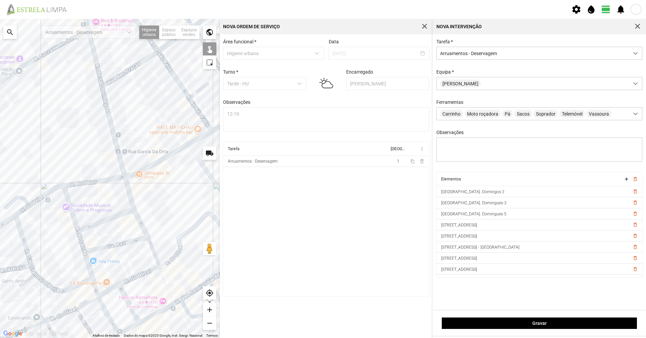
drag, startPoint x: 166, startPoint y: 302, endPoint x: 163, endPoint y: 271, distance: 31.8
click at [163, 232] on div at bounding box center [110, 178] width 220 height 319
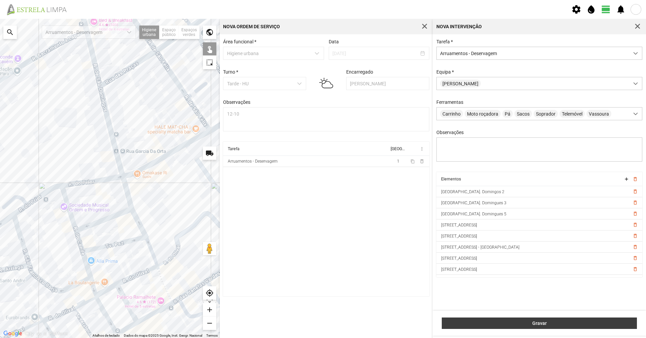
click at [322, 232] on span "Gravar" at bounding box center [539, 323] width 188 height 5
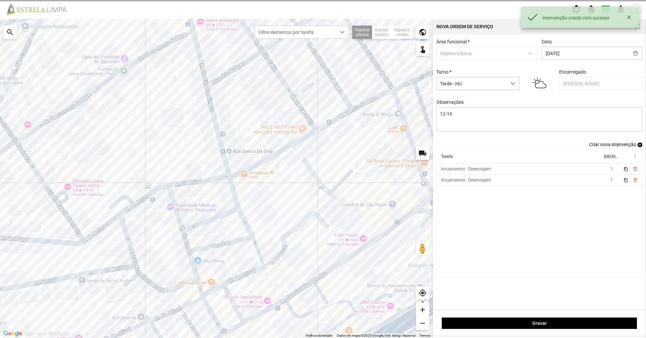
click at [322, 142] on div "Área funcional * Higiene urbana Data [DATE] Turno * Tarde - HU Encarregado Grac…" at bounding box center [539, 90] width 211 height 103
click at [322, 145] on span "Criar nova intervenção" at bounding box center [612, 144] width 47 height 5
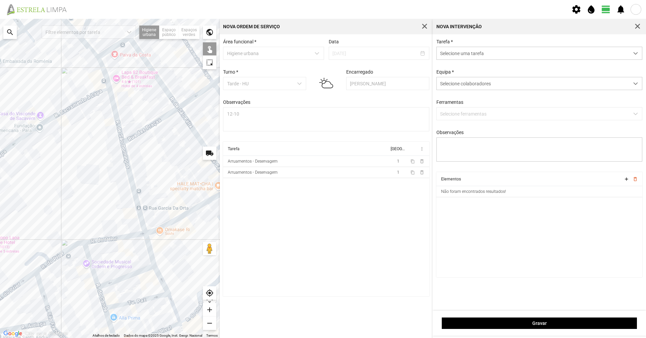
drag, startPoint x: 161, startPoint y: 102, endPoint x: 199, endPoint y: 237, distance: 140.7
click at [190, 207] on div at bounding box center [110, 178] width 220 height 319
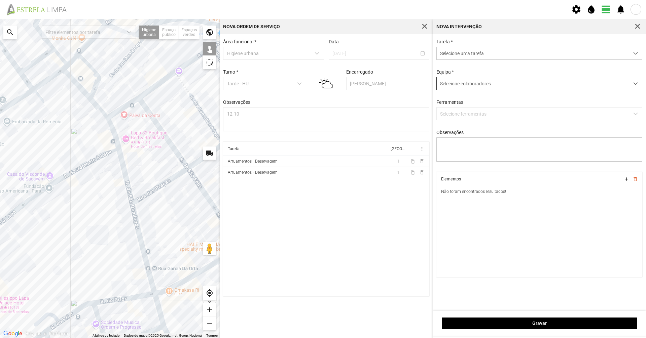
click at [322, 85] on span "Selecione colaboradores" at bounding box center [465, 83] width 51 height 5
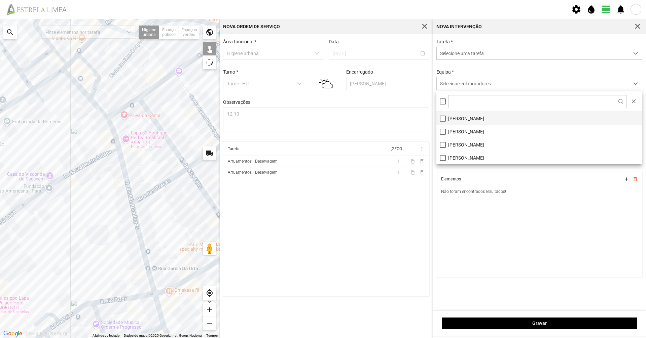
click at [322, 122] on li "[PERSON_NAME]" at bounding box center [538, 118] width 205 height 13
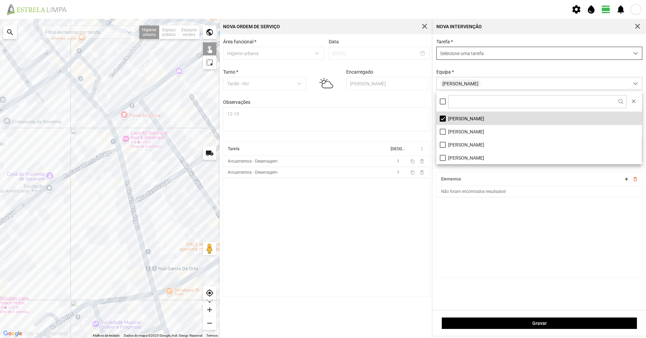
click at [322, 58] on span "Selecione uma tarefa" at bounding box center [533, 53] width 192 height 12
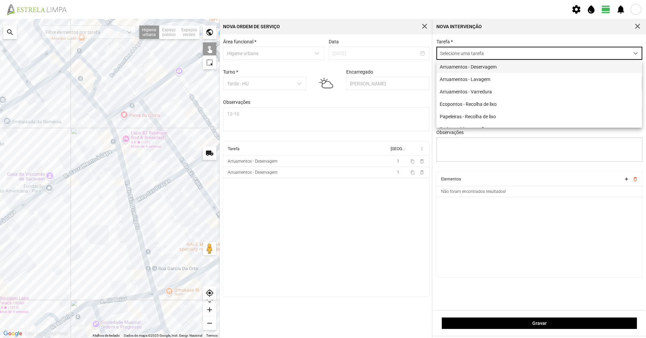
click at [322, 70] on li "Arruamentos - Deservagem" at bounding box center [538, 67] width 205 height 12
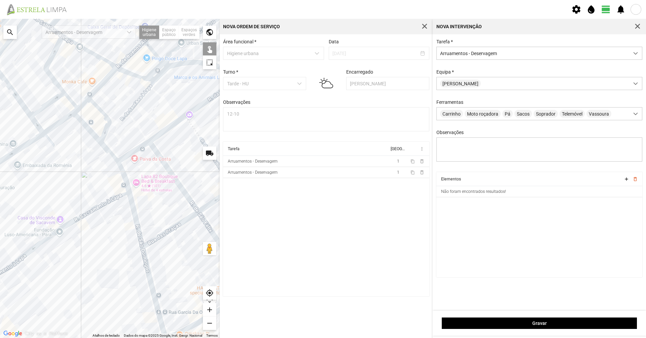
drag, startPoint x: 175, startPoint y: 202, endPoint x: 187, endPoint y: 227, distance: 28.1
click at [188, 227] on div at bounding box center [110, 178] width 220 height 319
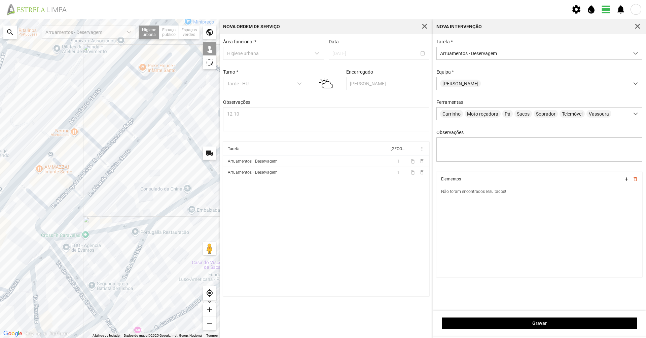
drag, startPoint x: 68, startPoint y: 204, endPoint x: 229, endPoint y: 227, distance: 162.7
click at [229, 227] on div "Para navegar no mapa com gestos de toque, toque duas vezes sem soltar no mapa e…" at bounding box center [323, 178] width 646 height 319
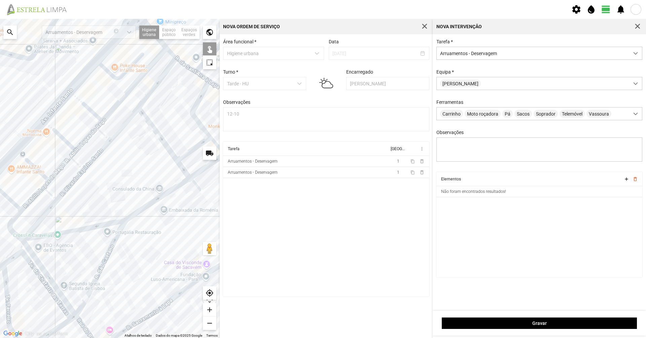
drag, startPoint x: 197, startPoint y: 236, endPoint x: 167, endPoint y: 236, distance: 30.6
click at [167, 232] on div at bounding box center [110, 178] width 220 height 319
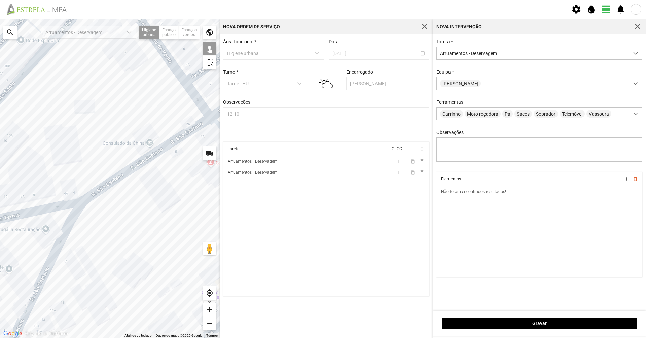
click at [121, 174] on div at bounding box center [110, 178] width 220 height 319
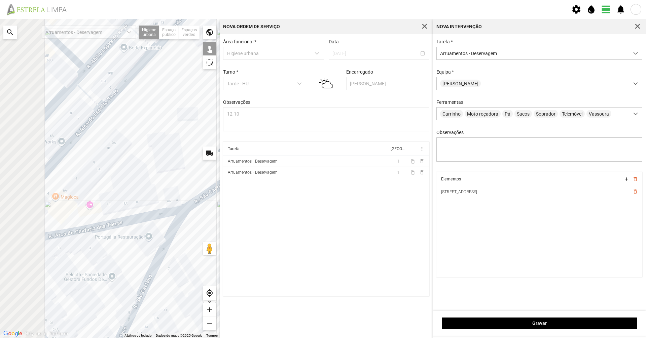
drag, startPoint x: 145, startPoint y: 195, endPoint x: 210, endPoint y: 202, distance: 64.9
click at [210, 202] on div at bounding box center [110, 178] width 220 height 319
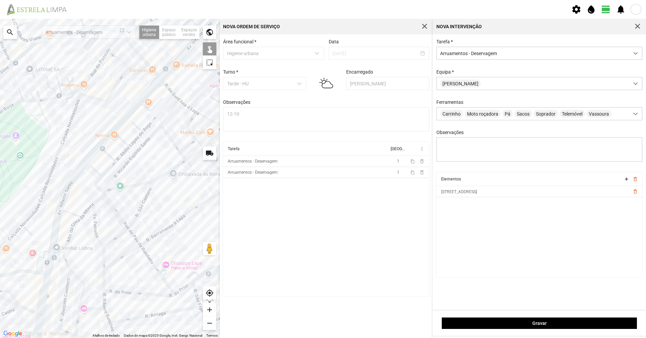
click at [161, 111] on div at bounding box center [110, 178] width 220 height 319
click at [139, 135] on div at bounding box center [110, 178] width 220 height 319
click at [124, 153] on div at bounding box center [110, 178] width 220 height 319
click at [111, 167] on div at bounding box center [110, 178] width 220 height 319
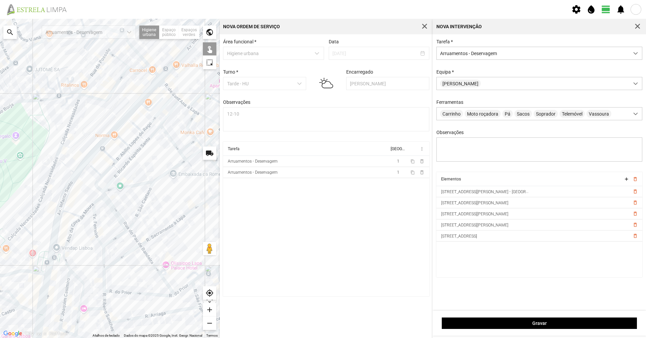
click at [98, 182] on div at bounding box center [110, 178] width 220 height 319
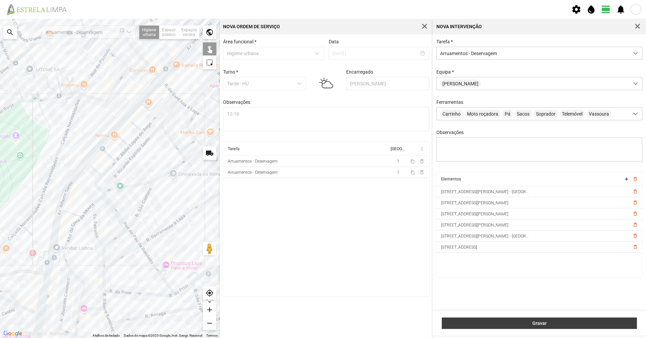
click at [322, 232] on span "Gravar" at bounding box center [539, 323] width 188 height 5
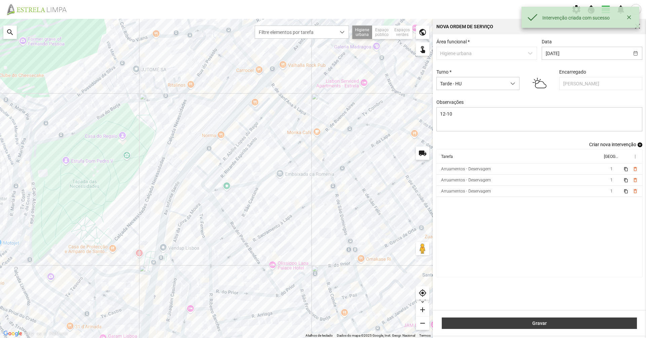
drag, startPoint x: 533, startPoint y: 323, endPoint x: 541, endPoint y: 242, distance: 80.8
click at [322, 232] on span "Gravar" at bounding box center [539, 323] width 188 height 5
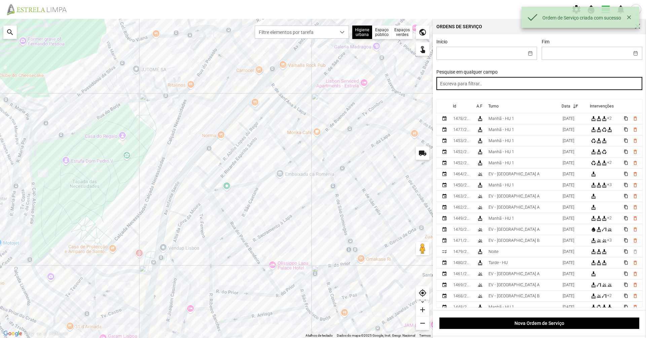
click at [322, 90] on input "text" at bounding box center [539, 83] width 206 height 13
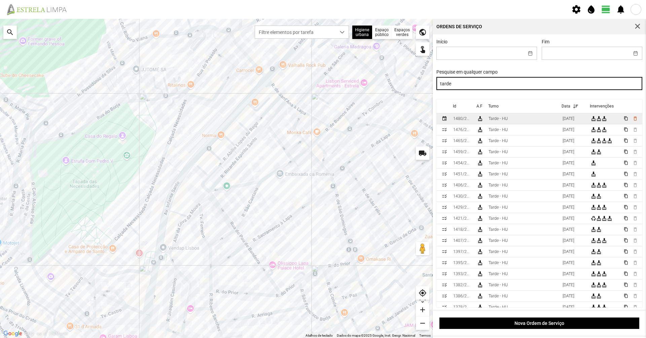
type input "tarde"
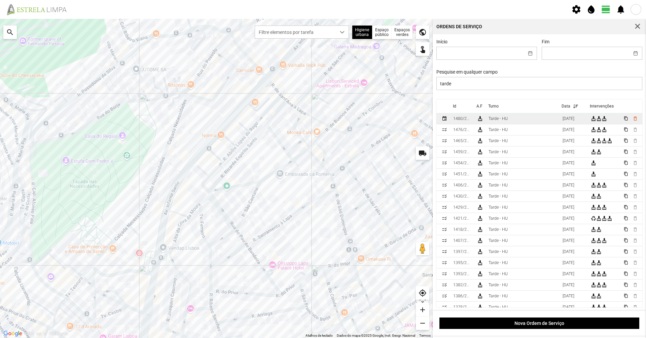
click at [322, 119] on td "Tarde - HU" at bounding box center [523, 118] width 74 height 11
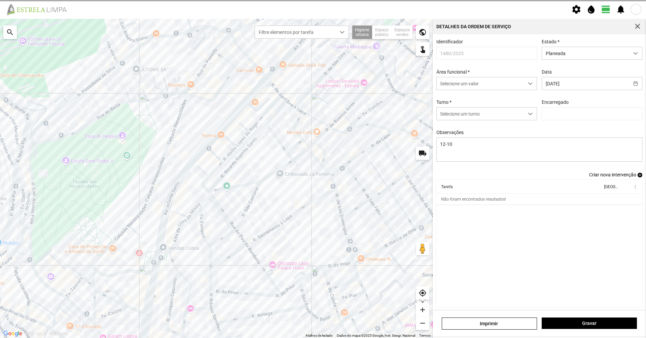
type input "[PERSON_NAME]"
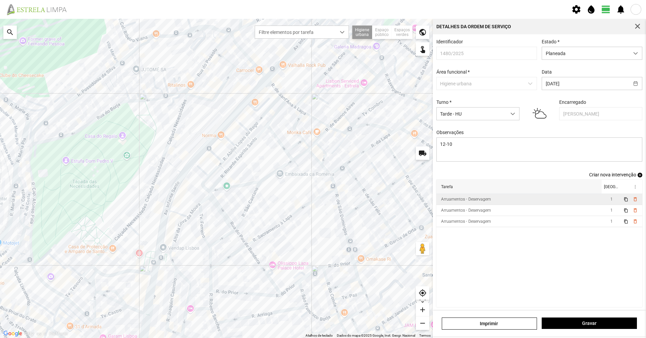
click at [322, 197] on table "Tarefa Equipa more_vert Arruamentos - Deservagem 1 content_copy delete_outline …" at bounding box center [539, 203] width 206 height 47
click at [322, 202] on div "Arruamentos - Deservagem" at bounding box center [466, 199] width 50 height 5
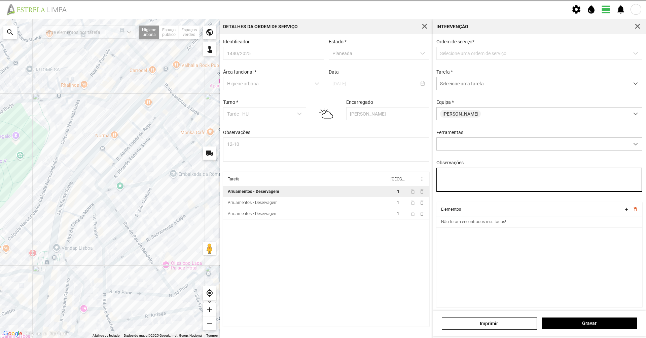
click at [322, 181] on textarea "Observações" at bounding box center [539, 180] width 206 height 24
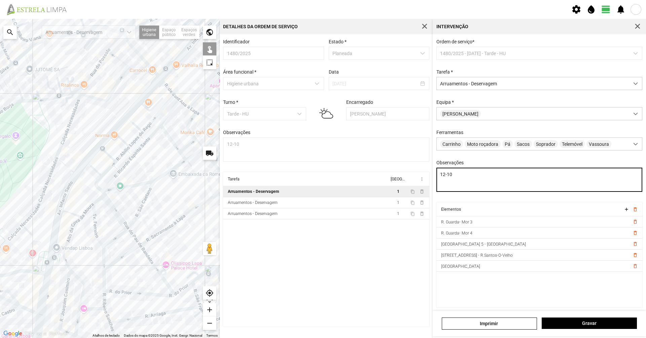
type textarea "12-10"
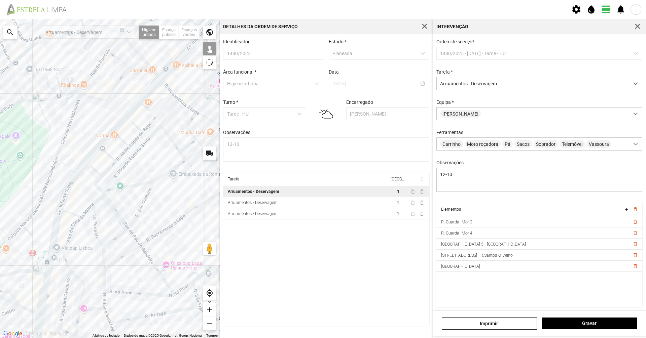
click at [322, 232] on div "[PERSON_NAME]" at bounding box center [538, 324] width 213 height 26
click at [322, 232] on span "Gravar" at bounding box center [589, 323] width 88 height 5
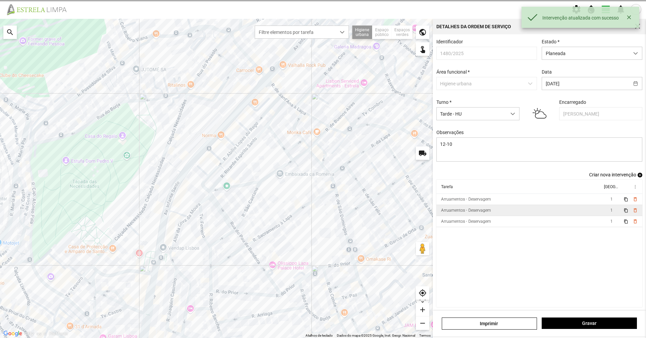
click at [322, 213] on div "Arruamentos - Deservagem" at bounding box center [466, 210] width 50 height 5
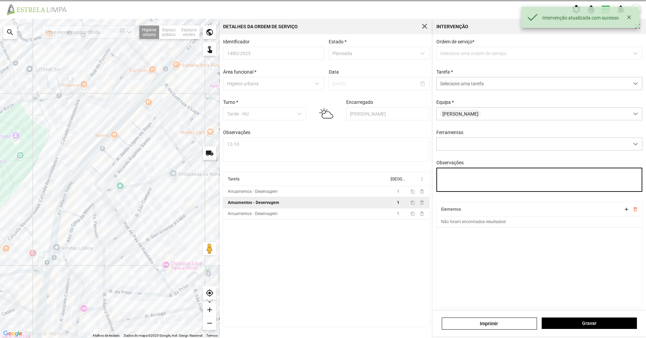
click at [322, 183] on textarea "Observações" at bounding box center [539, 180] width 206 height 24
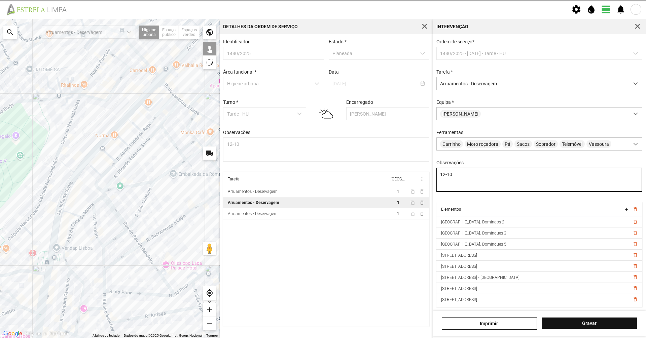
type textarea "12-10"
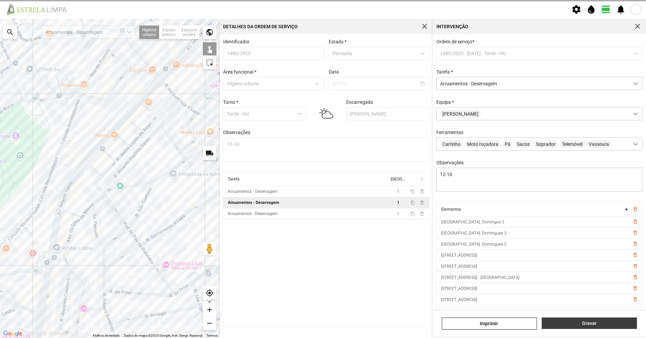
click at [322, 232] on span "Gravar" at bounding box center [589, 323] width 88 height 5
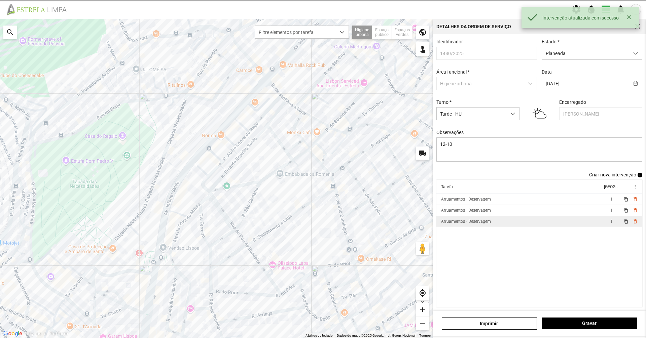
click at [322, 223] on div "Arruamentos - Deservagem" at bounding box center [466, 221] width 50 height 5
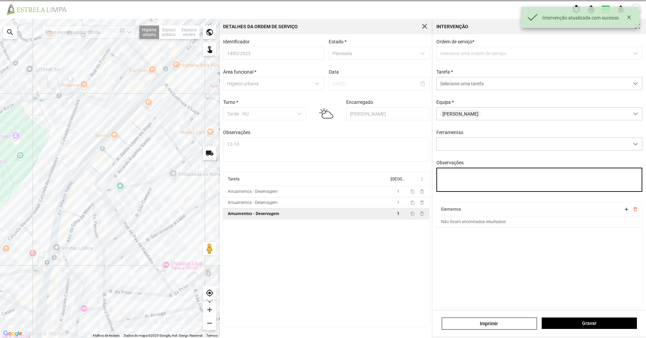
click at [322, 179] on textarea "Observações" at bounding box center [539, 180] width 206 height 24
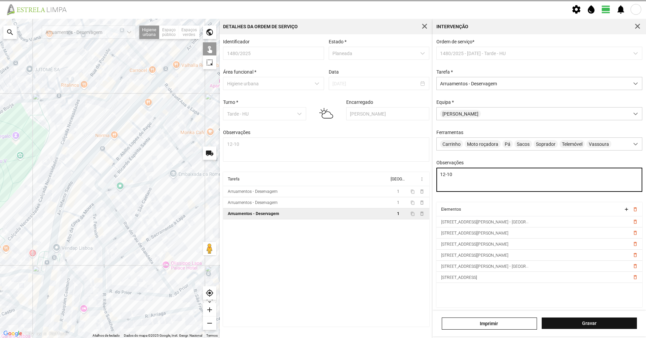
type textarea "12-10"
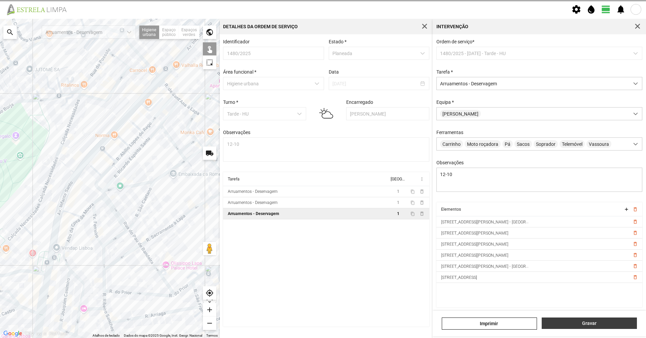
click at [322, 232] on span "Gravar" at bounding box center [589, 323] width 88 height 5
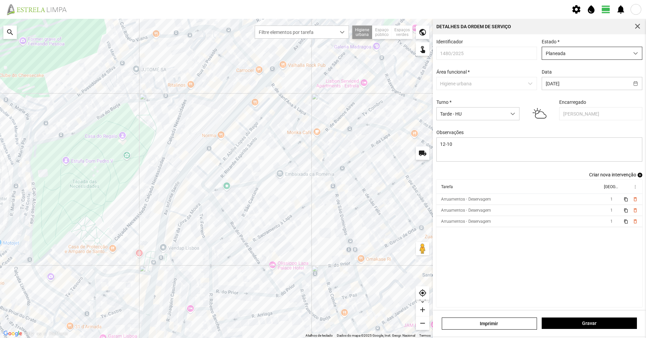
click at [322, 60] on div "Planeada" at bounding box center [591, 53] width 101 height 13
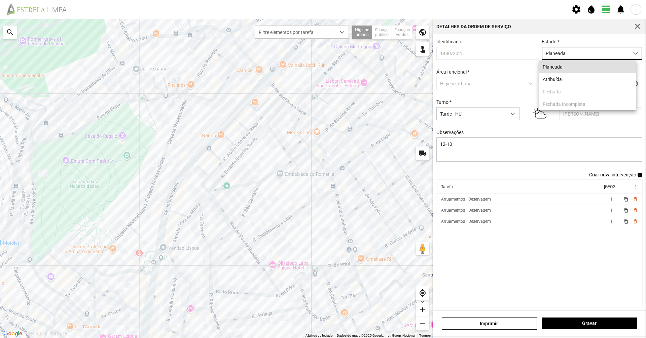
scroll to position [4, 30]
click at [322, 75] on li "Atribuída" at bounding box center [587, 79] width 97 height 12
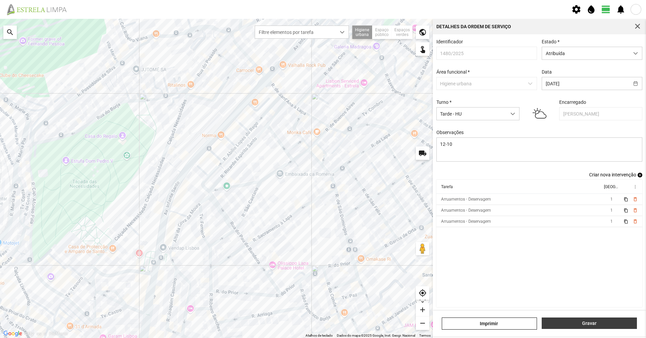
click at [322, 232] on span "Gravar" at bounding box center [589, 323] width 88 height 5
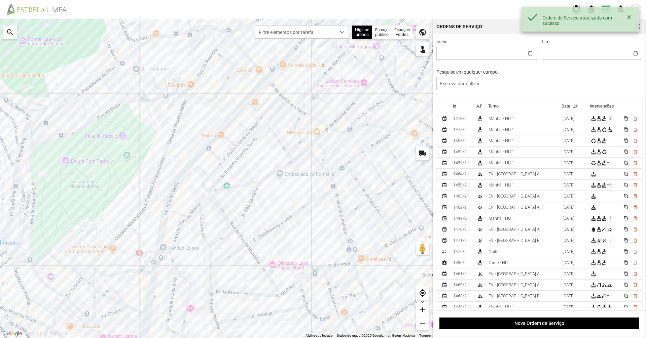
click at [322, 63] on div "Início Fim Pesquise em qualquer campo" at bounding box center [539, 69] width 211 height 61
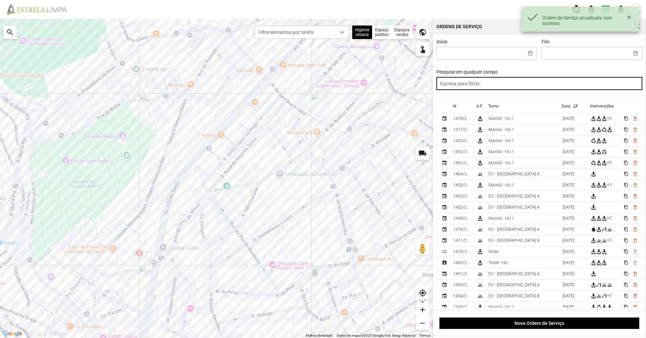
click at [322, 87] on input "text" at bounding box center [539, 83] width 206 height 13
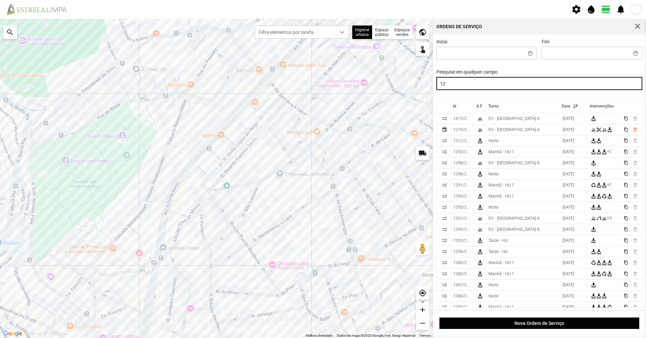
type input "1"
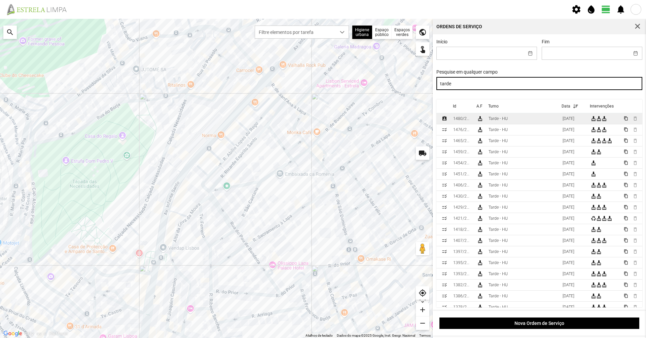
type input "tarde"
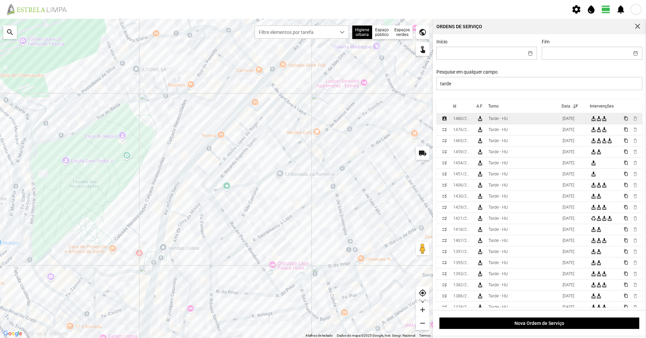
click at [322, 117] on td "Tarde - HU" at bounding box center [523, 118] width 74 height 11
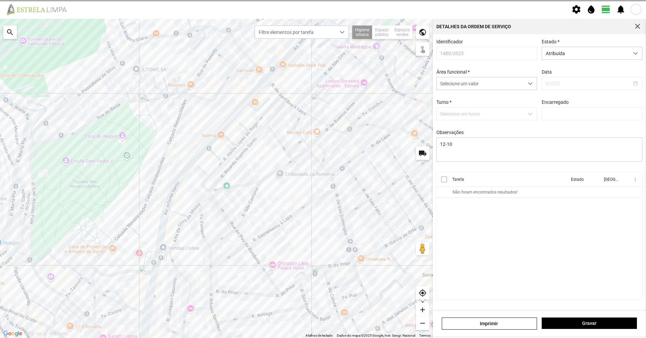
type input "[PERSON_NAME]"
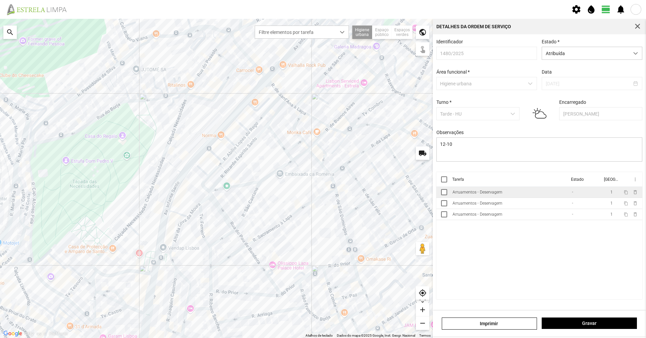
click at [322, 192] on td "Arruamentos - Deservagem" at bounding box center [509, 192] width 119 height 11
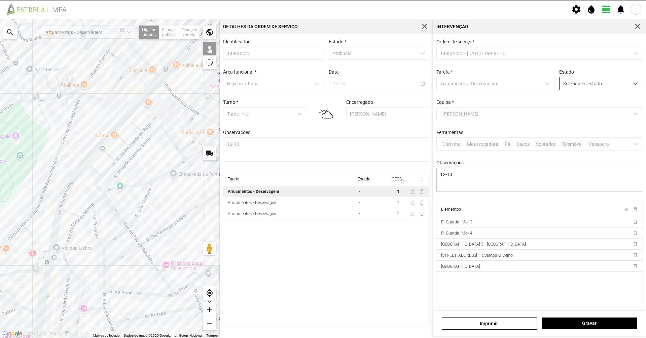
click at [322, 83] on span "Selecione o estado" at bounding box center [594, 83] width 70 height 12
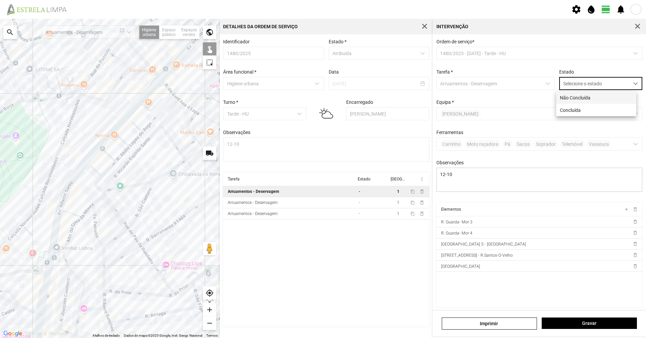
scroll to position [4, 30]
click at [322, 113] on li "Concluída" at bounding box center [596, 110] width 80 height 12
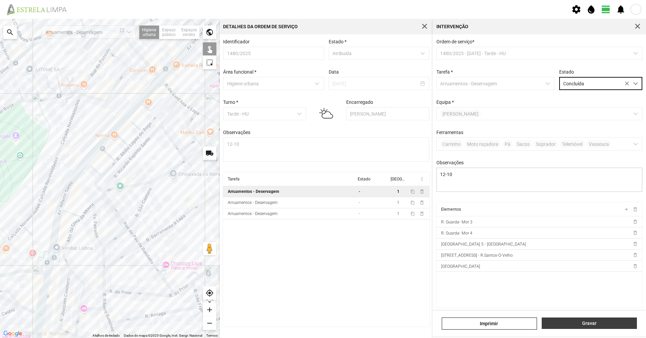
click at [322, 232] on span "Gravar" at bounding box center [589, 323] width 88 height 5
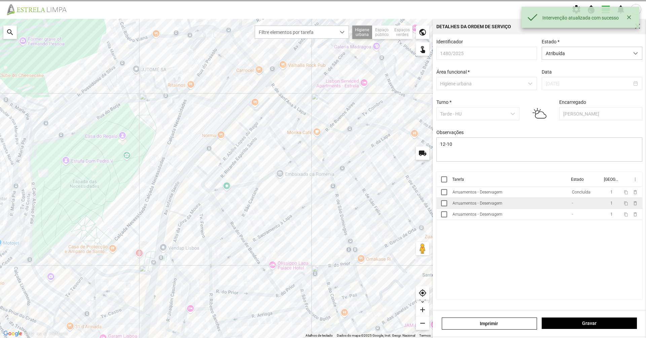
click at [322, 206] on div "Arruamentos - Deservagem" at bounding box center [477, 203] width 50 height 5
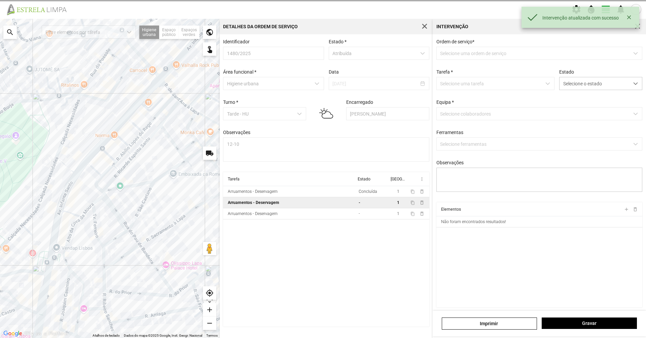
type textarea "12-10"
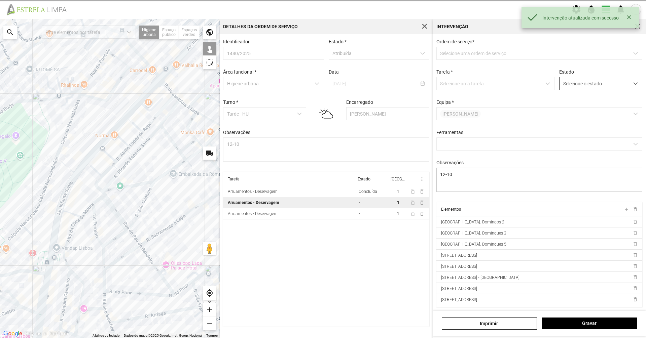
click at [322, 81] on span "Selecione o estado" at bounding box center [594, 83] width 70 height 12
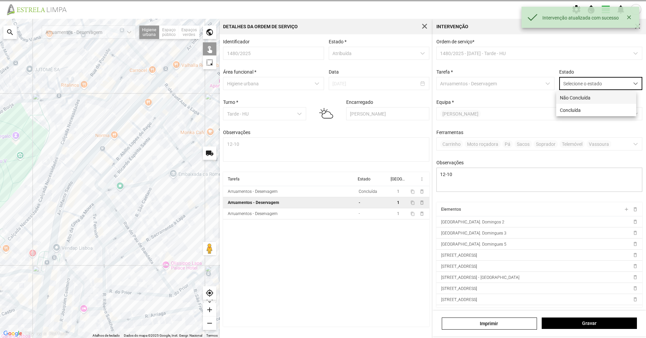
scroll to position [4, 30]
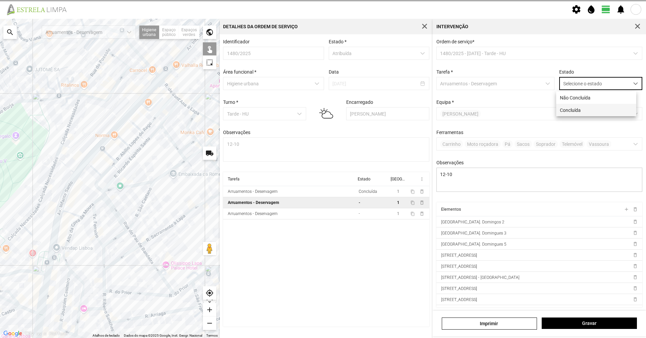
click at [322, 112] on li "Concluída" at bounding box center [596, 110] width 80 height 12
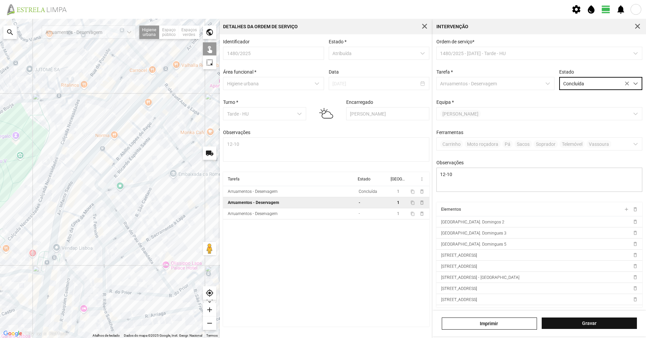
drag, startPoint x: 572, startPoint y: 336, endPoint x: 577, endPoint y: 329, distance: 8.9
click at [322, 232] on div "[PERSON_NAME]" at bounding box center [538, 324] width 213 height 26
click at [322, 232] on button "Gravar" at bounding box center [588, 323] width 95 height 11
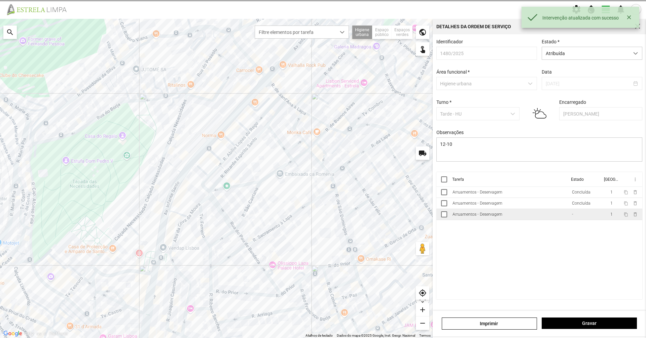
click at [322, 215] on td "Arruamentos - Deservagem" at bounding box center [509, 214] width 119 height 11
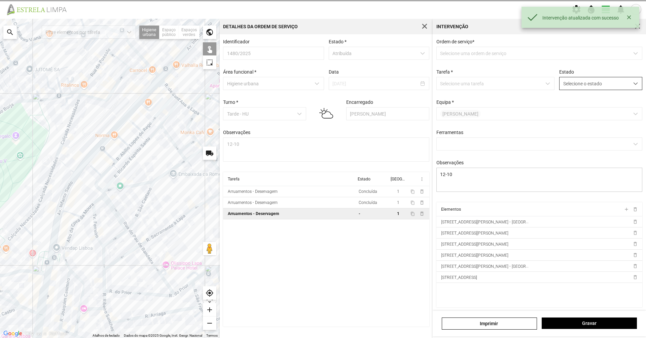
click at [322, 89] on span "Selecione o estado" at bounding box center [594, 83] width 70 height 12
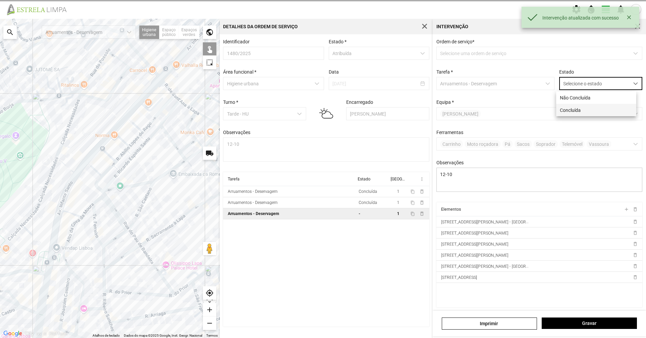
scroll to position [4, 30]
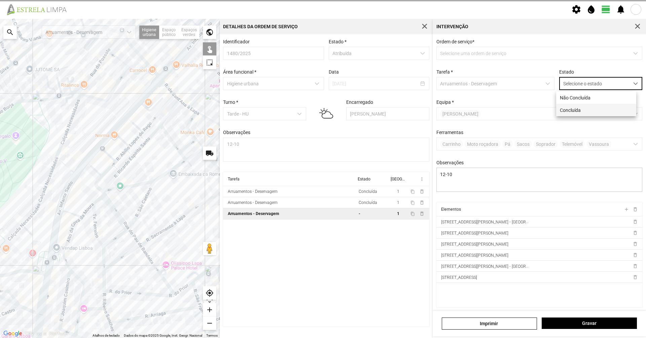
drag, startPoint x: 593, startPoint y: 112, endPoint x: 595, endPoint y: 116, distance: 4.6
click at [322, 112] on li "Concluída" at bounding box center [596, 110] width 80 height 12
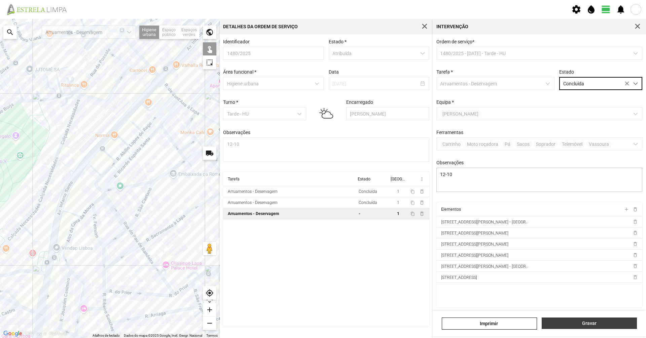
click at [322, 232] on span "Gravar" at bounding box center [589, 323] width 88 height 5
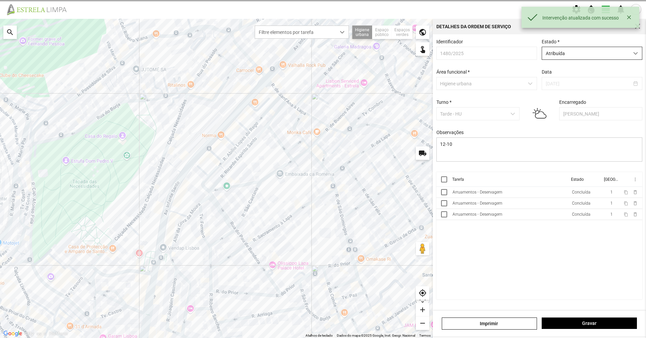
click at [322, 53] on span "Atribuída" at bounding box center [585, 53] width 87 height 12
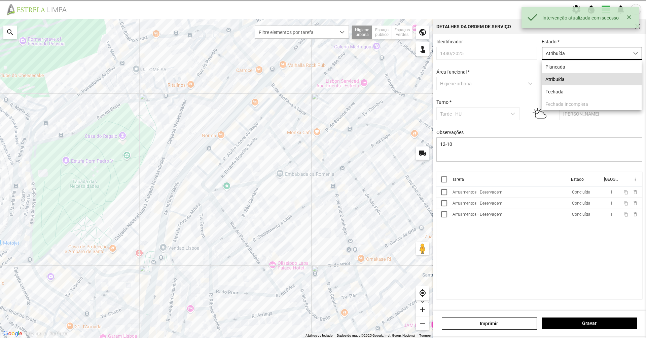
scroll to position [4, 30]
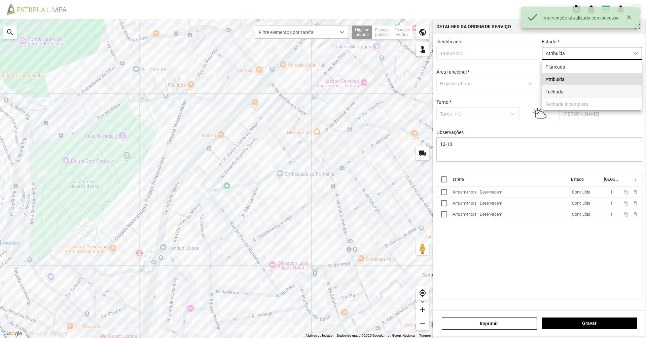
click at [322, 91] on li "Fechada" at bounding box center [591, 91] width 100 height 12
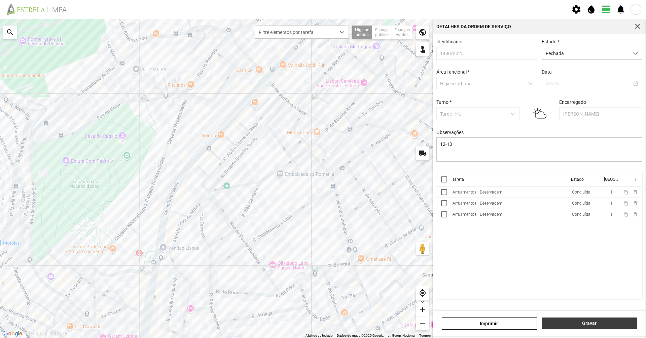
click at [322, 232] on button "Gravar" at bounding box center [588, 323] width 95 height 11
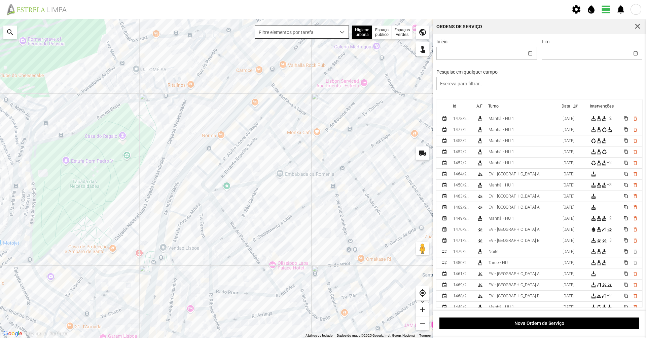
click at [311, 28] on span "Filtre elementos por tarefa" at bounding box center [295, 32] width 81 height 12
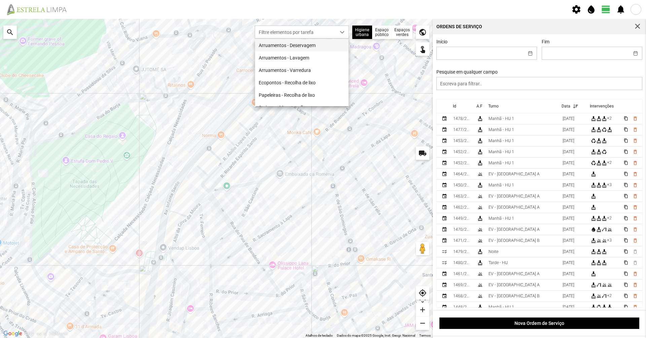
click at [305, 43] on li "Arruamentos - Deservagem" at bounding box center [301, 45] width 93 height 12
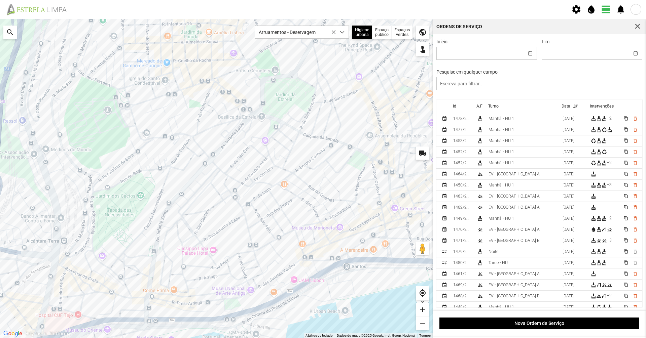
drag, startPoint x: 286, startPoint y: 196, endPoint x: 222, endPoint y: 222, distance: 69.1
click at [222, 222] on div at bounding box center [216, 178] width 432 height 319
click at [322, 35] on span "Arruamentos - Deservagem" at bounding box center [295, 32] width 81 height 12
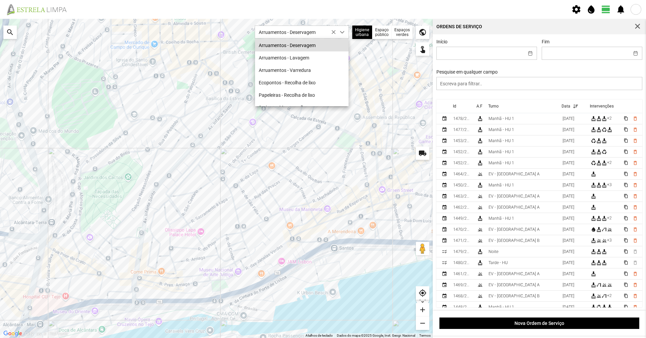
drag, startPoint x: 221, startPoint y: 221, endPoint x: 195, endPoint y: 206, distance: 29.4
click at [195, 206] on div at bounding box center [216, 178] width 432 height 319
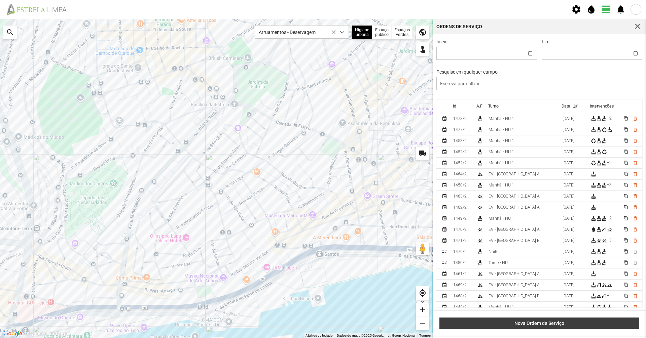
click at [322, 232] on span "Nova Ordem de Serviço" at bounding box center [539, 323] width 193 height 5
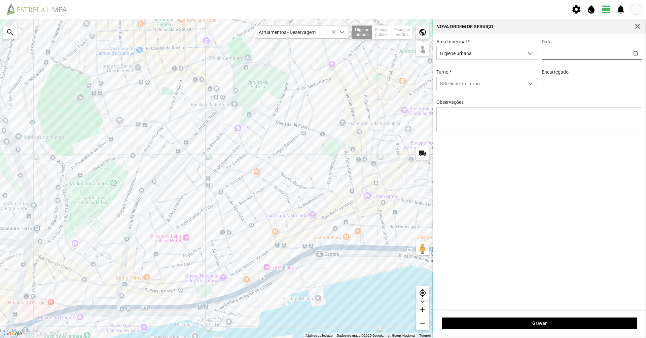
click at [322, 57] on input "text" at bounding box center [585, 53] width 87 height 12
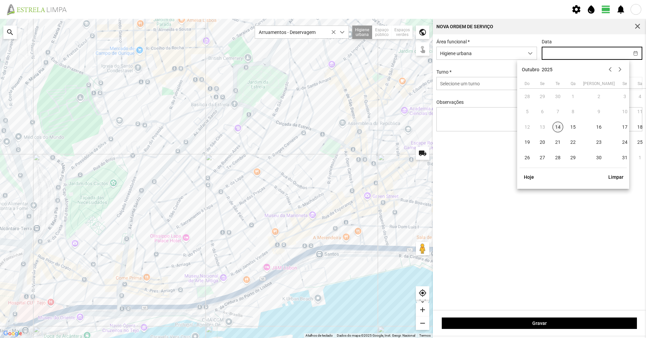
click at [322, 125] on span "14" at bounding box center [557, 127] width 11 height 11
type input "[DATE]"
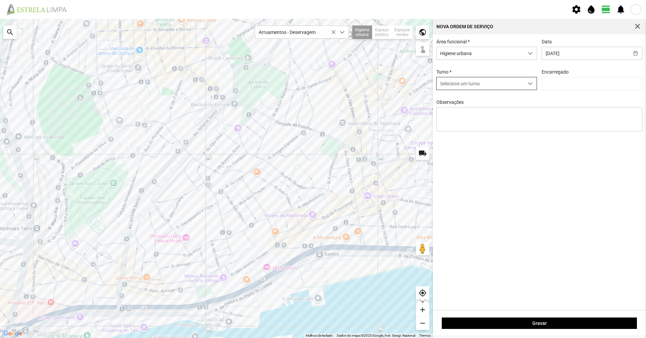
click at [322, 90] on div "Selecione um turno" at bounding box center [486, 83] width 101 height 13
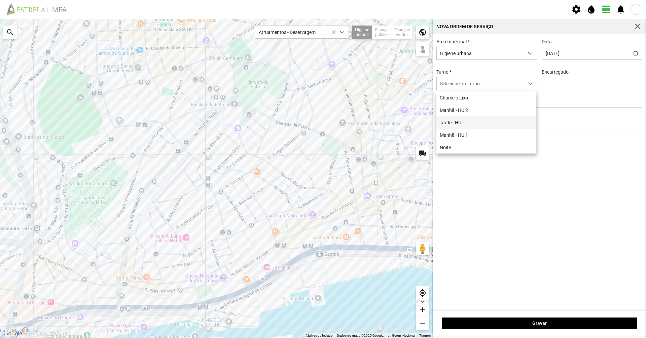
click at [322, 129] on li "Tarde - HU" at bounding box center [486, 122] width 100 height 12
type input "[PERSON_NAME]"
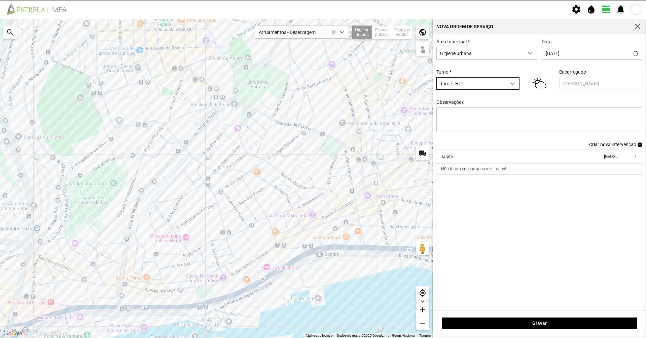
click at [189, 220] on div at bounding box center [216, 178] width 432 height 319
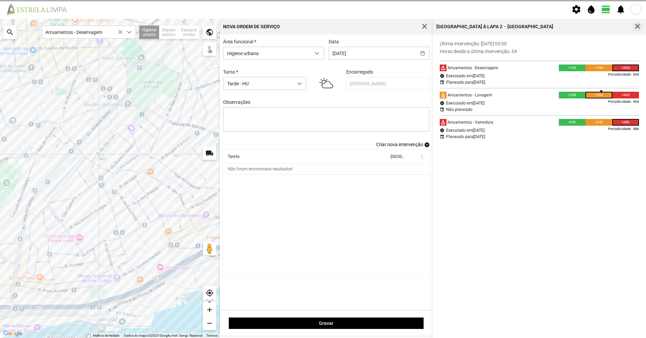
click at [322, 31] on button "button" at bounding box center [637, 26] width 9 height 9
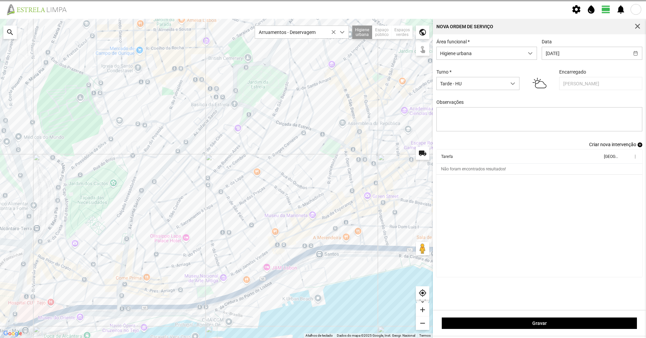
click at [322, 147] on span "Criar nova intervenção" at bounding box center [612, 144] width 47 height 5
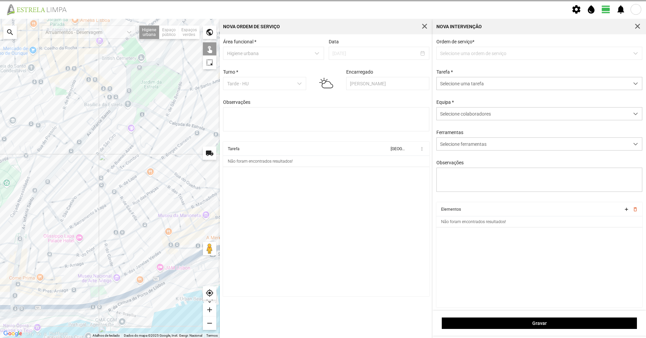
click at [322, 57] on p-dropdown "Selecione uma ordem de serviço" at bounding box center [539, 53] width 206 height 13
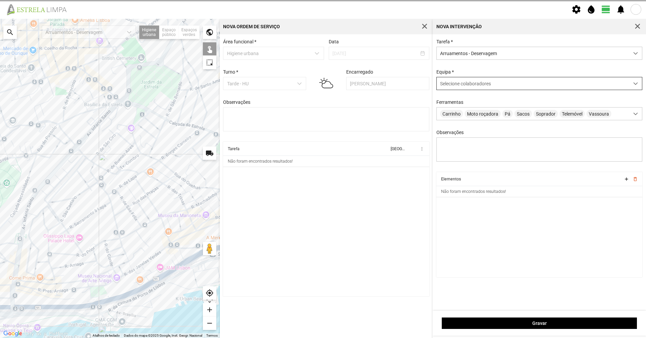
click at [322, 82] on span "Selecione colaboradores" at bounding box center [465, 83] width 51 height 5
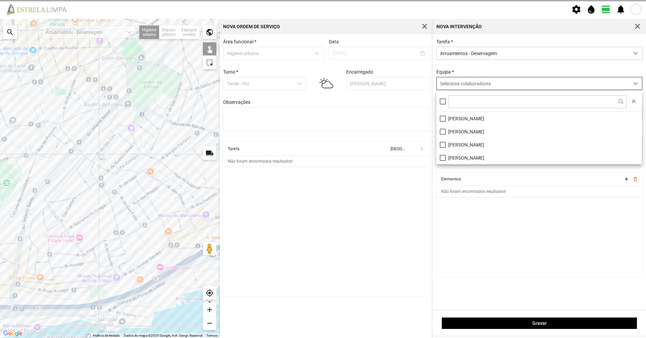
scroll to position [4, 30]
click at [322, 119] on li "[PERSON_NAME]" at bounding box center [538, 118] width 205 height 13
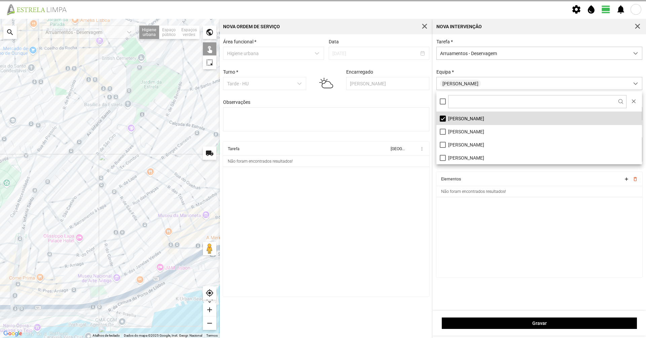
click at [322, 71] on div "Equipa * [PERSON_NAME]" at bounding box center [539, 79] width 211 height 21
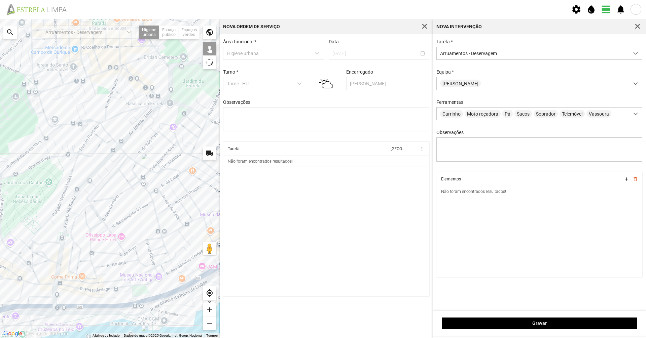
drag, startPoint x: 90, startPoint y: 213, endPoint x: 116, endPoint y: 212, distance: 26.6
click at [116, 213] on div at bounding box center [110, 178] width 220 height 319
click at [114, 205] on div at bounding box center [110, 178] width 220 height 319
click at [109, 199] on div at bounding box center [110, 178] width 220 height 319
click at [98, 209] on div at bounding box center [110, 178] width 220 height 319
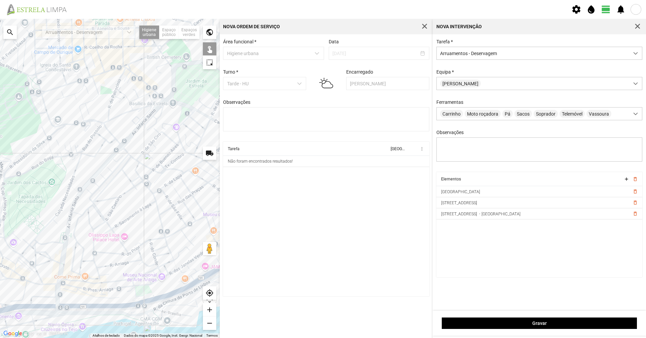
click at [91, 203] on div at bounding box center [110, 178] width 220 height 319
click at [110, 228] on div at bounding box center [110, 178] width 220 height 319
click at [100, 224] on div at bounding box center [110, 178] width 220 height 319
click at [100, 225] on div at bounding box center [110, 178] width 220 height 319
click at [90, 224] on div at bounding box center [110, 178] width 220 height 319
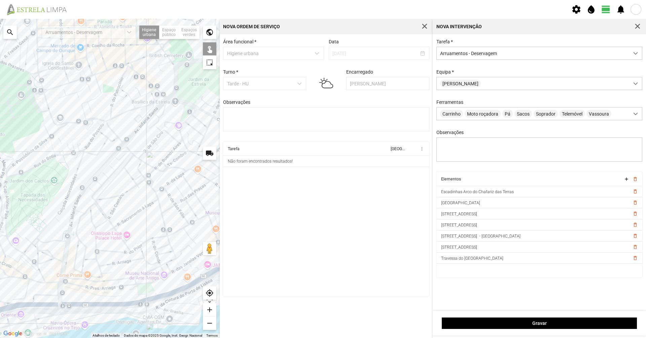
drag, startPoint x: 99, startPoint y: 230, endPoint x: 104, endPoint y: 226, distance: 6.3
click at [104, 226] on div at bounding box center [110, 178] width 220 height 319
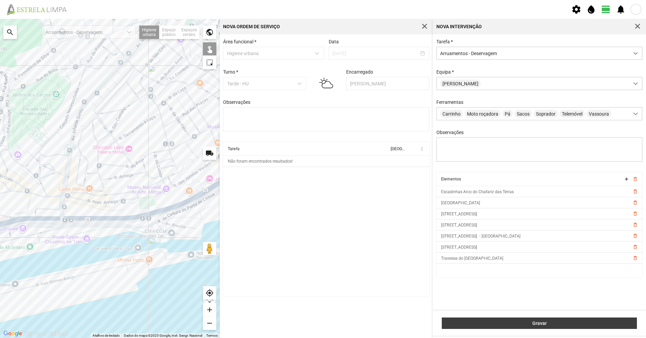
click at [322, 232] on button "Gravar" at bounding box center [539, 323] width 195 height 11
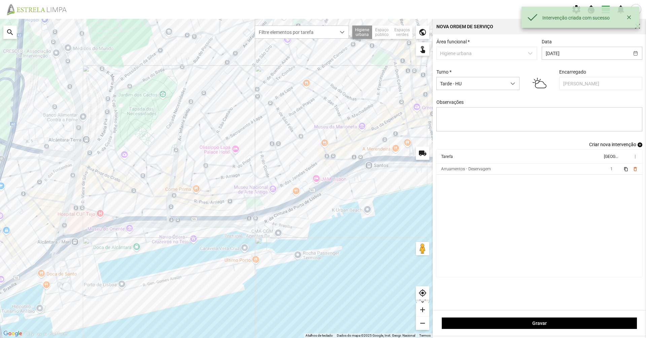
click at [322, 146] on span "Criar nova intervenção" at bounding box center [612, 144] width 47 height 5
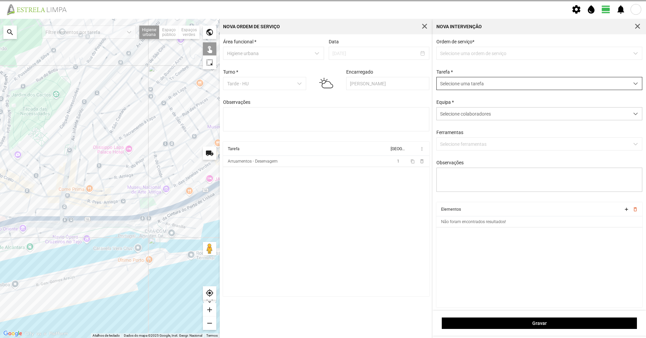
click at [322, 111] on span "Selecione colaboradores" at bounding box center [465, 113] width 51 height 5
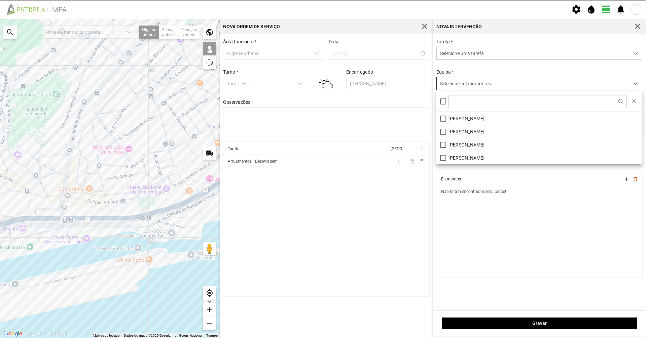
scroll to position [4, 30]
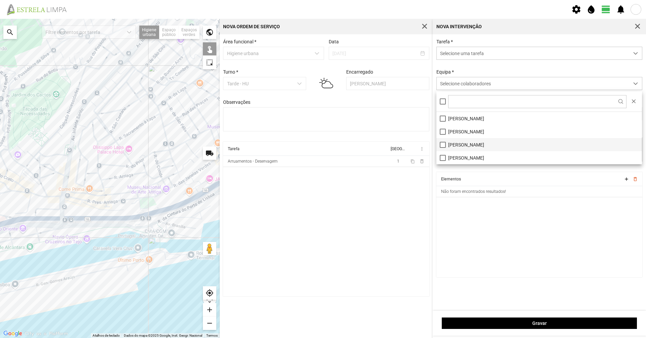
click at [322, 146] on li "[PERSON_NAME]" at bounding box center [538, 144] width 205 height 13
click at [322, 59] on span "Selecione uma tarefa" at bounding box center [533, 53] width 192 height 12
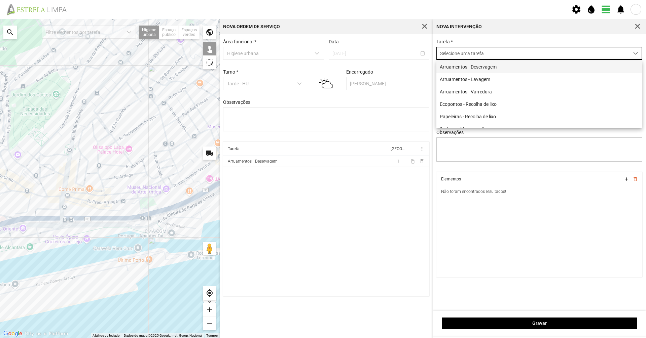
click at [322, 70] on li "Arruamentos - Deservagem" at bounding box center [538, 67] width 205 height 12
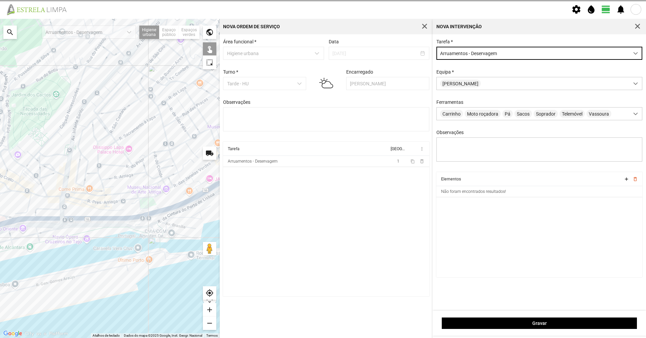
click at [322, 70] on div "Equipa * [PERSON_NAME]" at bounding box center [539, 79] width 211 height 21
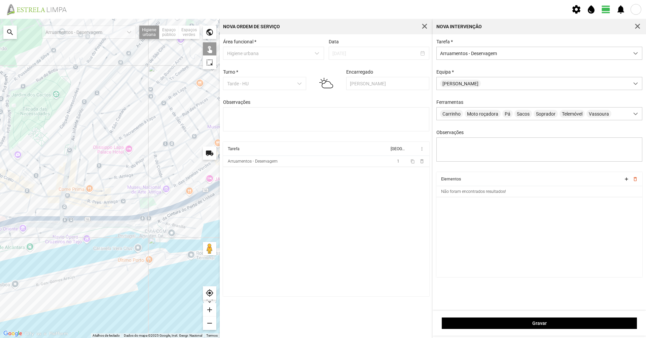
click at [108, 147] on div at bounding box center [110, 178] width 220 height 319
click at [122, 137] on div at bounding box center [110, 178] width 220 height 319
click at [121, 149] on div at bounding box center [110, 178] width 220 height 319
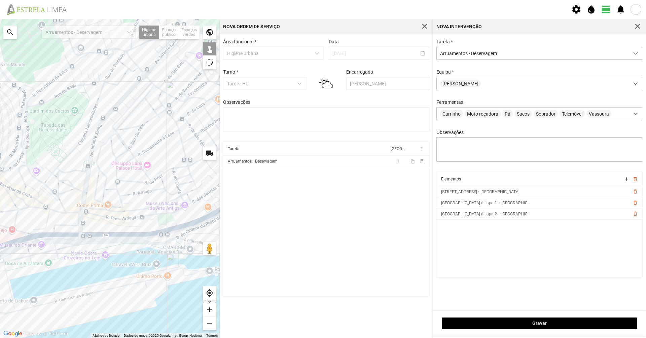
drag, startPoint x: 110, startPoint y: 159, endPoint x: 129, endPoint y: 178, distance: 27.1
click at [129, 178] on div at bounding box center [110, 178] width 220 height 319
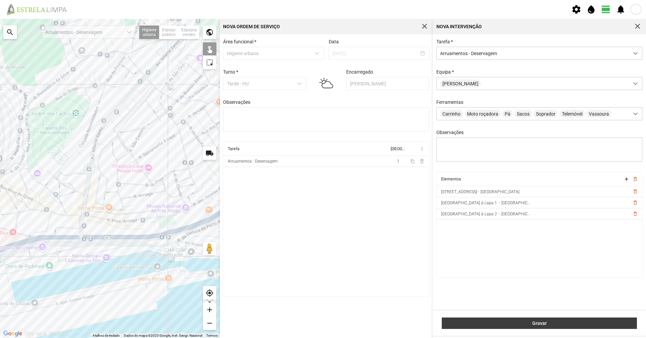
click at [322, 232] on span "Gravar" at bounding box center [539, 323] width 188 height 5
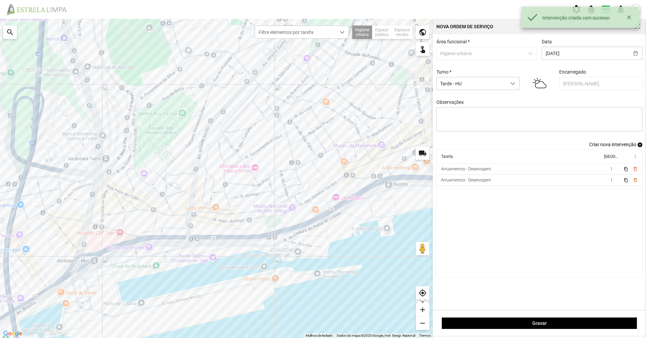
click at [322, 147] on span "Criar nova intervenção" at bounding box center [612, 144] width 47 height 5
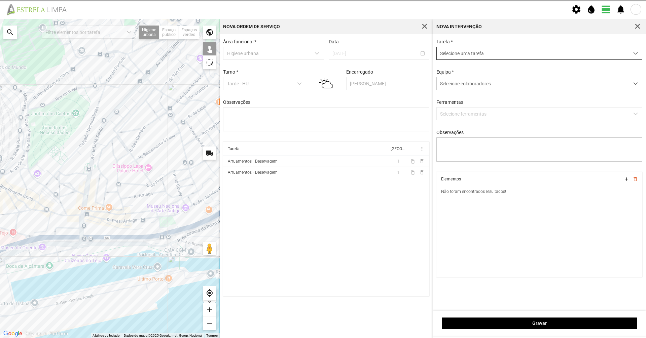
click at [322, 57] on span "Selecione uma tarefa" at bounding box center [533, 53] width 192 height 12
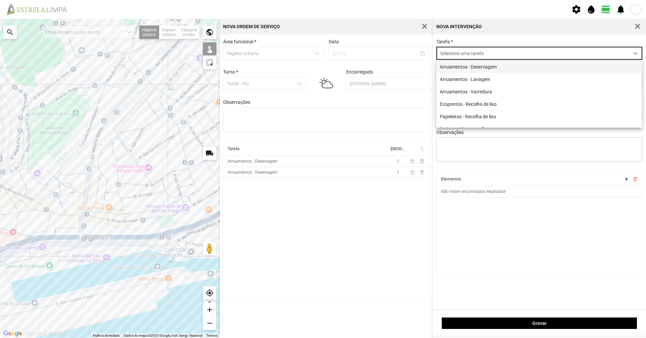
click at [322, 67] on li "Arruamentos - Deservagem" at bounding box center [538, 67] width 205 height 12
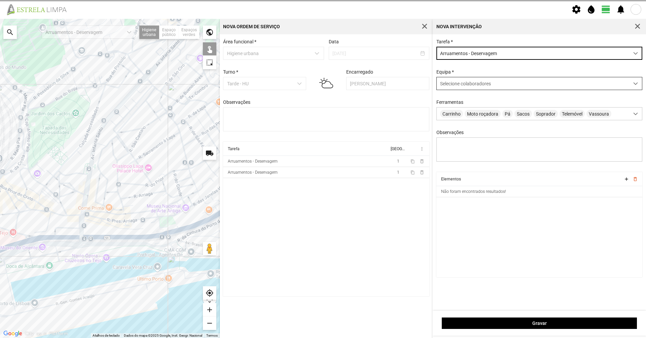
click at [322, 88] on div "Selecione colaboradores" at bounding box center [533, 83] width 192 height 12
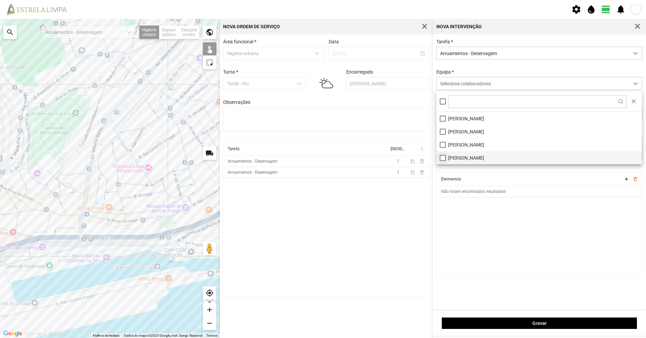
click at [322, 156] on li "[PERSON_NAME]" at bounding box center [538, 157] width 205 height 13
click at [322, 69] on div "Tarefa * Arruamentos - Deservagem Equipa * [PERSON_NAME] Ferramentas Carrinho M…" at bounding box center [539, 105] width 211 height 133
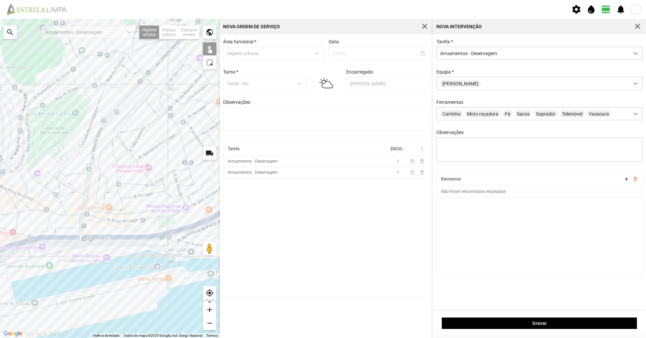
click at [97, 194] on div at bounding box center [110, 178] width 220 height 319
click at [93, 206] on div at bounding box center [110, 178] width 220 height 319
click at [101, 203] on div at bounding box center [110, 178] width 220 height 319
click at [101, 205] on div at bounding box center [110, 178] width 220 height 319
click at [106, 207] on div at bounding box center [110, 178] width 220 height 319
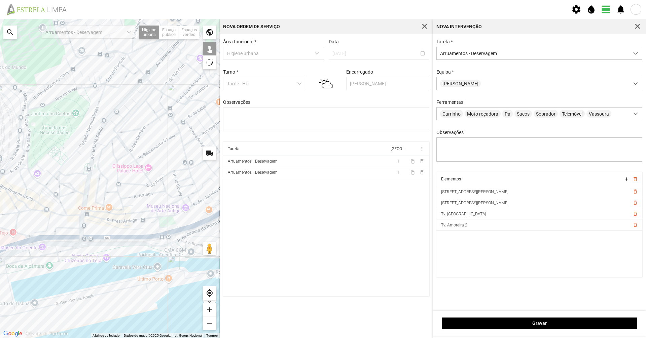
click at [114, 211] on div at bounding box center [110, 178] width 220 height 319
click at [106, 212] on div at bounding box center [110, 178] width 220 height 319
click at [115, 209] on div at bounding box center [110, 178] width 220 height 319
click at [115, 210] on div at bounding box center [110, 178] width 220 height 319
click at [108, 210] on div at bounding box center [110, 178] width 220 height 319
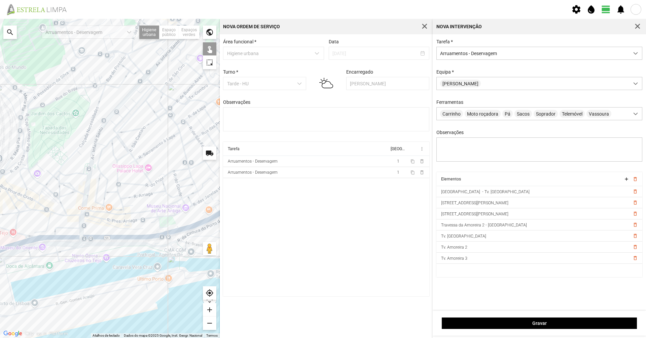
click at [102, 212] on div at bounding box center [110, 178] width 220 height 319
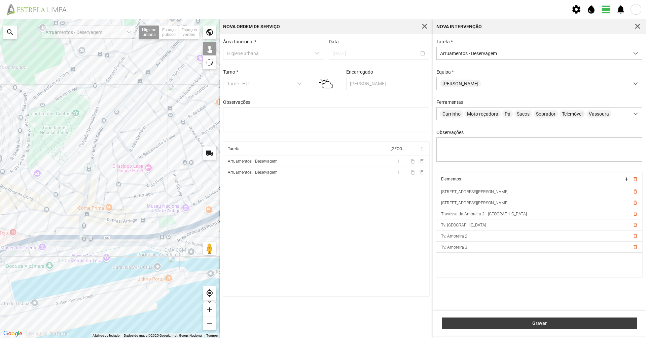
click at [322, 232] on span "Gravar" at bounding box center [539, 323] width 188 height 5
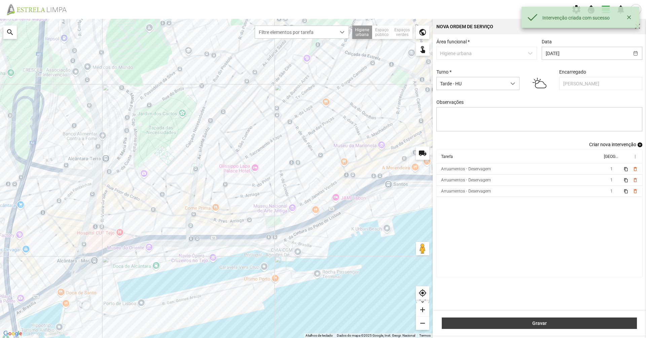
click at [322, 232] on span "Gravar" at bounding box center [539, 323] width 188 height 5
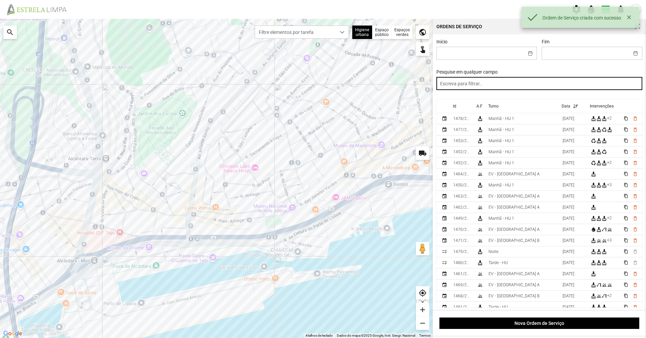
click at [322, 86] on input "text" at bounding box center [539, 83] width 206 height 13
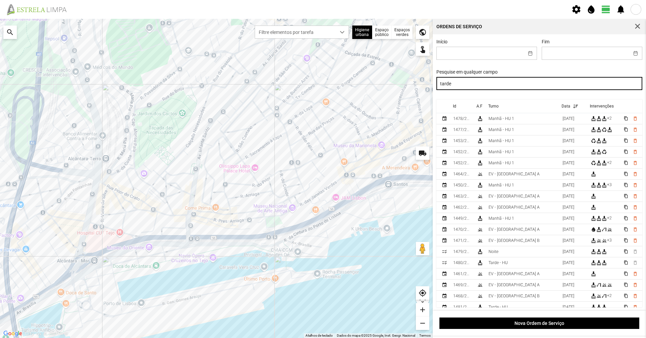
type input "tarde"
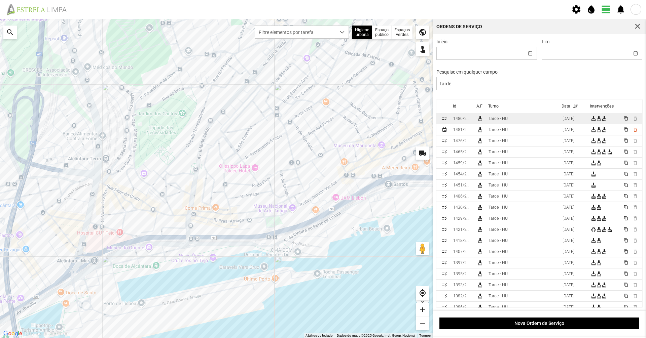
click at [322, 122] on td "Tarde - HU" at bounding box center [523, 118] width 74 height 11
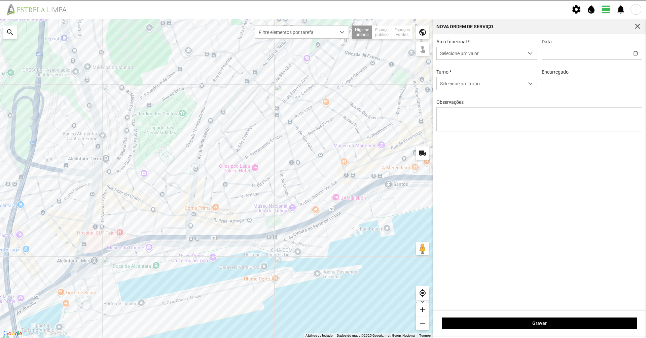
type input "[DATE]"
type textarea "12-10"
type input "[PERSON_NAME]"
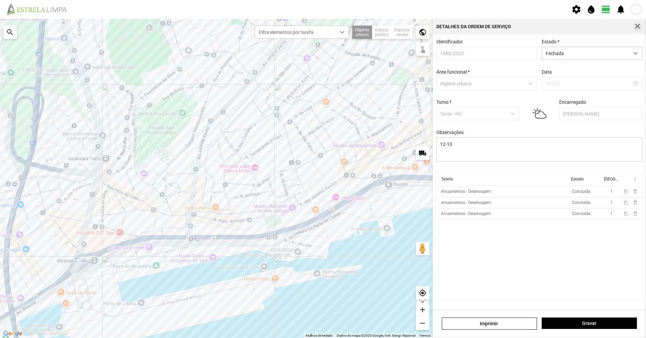
click at [322, 29] on span "button" at bounding box center [637, 27] width 6 height 6
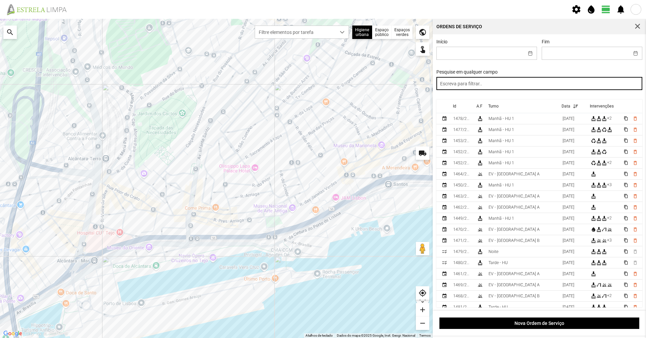
click at [322, 90] on input "text" at bounding box center [539, 83] width 206 height 13
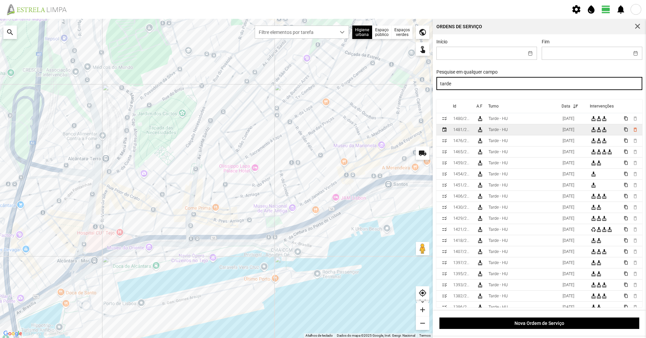
type input "tarde"
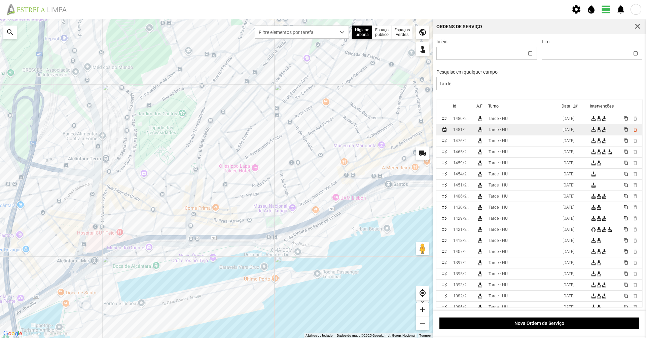
click at [322, 132] on td "Tarde - HU" at bounding box center [523, 129] width 74 height 11
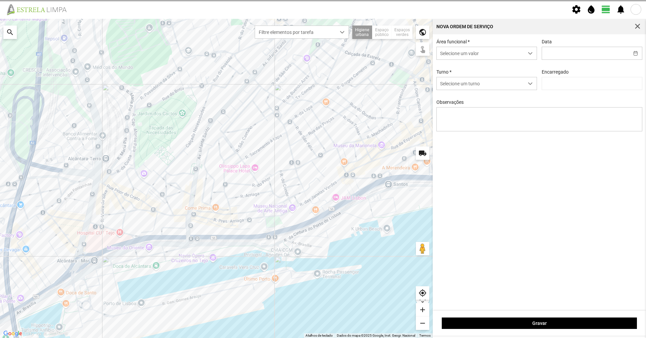
type input "[DATE]"
type input "[PERSON_NAME]"
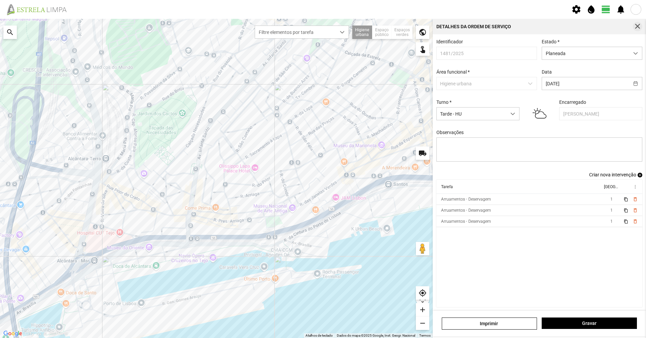
click at [322, 29] on span "button" at bounding box center [637, 27] width 6 height 6
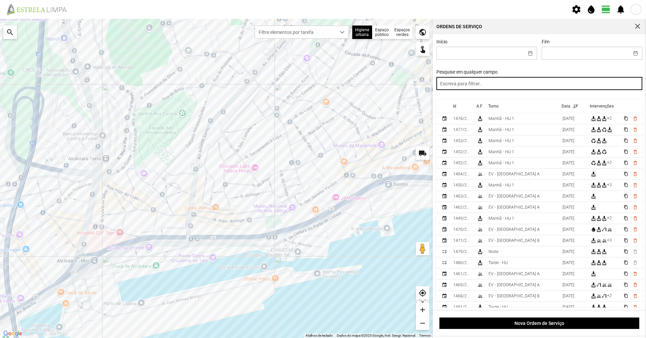
click at [322, 87] on input "text" at bounding box center [539, 83] width 206 height 13
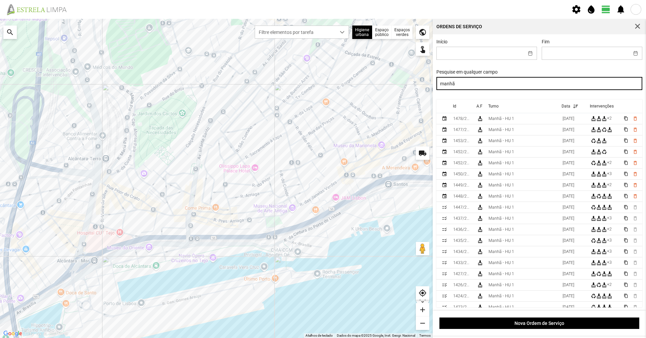
drag, startPoint x: 484, startPoint y: 86, endPoint x: 394, endPoint y: 80, distance: 89.6
click at [322, 80] on div "Para navegar no mapa com gestos de toque, toque duas vezes sem soltar no mapa e…" at bounding box center [323, 178] width 646 height 319
type input "noite"
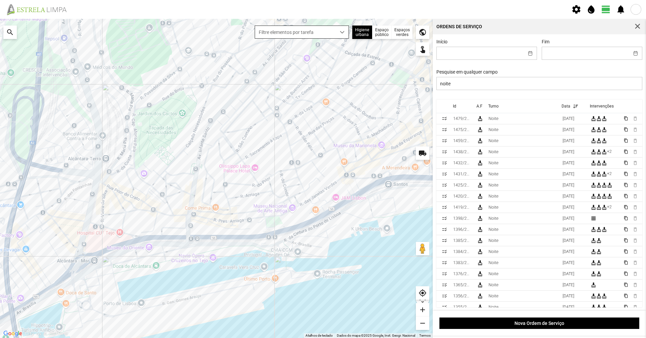
click at [270, 35] on span "Filtre elementos por tarefa" at bounding box center [295, 32] width 81 height 12
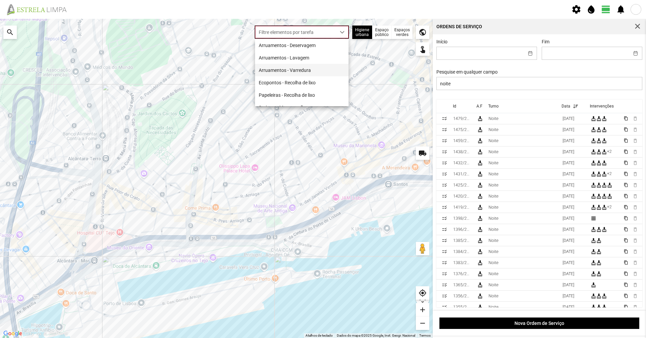
click at [286, 68] on li "Arruamentos - Varredura" at bounding box center [301, 70] width 93 height 12
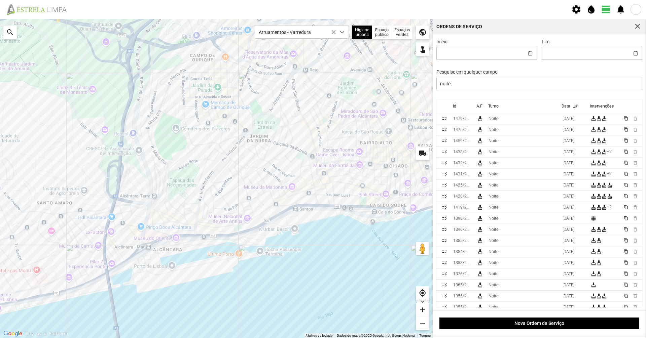
drag, startPoint x: 226, startPoint y: 194, endPoint x: 258, endPoint y: 191, distance: 31.4
click at [257, 192] on div at bounding box center [216, 178] width 432 height 319
drag, startPoint x: 195, startPoint y: 193, endPoint x: 218, endPoint y: 194, distance: 23.5
click at [218, 193] on div at bounding box center [216, 178] width 432 height 319
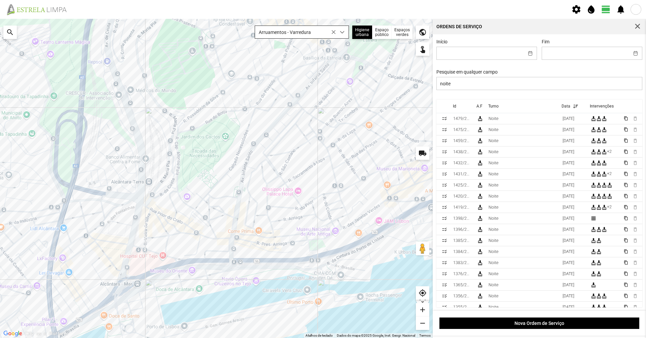
click at [319, 31] on span "Arruamentos - Varredura" at bounding box center [295, 32] width 81 height 12
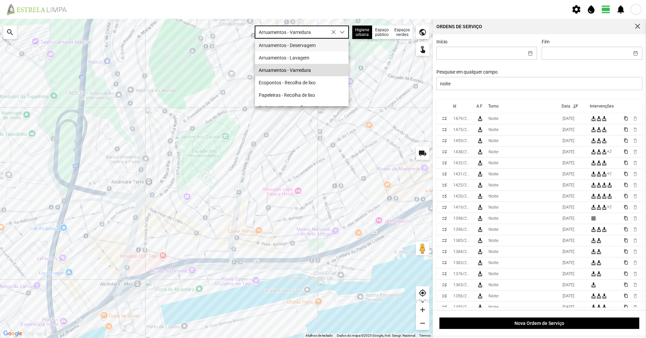
click at [315, 48] on li "Arruamentos - Deservagem" at bounding box center [301, 45] width 93 height 12
